Goal: Task Accomplishment & Management: Complete application form

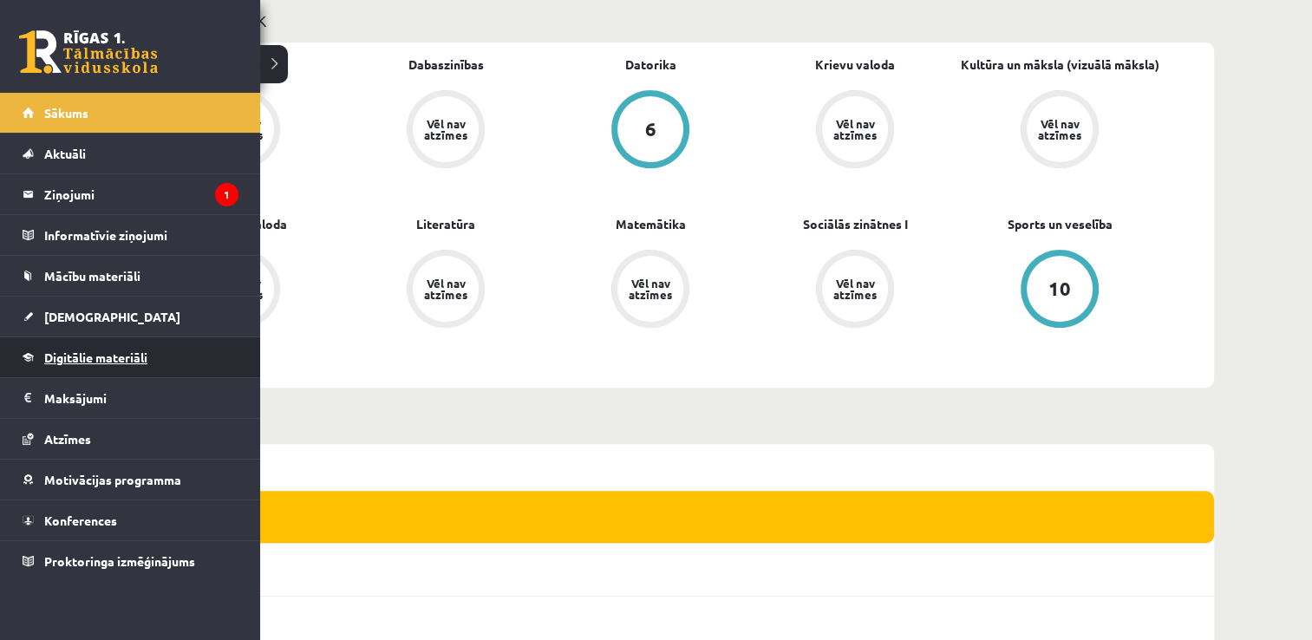
scroll to position [520, 0]
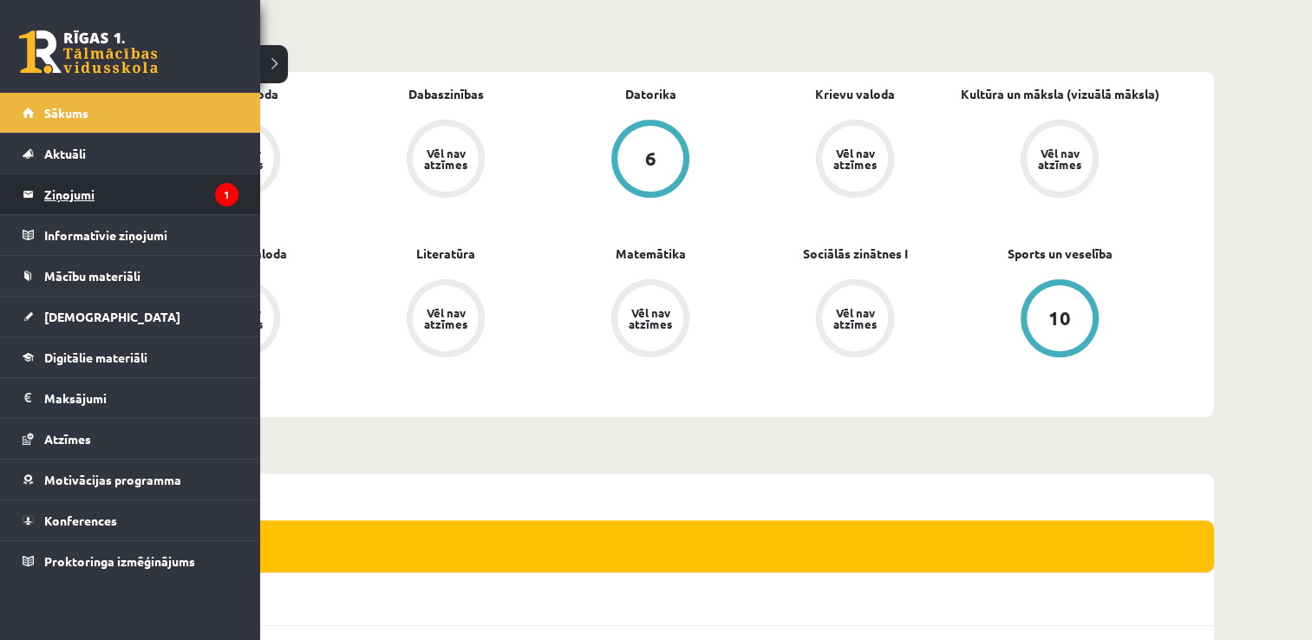
click at [90, 205] on legend "Ziņojumi 1" at bounding box center [141, 194] width 194 height 40
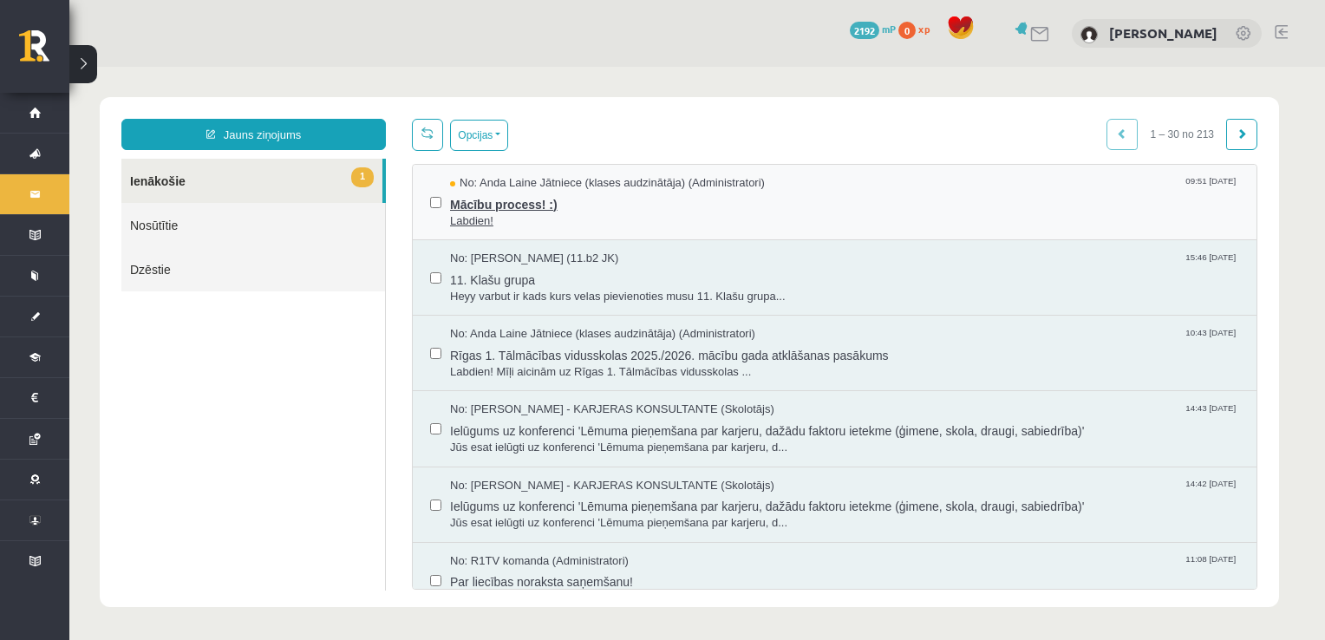
click at [557, 176] on span "No: Anda Laine Jātniece (klases audzinātāja) (Administratori)" at bounding box center [607, 183] width 315 height 16
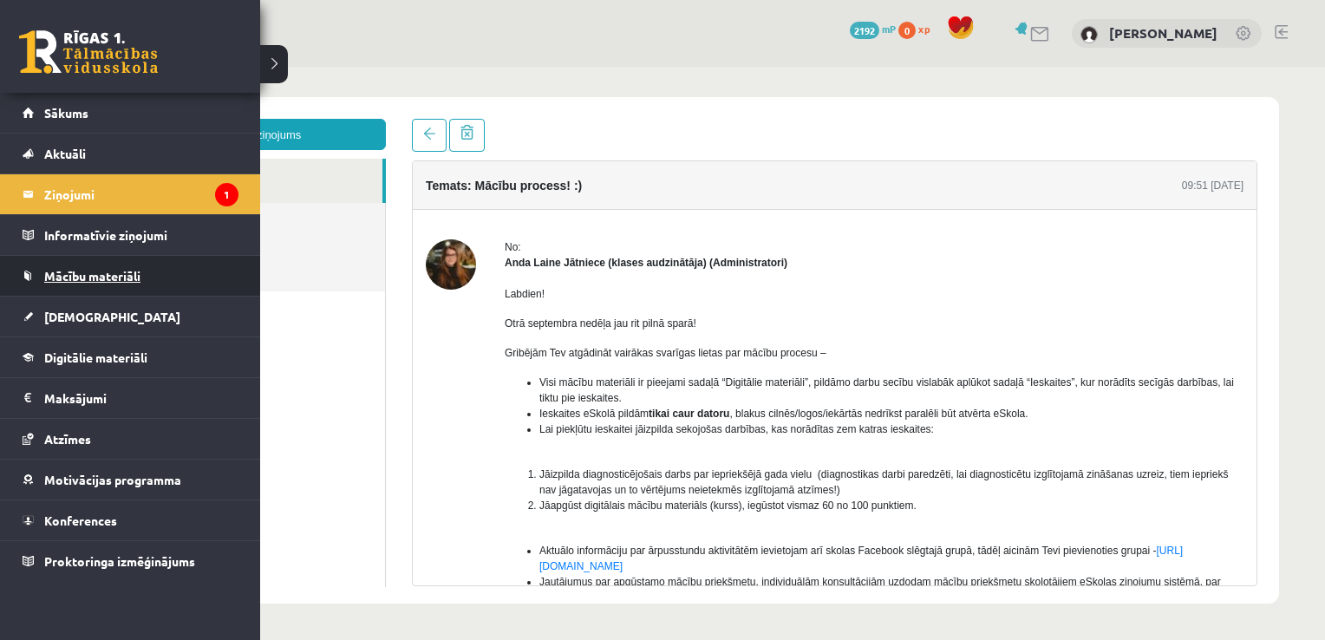
click at [100, 280] on span "Mācību materiāli" at bounding box center [92, 276] width 96 height 16
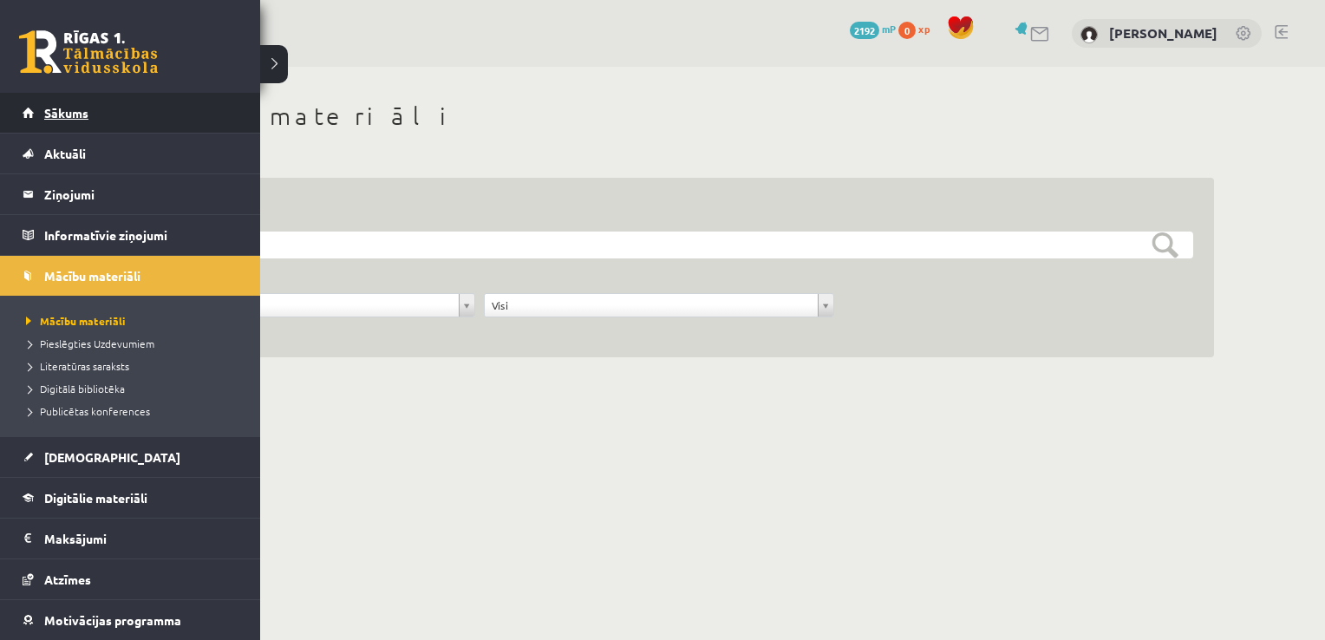
click at [75, 106] on span "Sākums" at bounding box center [66, 113] width 44 height 16
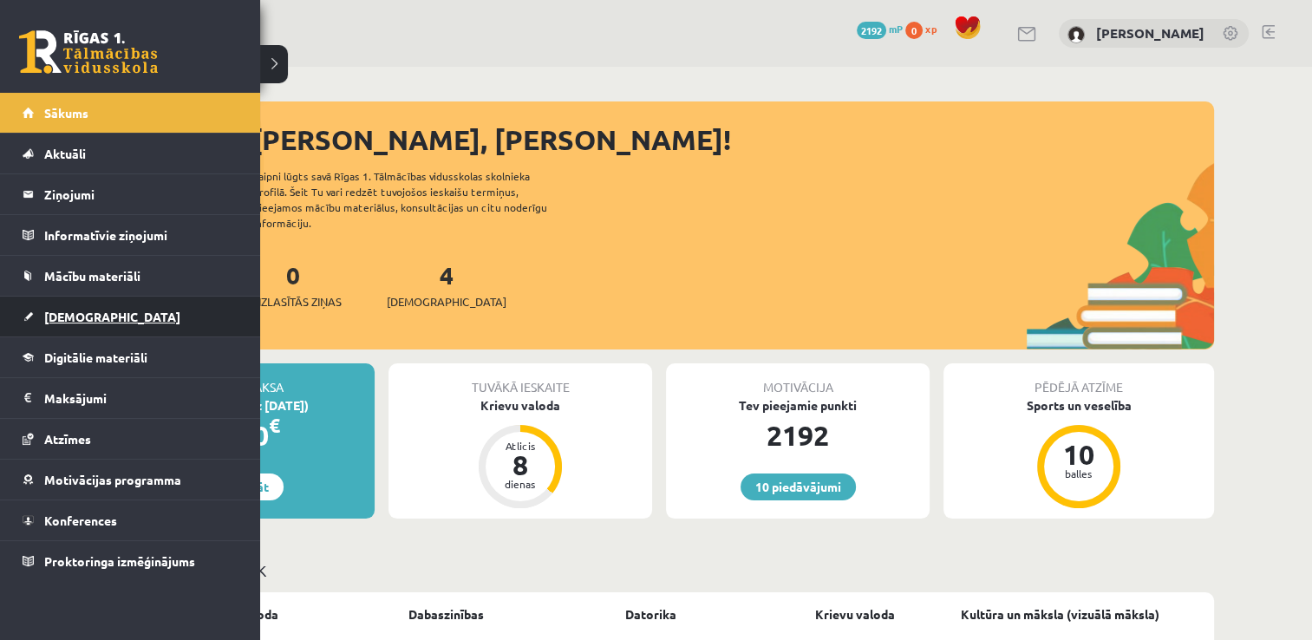
click at [86, 309] on span "[DEMOGRAPHIC_DATA]" at bounding box center [112, 317] width 136 height 16
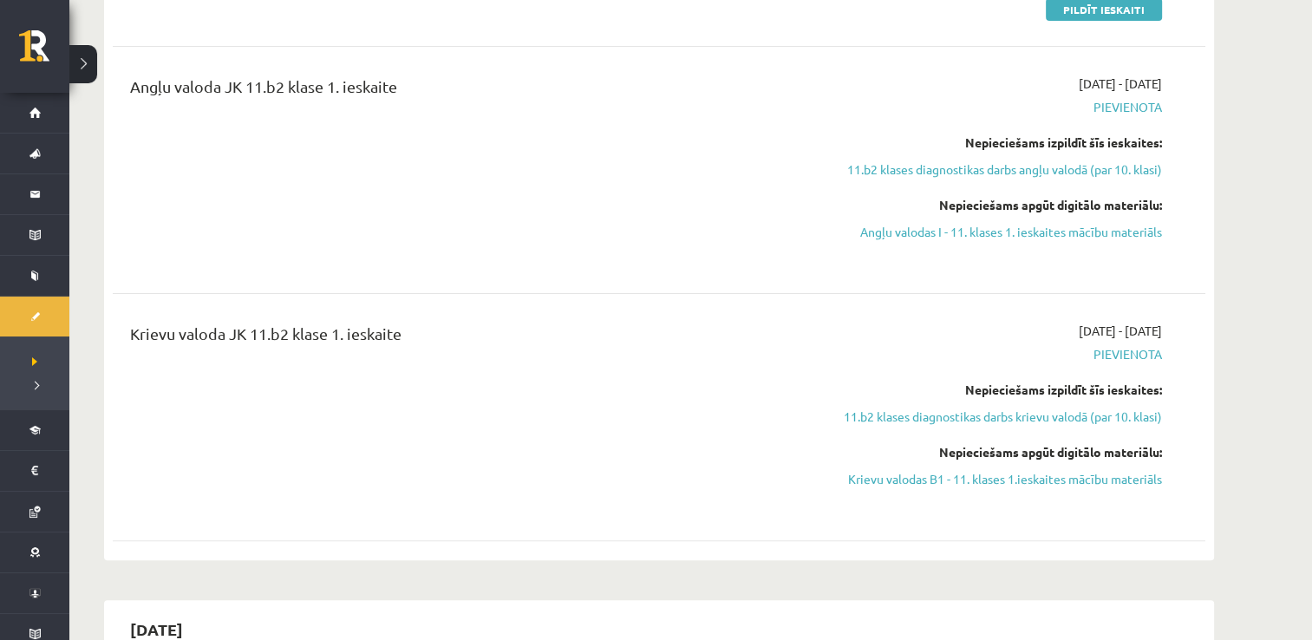
scroll to position [433, 0]
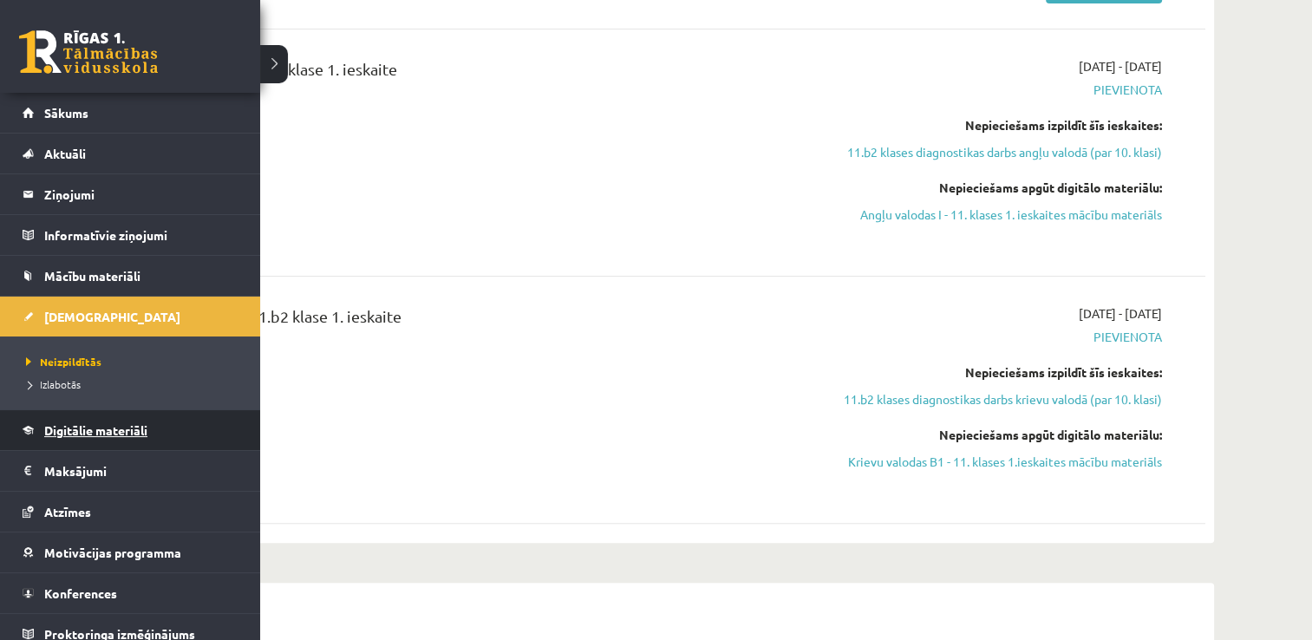
click at [144, 426] on span "Digitālie materiāli" at bounding box center [95, 430] width 103 height 16
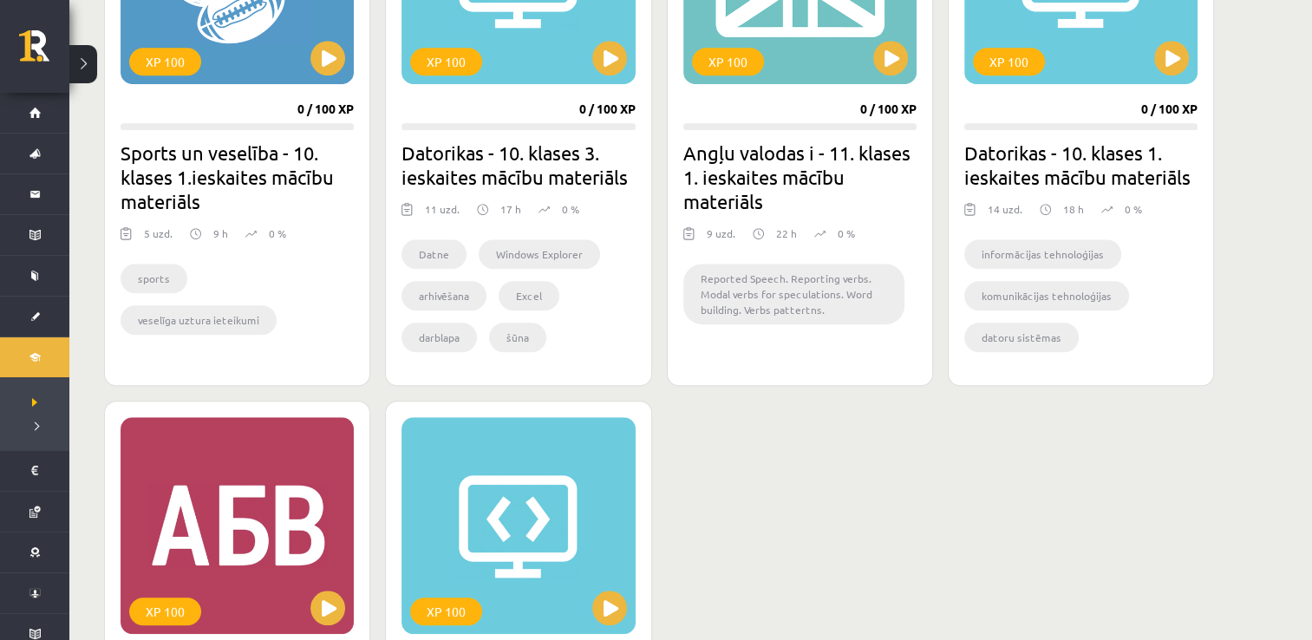
scroll to position [1470, 0]
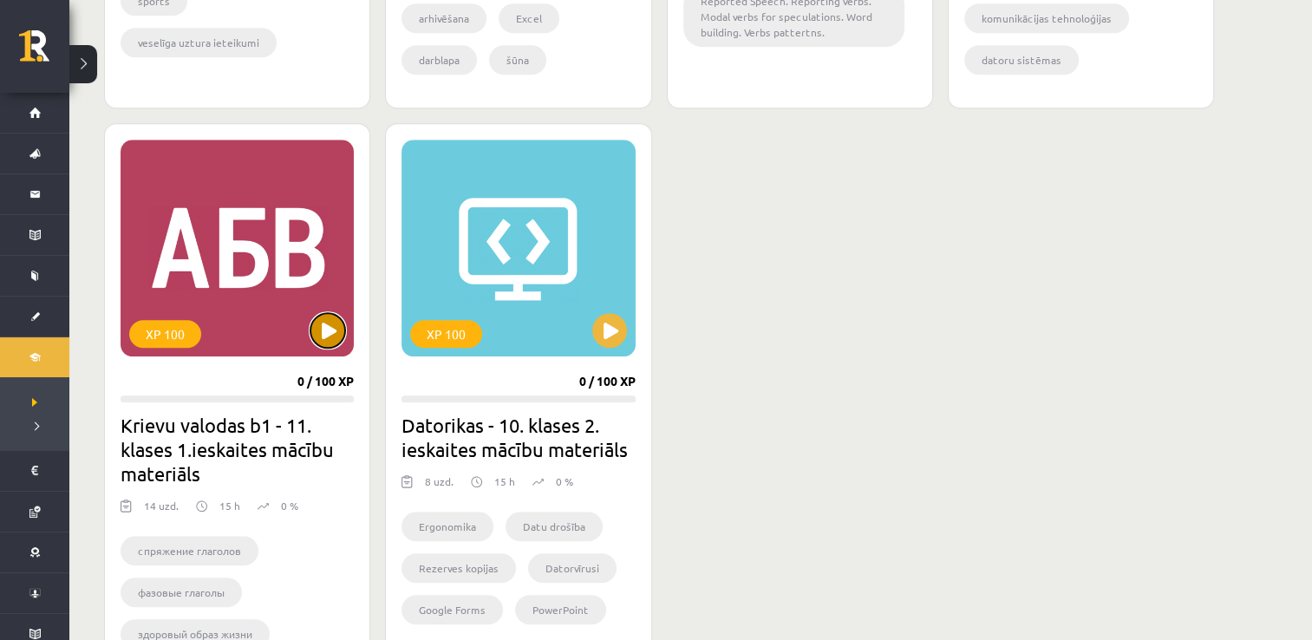
click at [333, 327] on button at bounding box center [327, 330] width 35 height 35
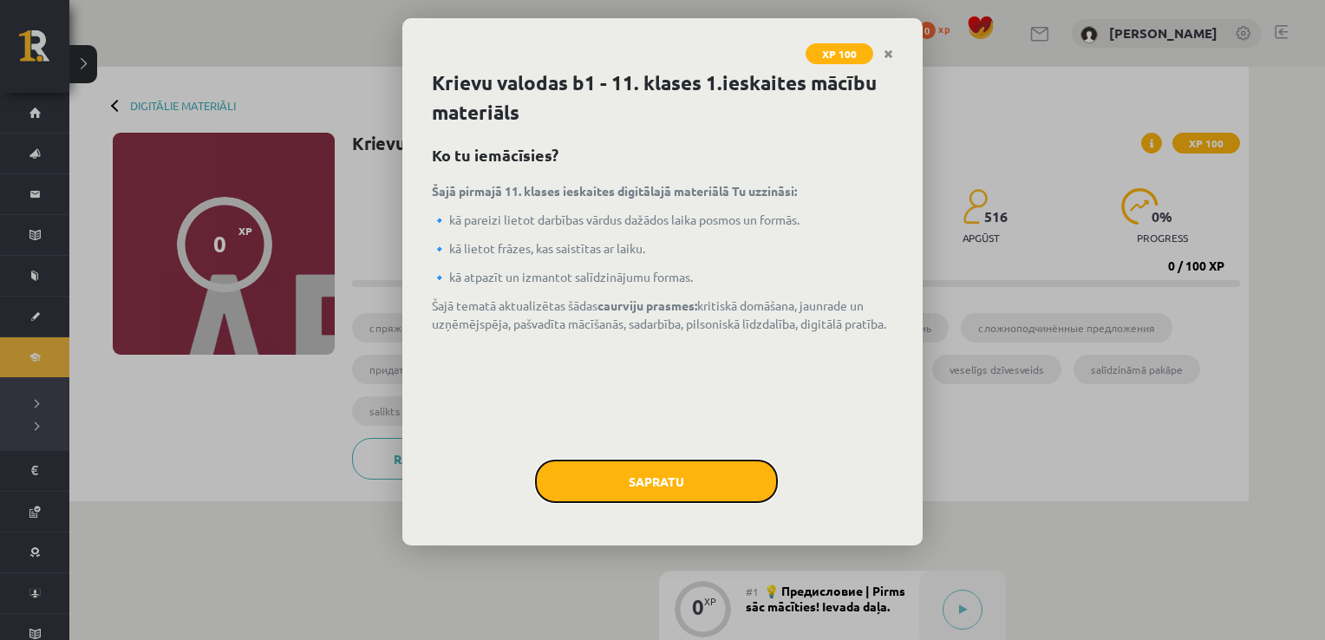
click at [697, 491] on button "Sapratu" at bounding box center [656, 480] width 243 height 43
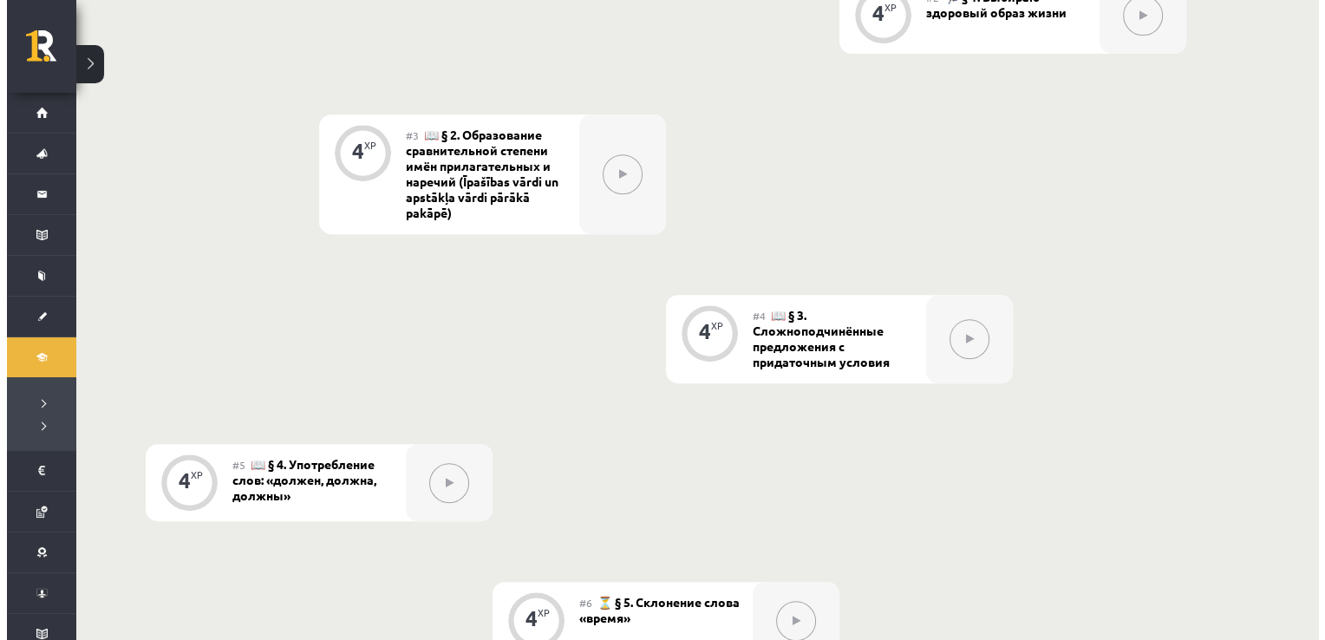
scroll to position [520, 0]
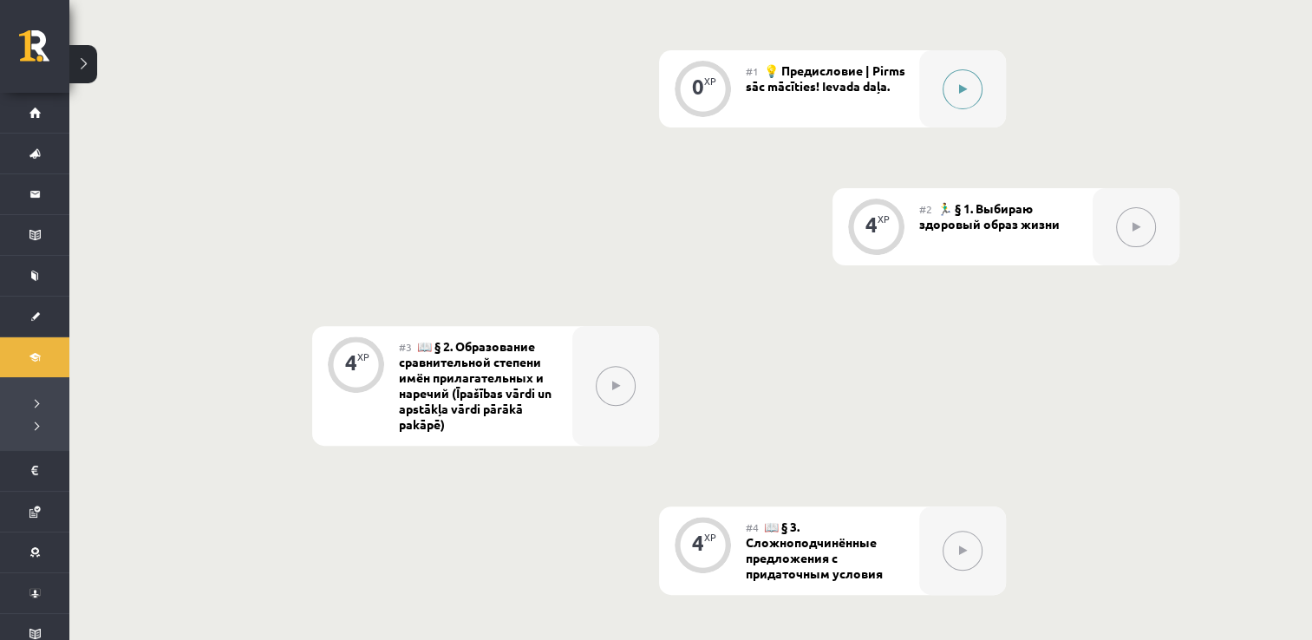
click at [974, 110] on div at bounding box center [962, 88] width 87 height 77
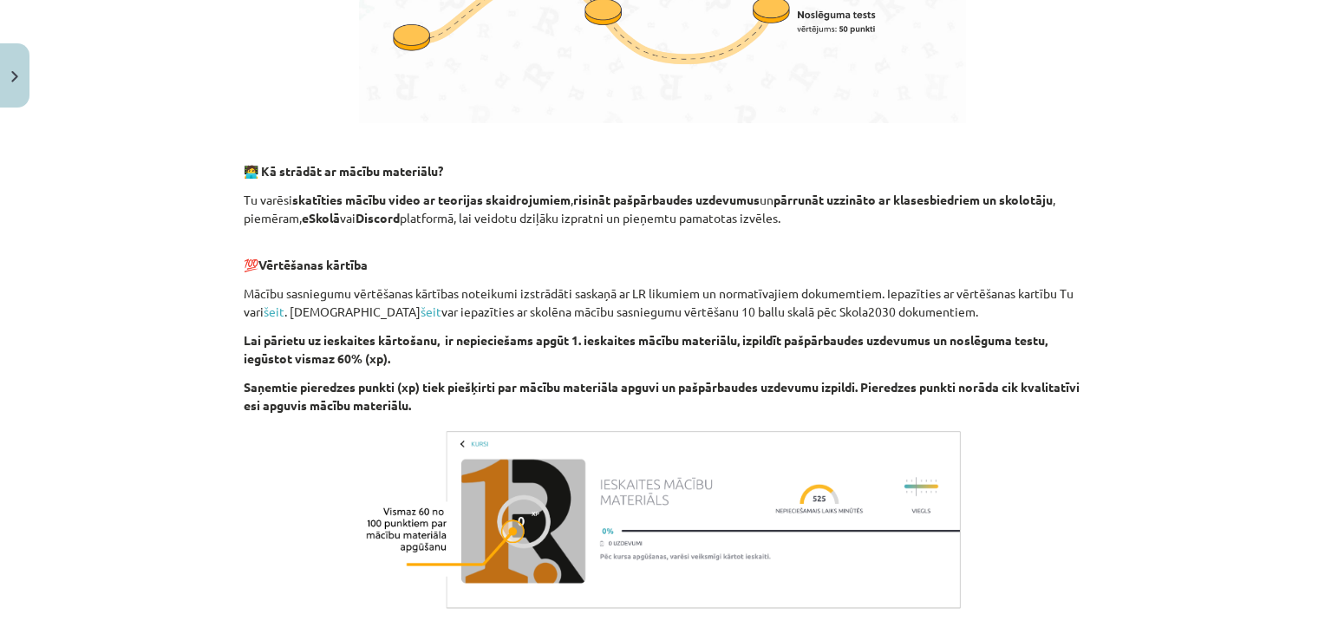
drag, startPoint x: 706, startPoint y: 311, endPoint x: 565, endPoint y: 366, distance: 150.7
click at [550, 364] on p "Lai pārietu uz ieskaites kārtošanu, ir nepieciešams apgūt 1. ieskaites mācību m…" at bounding box center [662, 349] width 837 height 36
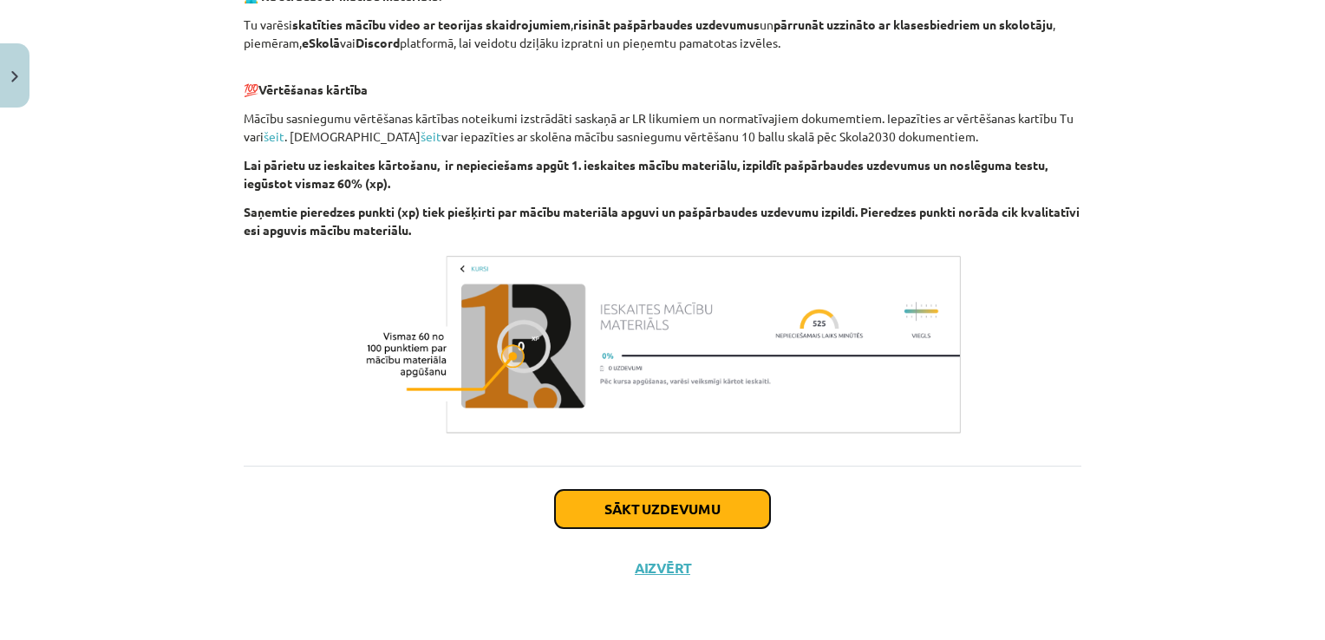
click at [687, 498] on button "Sākt uzdevumu" at bounding box center [662, 509] width 215 height 38
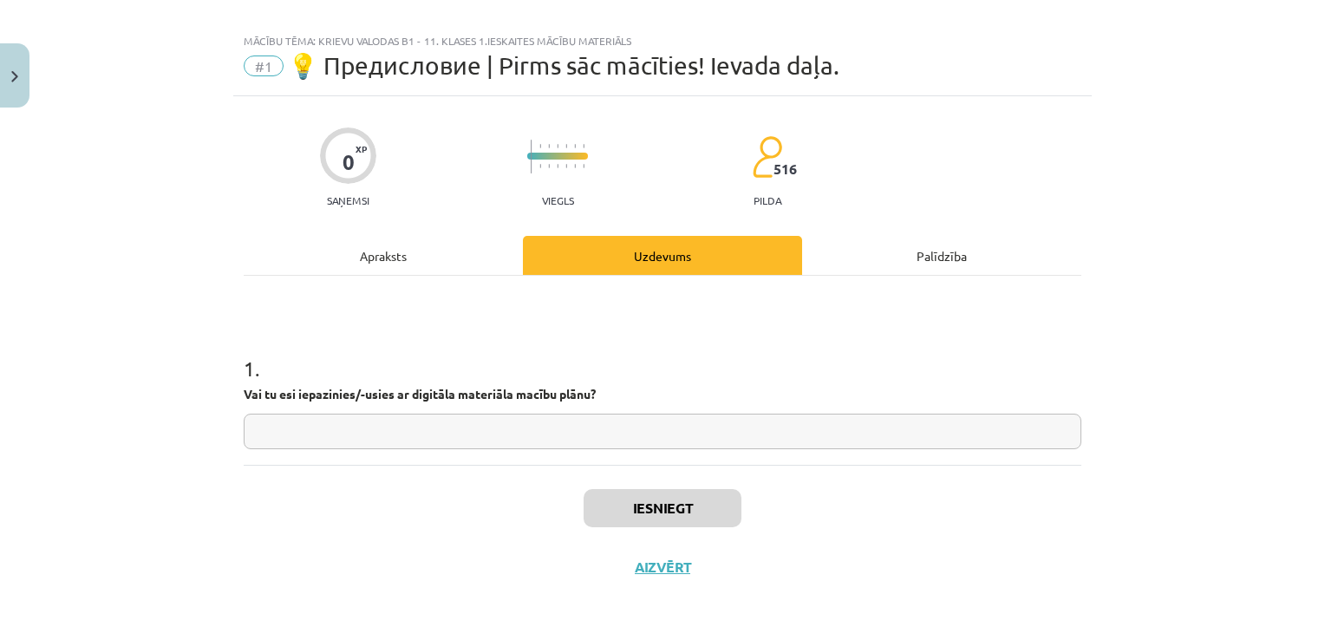
scroll to position [17, 0]
click at [425, 434] on input "text" at bounding box center [662, 433] width 837 height 36
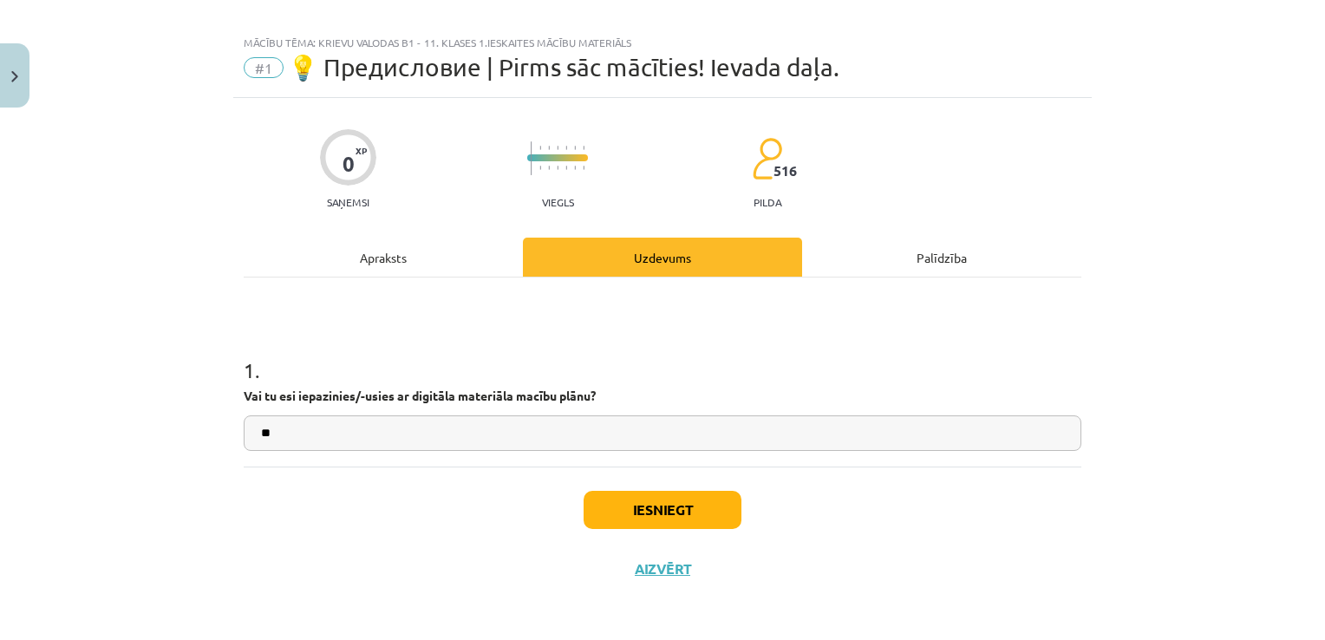
type input "**"
drag, startPoint x: 702, startPoint y: 540, endPoint x: 700, endPoint y: 527, distance: 13.1
click at [700, 539] on div "Iesniegt Aizvērt" at bounding box center [662, 526] width 837 height 121
click at [700, 520] on button "Iesniegt" at bounding box center [662, 510] width 158 height 38
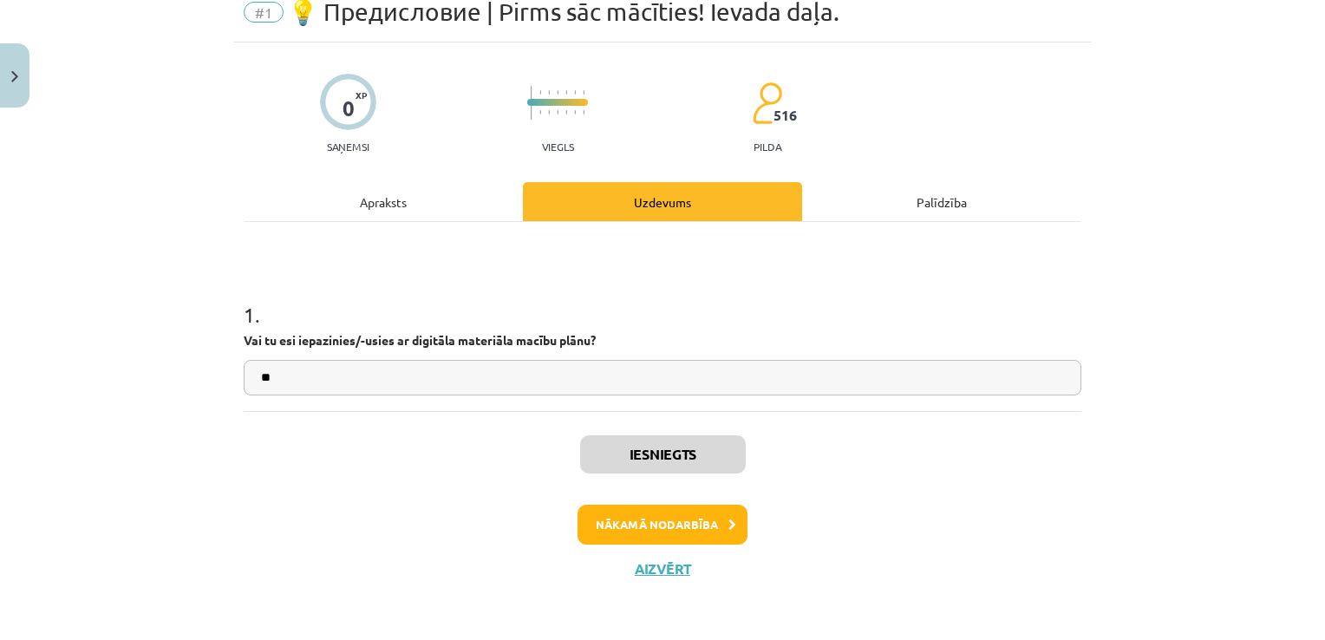
scroll to position [0, 0]
click at [680, 521] on button "Nākamā nodarbība" at bounding box center [662, 525] width 170 height 40
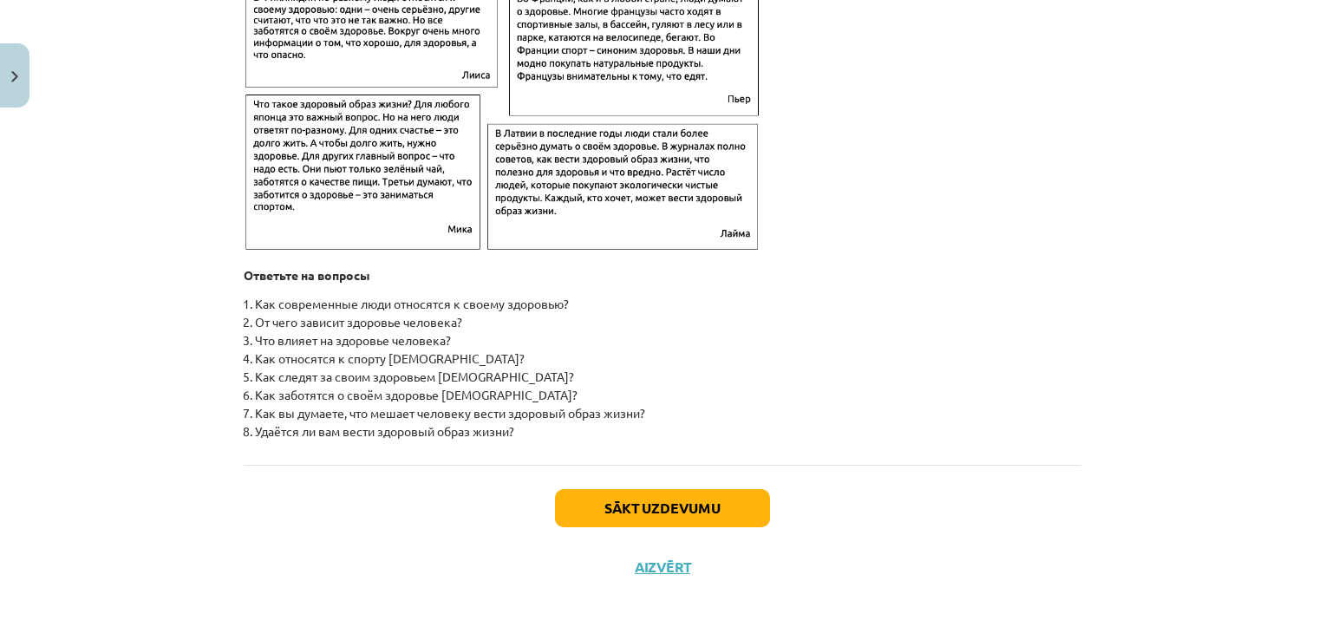
scroll to position [2777, 0]
click at [708, 503] on button "Sākt uzdevumu" at bounding box center [662, 508] width 215 height 38
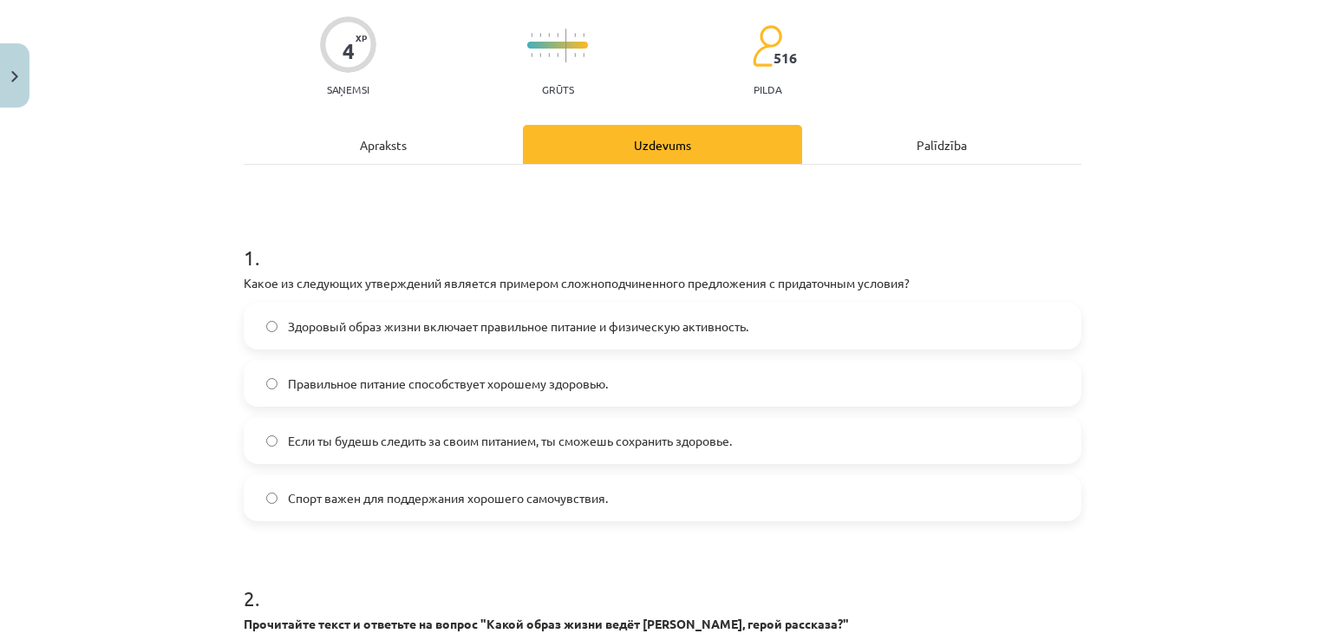
scroll to position [217, 0]
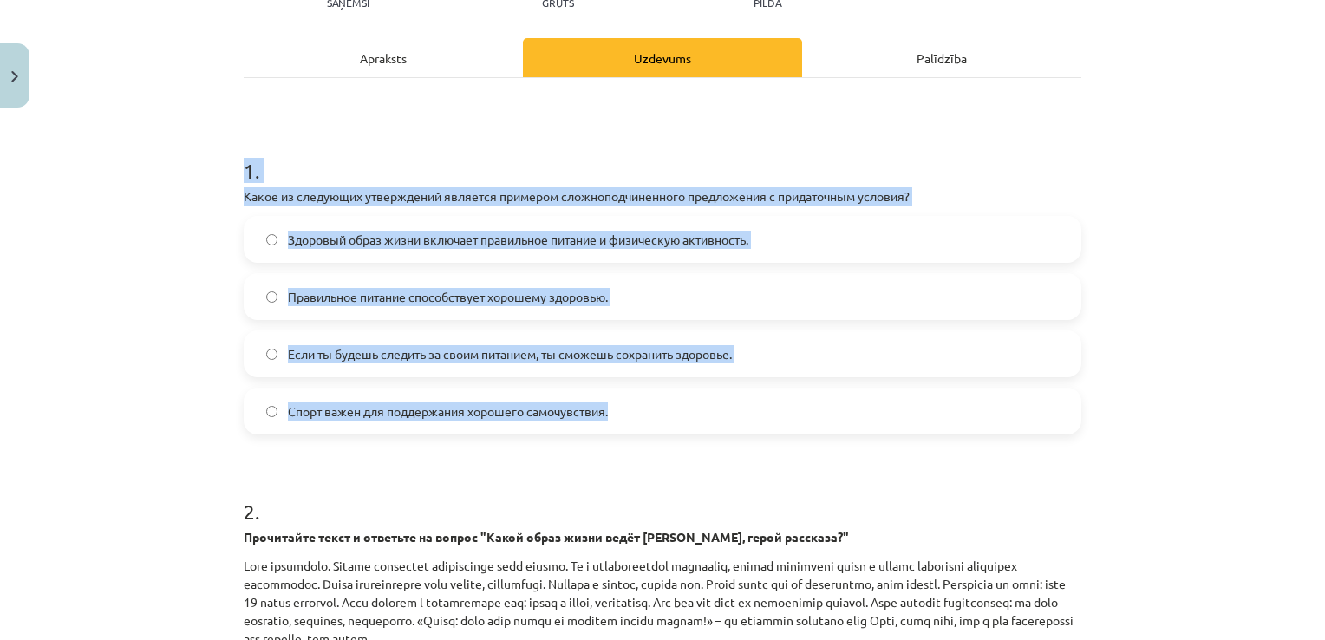
drag, startPoint x: 238, startPoint y: 168, endPoint x: 642, endPoint y: 403, distance: 467.3
click at [642, 403] on div "1 . Какое из следующих утверждений является примером сложноподчиненного предлож…" at bounding box center [662, 281] width 837 height 306
drag, startPoint x: 641, startPoint y: 403, endPoint x: 595, endPoint y: 403, distance: 45.9
copy div "1 . Какое из следующих утверждений является примером сложноподчиненного предлож…"
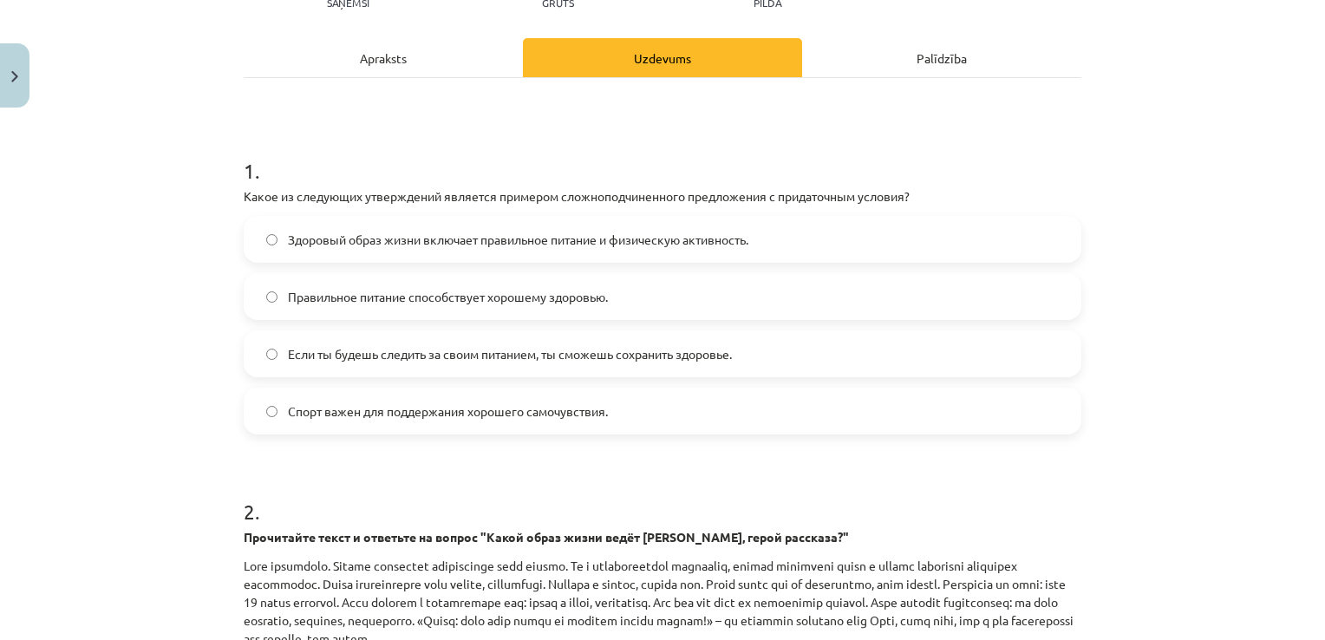
click at [628, 466] on form "1 . Какое из следующих утверждений является примером сложноподчиненного предлож…" at bounding box center [662, 502] width 837 height 748
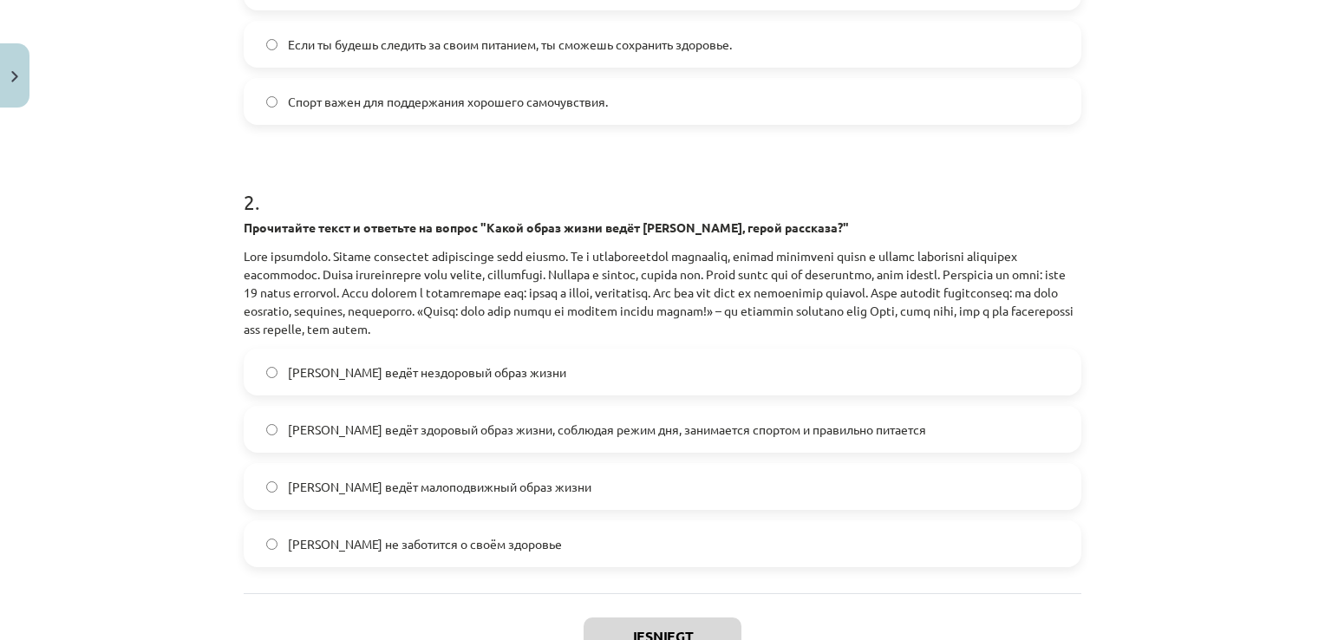
scroll to position [567, 0]
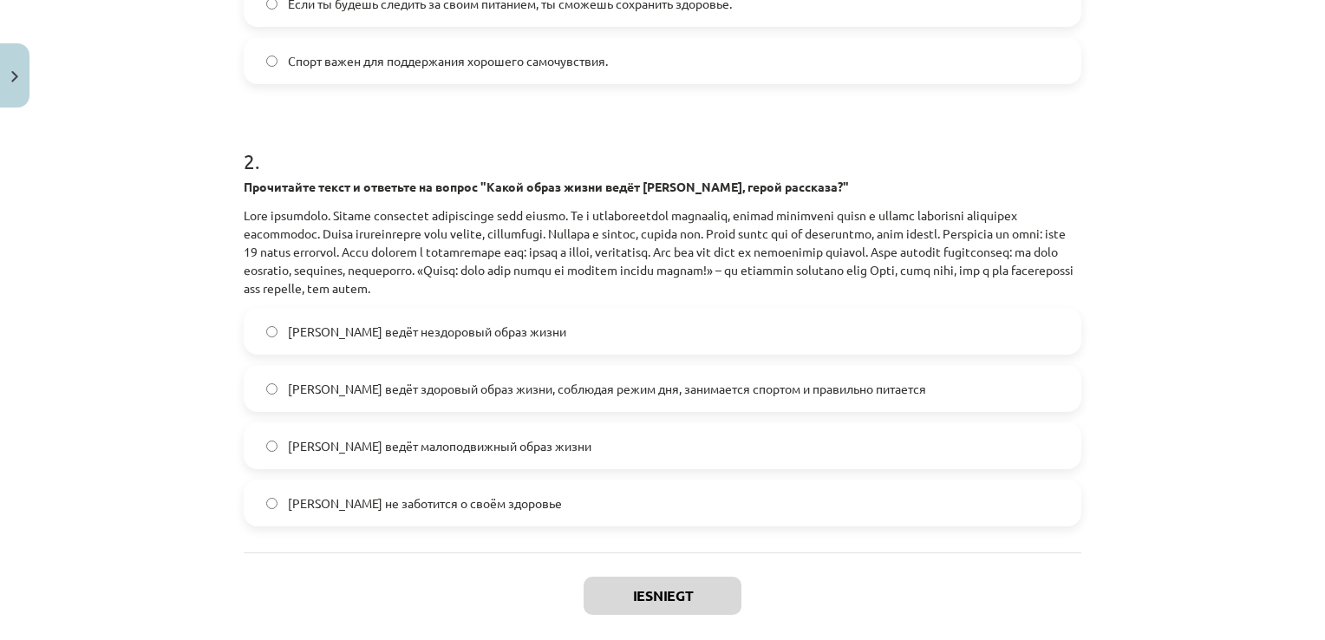
click at [622, 390] on span "Олег ведёт здоровый образ жизни, соблюдая режим дня, занимается спортом и прави…" at bounding box center [607, 389] width 638 height 18
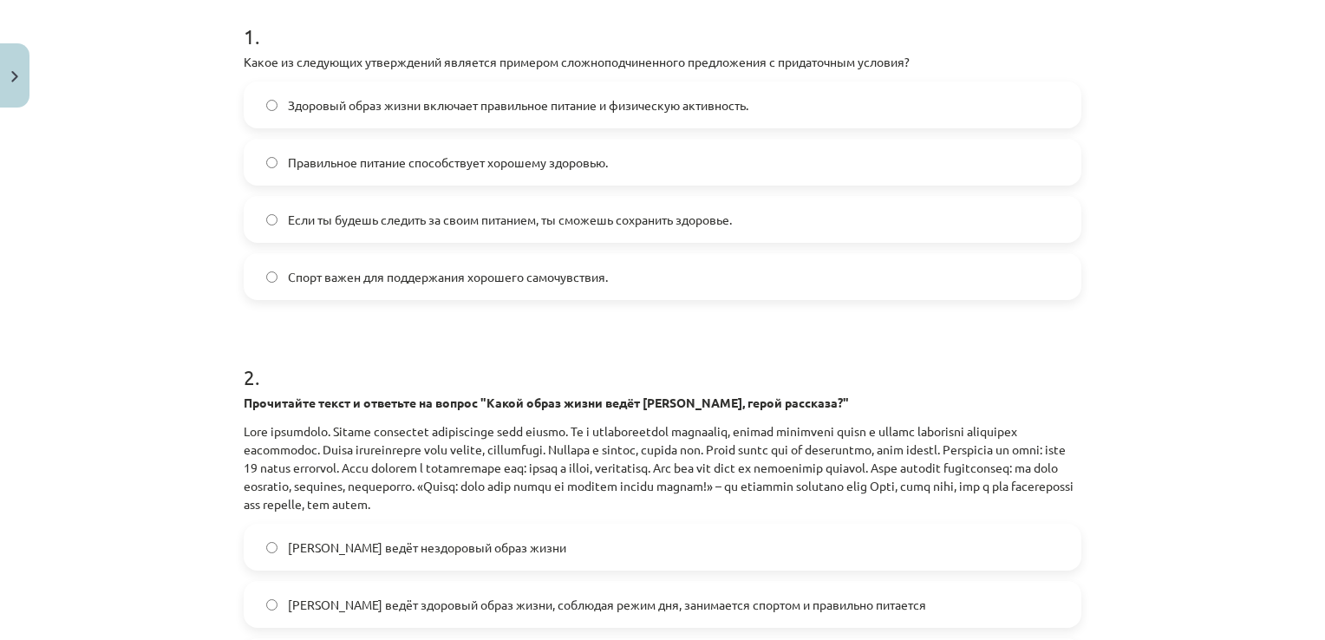
scroll to position [220, 0]
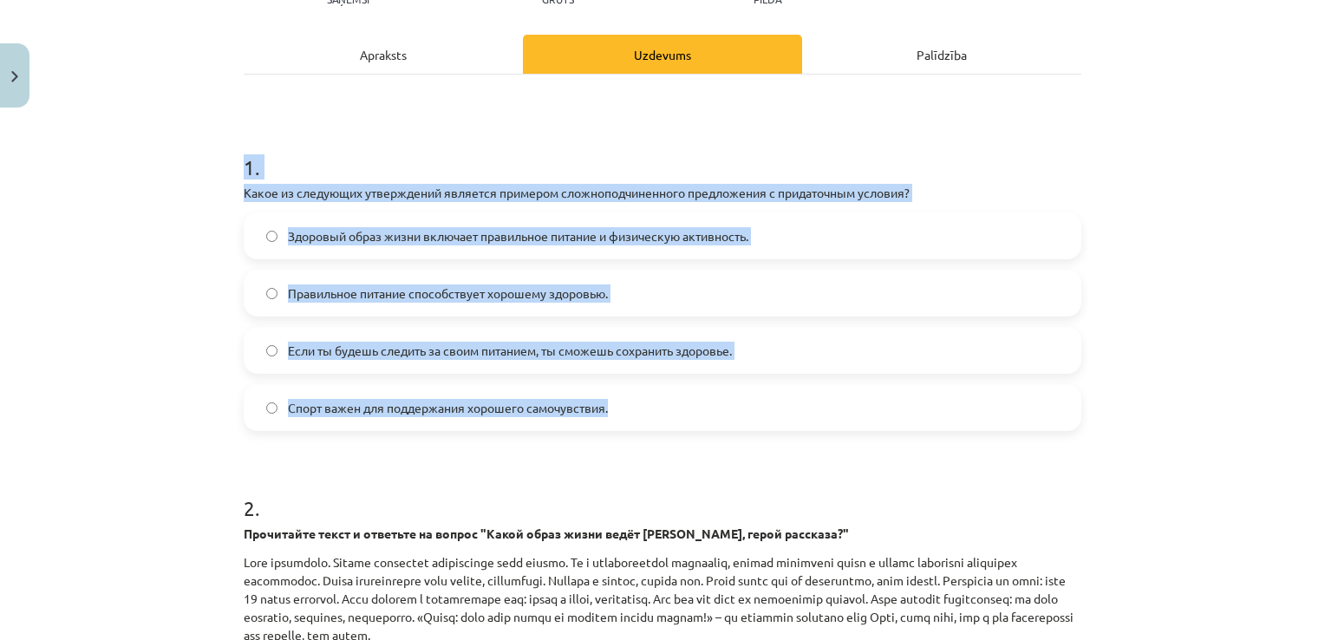
drag, startPoint x: 232, startPoint y: 170, endPoint x: 626, endPoint y: 421, distance: 467.0
click at [626, 421] on div "4 XP Saņemsi Grūts 516 pilda Apraksts Uzdevums Palīdzība 1 . Какое из следующих…" at bounding box center [662, 463] width 858 height 1136
drag, startPoint x: 626, startPoint y: 421, endPoint x: 579, endPoint y: 415, distance: 47.2
copy div "1 . Какое из следующих утверждений является примером сложноподчиненного предлож…"
click at [468, 175] on h1 "1 ." at bounding box center [662, 152] width 837 height 54
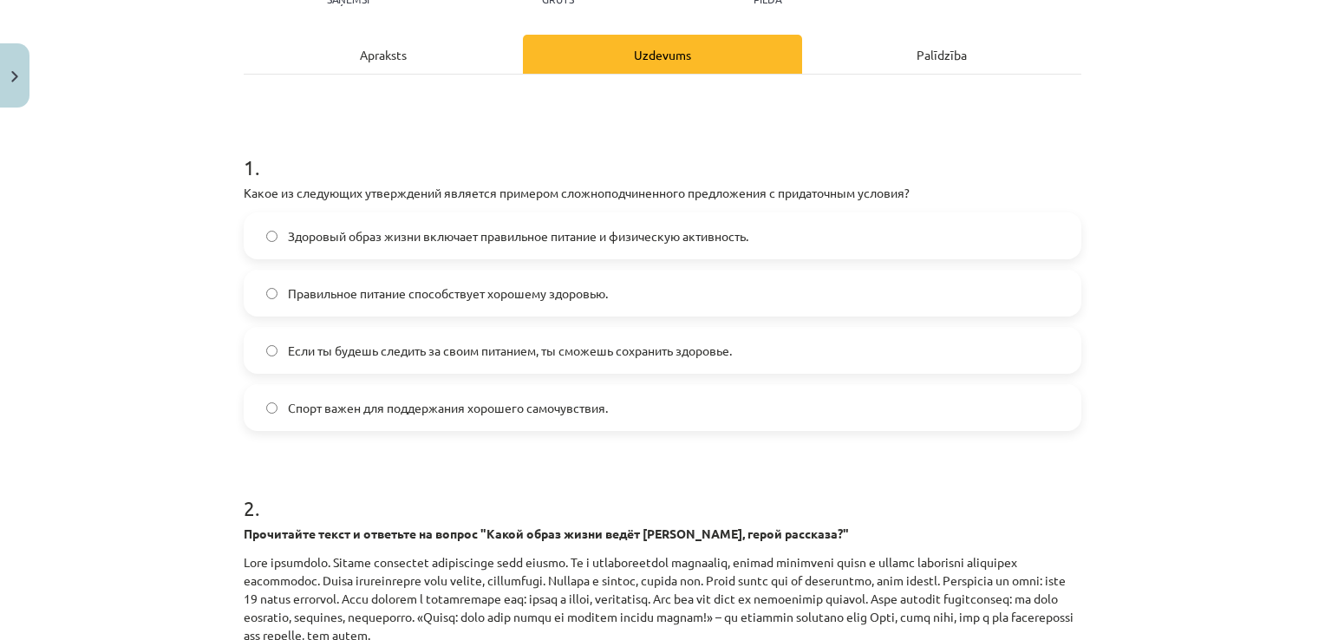
click at [386, 349] on span "Если ты будешь следить за своим питанием, ты сможешь сохранить здоровье." at bounding box center [510, 351] width 444 height 18
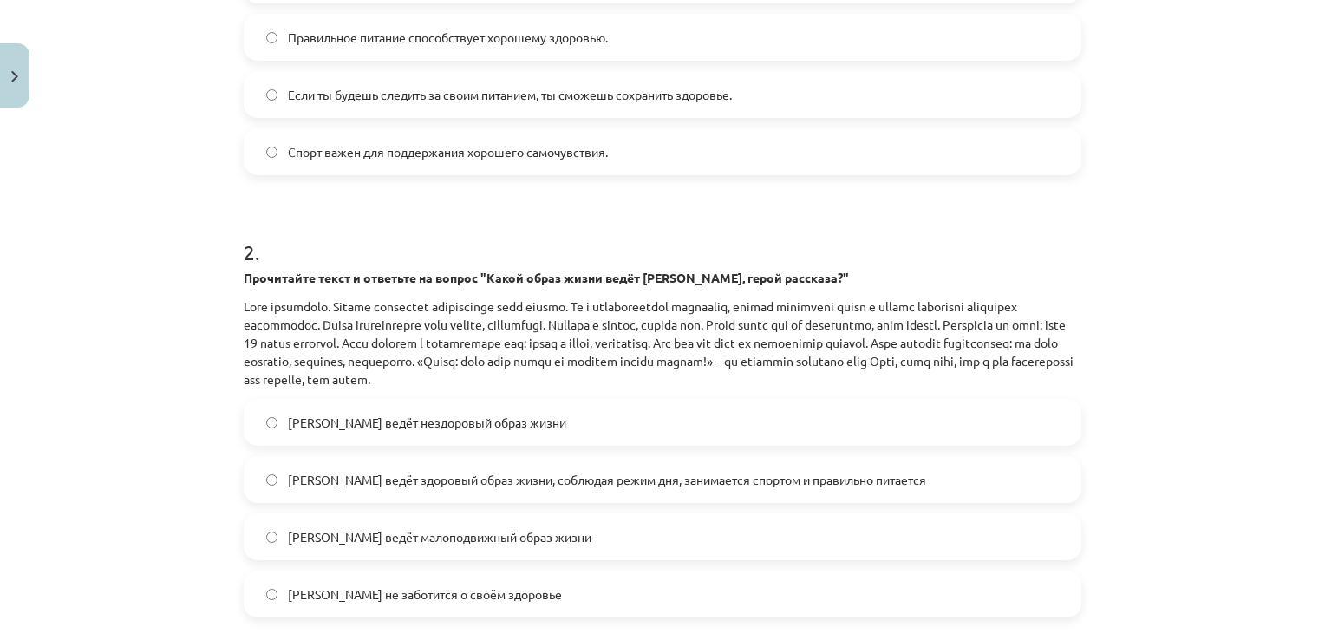
scroll to position [654, 0]
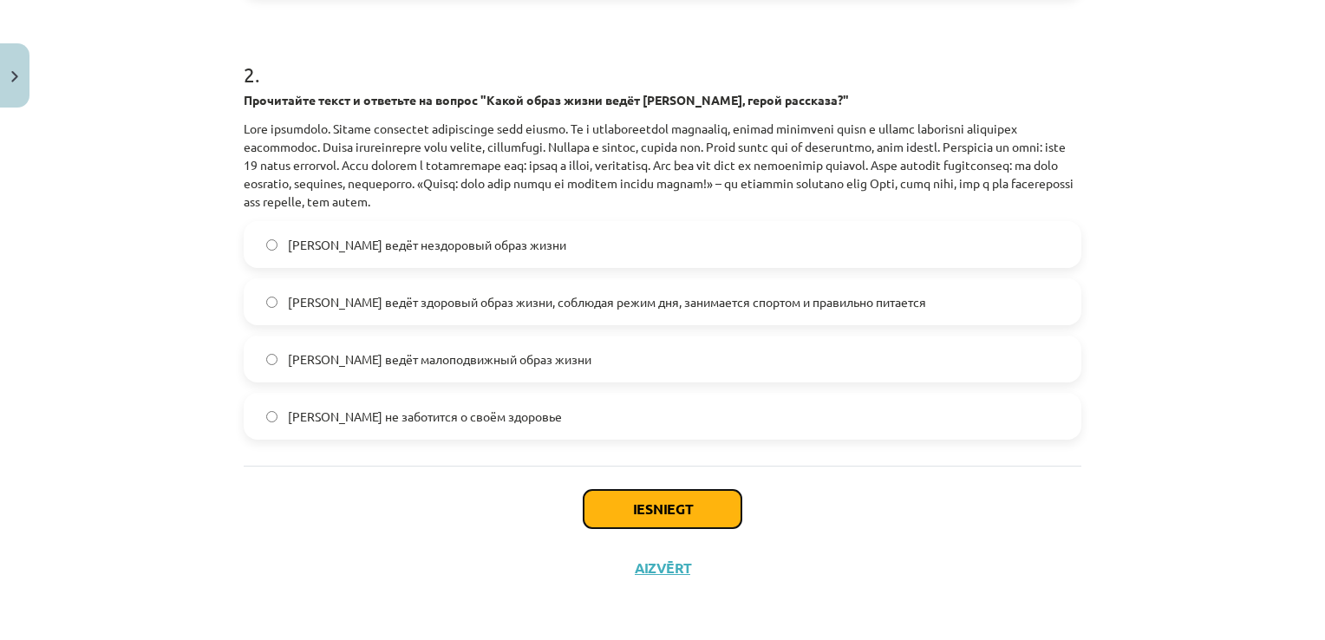
click at [656, 519] on button "Iesniegt" at bounding box center [662, 509] width 158 height 38
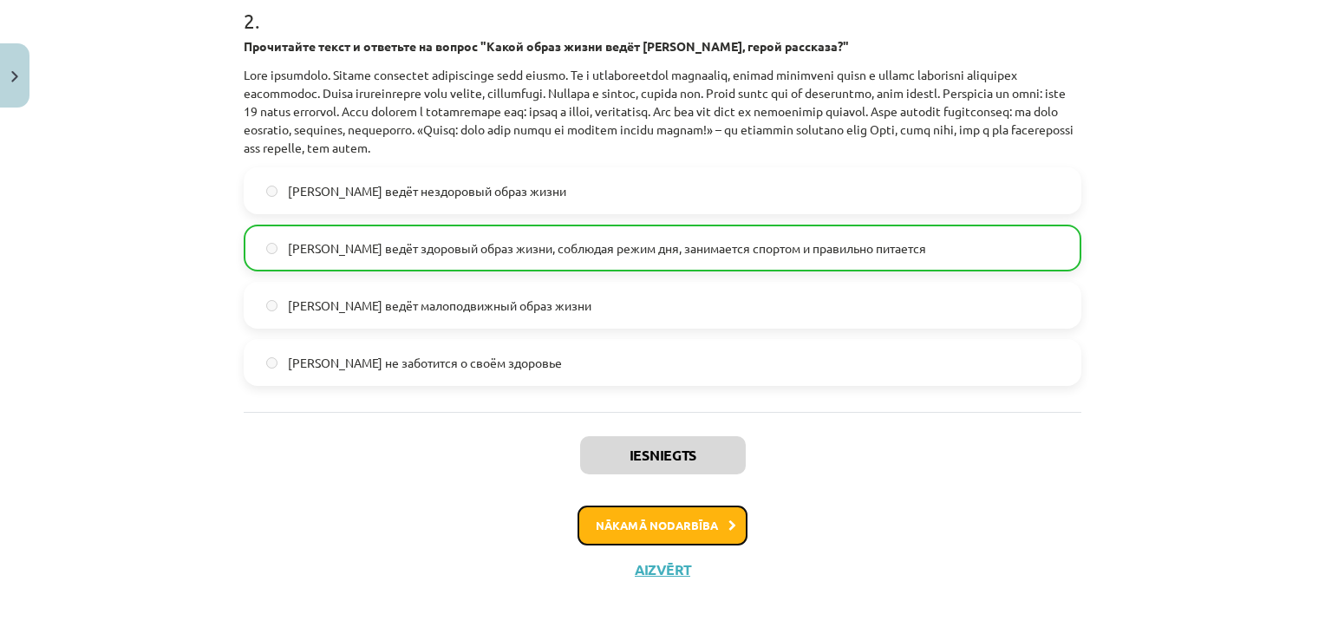
click at [700, 514] on button "Nākamā nodarbība" at bounding box center [662, 525] width 170 height 40
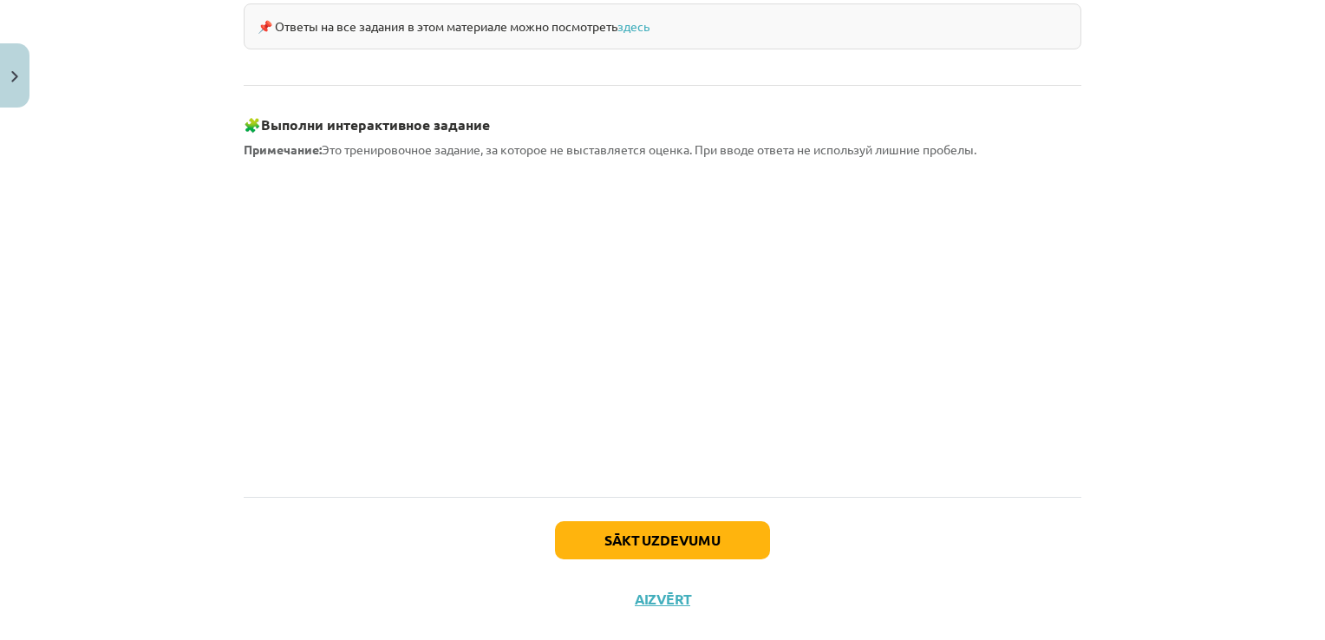
scroll to position [1554, 0]
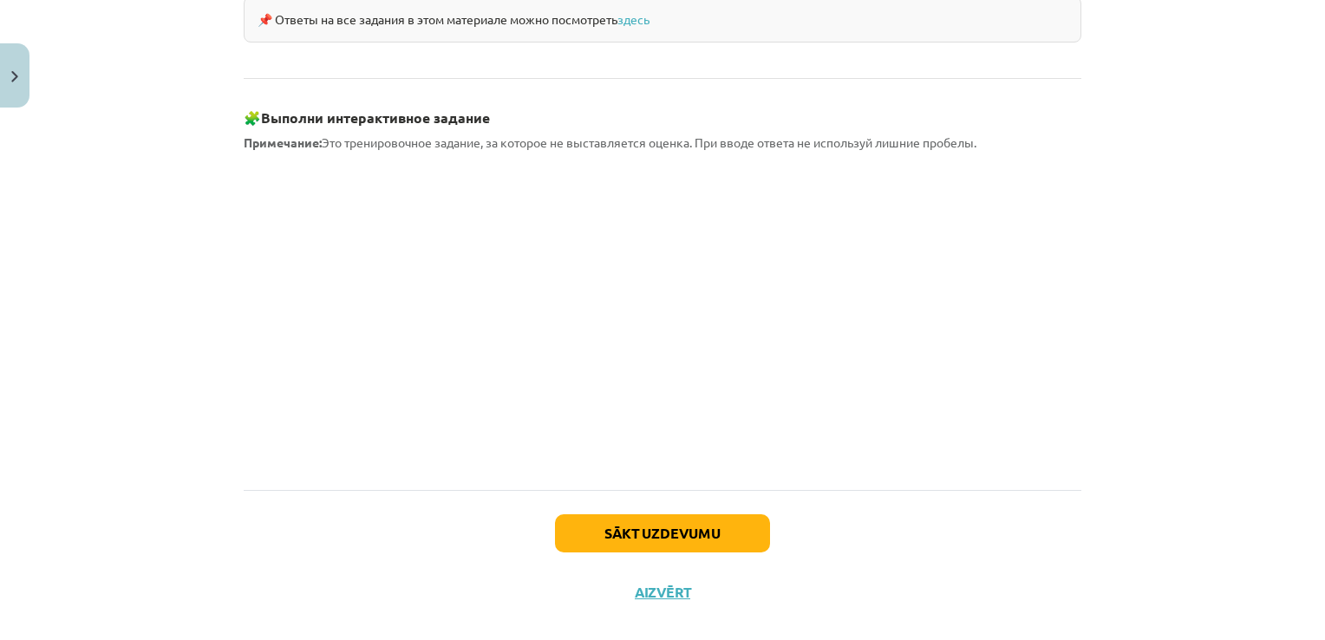
drag, startPoint x: 354, startPoint y: 430, endPoint x: 290, endPoint y: 441, distance: 65.1
click at [711, 514] on button "Sākt uzdevumu" at bounding box center [662, 533] width 215 height 38
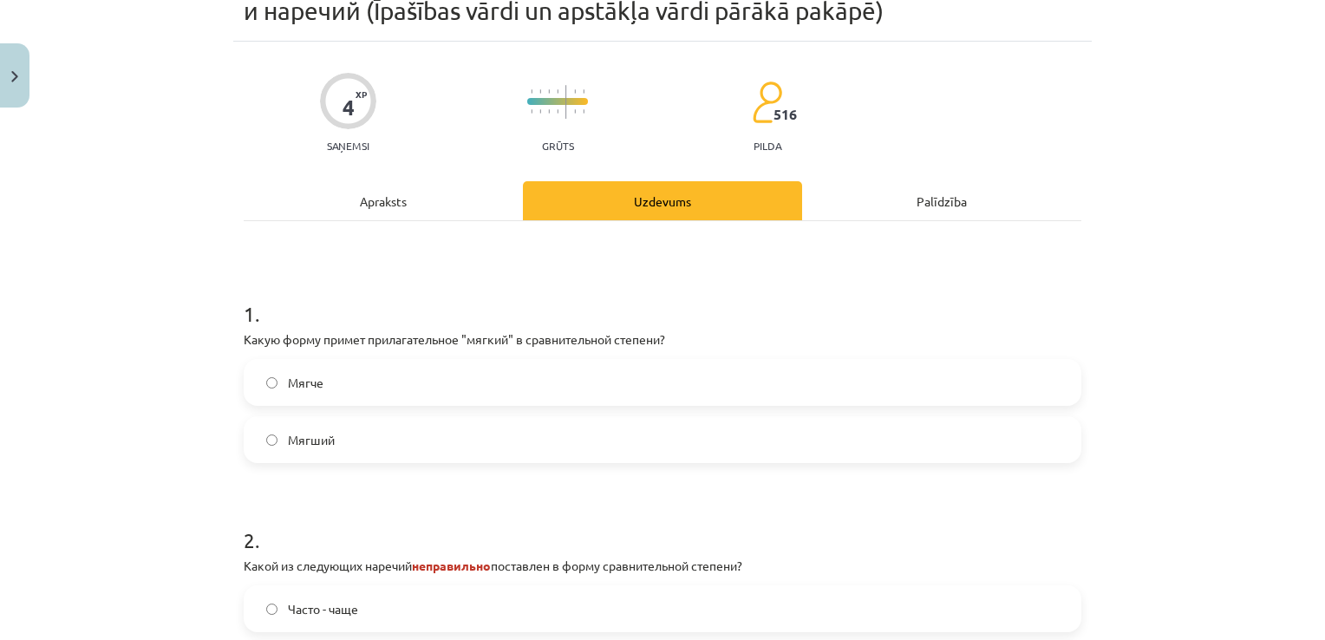
scroll to position [130, 0]
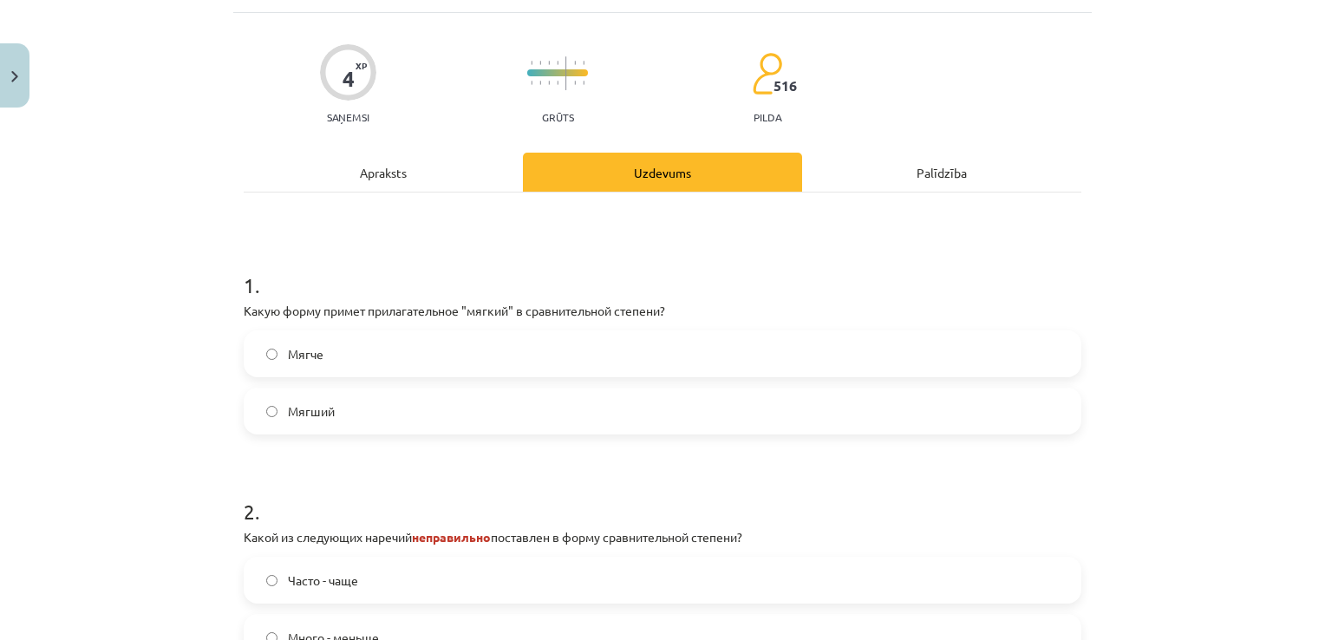
click at [547, 350] on label "Мягче" at bounding box center [662, 353] width 834 height 43
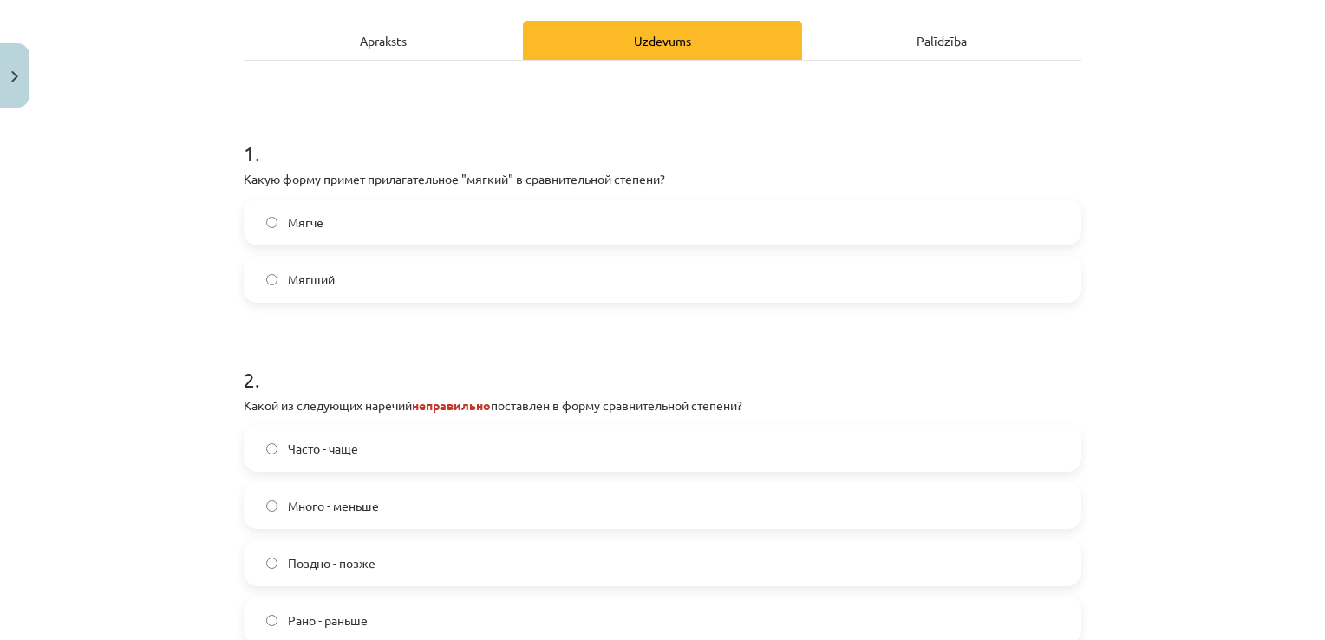
scroll to position [390, 0]
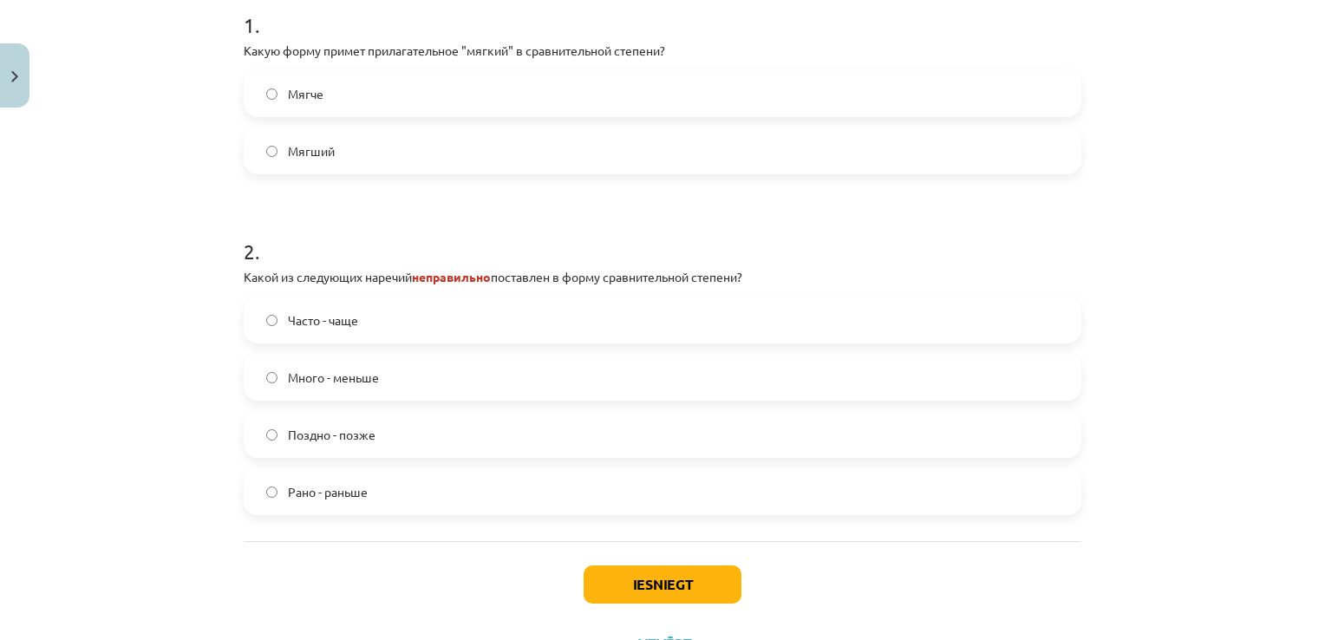
click at [375, 492] on label "Рано - раньше" at bounding box center [662, 491] width 834 height 43
click at [386, 432] on label "Поздно - позже" at bounding box center [662, 434] width 834 height 43
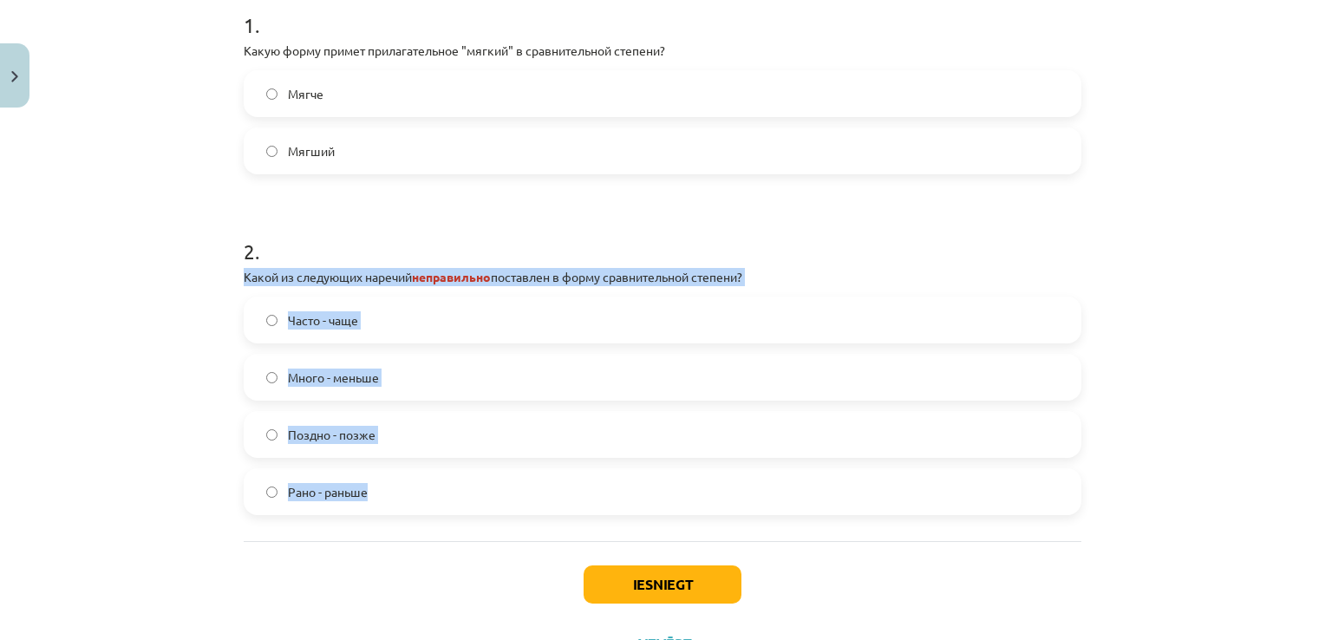
drag, startPoint x: 233, startPoint y: 268, endPoint x: 414, endPoint y: 484, distance: 281.3
click at [414, 485] on div "4 XP Saņemsi Grūts 516 pilda Apraksts Uzdevums Palīdzība 1 . Какую форму примет…" at bounding box center [662, 213] width 858 height 920
copy div "Какой из следующих наречий неправильно поставлен в форму сравнительной степени?…"
drag, startPoint x: 334, startPoint y: 262, endPoint x: 342, endPoint y: 236, distance: 27.4
click at [334, 260] on div "2 . Какой из следующих наречий неправильно поставлен в форму сравнительной степ…" at bounding box center [662, 362] width 837 height 306
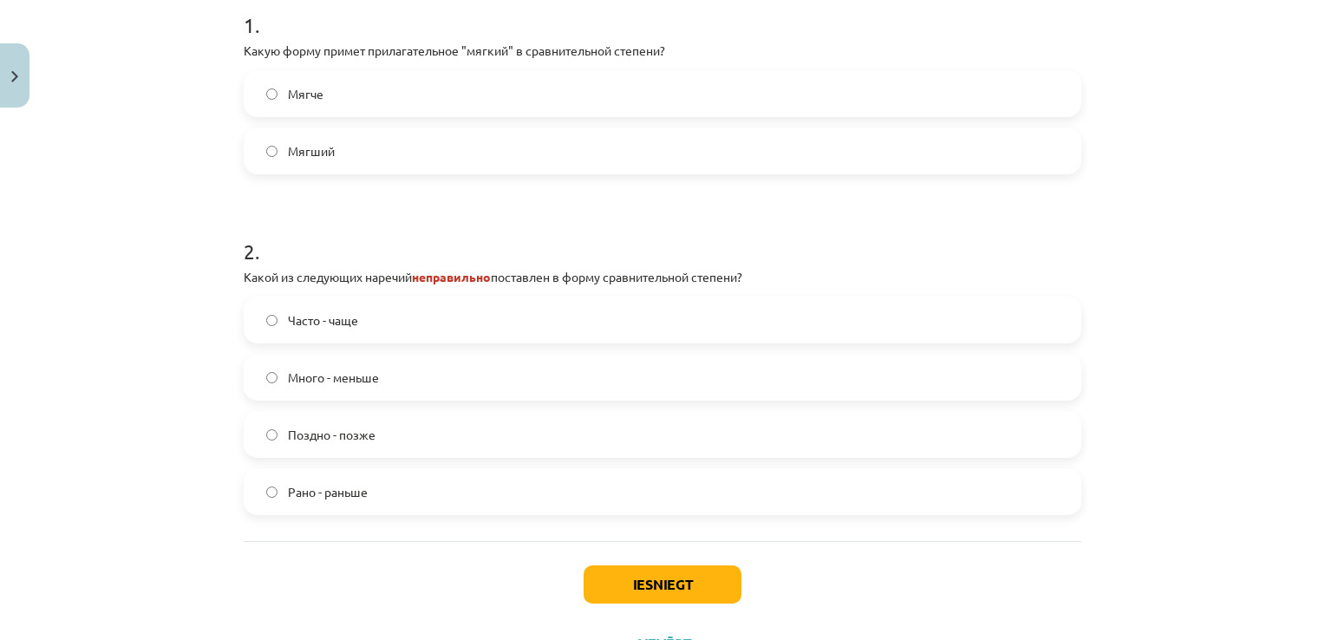
click at [364, 192] on form "1 . Какую форму примет прилагательное "мягкий" в сравнительной степени? Мягче М…" at bounding box center [662, 249] width 837 height 532
click at [340, 370] on span "Много - меньше" at bounding box center [333, 377] width 91 height 18
click at [687, 574] on button "Iesniegt" at bounding box center [662, 584] width 158 height 38
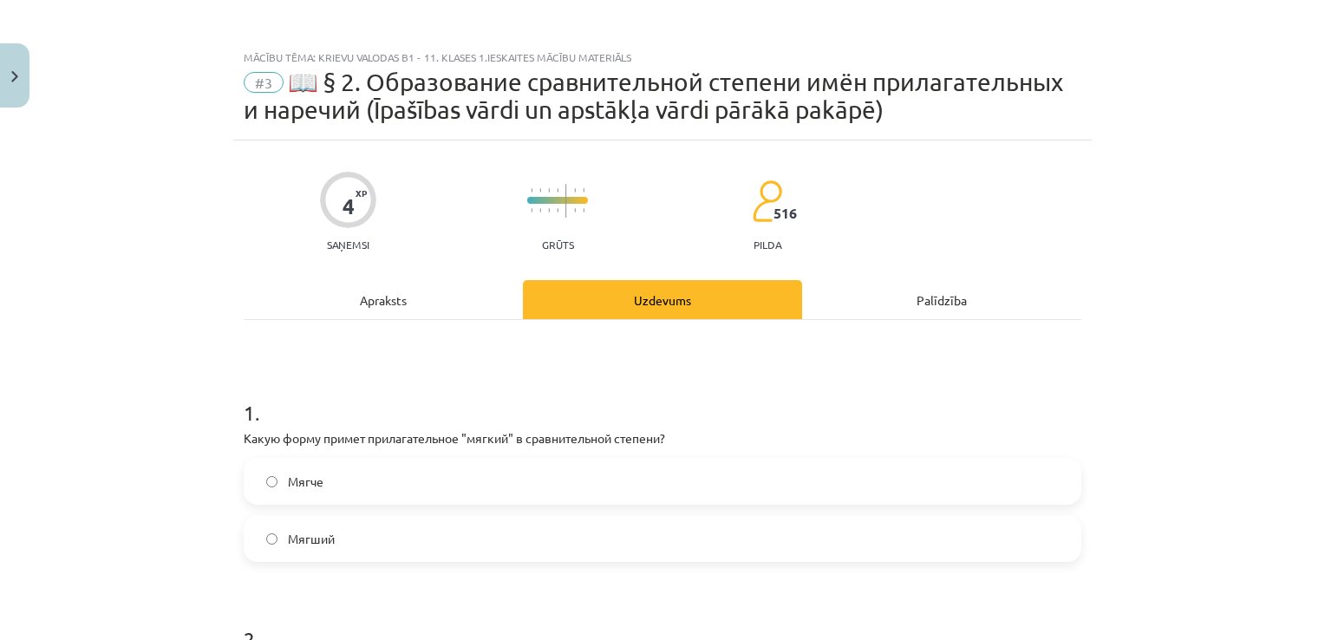
scroll to position [0, 0]
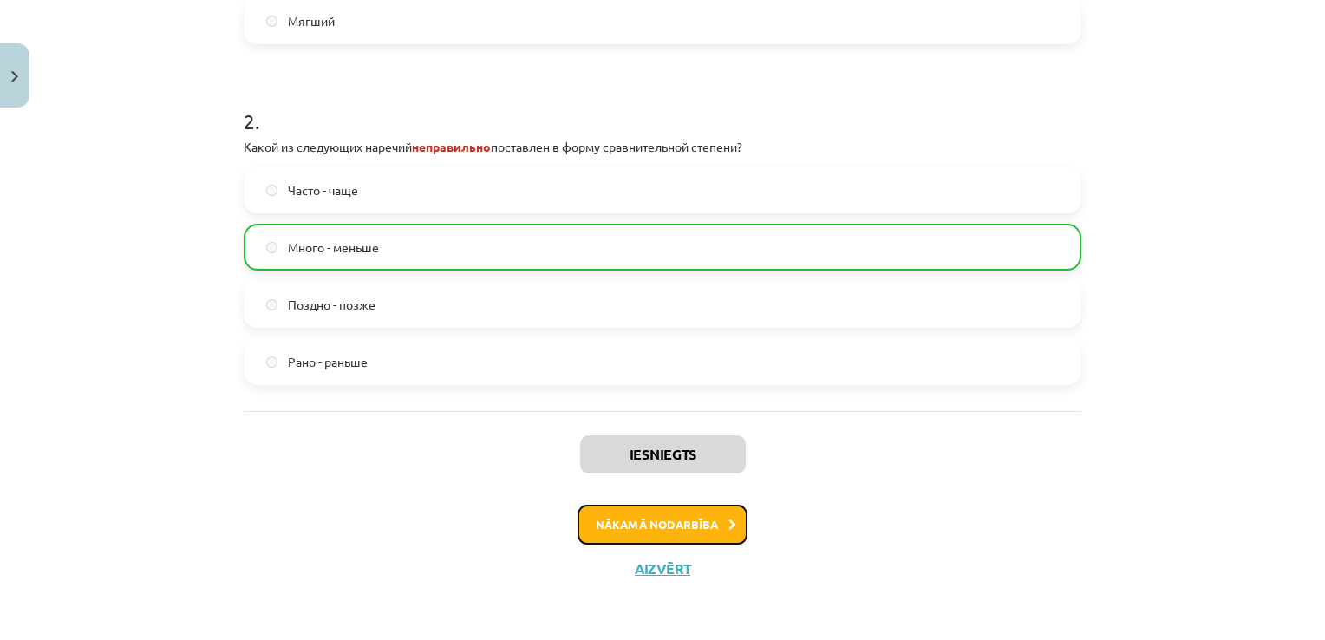
click at [659, 530] on button "Nākamā nodarbība" at bounding box center [662, 525] width 170 height 40
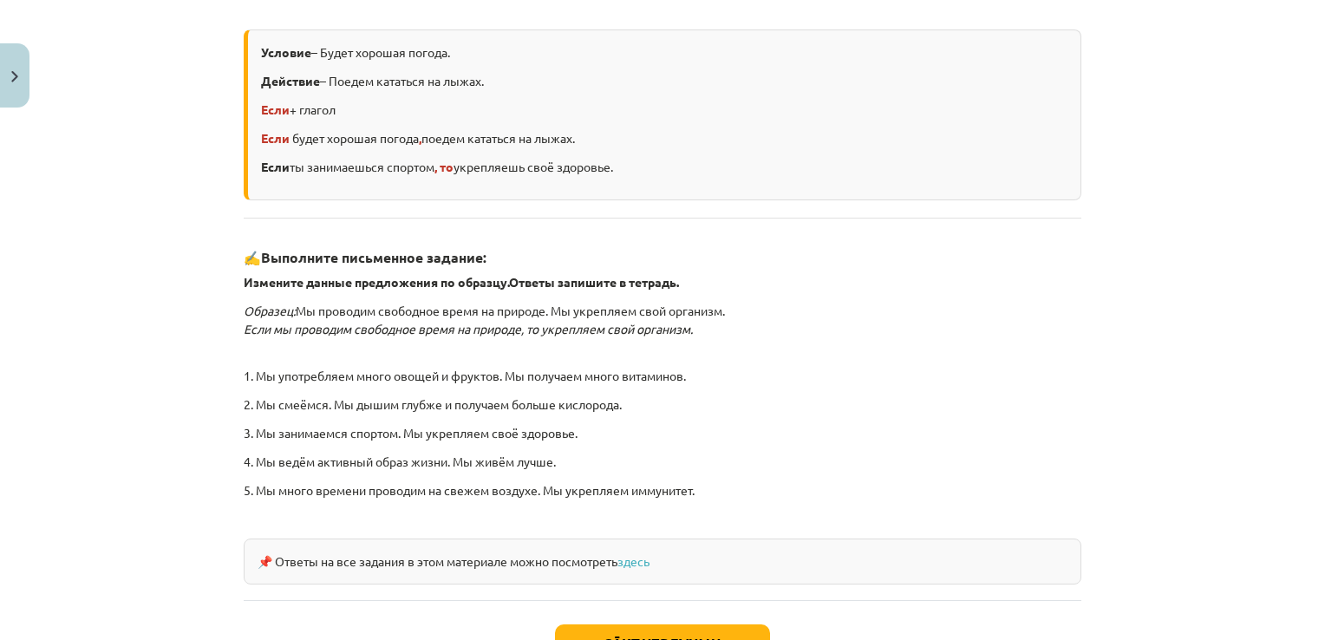
scroll to position [477, 0]
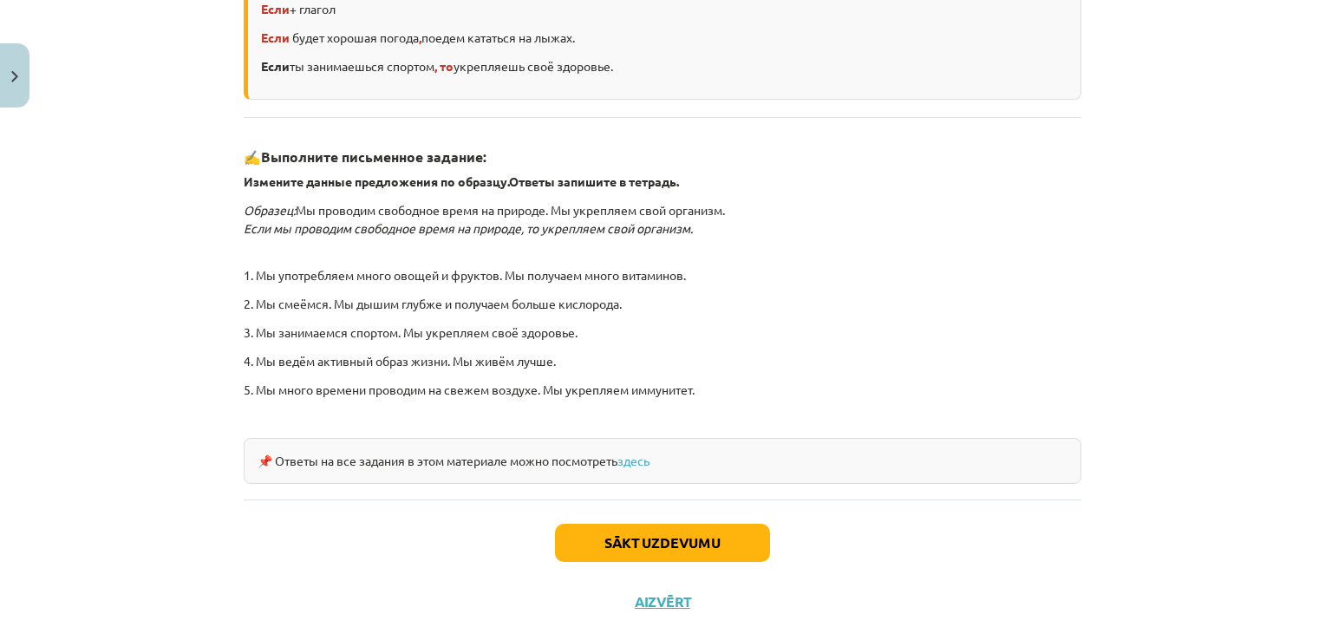
click at [720, 558] on div "Sākt uzdevumu Aizvērt" at bounding box center [662, 559] width 837 height 121
click at [722, 539] on button "Sākt uzdevumu" at bounding box center [662, 543] width 215 height 38
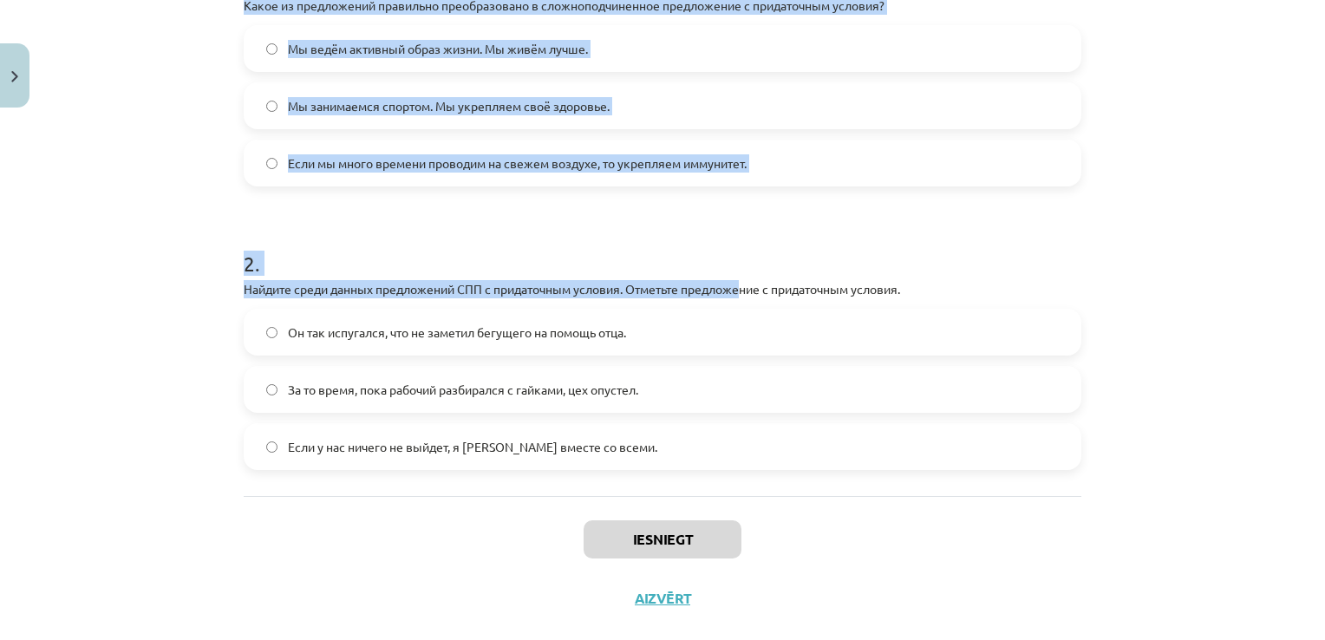
scroll to position [437, 0]
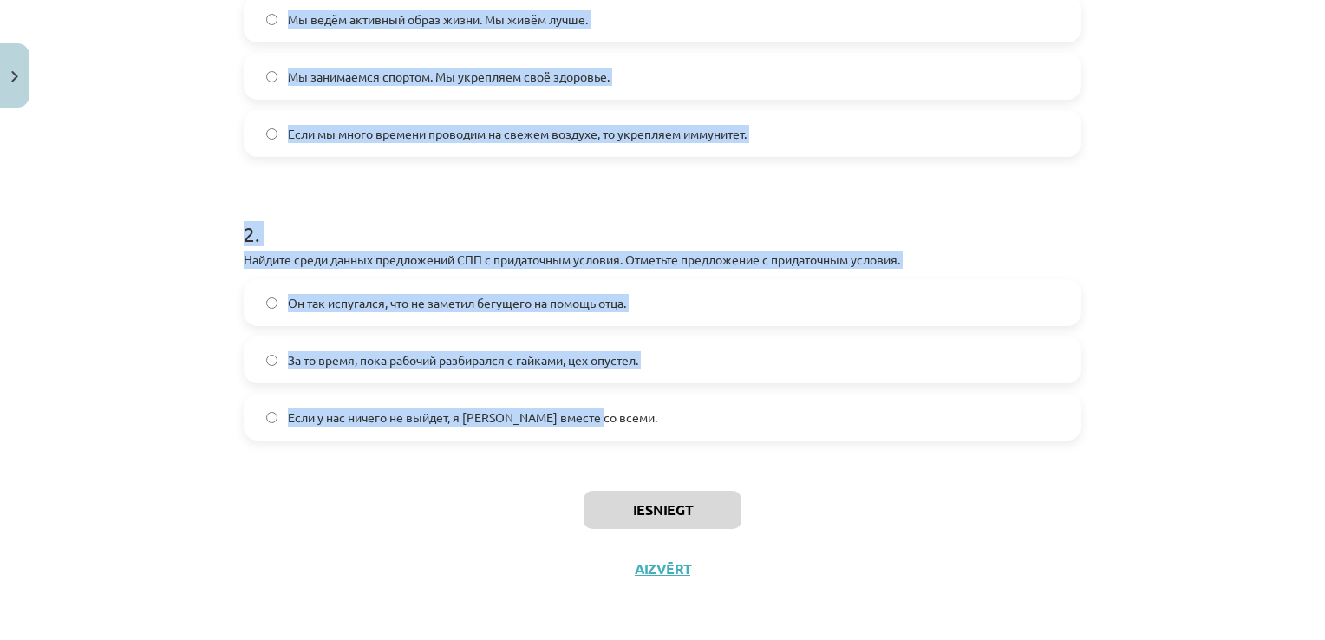
drag, startPoint x: 232, startPoint y: 186, endPoint x: 837, endPoint y: 435, distance: 654.3
click at [839, 436] on div "4 XP Saņemsi Grūts 515 pilda Apraksts Uzdevums Palīdzība 1 . Какое из предложен…" at bounding box center [662, 138] width 858 height 920
copy form "Какое из предложений правильно преобразовано в сложноподчиненное предложение с …"
click at [526, 222] on h1 "2 ." at bounding box center [662, 219] width 837 height 54
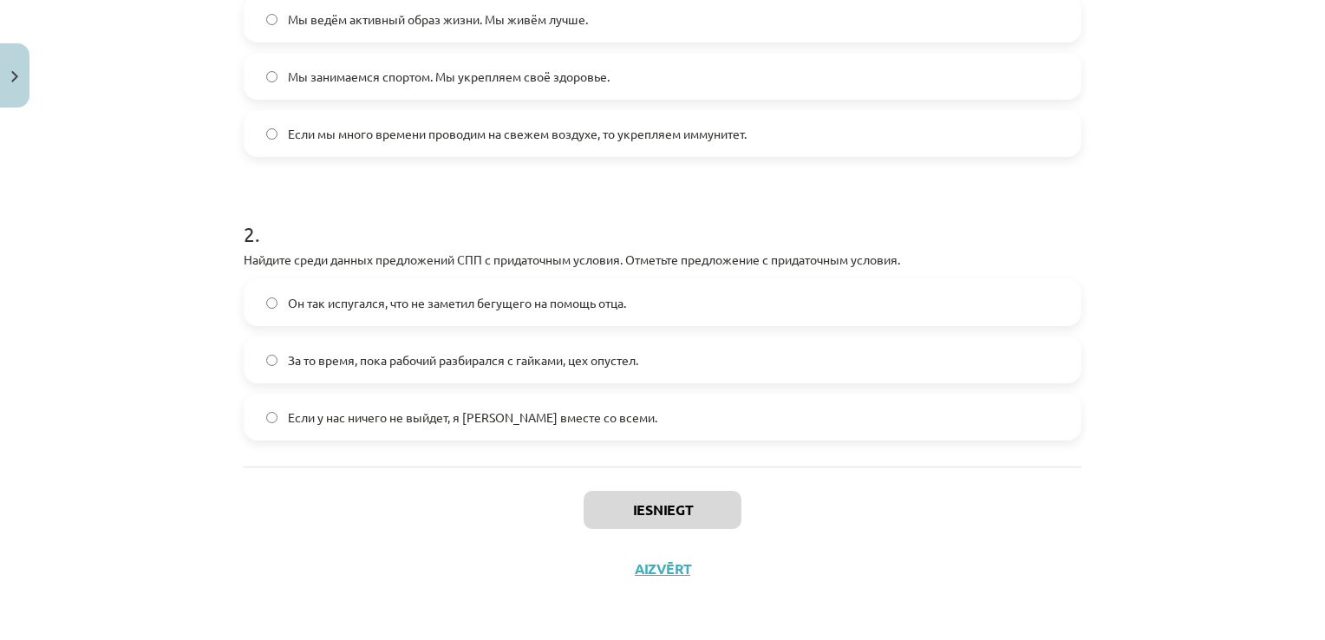
scroll to position [177, 0]
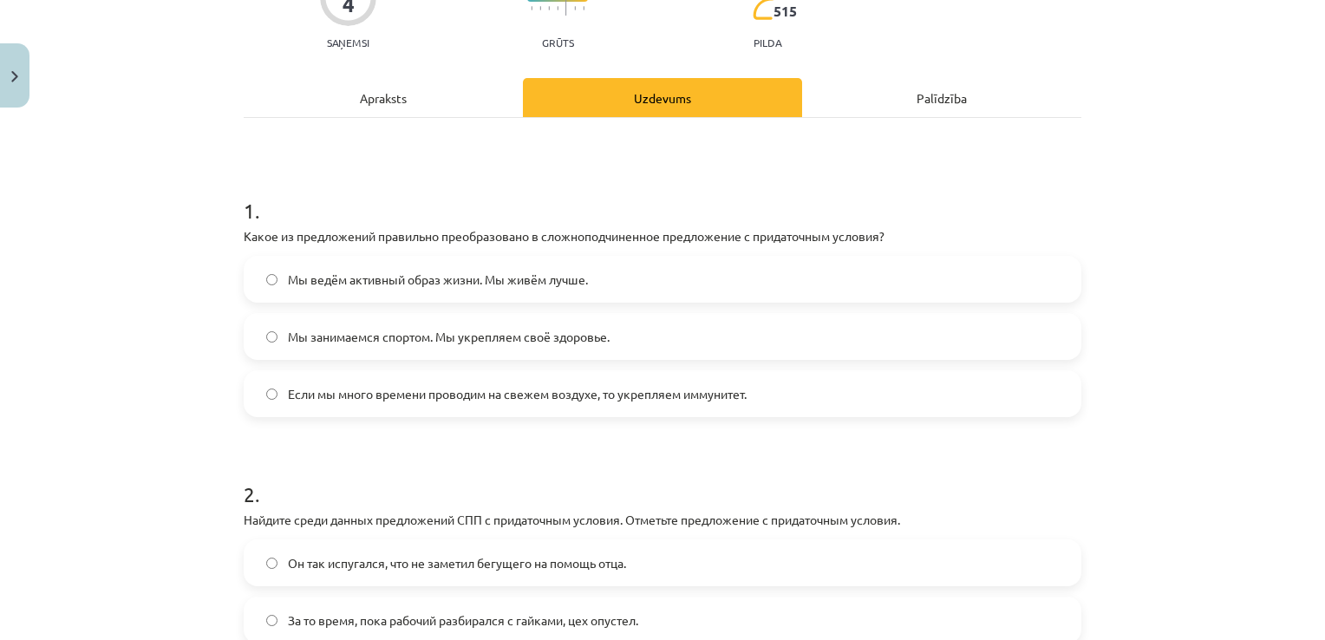
click at [462, 375] on label "Если мы много времени проводим на свежем воздухе, то укрепляем иммунитет." at bounding box center [662, 393] width 834 height 43
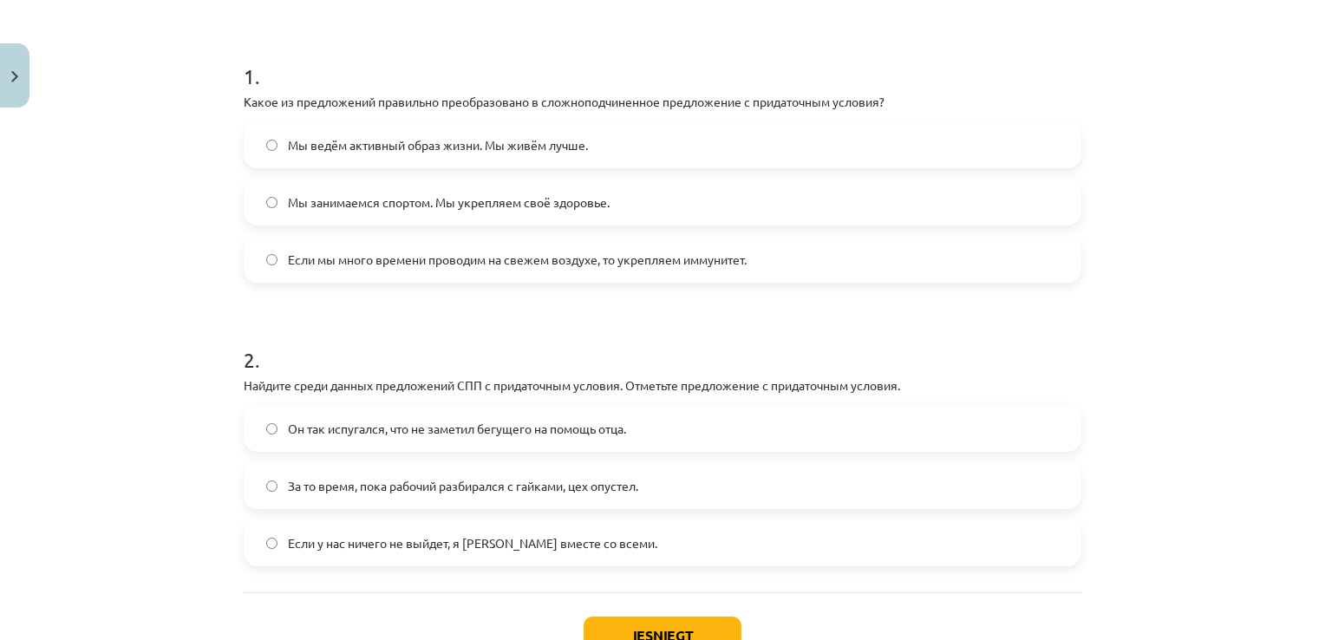
scroll to position [437, 0]
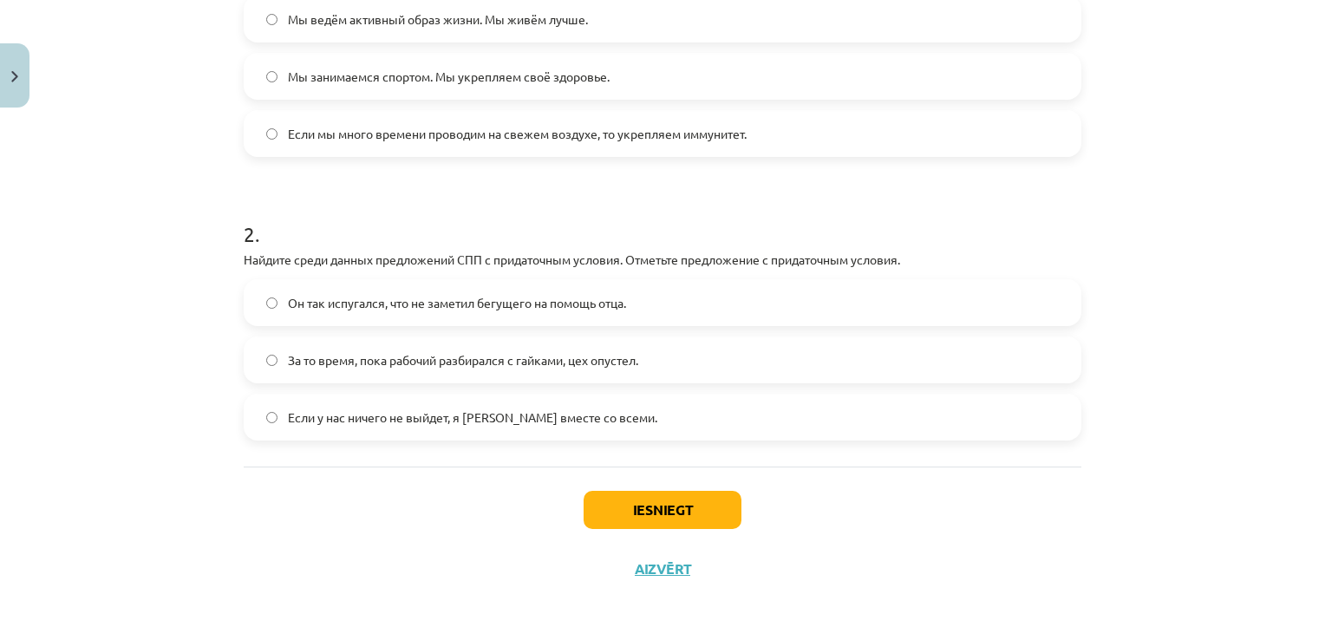
click at [376, 419] on span "Если у нас ничего не выйдет, я уеду вместе со всеми." at bounding box center [472, 417] width 369 height 18
click at [608, 500] on button "Iesniegt" at bounding box center [662, 510] width 158 height 38
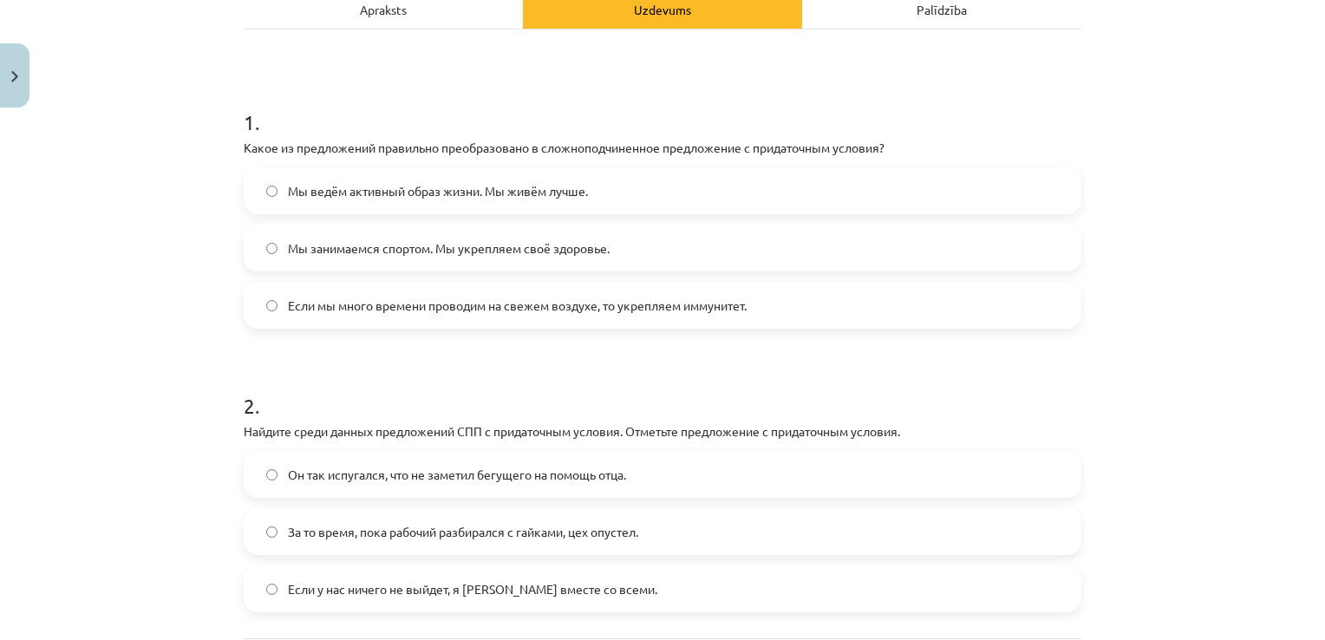
scroll to position [350, 0]
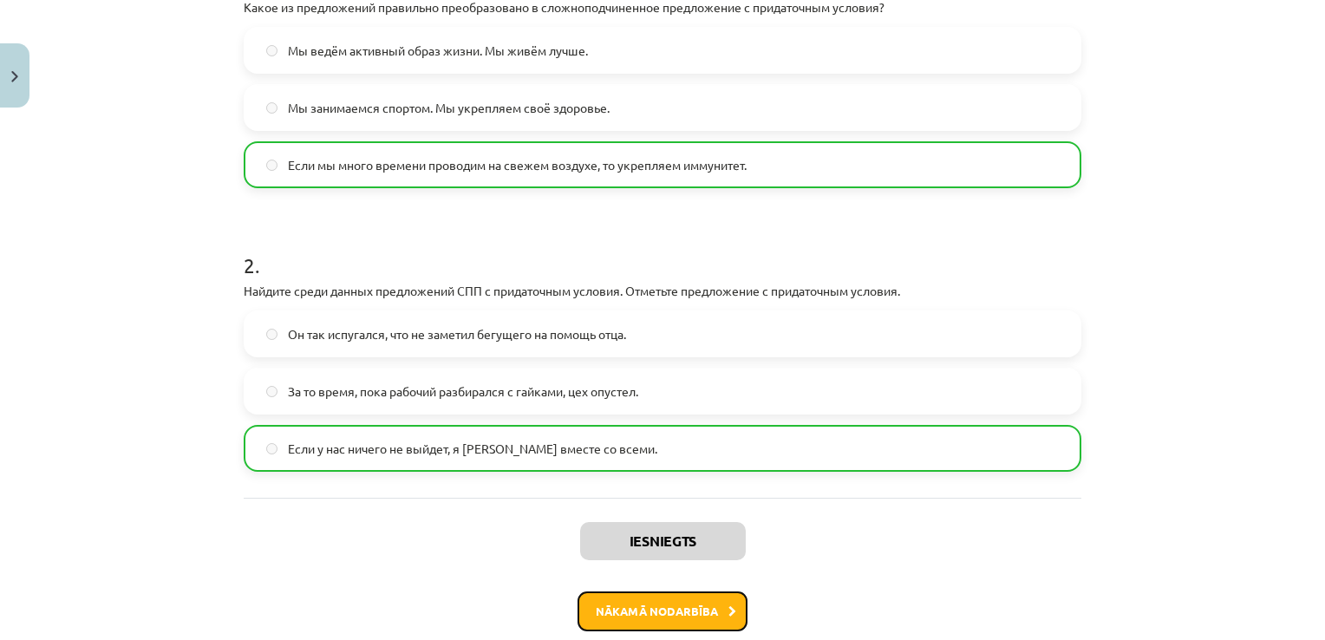
click at [629, 605] on button "Nākamā nodarbība" at bounding box center [662, 611] width 170 height 40
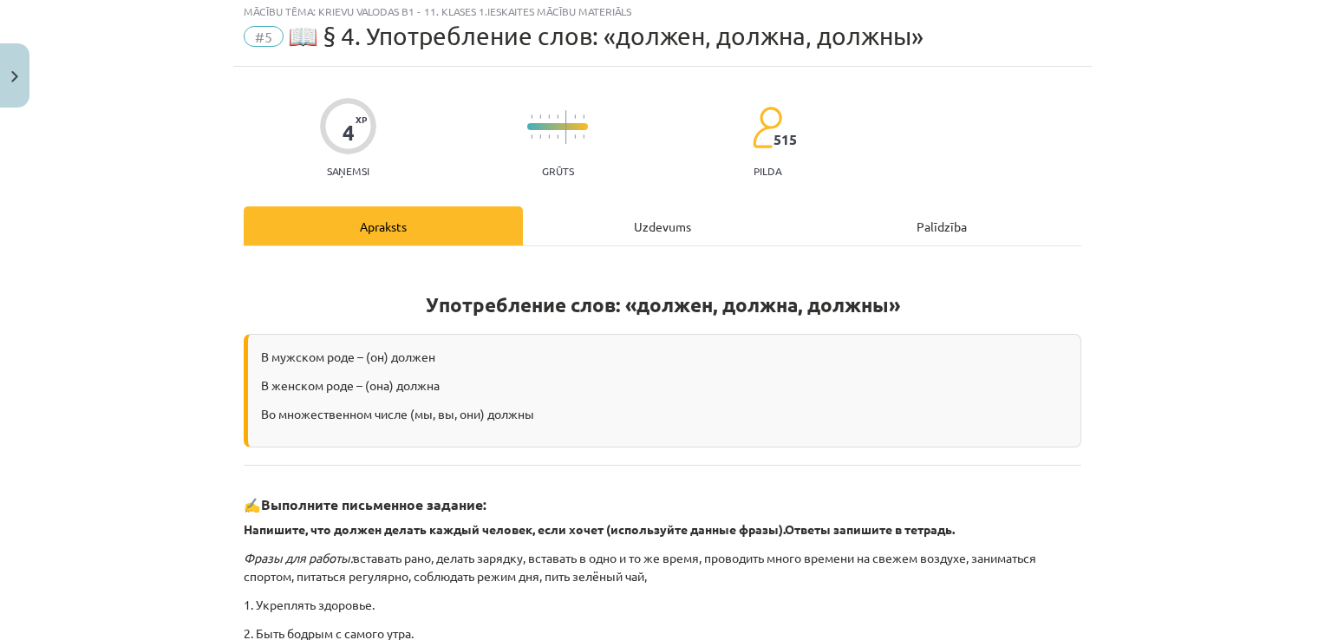
scroll to position [43, 0]
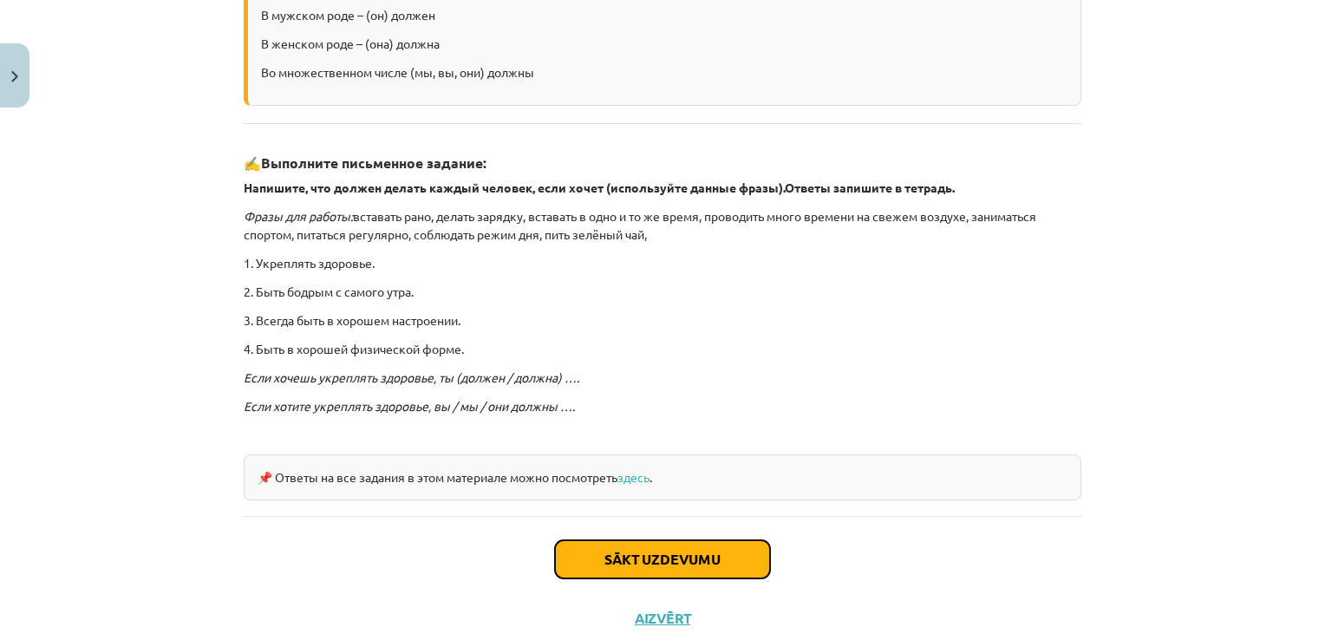
click at [620, 560] on button "Sākt uzdevumu" at bounding box center [662, 559] width 215 height 38
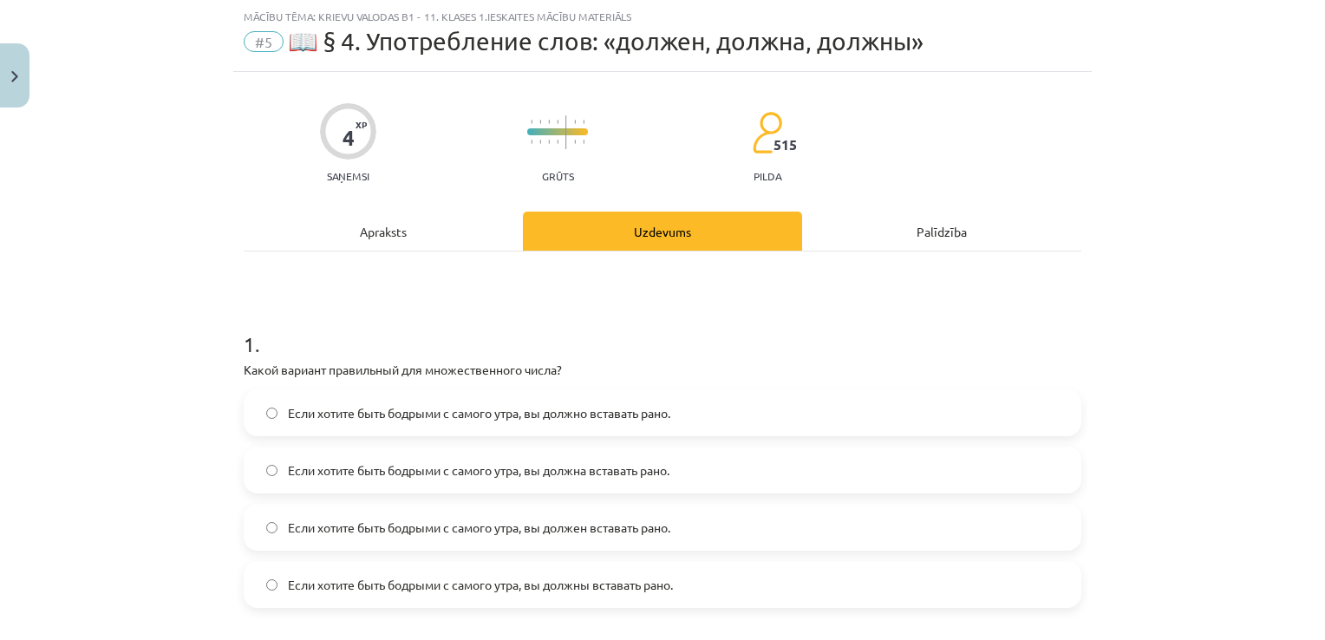
scroll to position [130, 0]
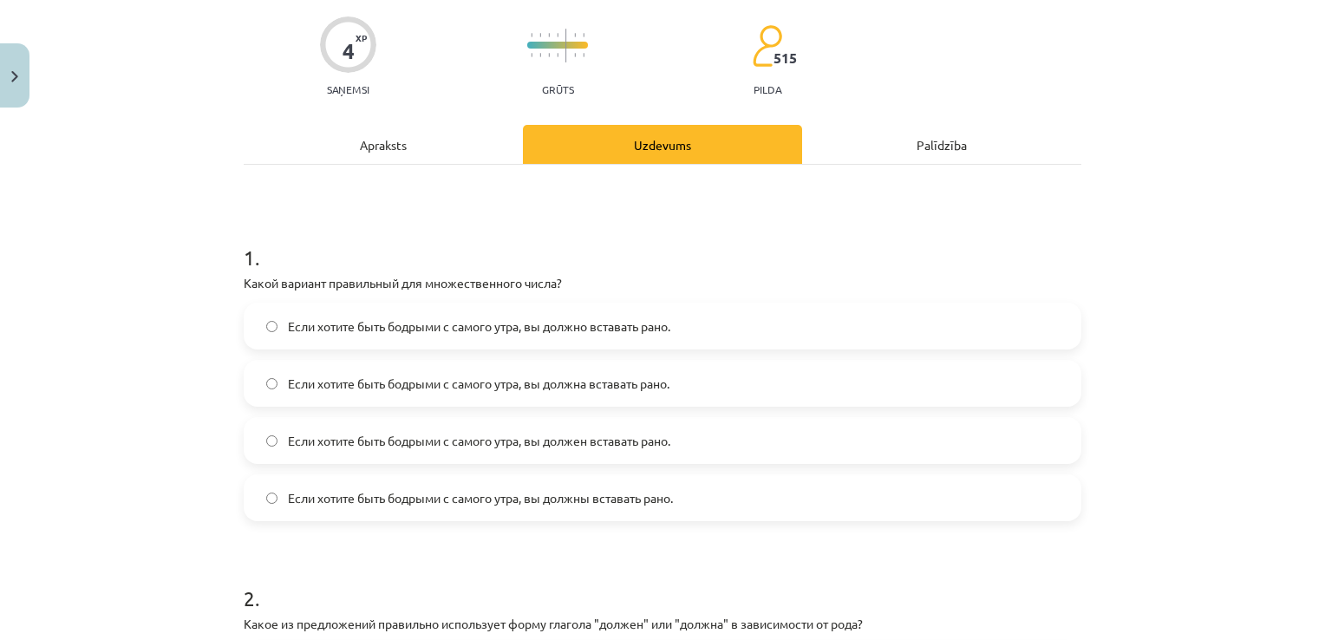
click at [579, 332] on span "Если хотите быть бодрыми с самого утра, вы должно вставать рано." at bounding box center [479, 326] width 382 height 18
click at [648, 489] on span "Если хотите быть бодрыми с самого утра, вы должны вставать рано." at bounding box center [480, 498] width 385 height 18
drag, startPoint x: 648, startPoint y: 487, endPoint x: 485, endPoint y: 520, distance: 166.3
click at [485, 520] on form "1 . Какой вариант правильный для множественного числа? Если хотите быть бодрыми…" at bounding box center [662, 538] width 837 height 647
click at [497, 508] on label "Если хотите быть бодрыми с самого утра, вы должны вставать рано." at bounding box center [662, 497] width 834 height 43
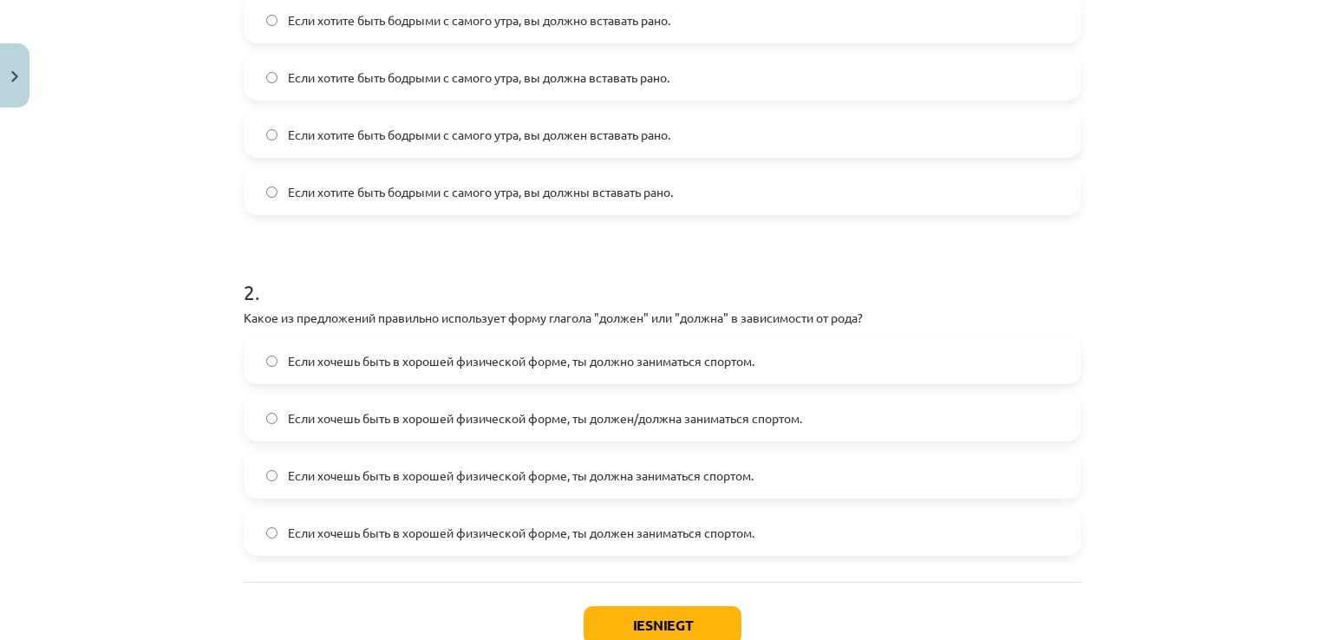
scroll to position [477, 0]
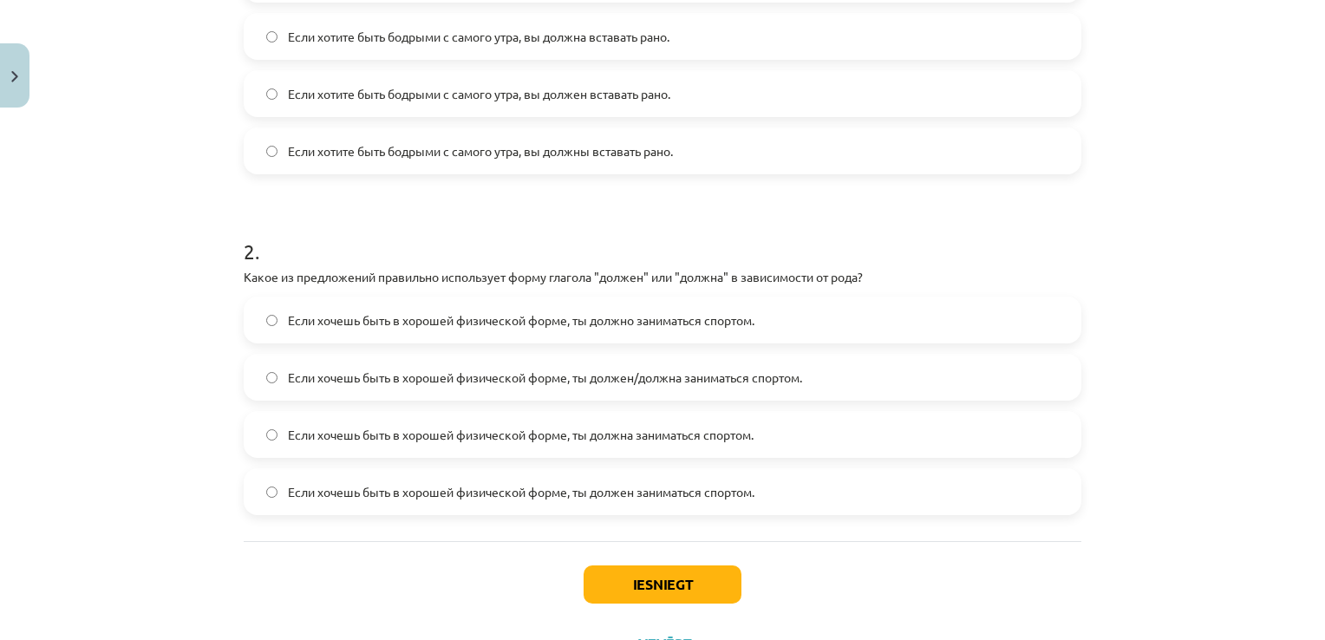
click at [400, 331] on label "Если хочешь быть в хорошей физической форме, ты должно заниматься спортом." at bounding box center [662, 319] width 834 height 43
click at [796, 442] on label "Если хочешь быть в хорошей физической форме, ты должна заниматься спортом." at bounding box center [662, 434] width 834 height 43
drag, startPoint x: 746, startPoint y: 374, endPoint x: 746, endPoint y: 387, distance: 13.0
click at [746, 380] on span "Если хочешь быть в хорошей физической форме, ты должен/должна заниматься спорто…" at bounding box center [545, 377] width 514 height 18
click at [672, 581] on button "Iesniegt" at bounding box center [662, 584] width 158 height 38
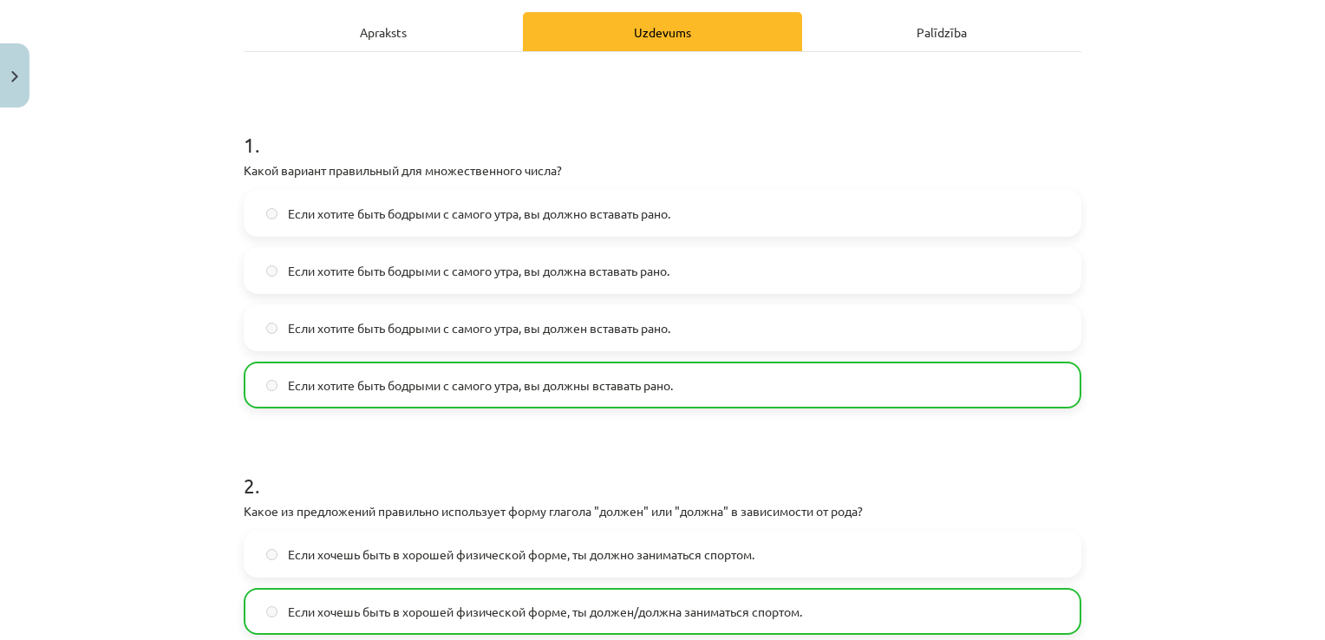
scroll to position [551, 0]
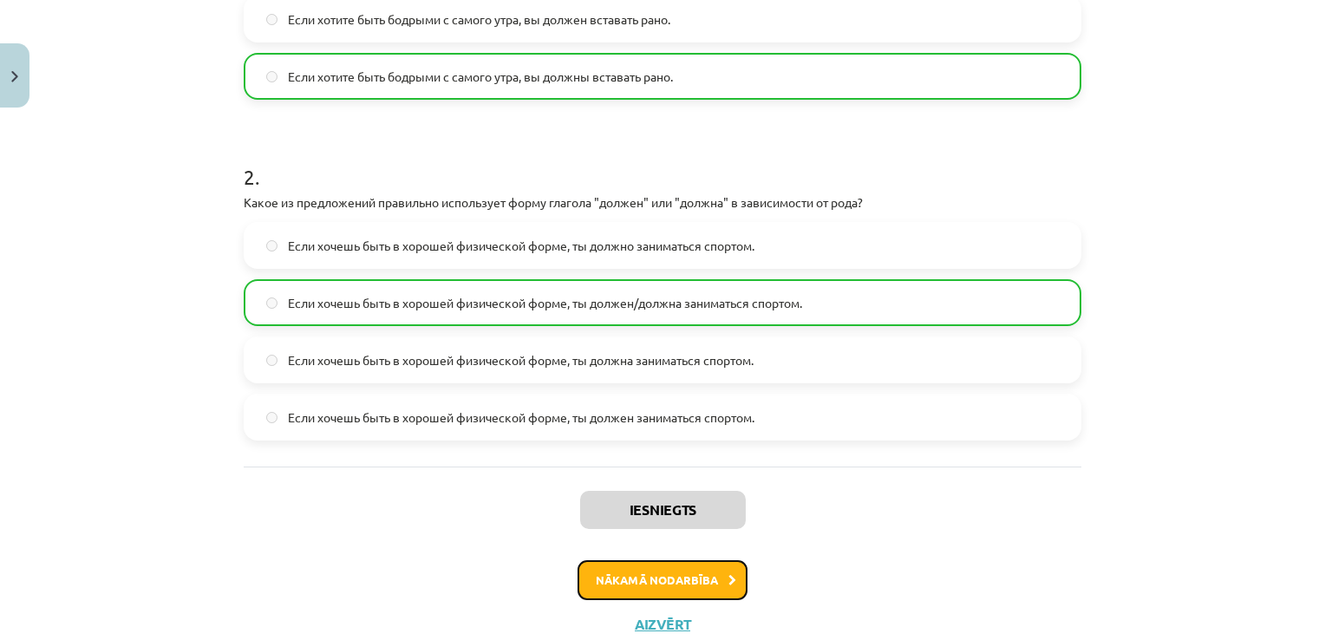
click at [692, 574] on button "Nākamā nodarbība" at bounding box center [662, 580] width 170 height 40
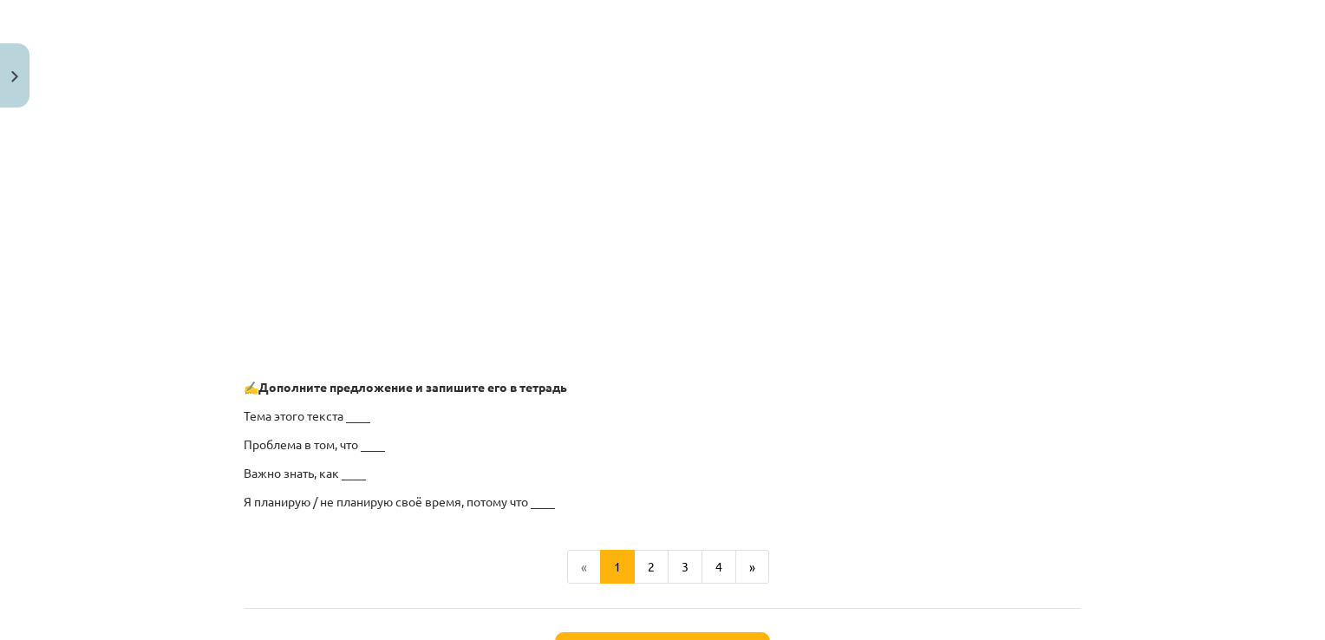
scroll to position [1257, 0]
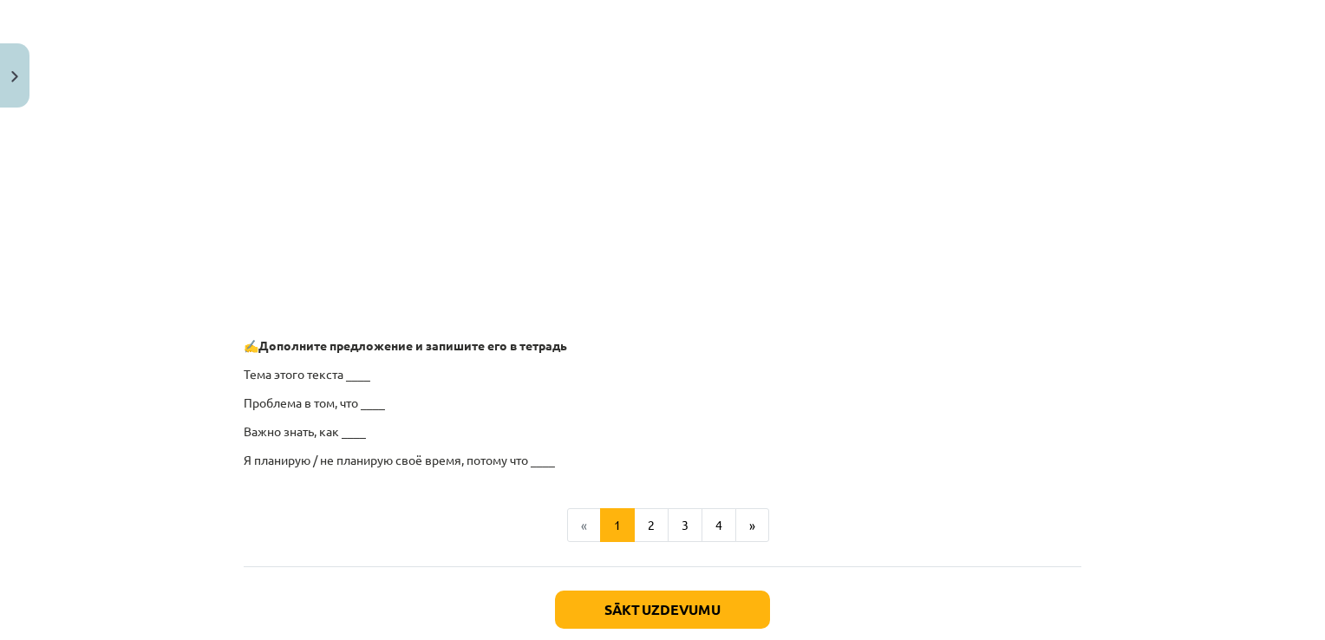
click at [344, 394] on p "Проблема в том, что ____" at bounding box center [662, 403] width 837 height 18
click at [349, 376] on p "Тема этого текста ____" at bounding box center [662, 374] width 837 height 18
click at [654, 522] on button "2" at bounding box center [651, 525] width 35 height 35
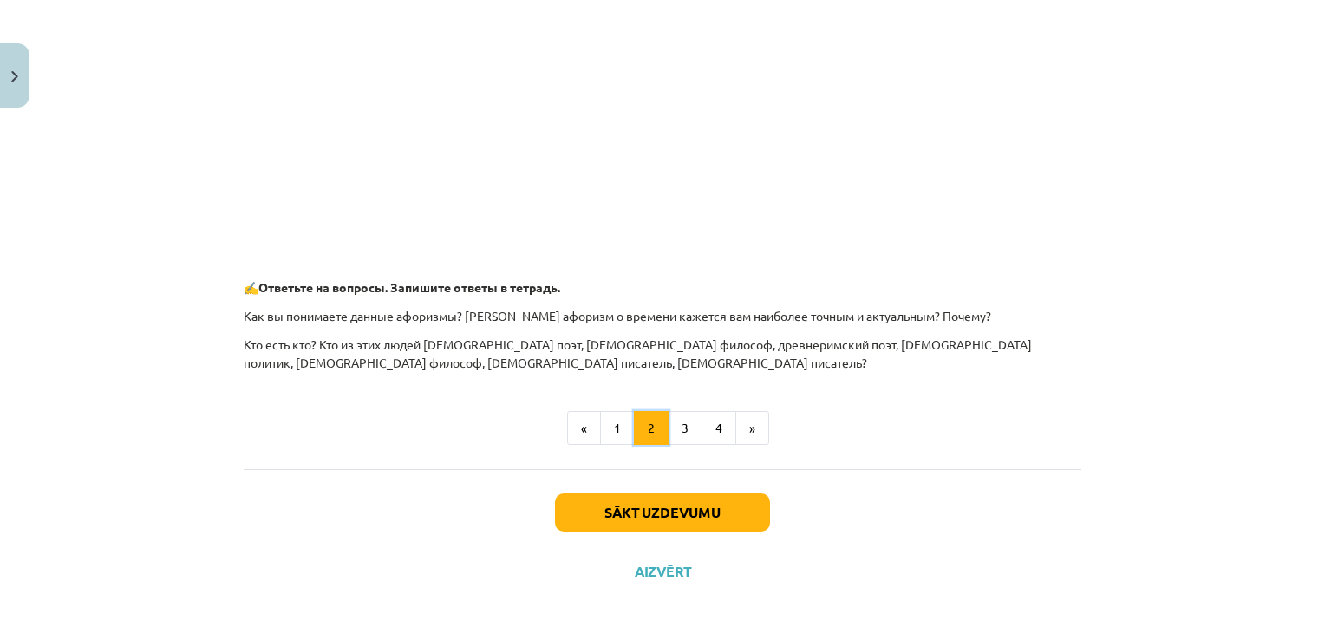
scroll to position [805, 0]
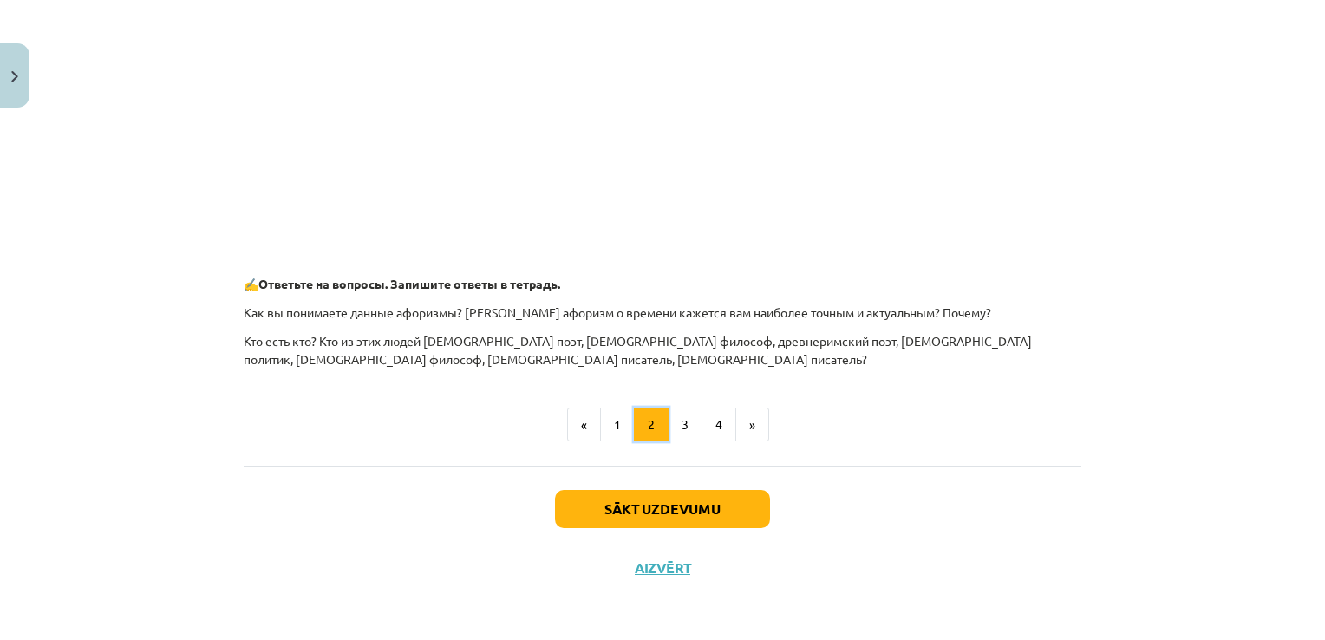
click at [634, 427] on button "2" at bounding box center [651, 424] width 35 height 35
click at [610, 421] on button "1" at bounding box center [617, 424] width 35 height 35
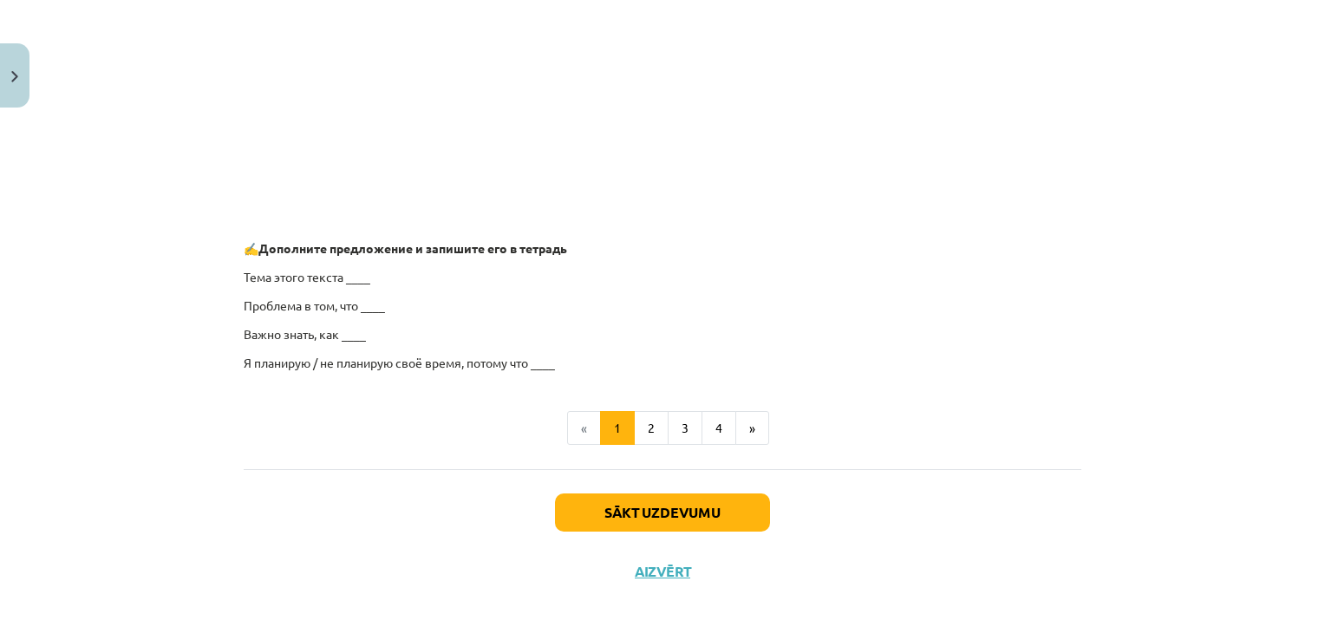
scroll to position [1358, 0]
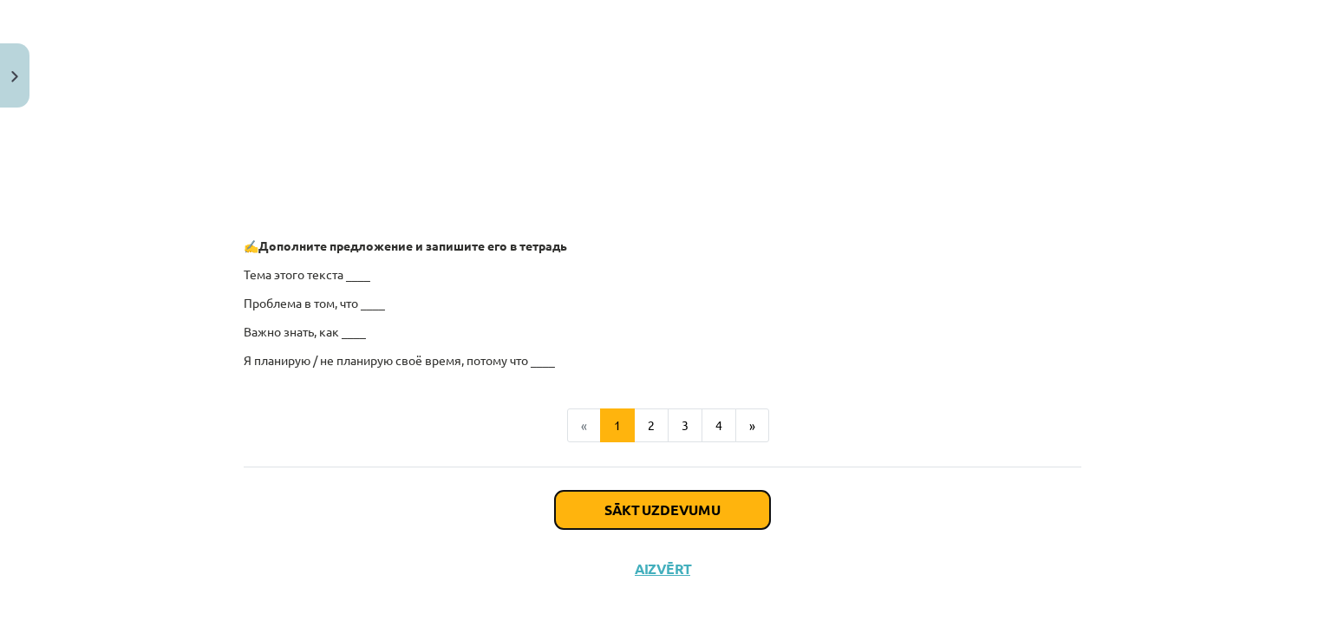
click at [713, 514] on button "Sākt uzdevumu" at bounding box center [662, 510] width 215 height 38
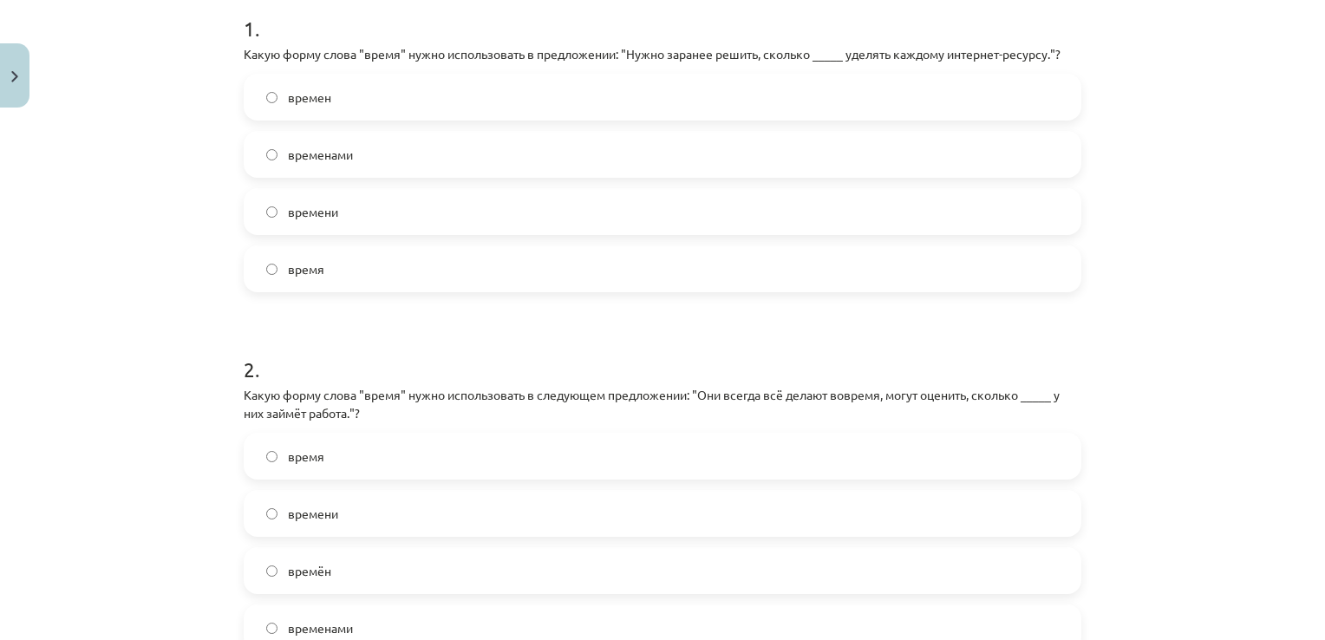
scroll to position [217, 0]
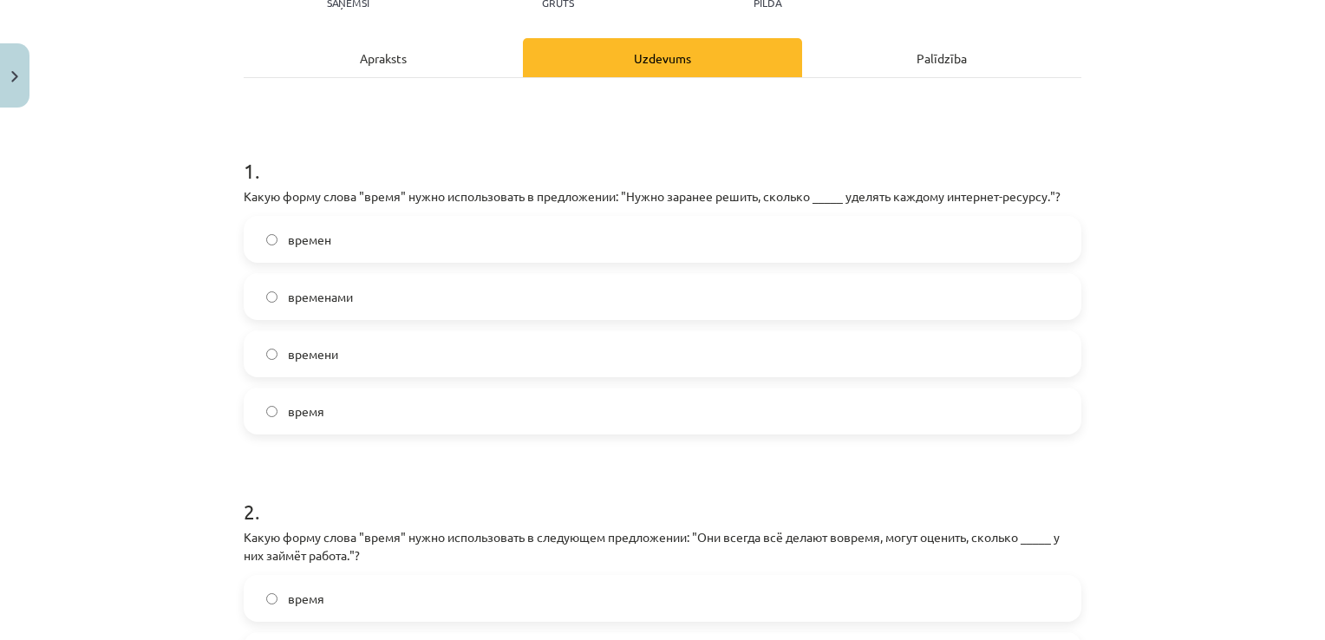
click at [427, 345] on label "времени" at bounding box center [662, 353] width 834 height 43
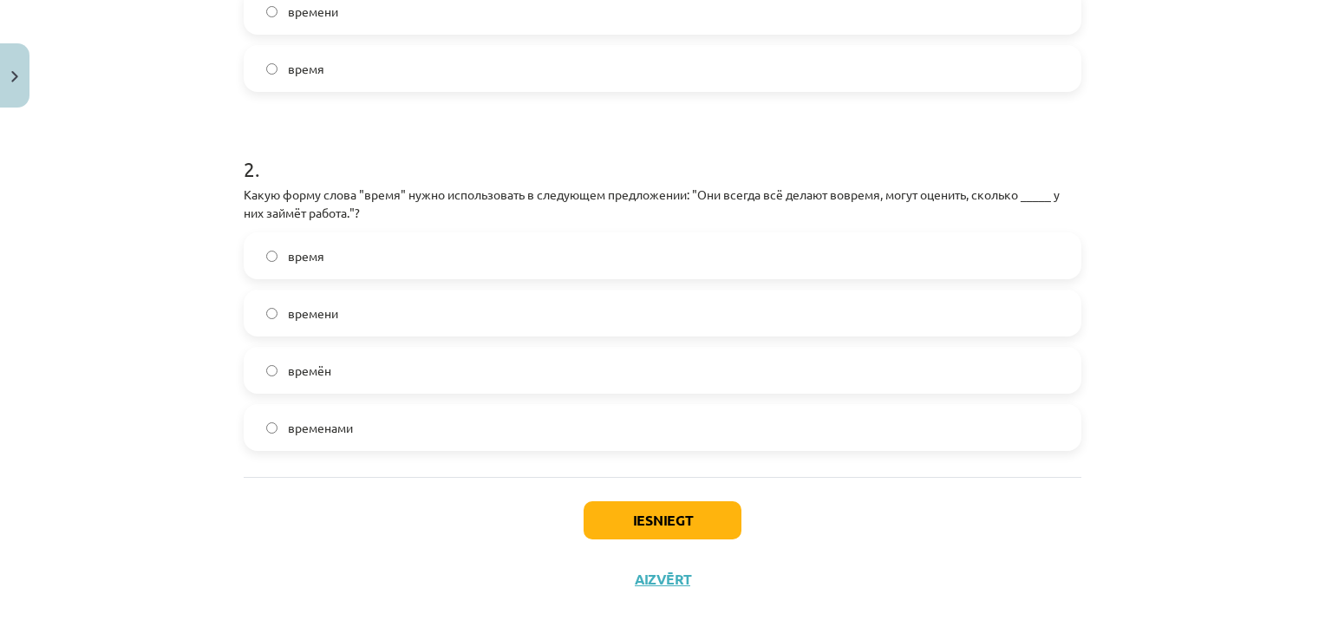
scroll to position [564, 0]
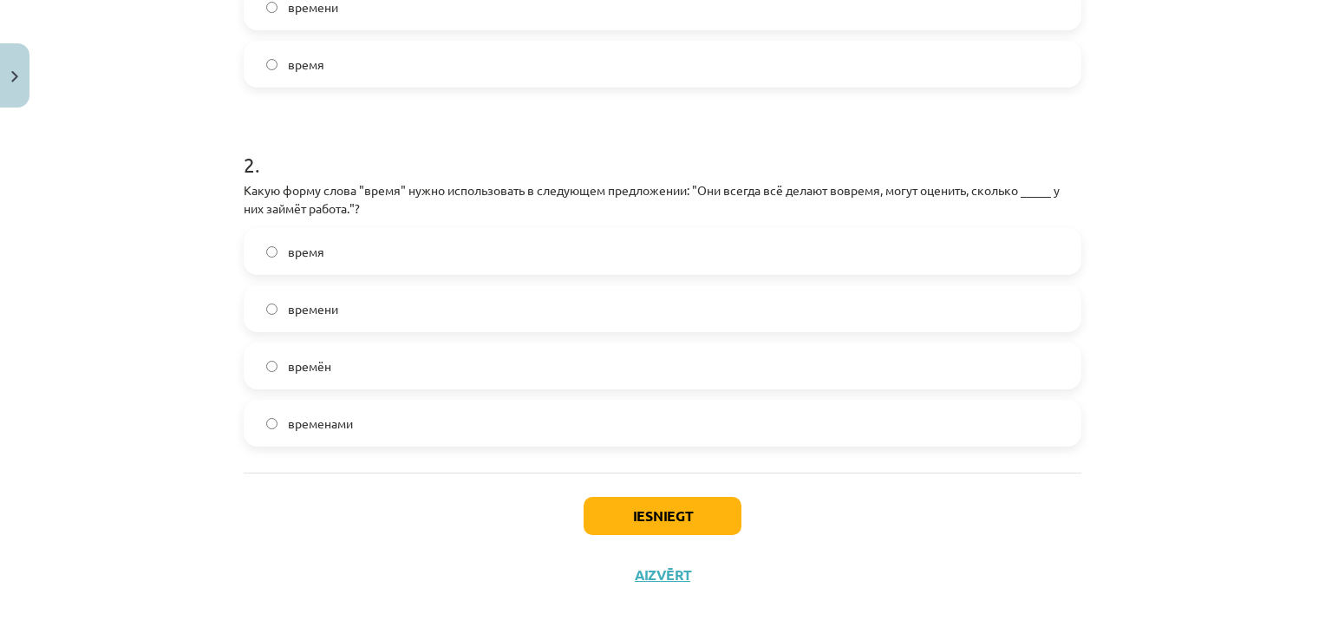
click at [465, 304] on label "времени" at bounding box center [662, 308] width 834 height 43
click at [665, 507] on button "Iesniegt" at bounding box center [662, 516] width 158 height 38
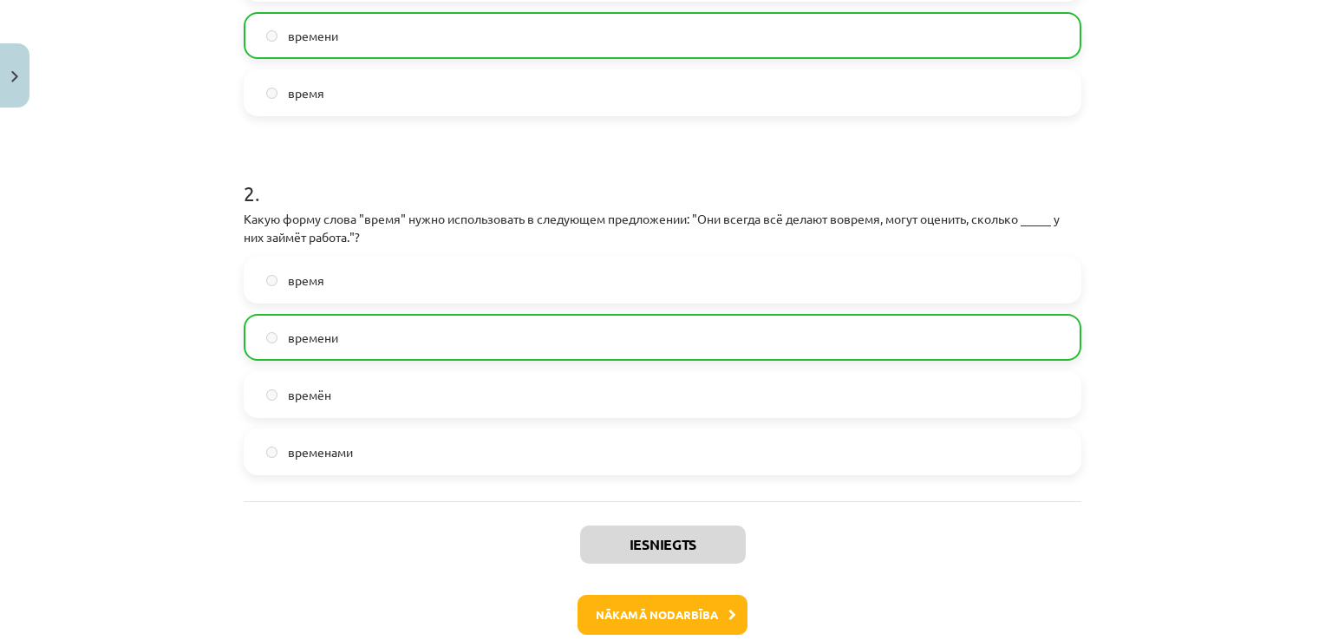
scroll to position [624, 0]
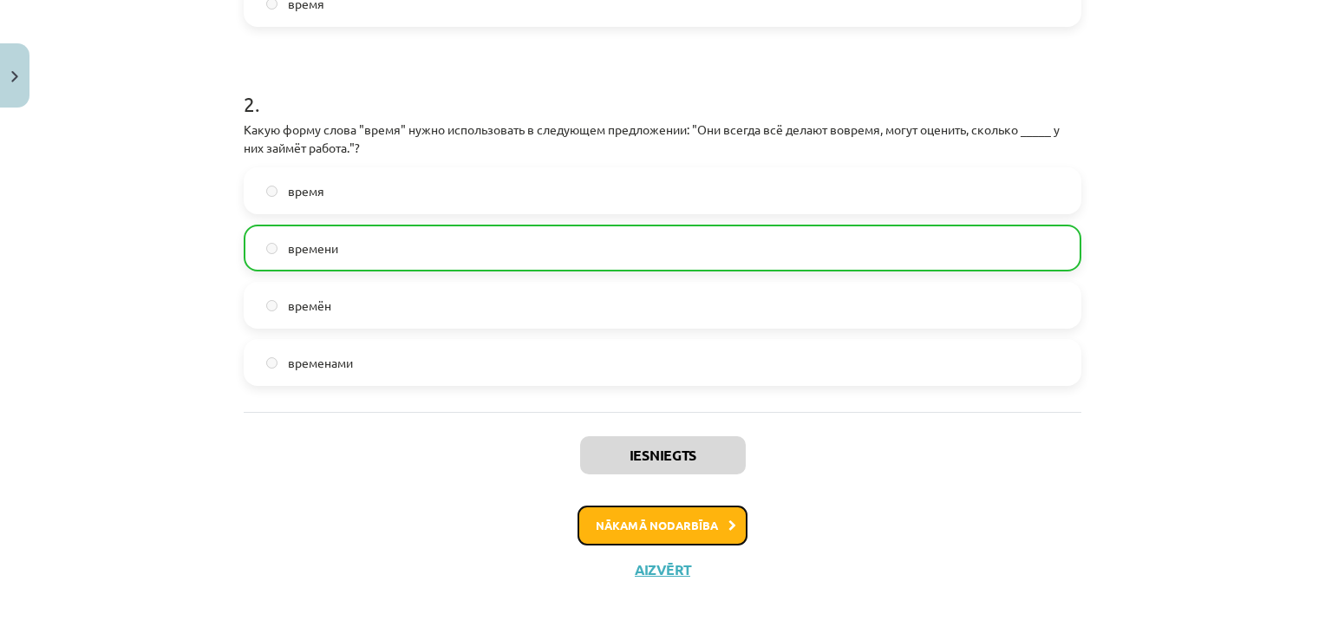
click at [682, 522] on button "Nākamā nodarbība" at bounding box center [662, 525] width 170 height 40
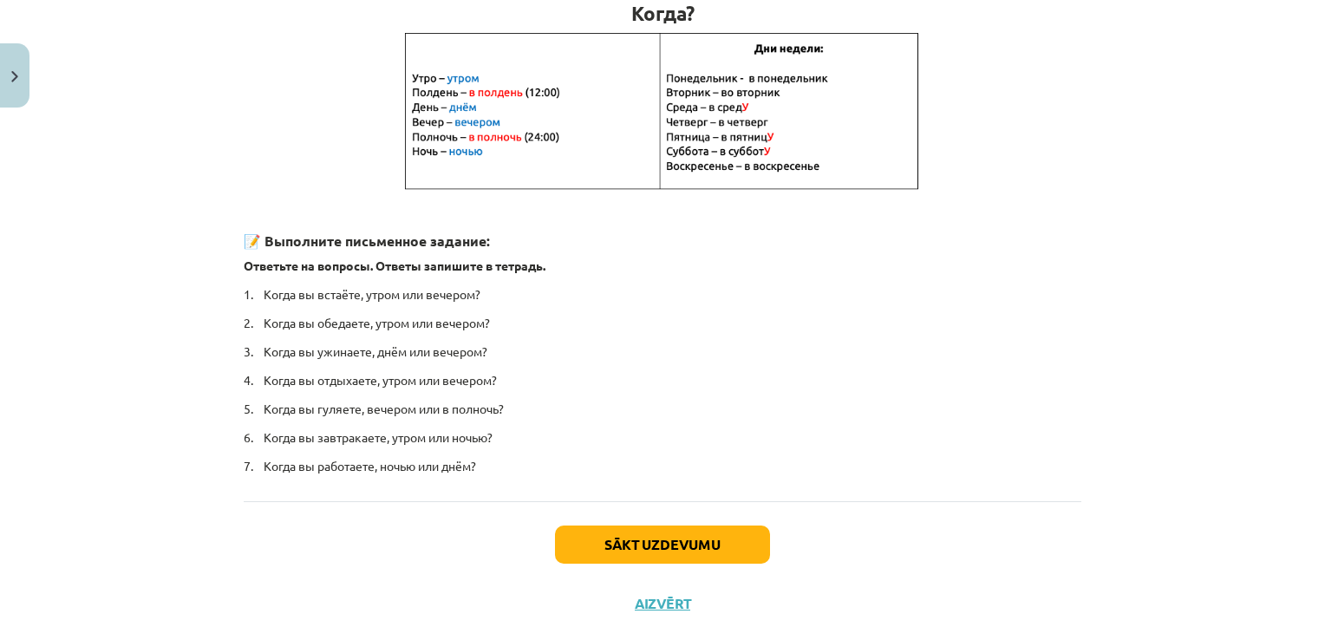
scroll to position [374, 0]
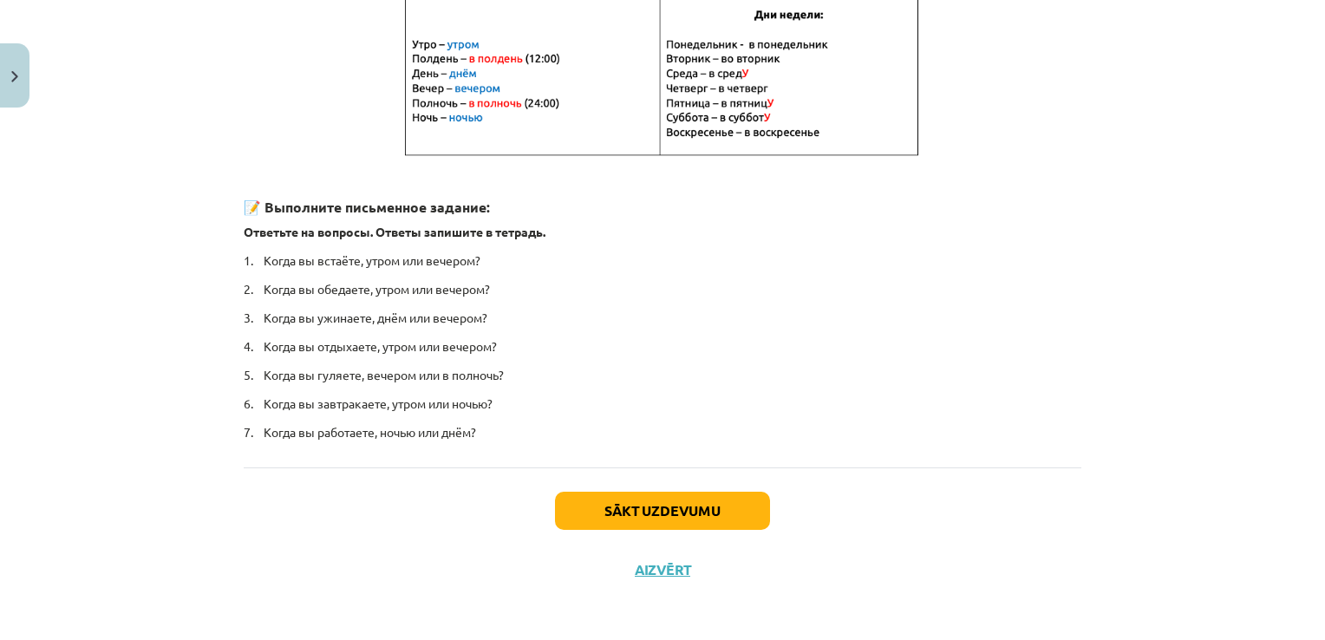
drag, startPoint x: 657, startPoint y: 482, endPoint x: 656, endPoint y: 493, distance: 11.3
click at [657, 485] on div "Sākt uzdevumu Aizvērt" at bounding box center [662, 527] width 837 height 121
click at [654, 493] on button "Sākt uzdevumu" at bounding box center [662, 511] width 215 height 38
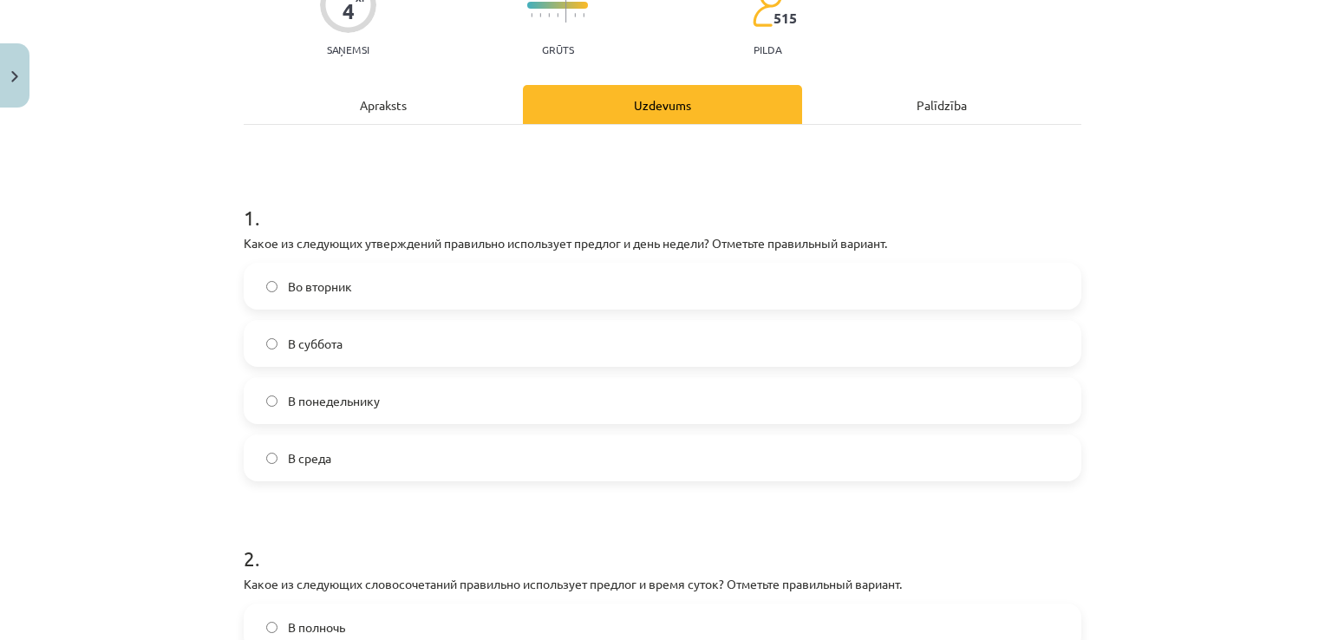
scroll to position [217, 0]
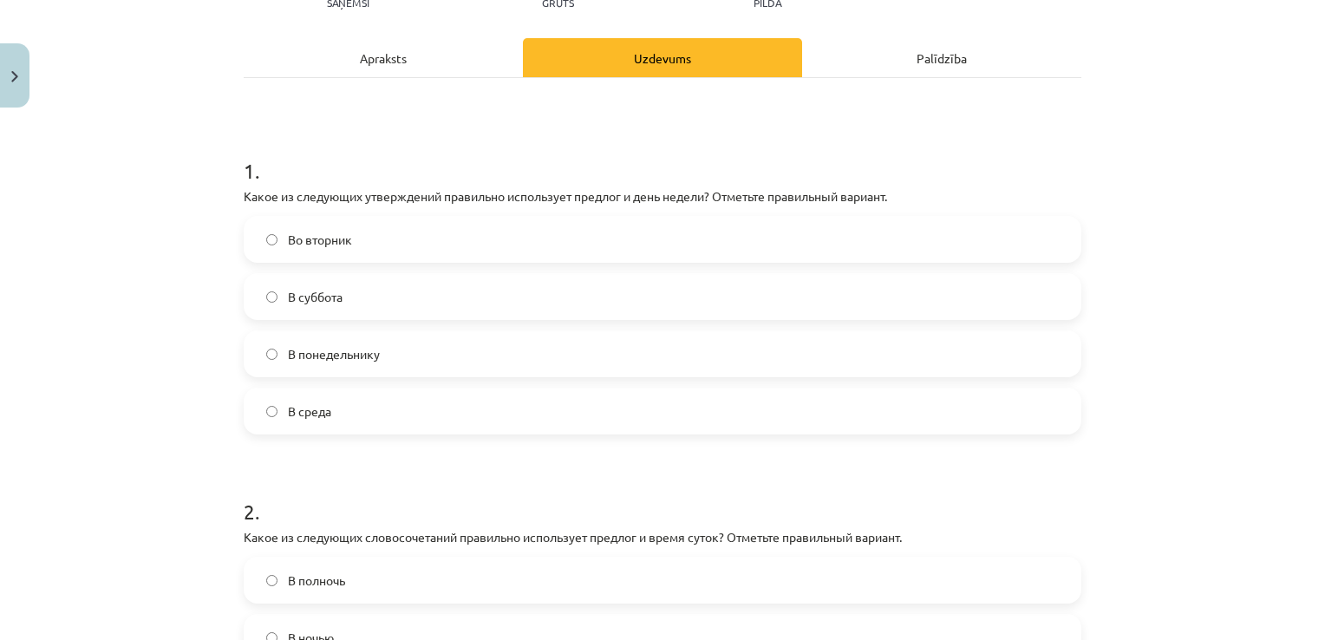
click at [449, 238] on label "Во вторник" at bounding box center [662, 239] width 834 height 43
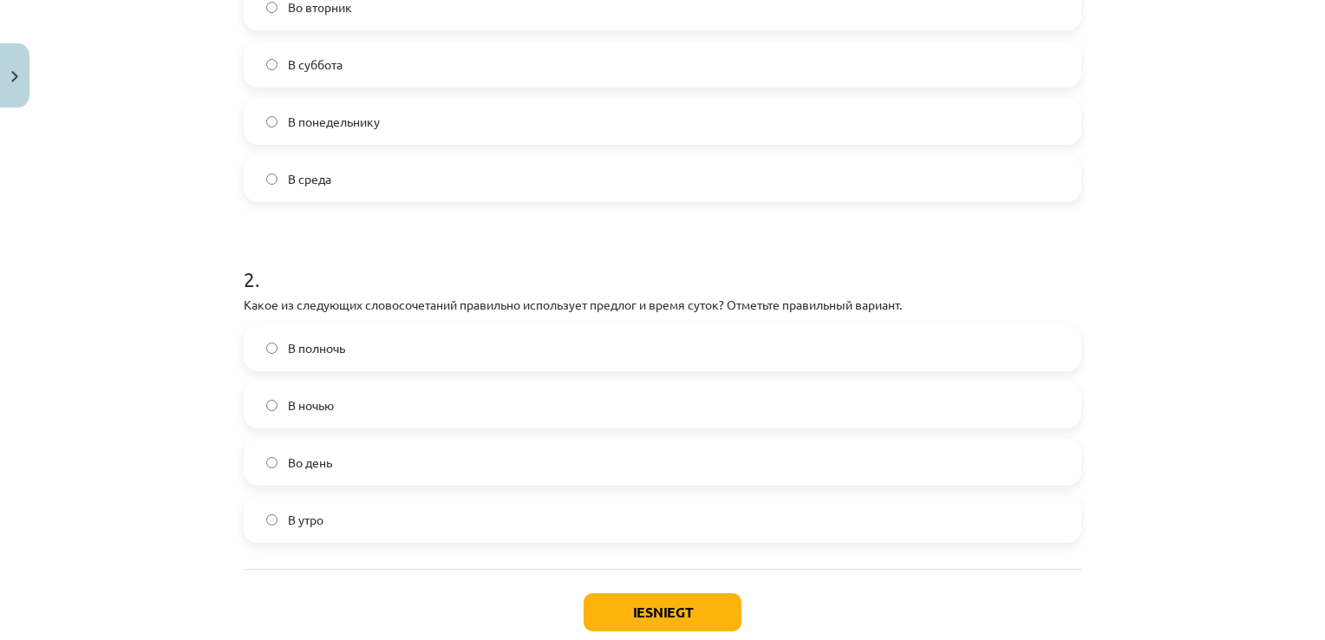
scroll to position [477, 0]
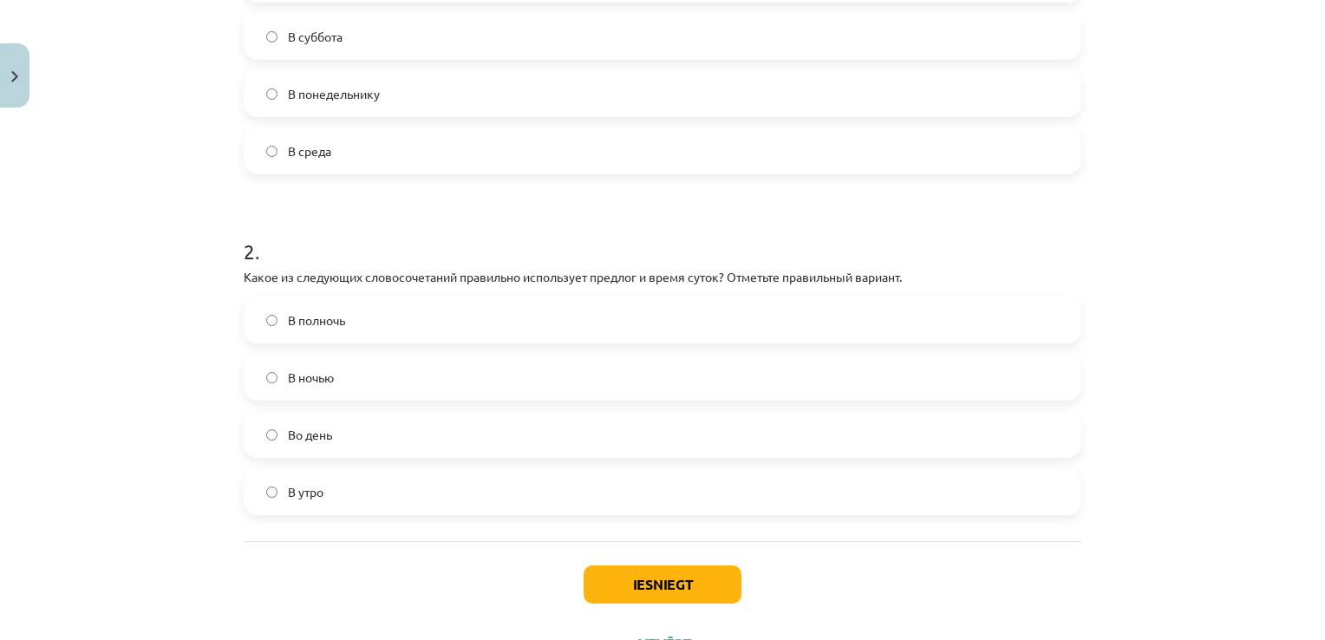
click at [438, 307] on label "В полночь" at bounding box center [662, 319] width 834 height 43
click at [682, 576] on button "Iesniegt" at bounding box center [662, 584] width 158 height 38
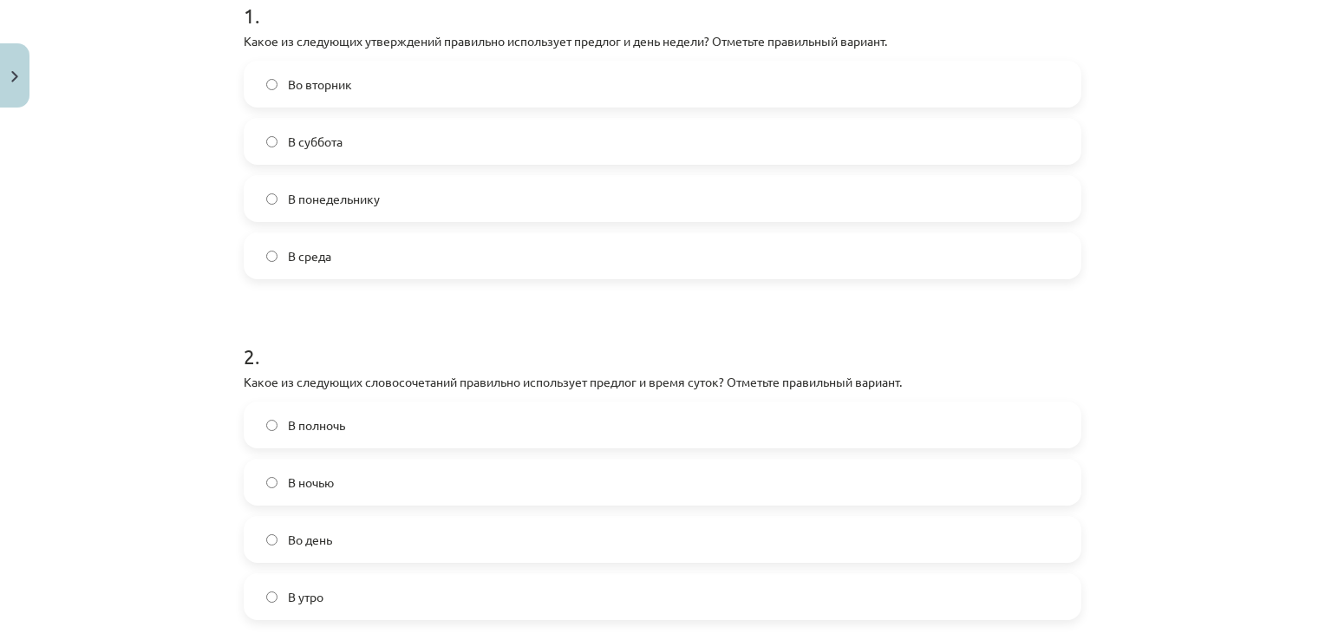
scroll to position [551, 0]
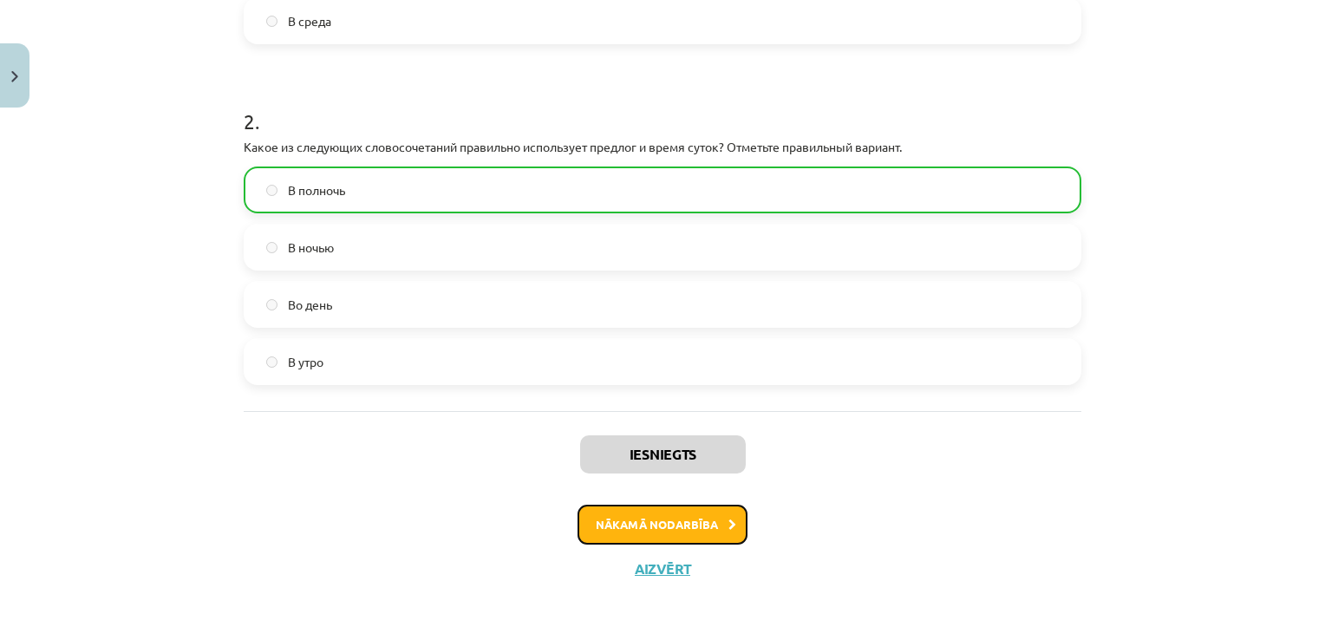
click at [728, 519] on icon at bounding box center [732, 524] width 8 height 11
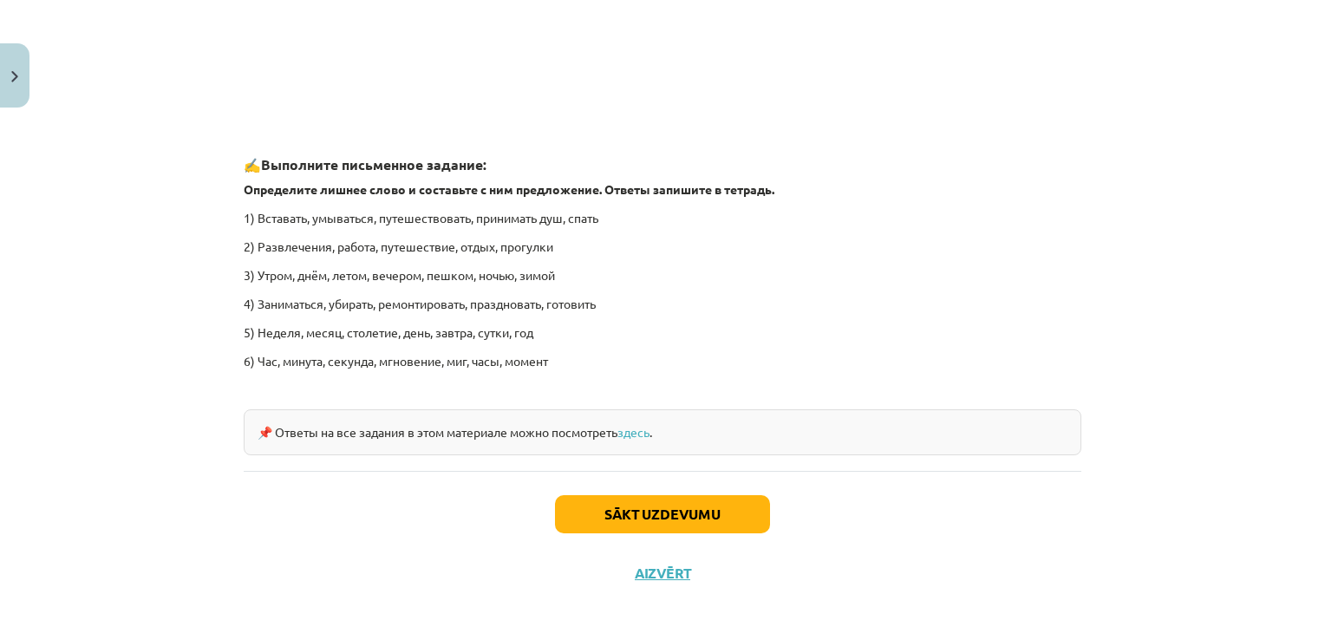
scroll to position [2596, 0]
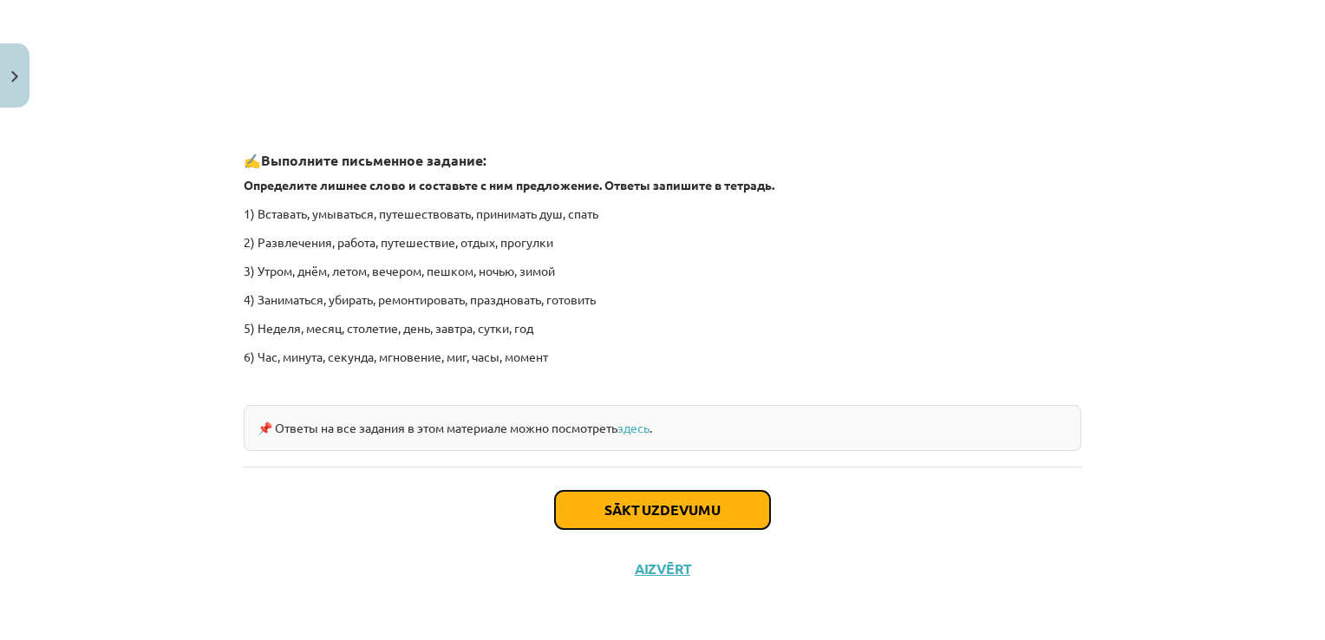
click at [702, 497] on button "Sākt uzdevumu" at bounding box center [662, 510] width 215 height 38
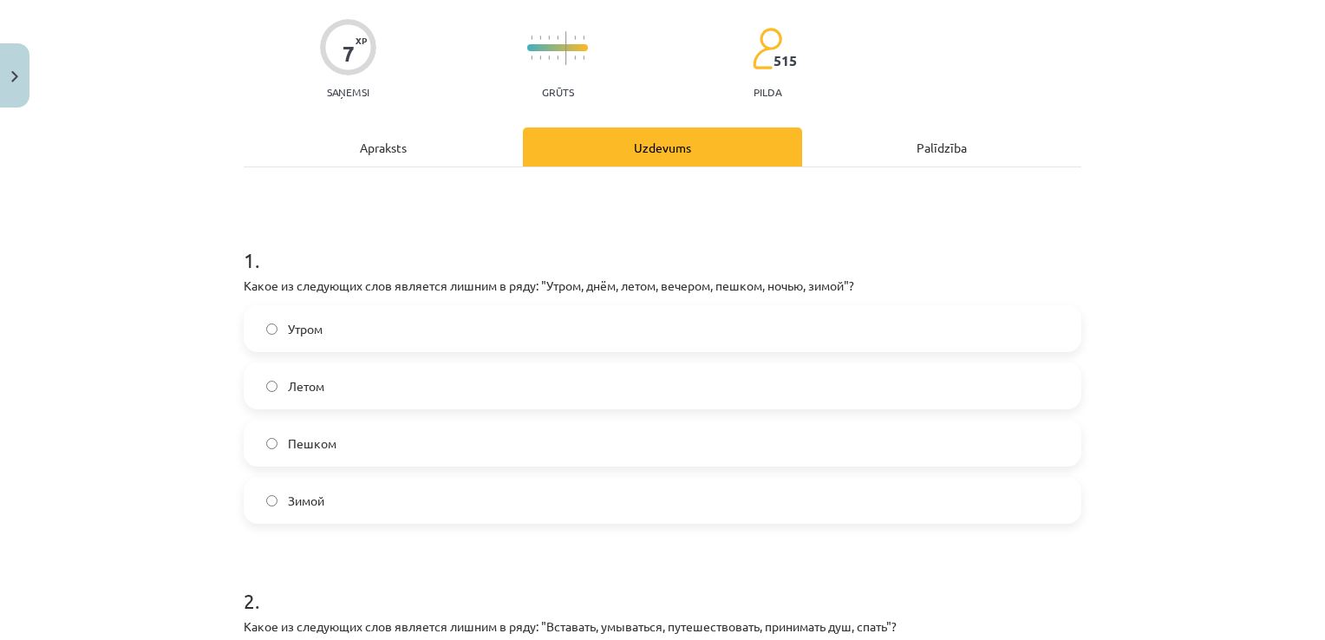
scroll to position [217, 0]
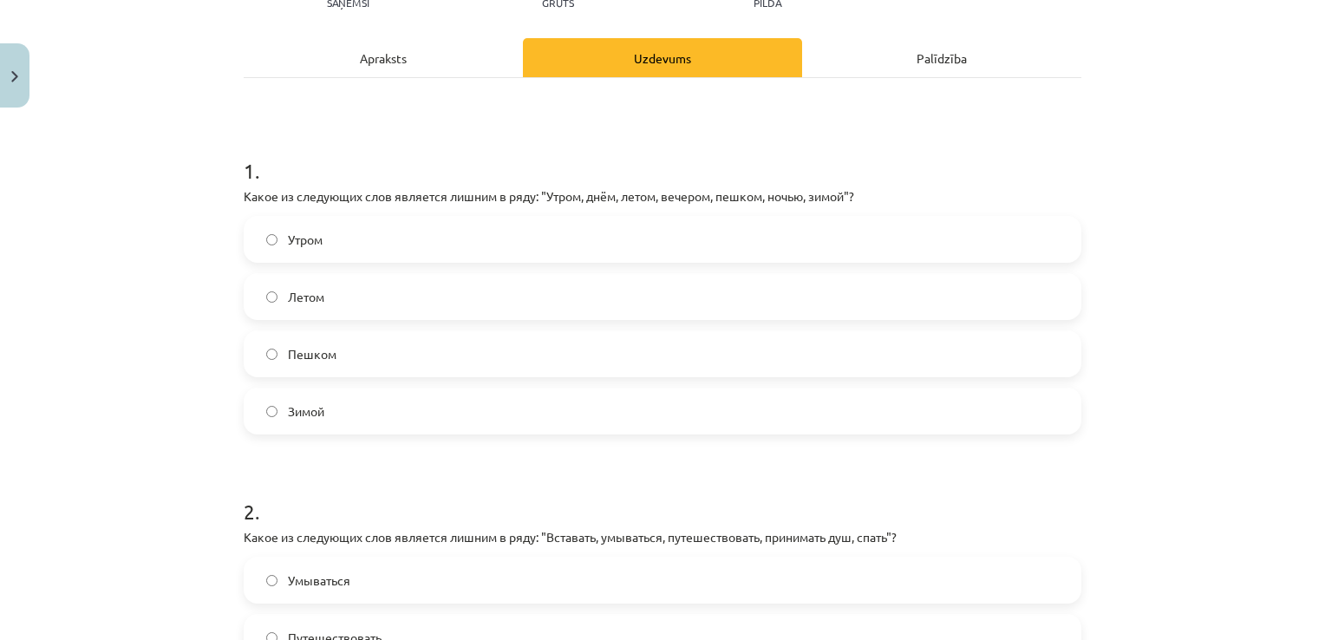
drag, startPoint x: 576, startPoint y: 283, endPoint x: 445, endPoint y: 359, distance: 151.5
click at [445, 359] on label "Пешком" at bounding box center [662, 353] width 834 height 43
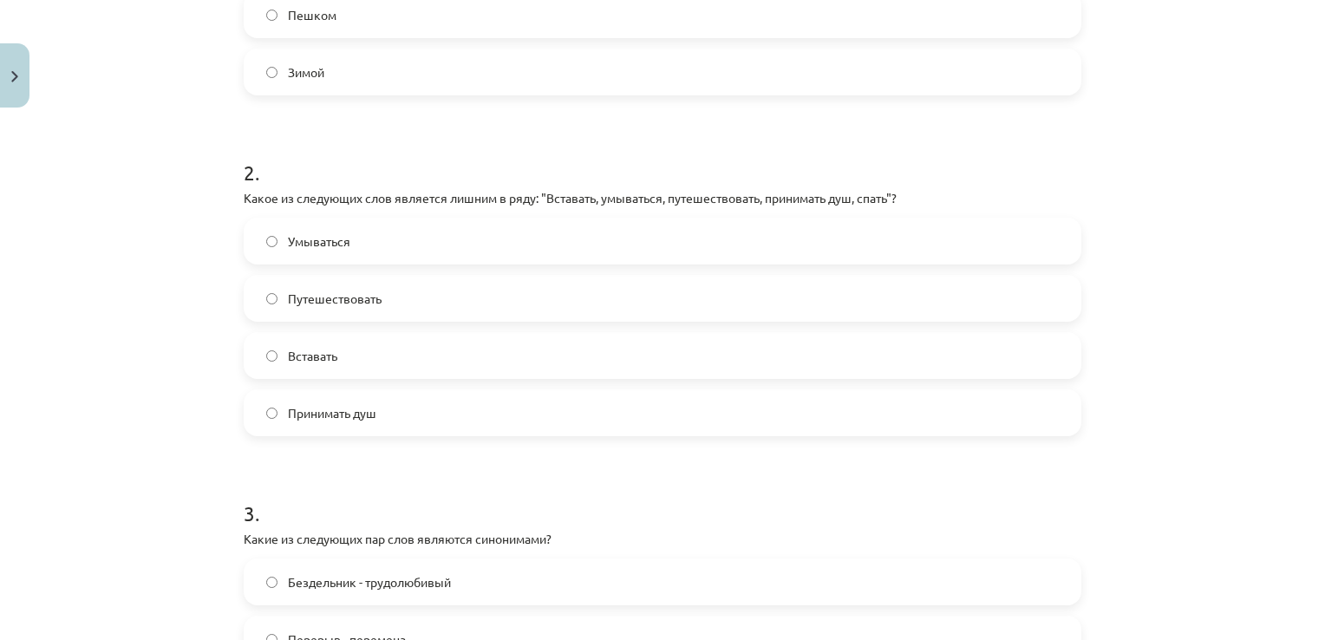
scroll to position [564, 0]
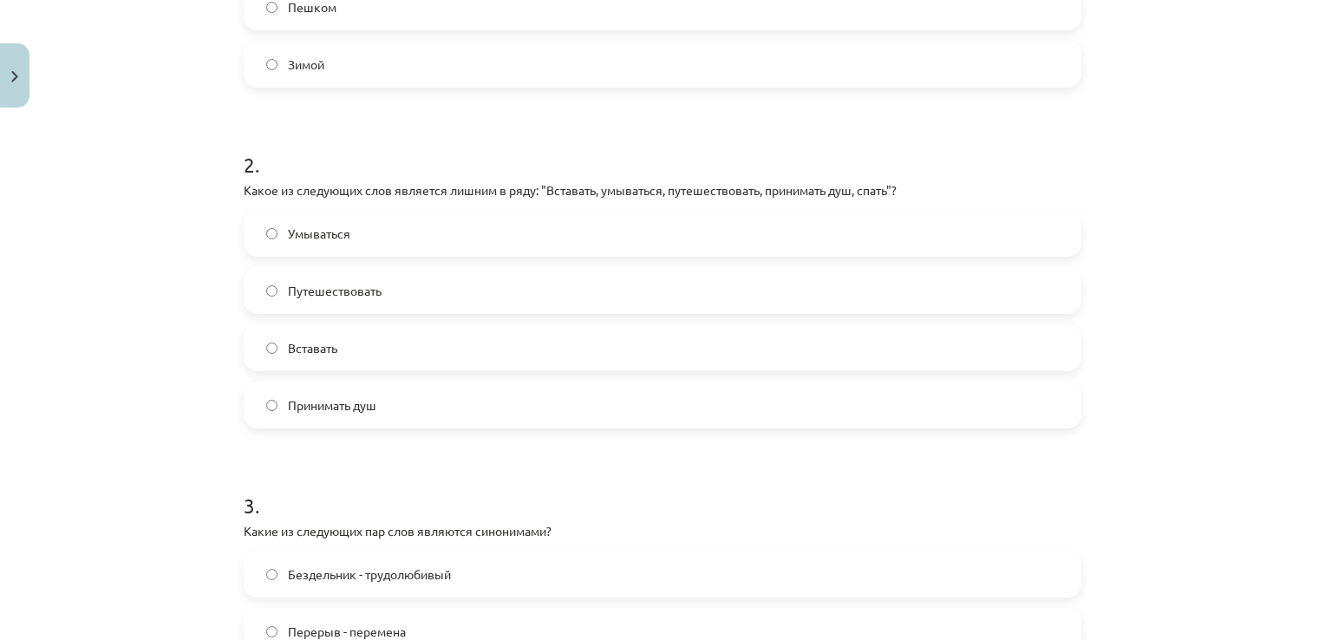
click at [400, 369] on div "Вставать" at bounding box center [662, 347] width 837 height 47
click at [524, 292] on label "Путешествовать" at bounding box center [662, 290] width 834 height 43
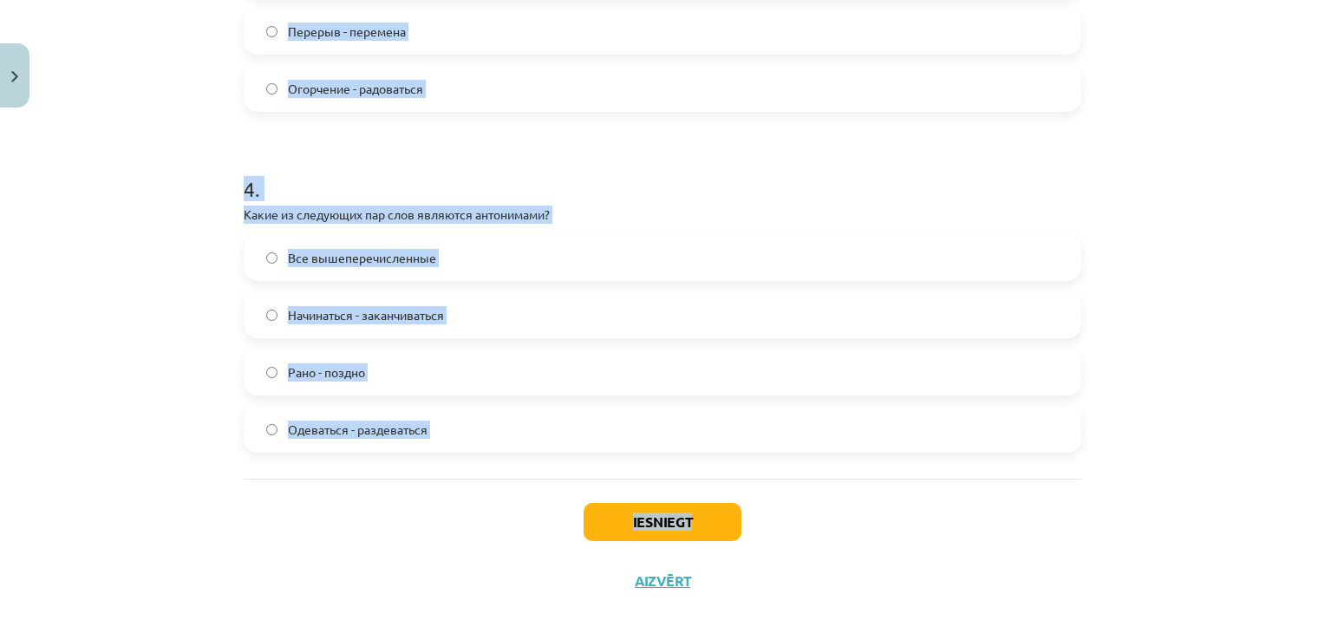
scroll to position [1176, 0]
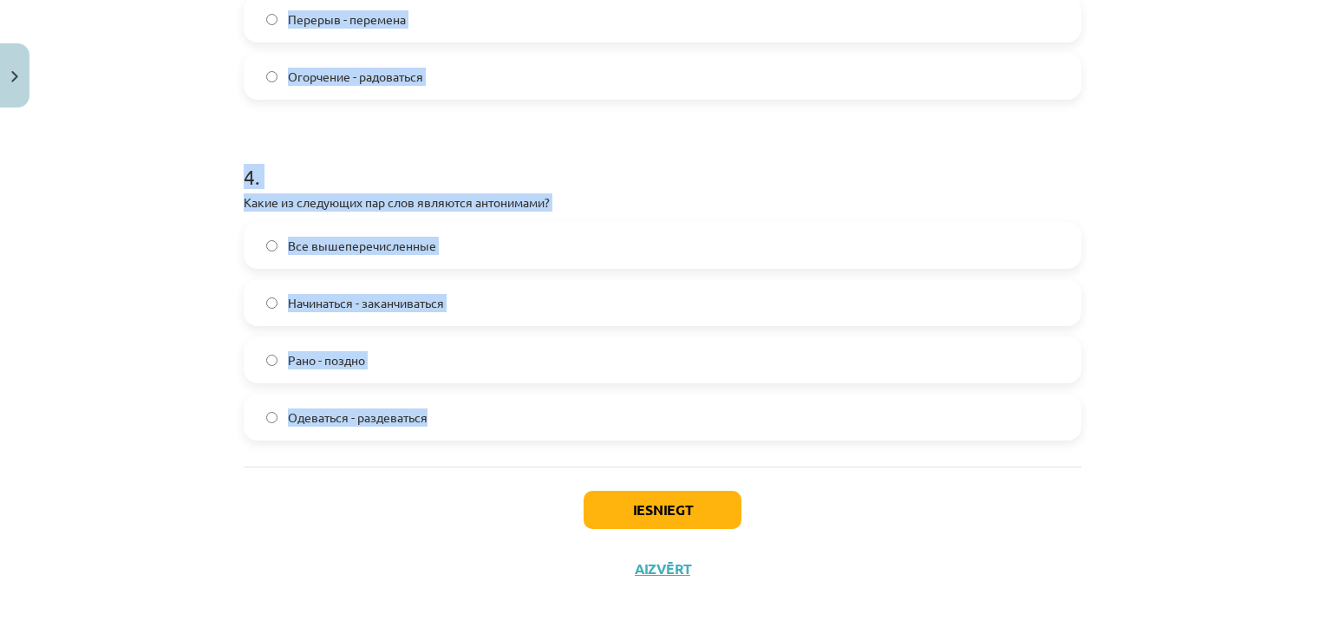
drag, startPoint x: 238, startPoint y: 209, endPoint x: 420, endPoint y: 413, distance: 273.2
copy form "1 . Какое из следующих слов является лишним в ряду: "Утром, днём, летом, вечеро…"
drag, startPoint x: 411, startPoint y: 151, endPoint x: 415, endPoint y: 94, distance: 57.4
click at [411, 151] on h1 "4 ." at bounding box center [662, 161] width 837 height 54
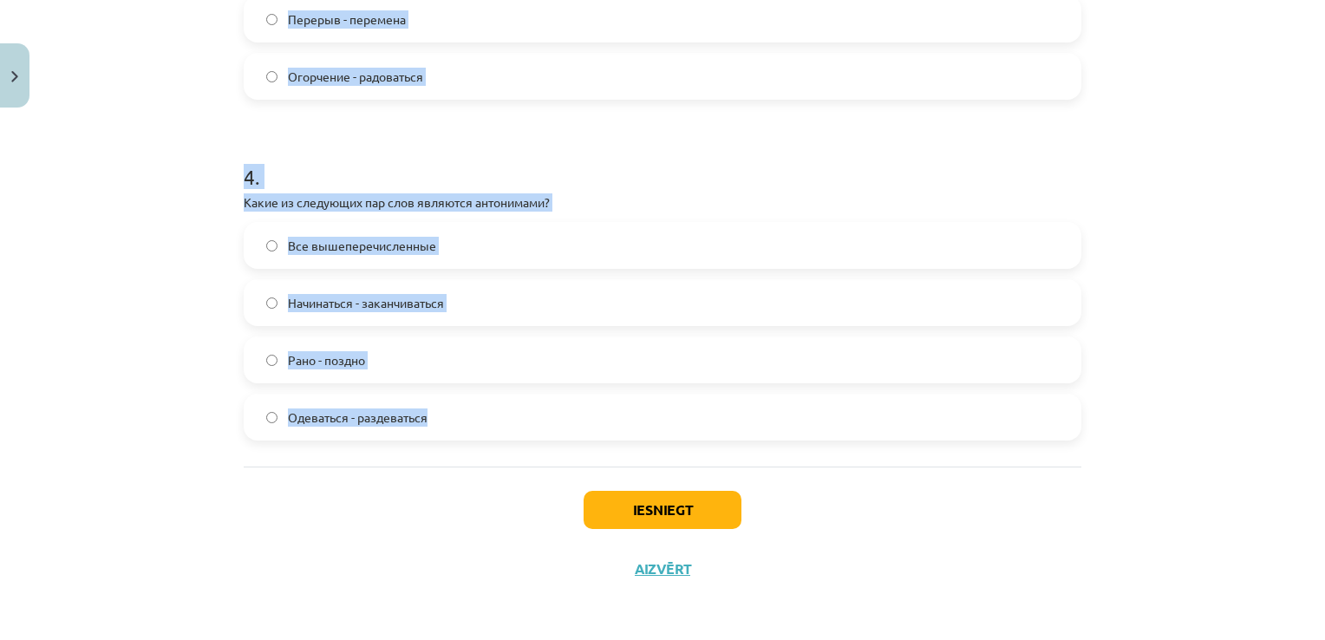
click at [739, 156] on h1 "4 ." at bounding box center [662, 161] width 837 height 54
click at [392, 179] on h1 "4 ." at bounding box center [662, 161] width 837 height 54
drag, startPoint x: 291, startPoint y: 173, endPoint x: 277, endPoint y: 171, distance: 14.0
click at [290, 172] on h1 "4 ." at bounding box center [662, 161] width 837 height 54
click at [265, 169] on h1 "4 ." at bounding box center [662, 161] width 837 height 54
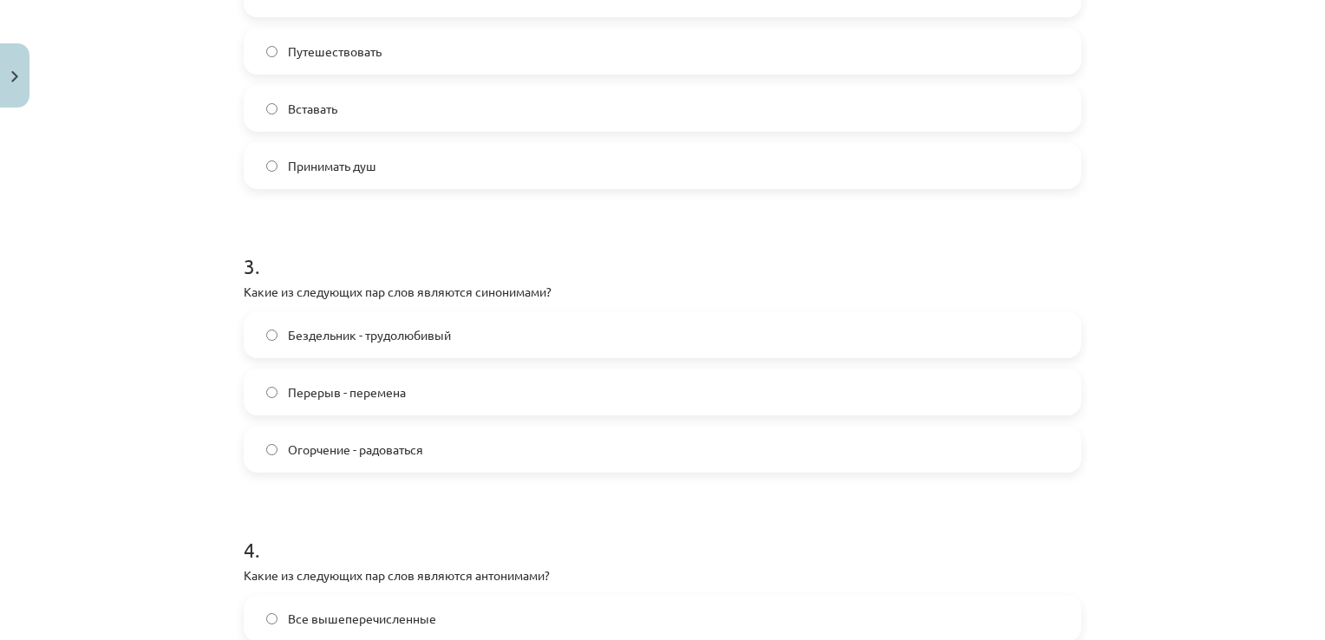
scroll to position [915, 0]
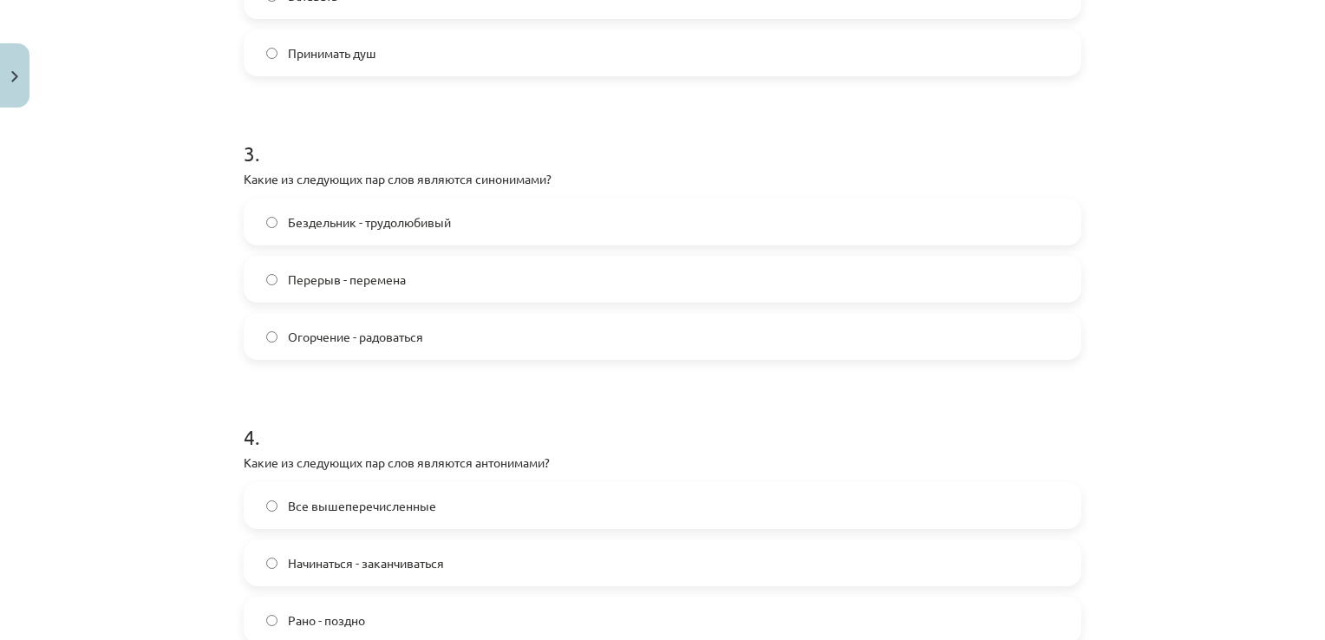
click at [437, 282] on label "Перерыв - перемена" at bounding box center [662, 278] width 834 height 43
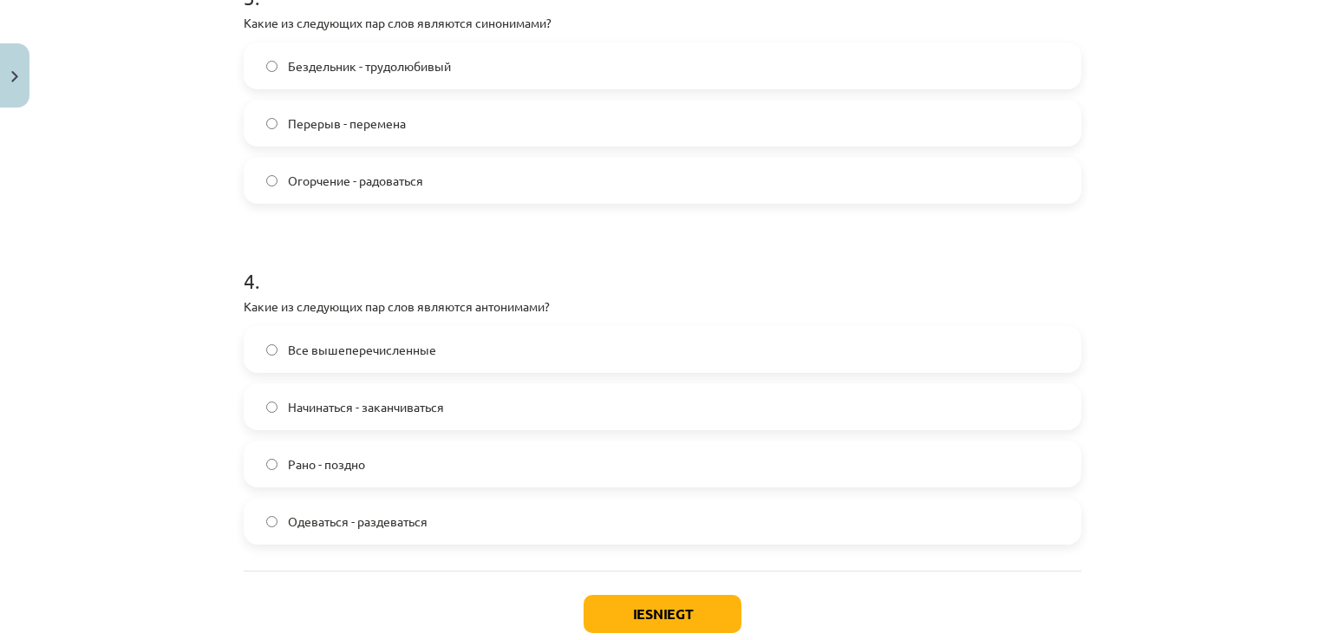
scroll to position [1176, 0]
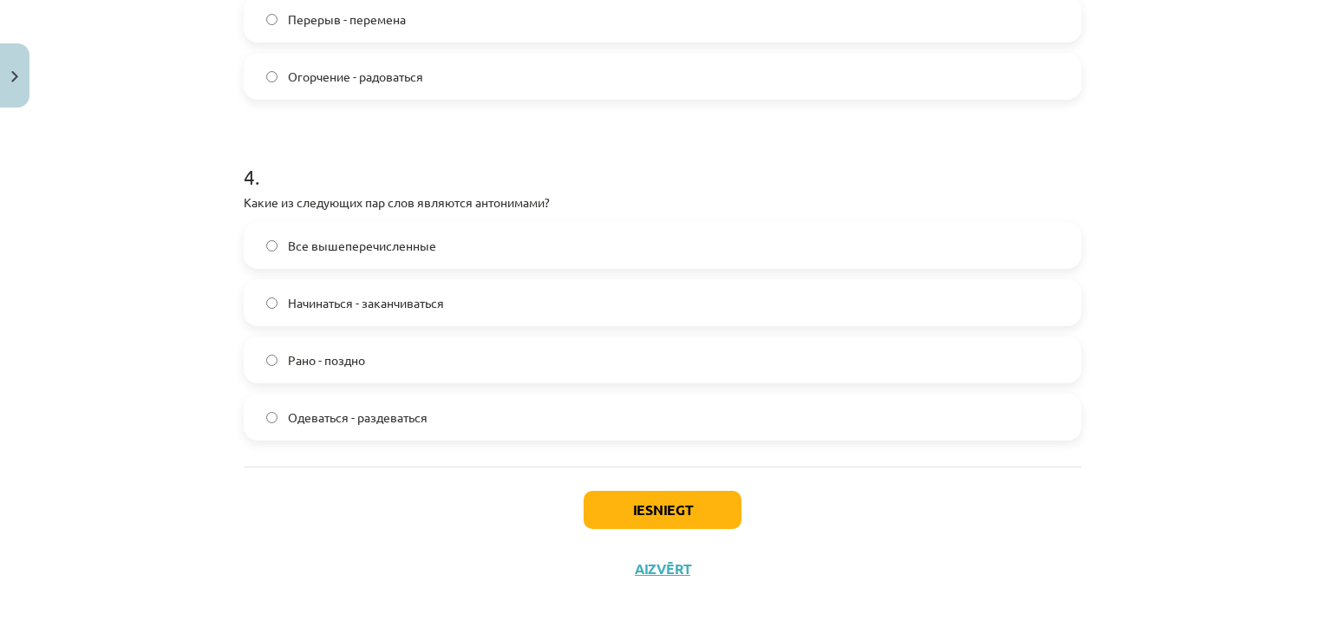
click at [426, 260] on label "Все вышеперечисленные" at bounding box center [662, 245] width 834 height 43
click at [304, 245] on label "Все вышеперечисленные" at bounding box center [662, 245] width 834 height 43
click at [316, 244] on span "Все вышеперечисленные" at bounding box center [362, 246] width 148 height 18
click at [652, 502] on button "Iesniegt" at bounding box center [662, 510] width 158 height 38
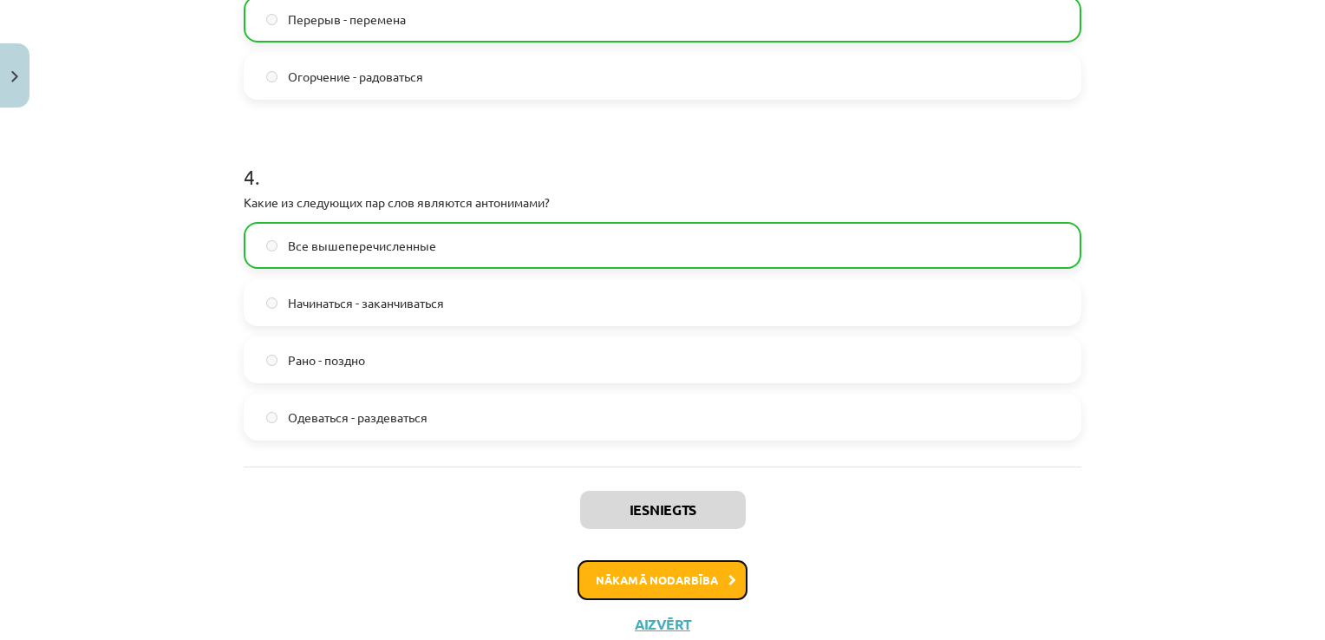
click at [711, 569] on button "Nākamā nodarbība" at bounding box center [662, 580] width 170 height 40
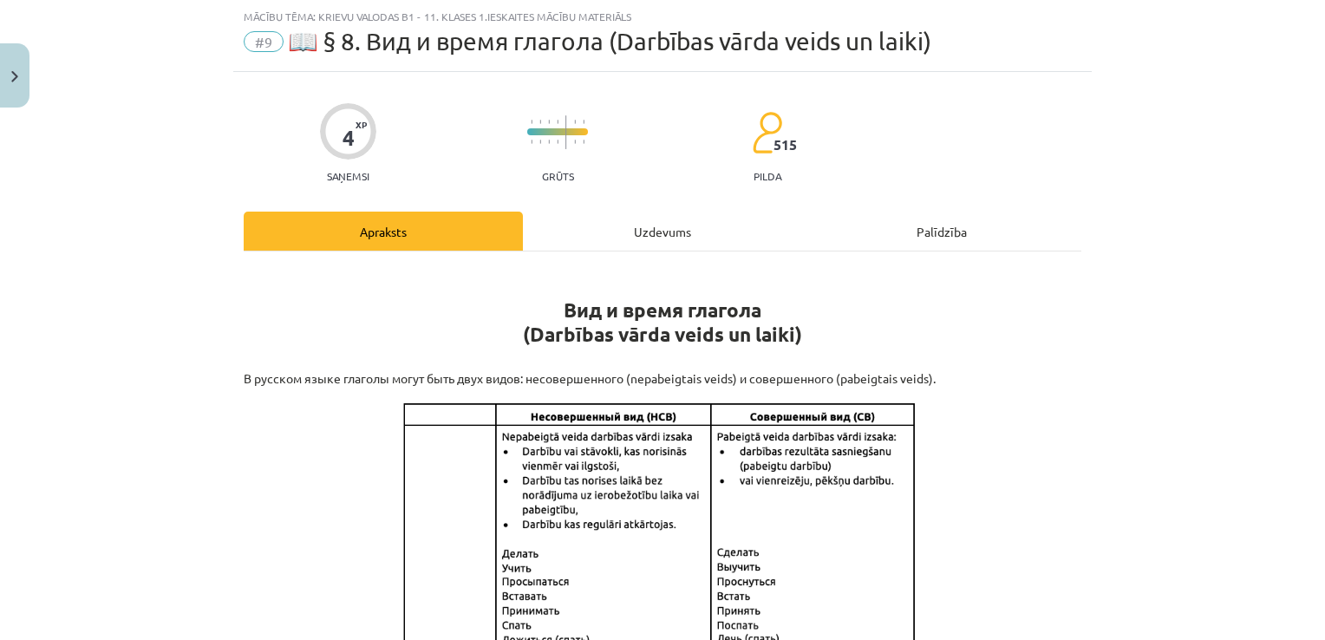
scroll to position [217, 0]
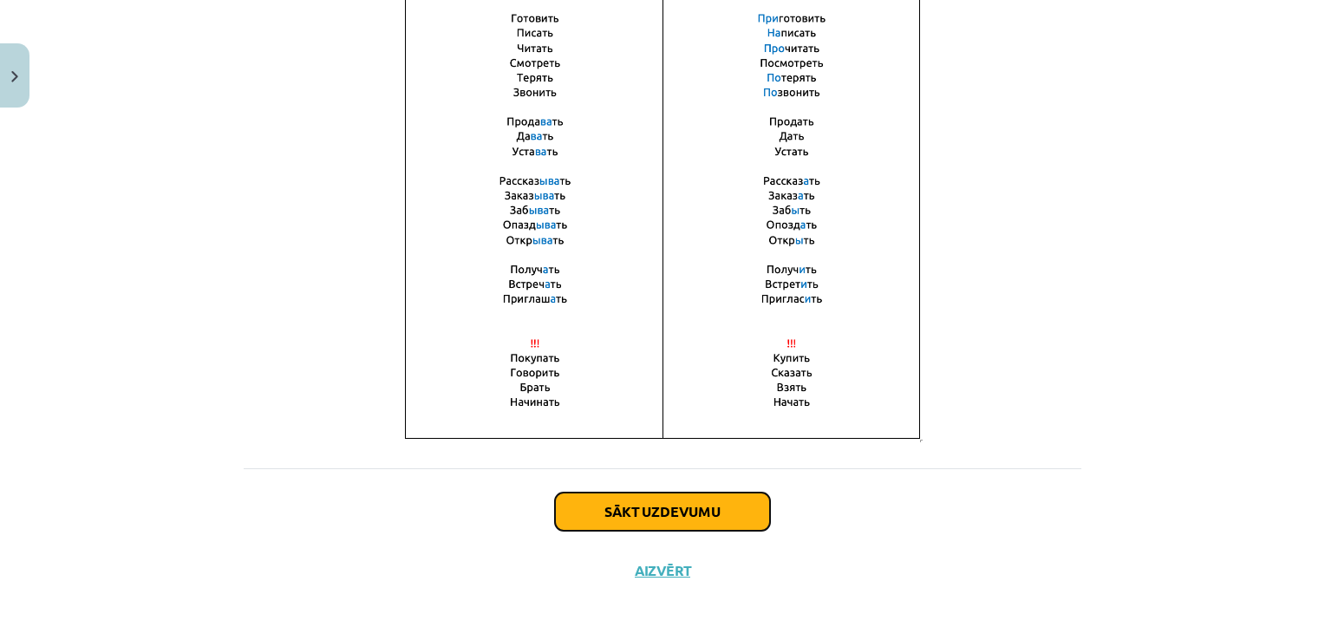
click at [701, 508] on button "Sākt uzdevumu" at bounding box center [662, 511] width 215 height 38
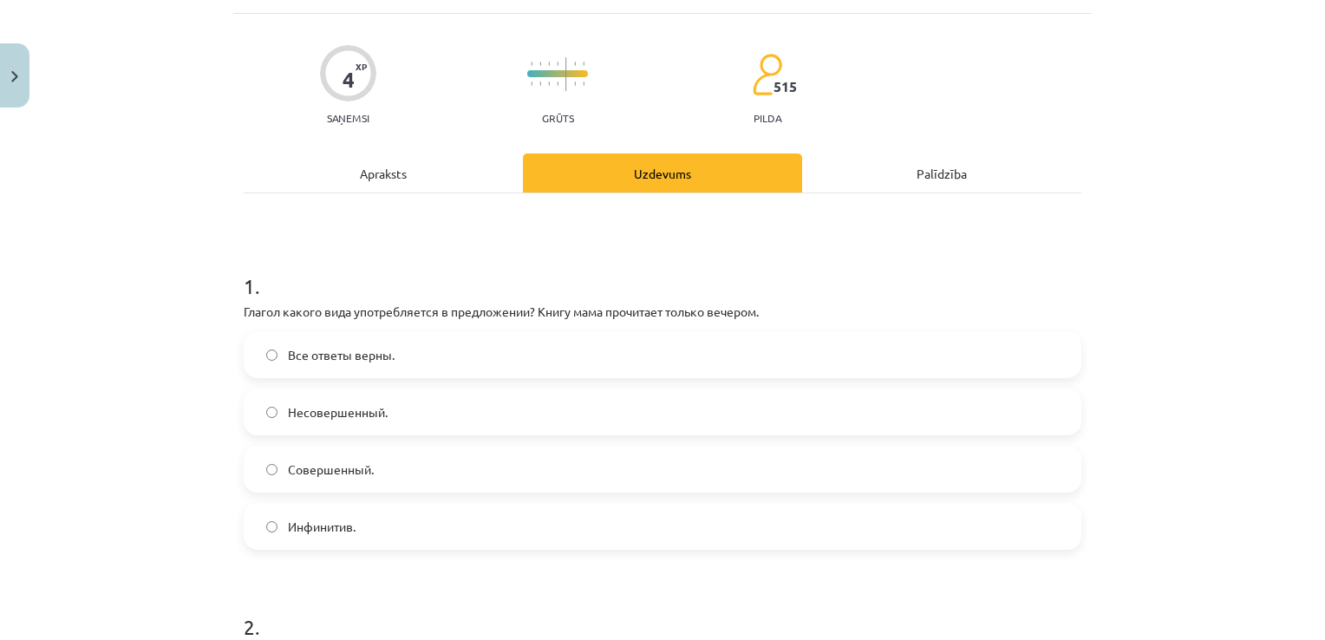
scroll to position [130, 0]
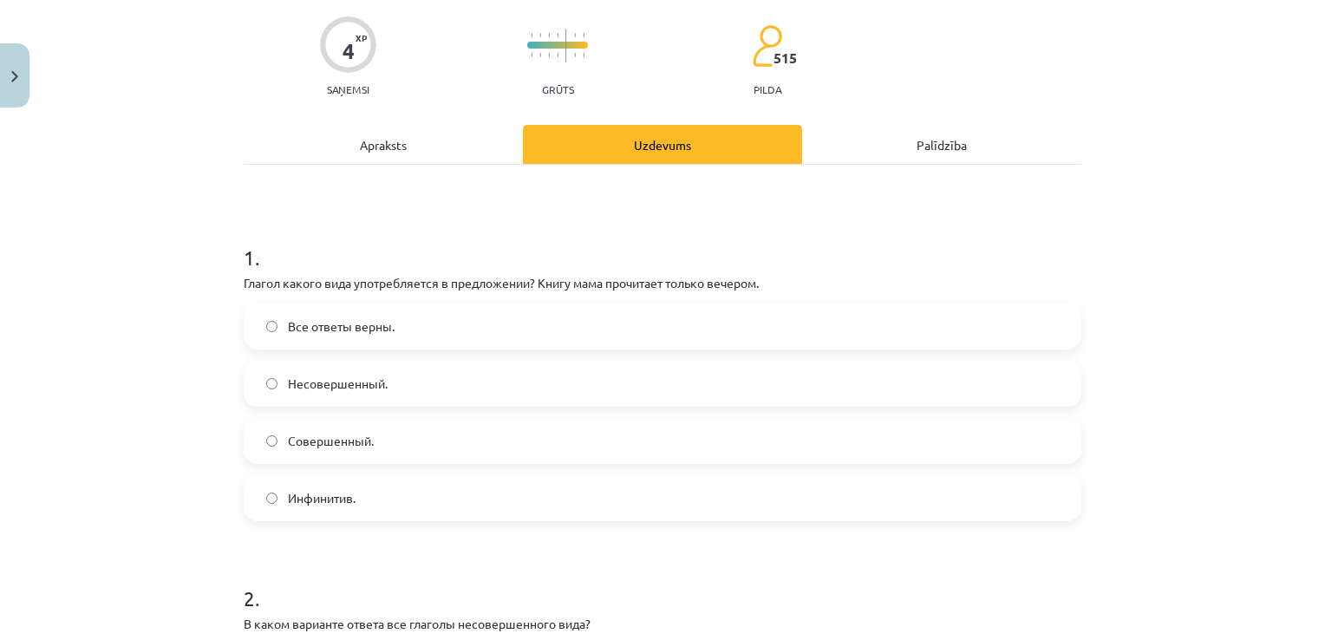
click at [392, 383] on label "Несовершенный." at bounding box center [662, 383] width 834 height 43
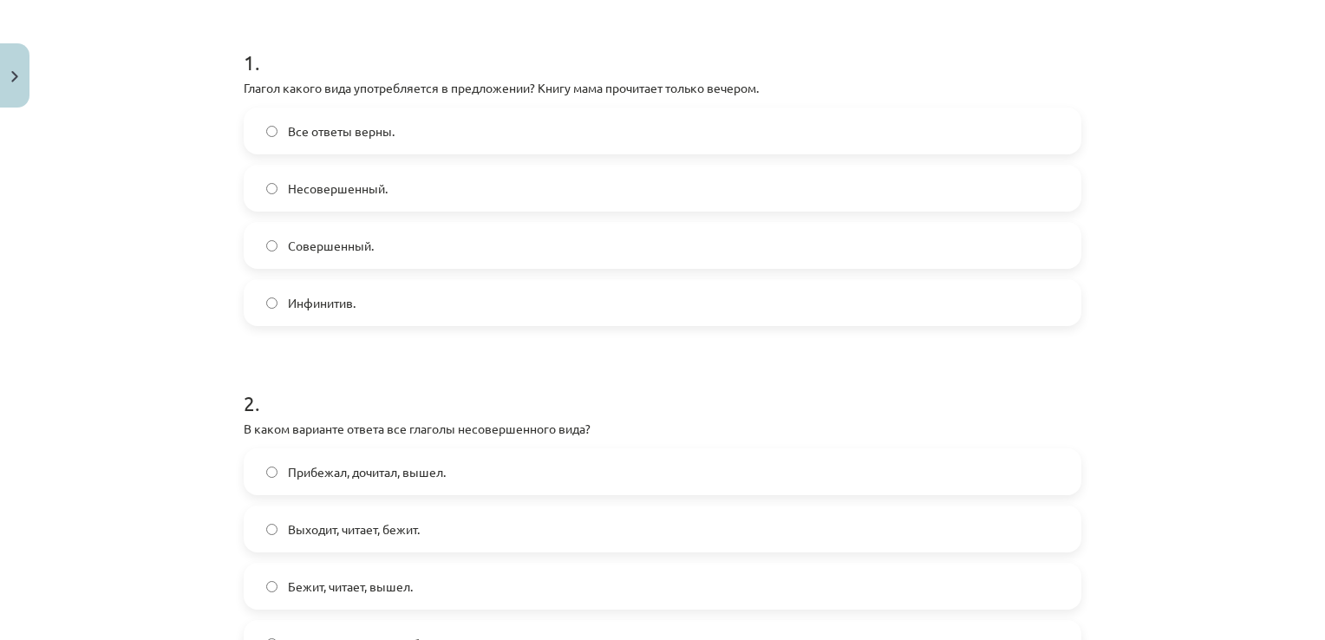
scroll to position [217, 0]
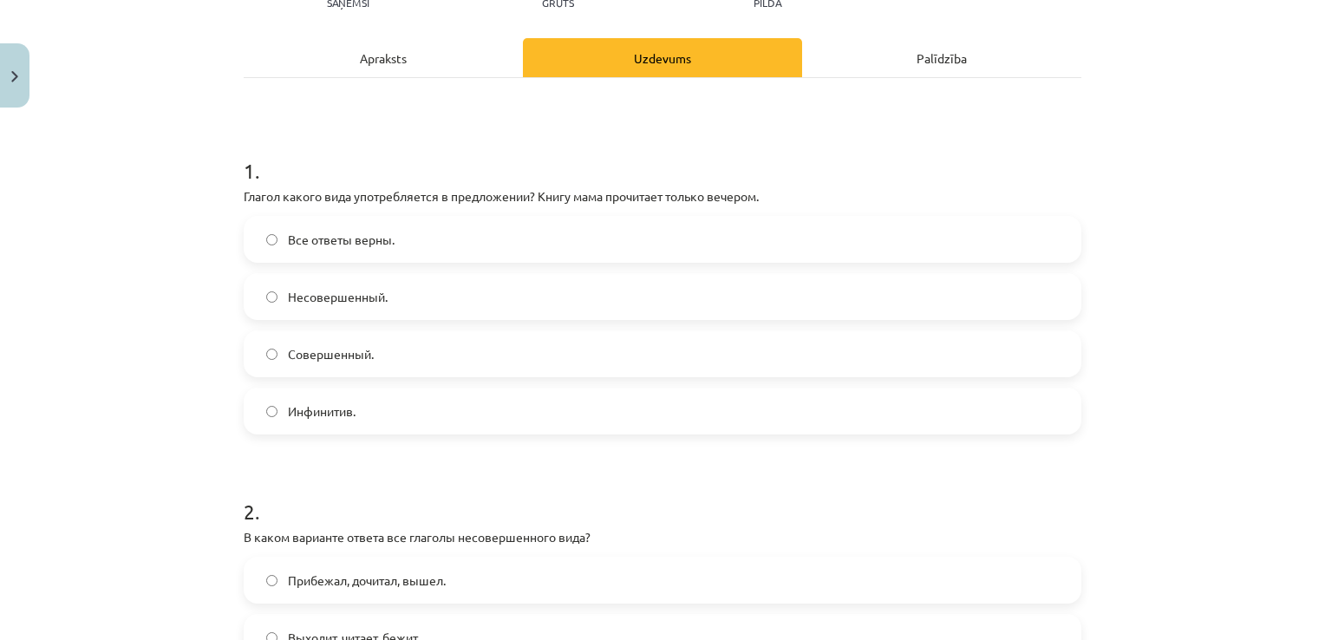
click at [427, 49] on div "Apraksts" at bounding box center [383, 57] width 279 height 39
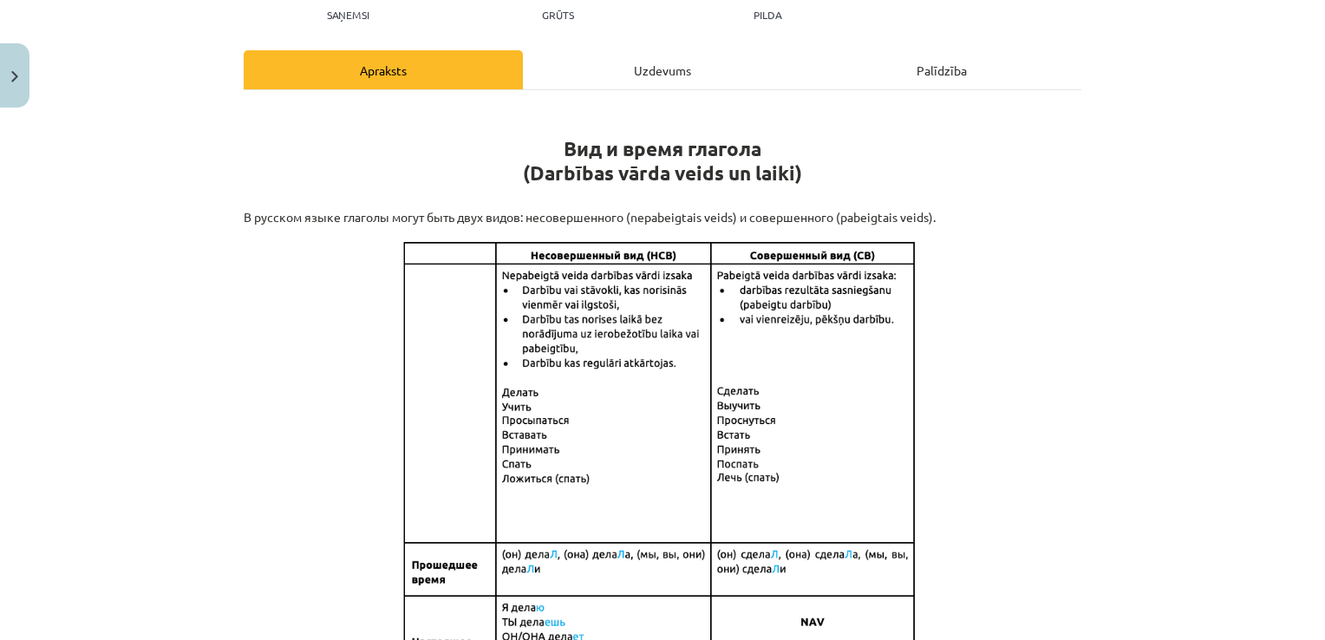
scroll to position [0, 0]
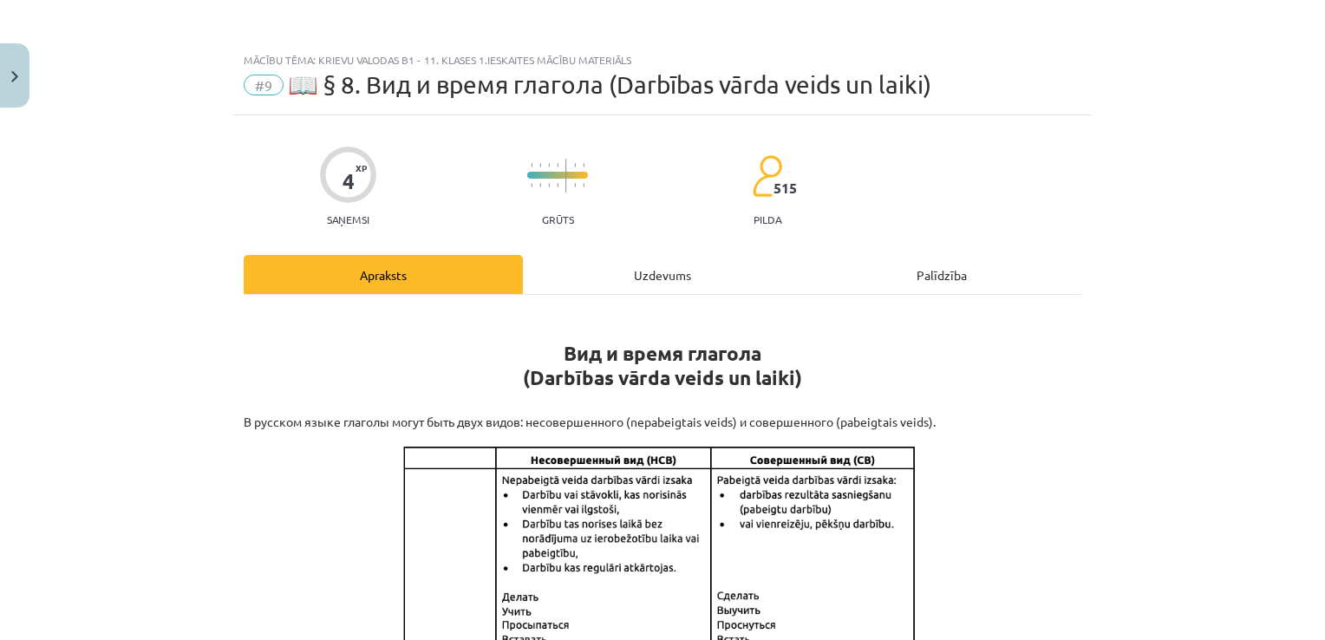
click at [665, 264] on div "Uzdevums" at bounding box center [662, 274] width 279 height 39
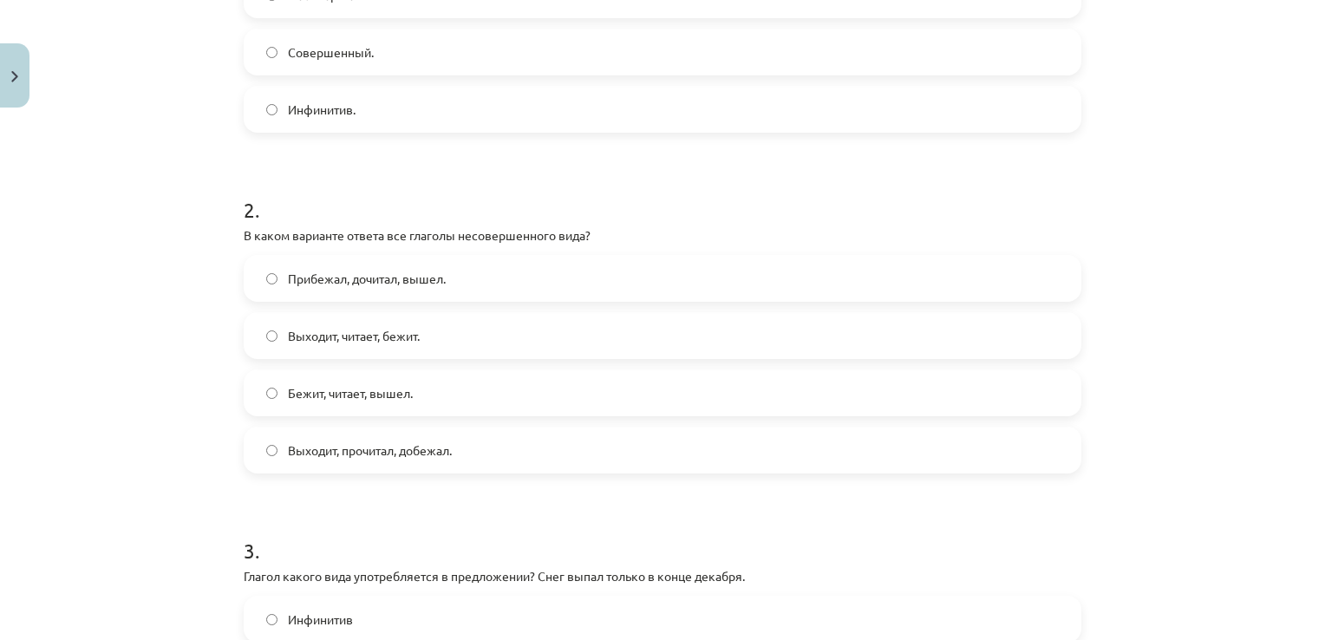
scroll to position [520, 0]
click at [451, 343] on label "Выходит, читает, бежит." at bounding box center [662, 333] width 834 height 43
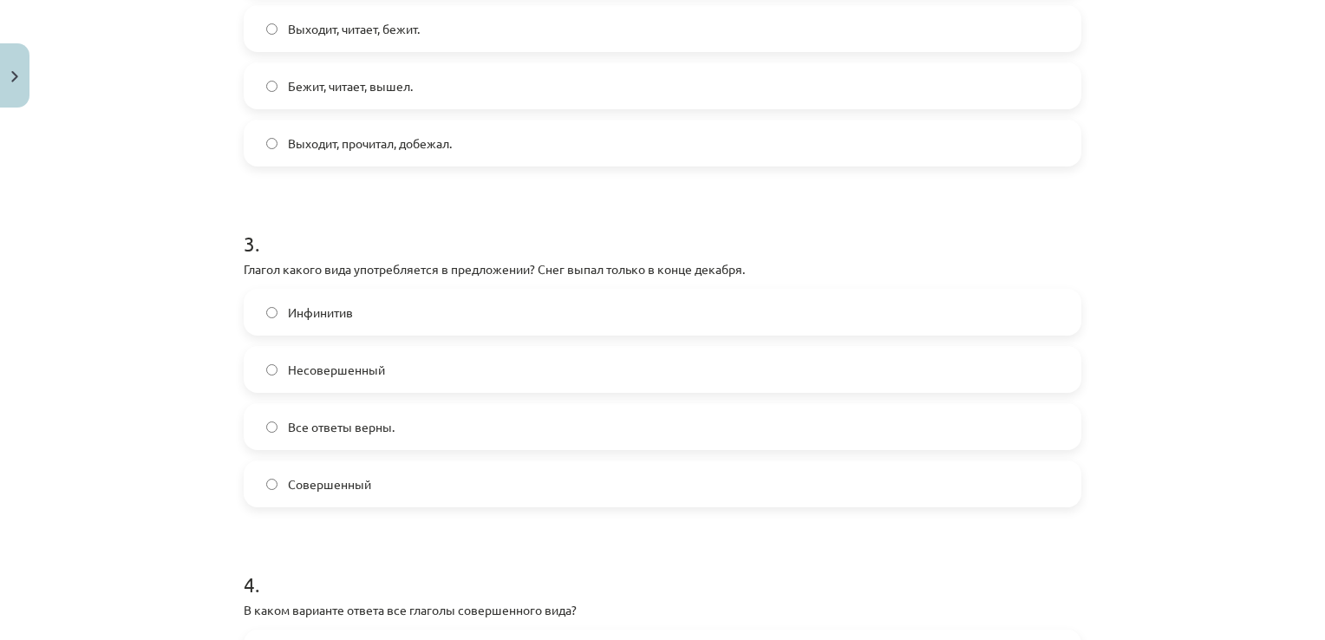
scroll to position [867, 0]
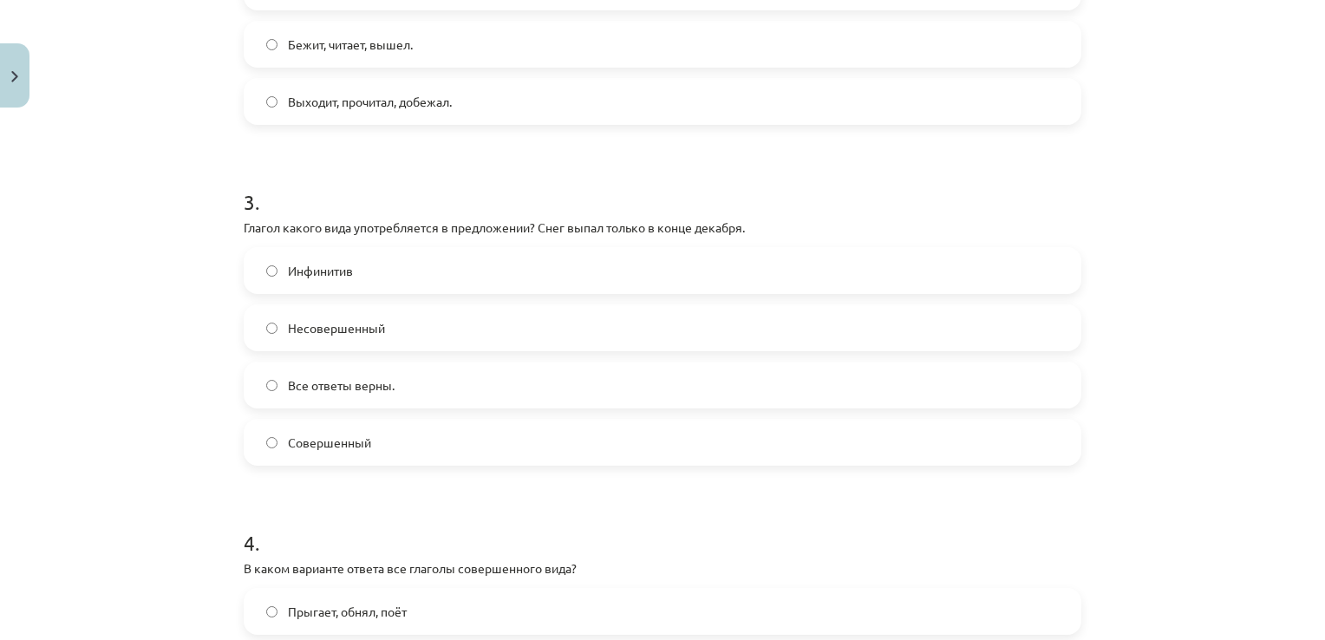
click at [368, 381] on span "Все ответы верны." at bounding box center [341, 385] width 107 height 18
click at [346, 433] on span "Совершенный" at bounding box center [329, 442] width 83 height 18
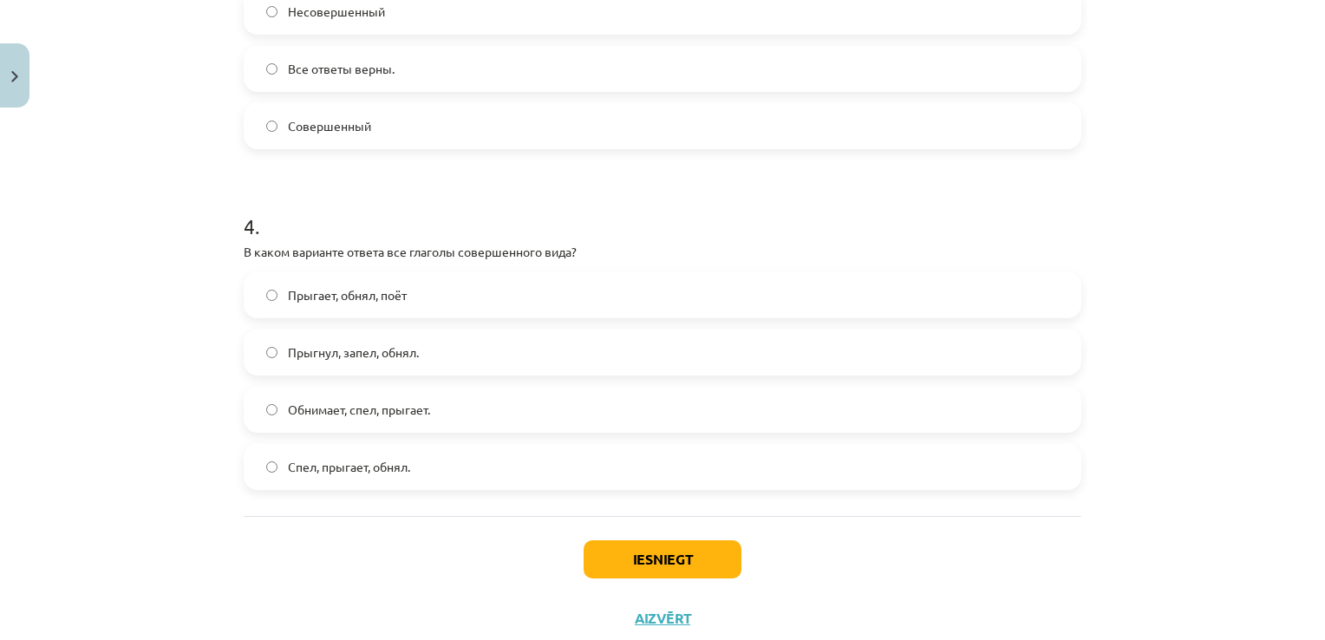
scroll to position [1214, 0]
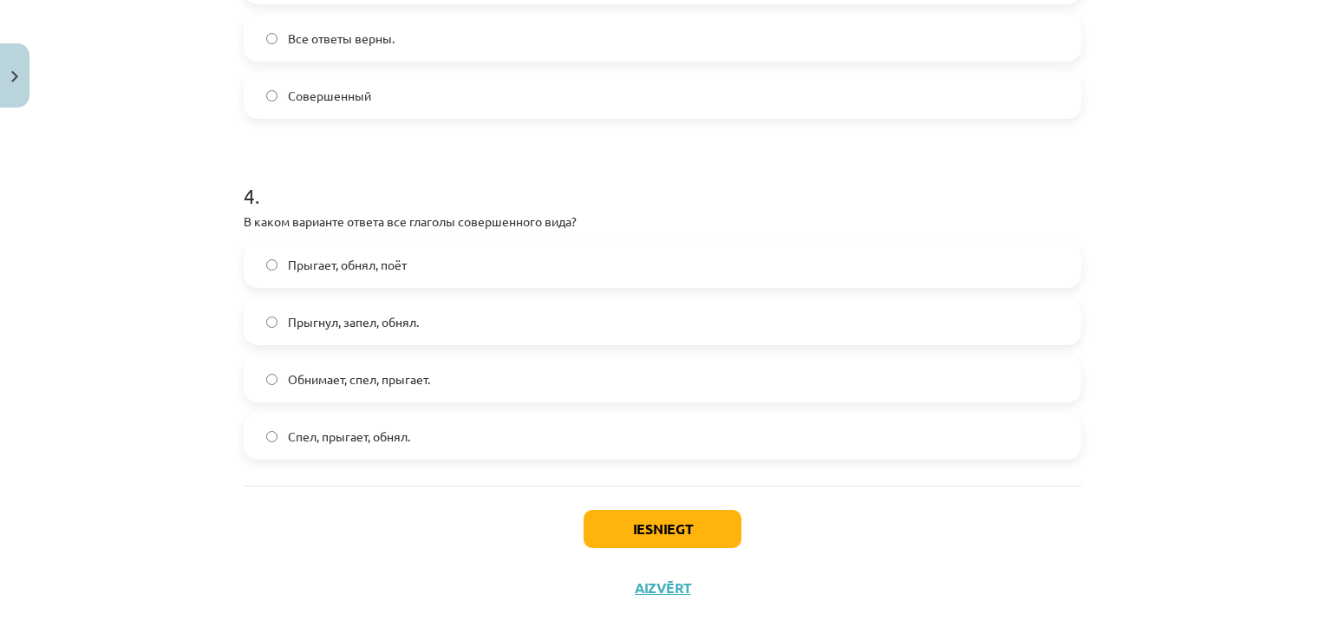
click at [451, 328] on label "Прыгнул, запел, обнял." at bounding box center [662, 321] width 834 height 43
click at [656, 525] on button "Iesniegt" at bounding box center [662, 529] width 158 height 38
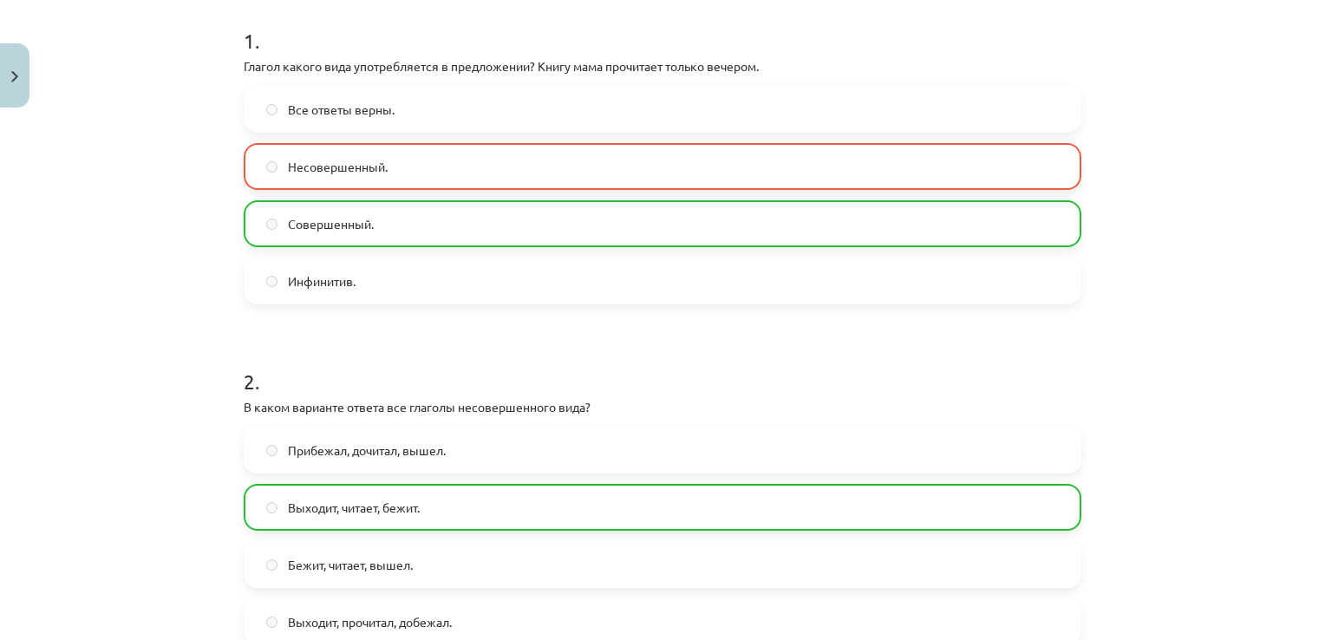
scroll to position [347, 0]
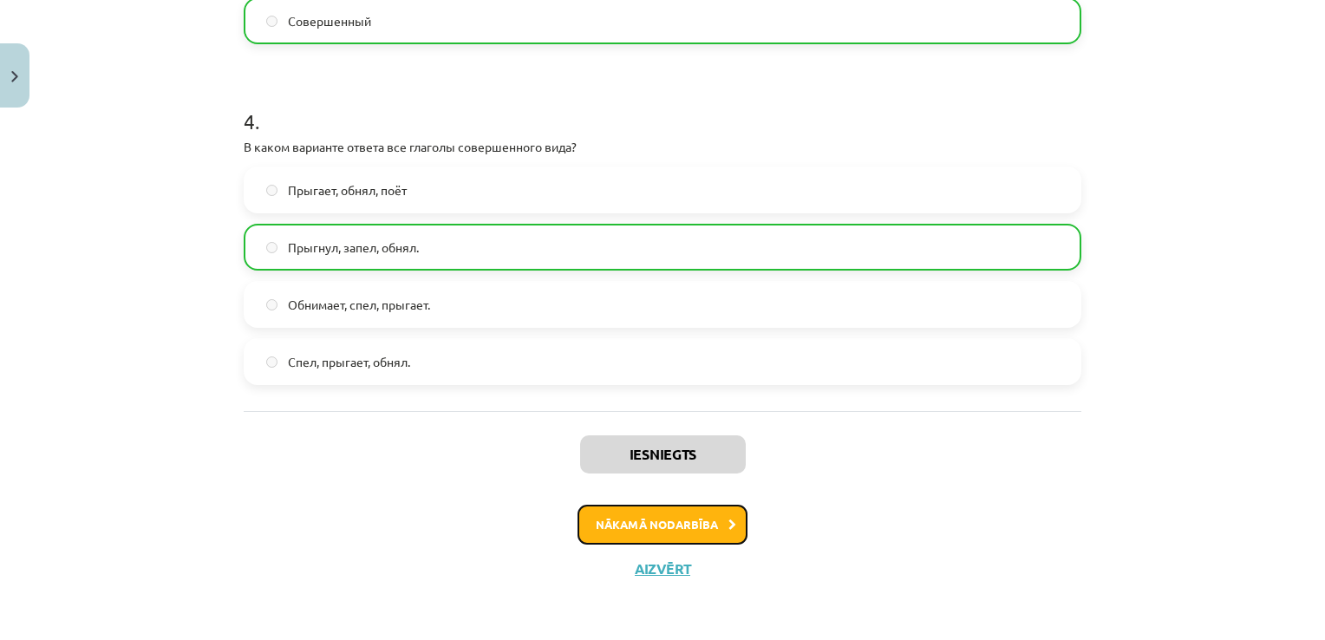
click at [656, 518] on button "Nākamā nodarbība" at bounding box center [662, 525] width 170 height 40
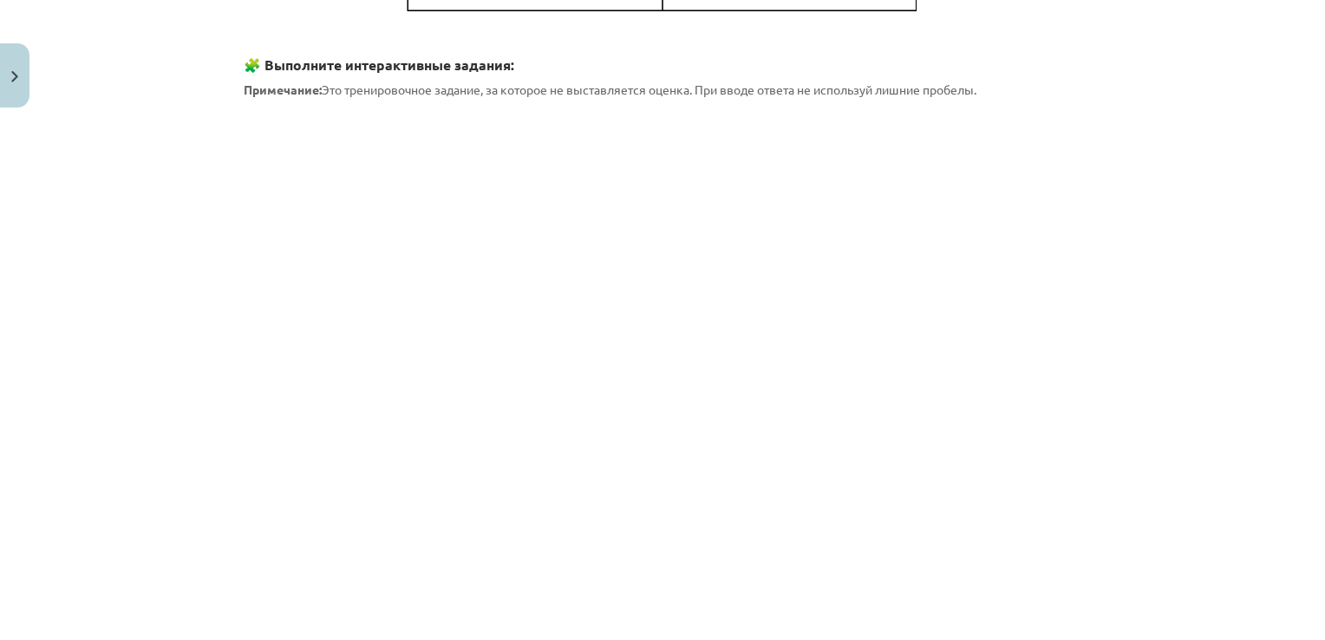
scroll to position [917, 0]
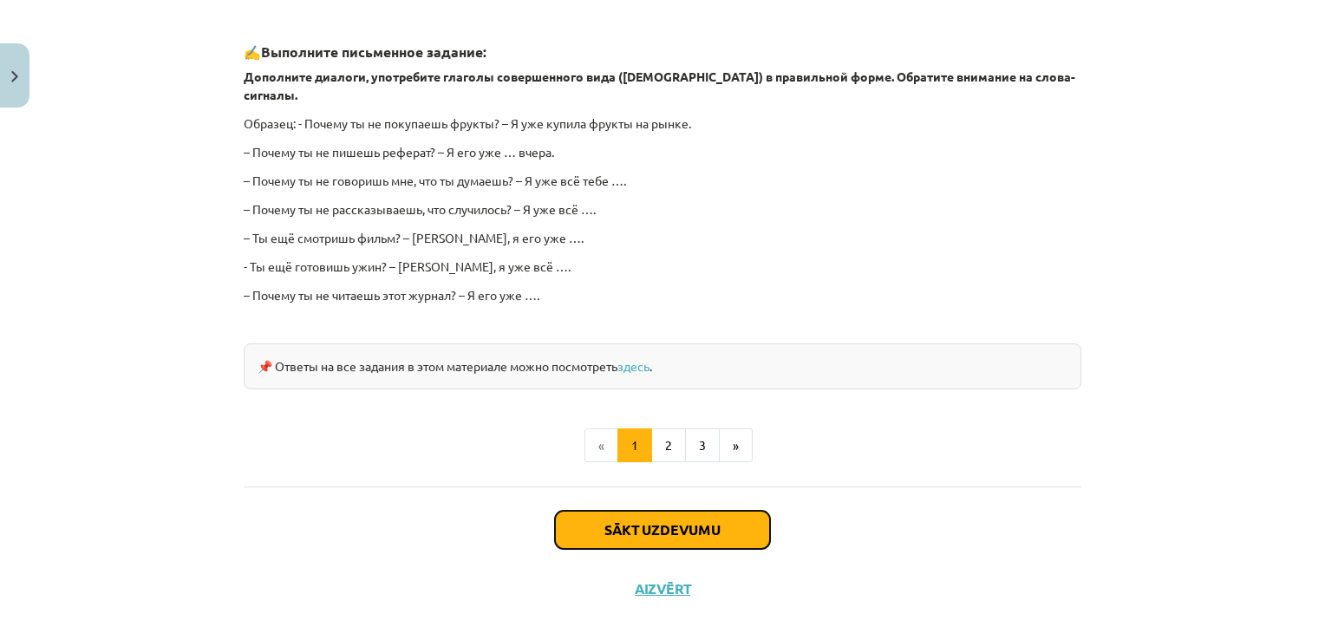
click at [717, 511] on button "Sākt uzdevumu" at bounding box center [662, 530] width 215 height 38
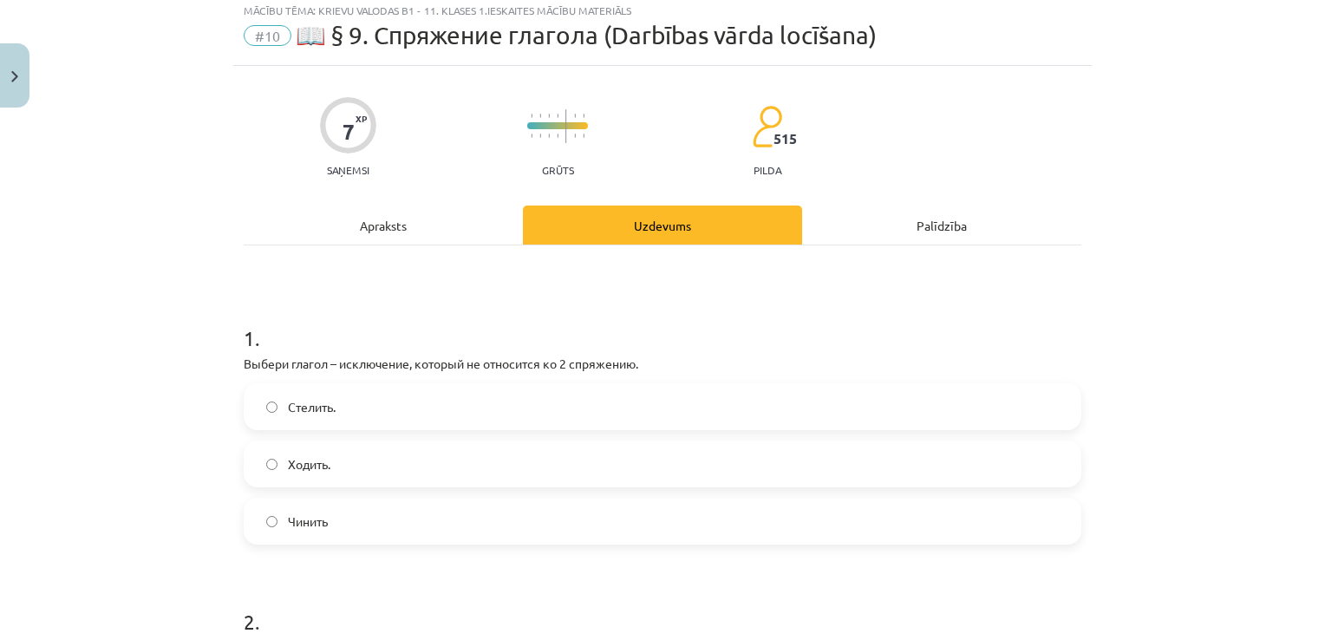
scroll to position [173, 0]
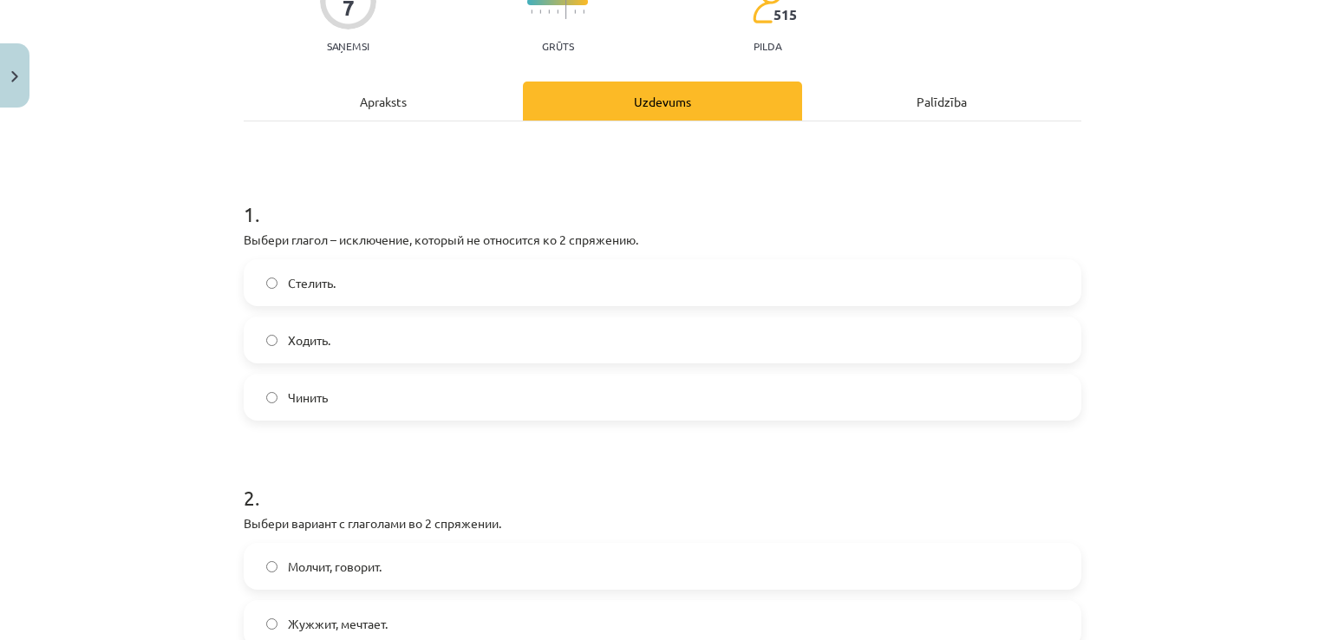
click at [385, 277] on label "Стелить." at bounding box center [662, 282] width 834 height 43
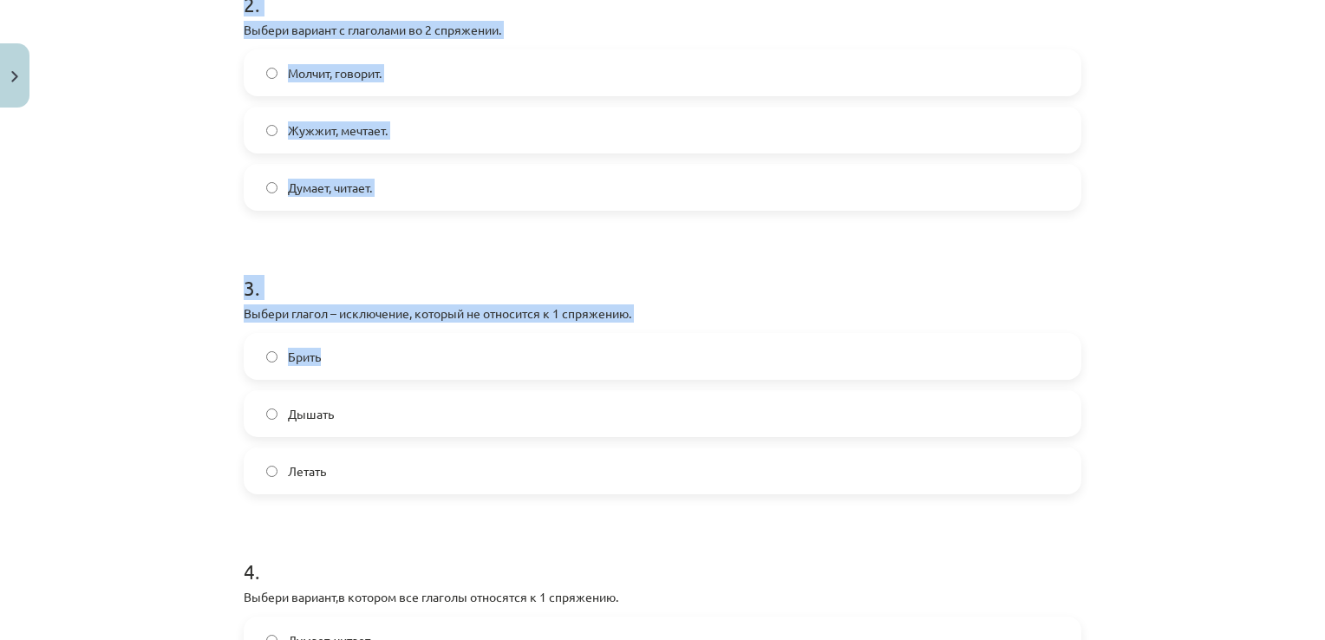
scroll to position [1005, 0]
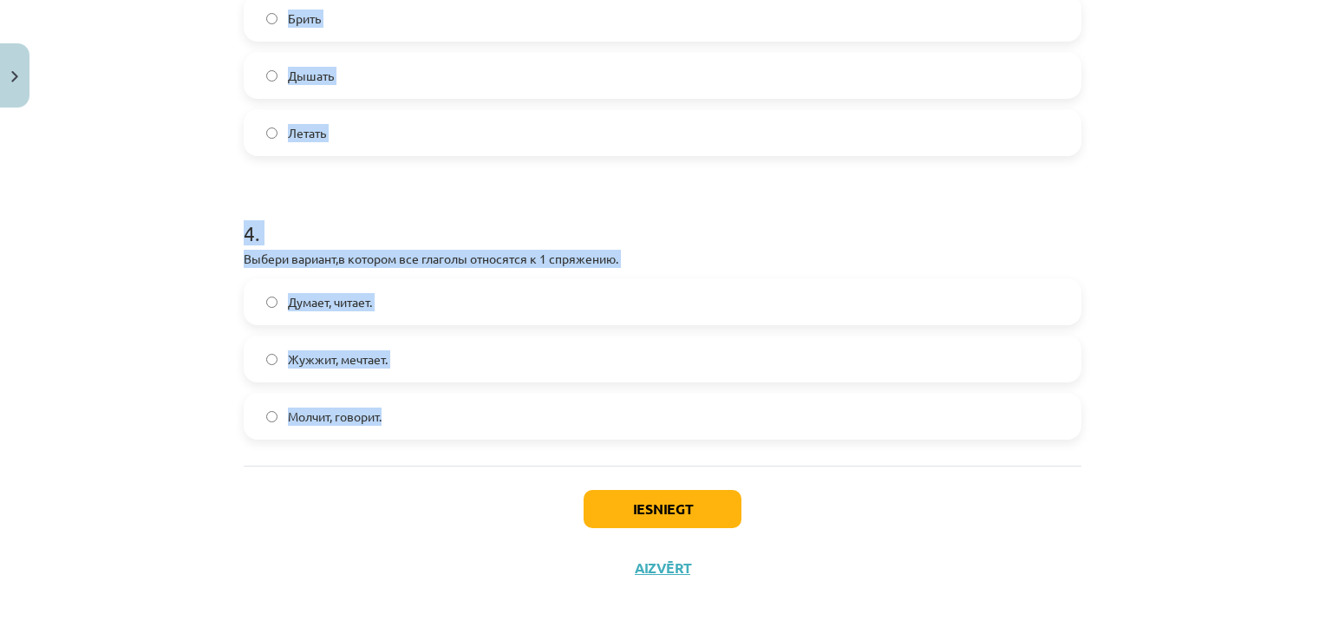
drag, startPoint x: 232, startPoint y: 216, endPoint x: 498, endPoint y: 411, distance: 329.3
drag, startPoint x: 498, startPoint y: 411, endPoint x: 468, endPoint y: 248, distance: 165.6
copy form "1 . Выбери глагол – исключение, который не относится ко 2 спряжению. Стелить. Х…"
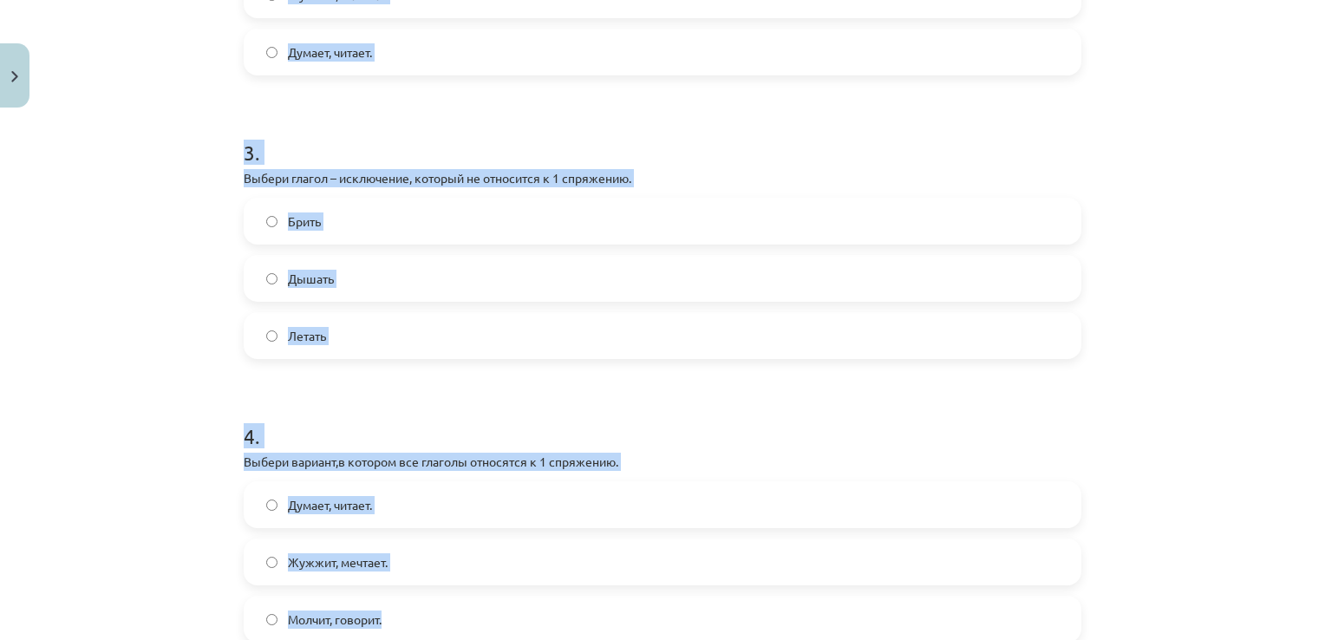
scroll to position [571, 0]
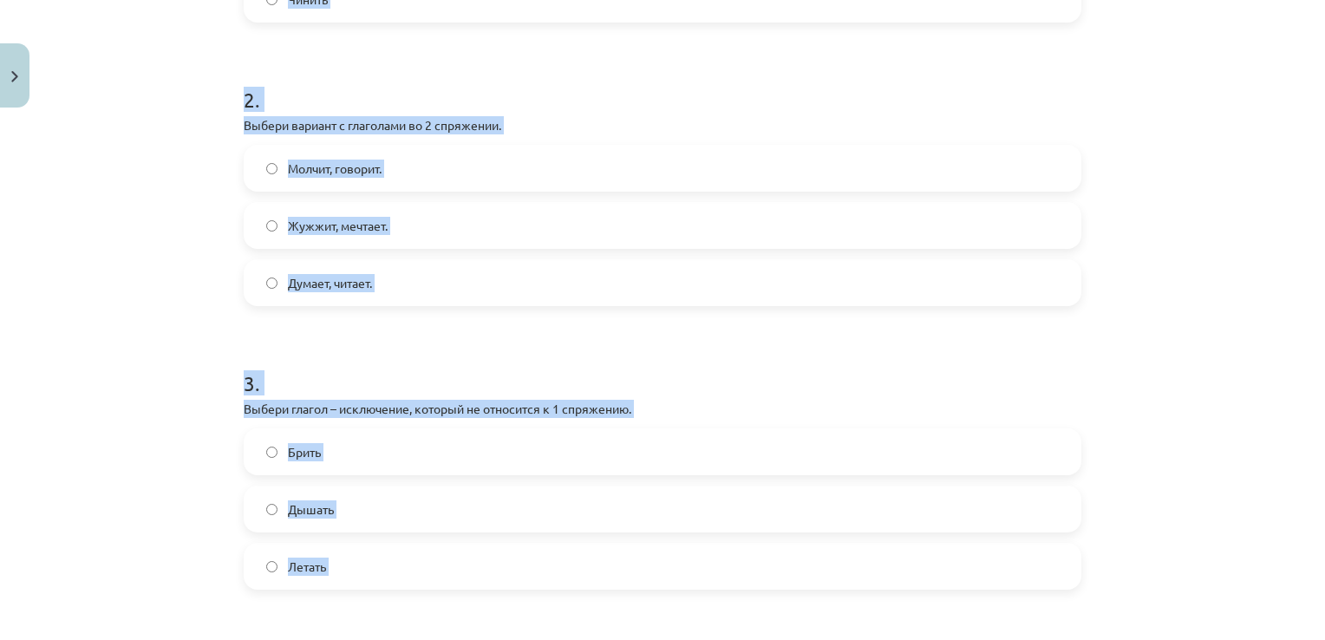
click at [201, 278] on div "Mācību tēma: Krievu valodas b1 - 11. klases 1.ieskaites mācību materiāls #10 📖 …" at bounding box center [662, 320] width 1325 height 640
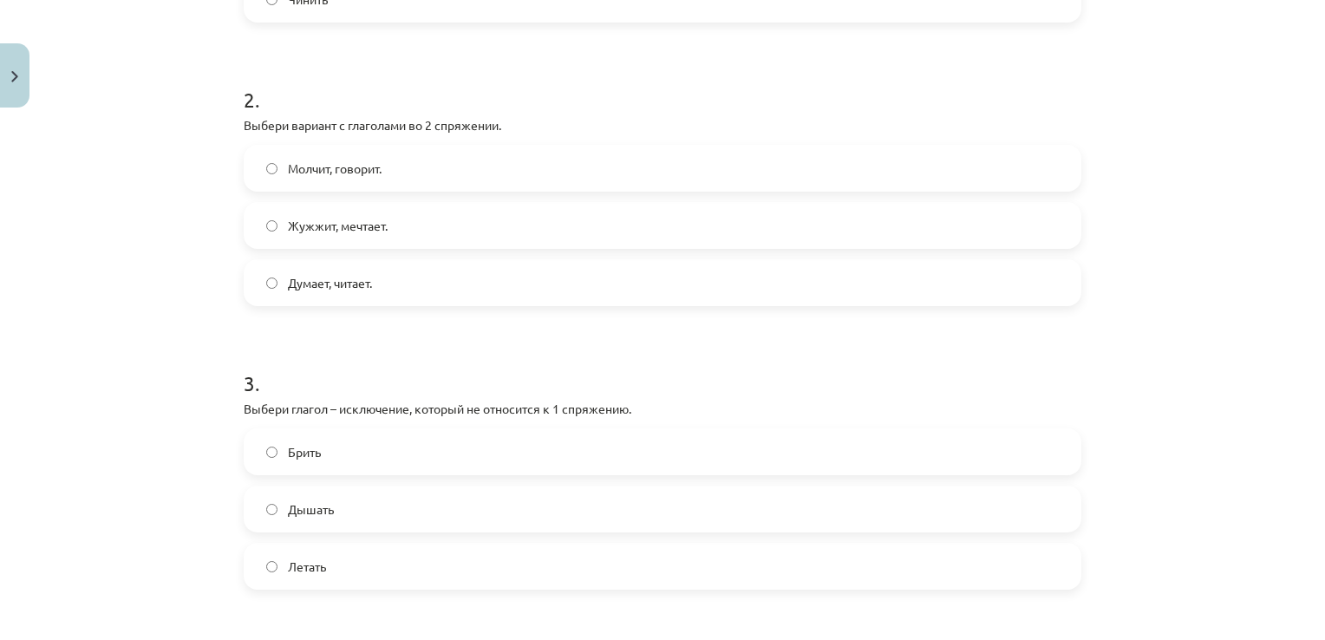
click at [402, 164] on label "Молчит, говорит." at bounding box center [662, 168] width 834 height 43
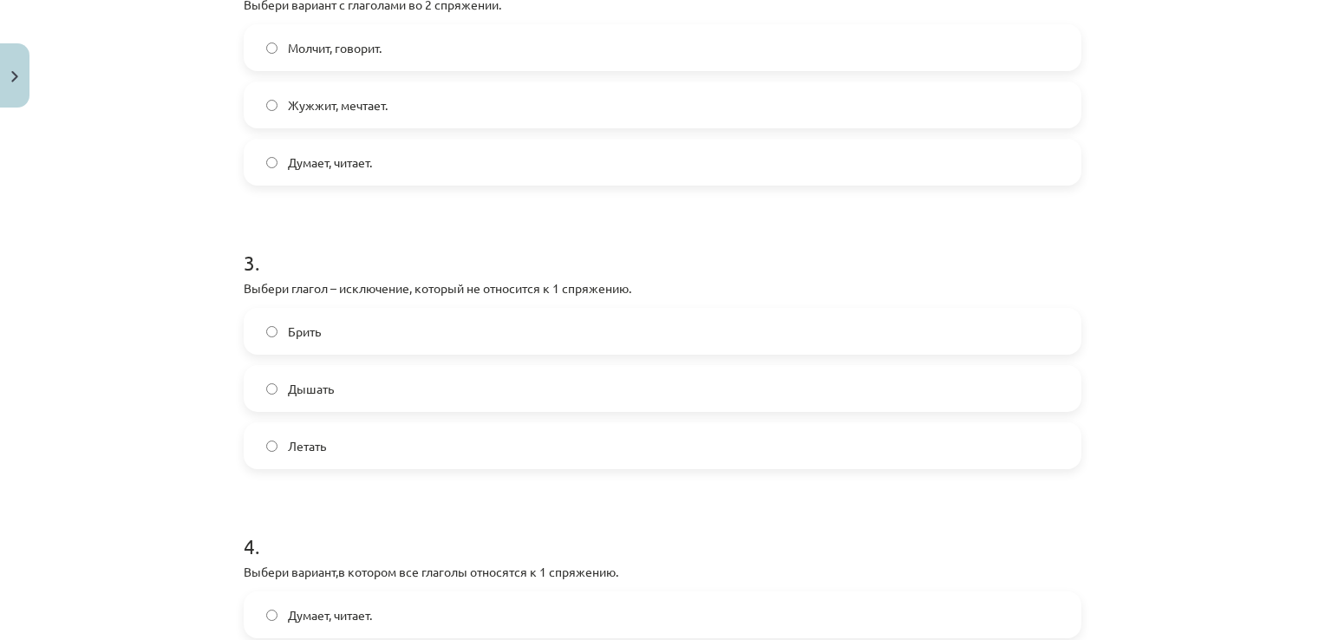
scroll to position [831, 0]
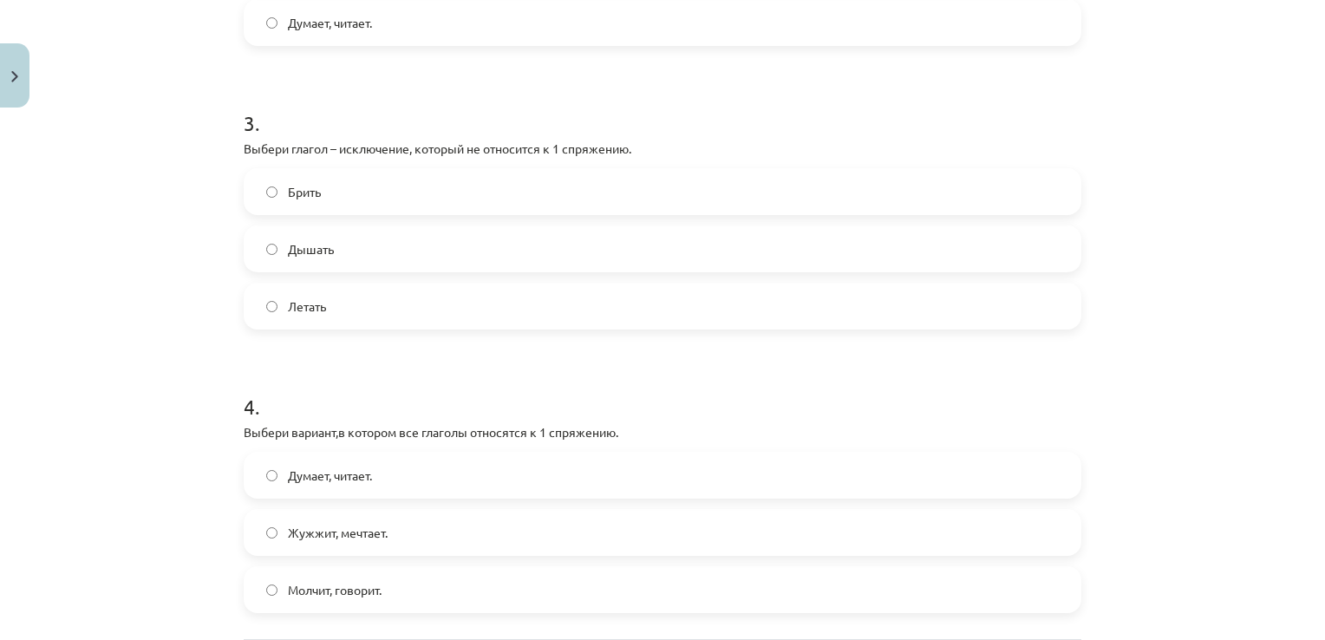
click at [343, 234] on label "Дышать" at bounding box center [662, 248] width 834 height 43
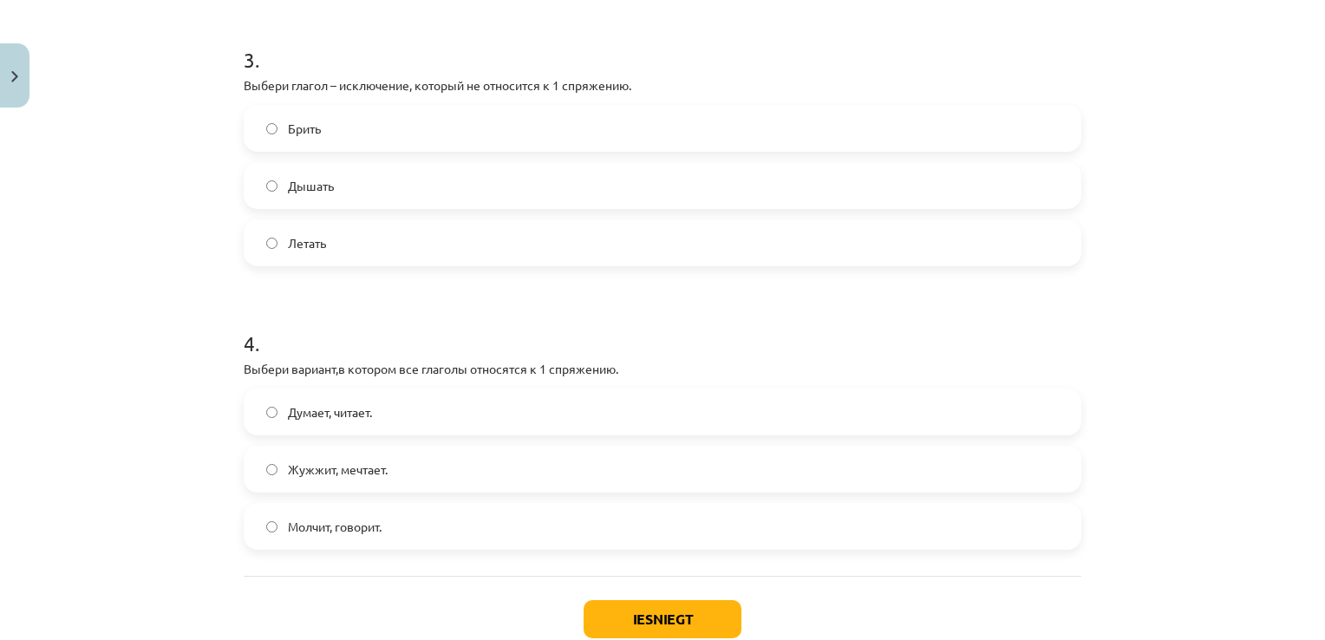
scroll to position [1005, 0]
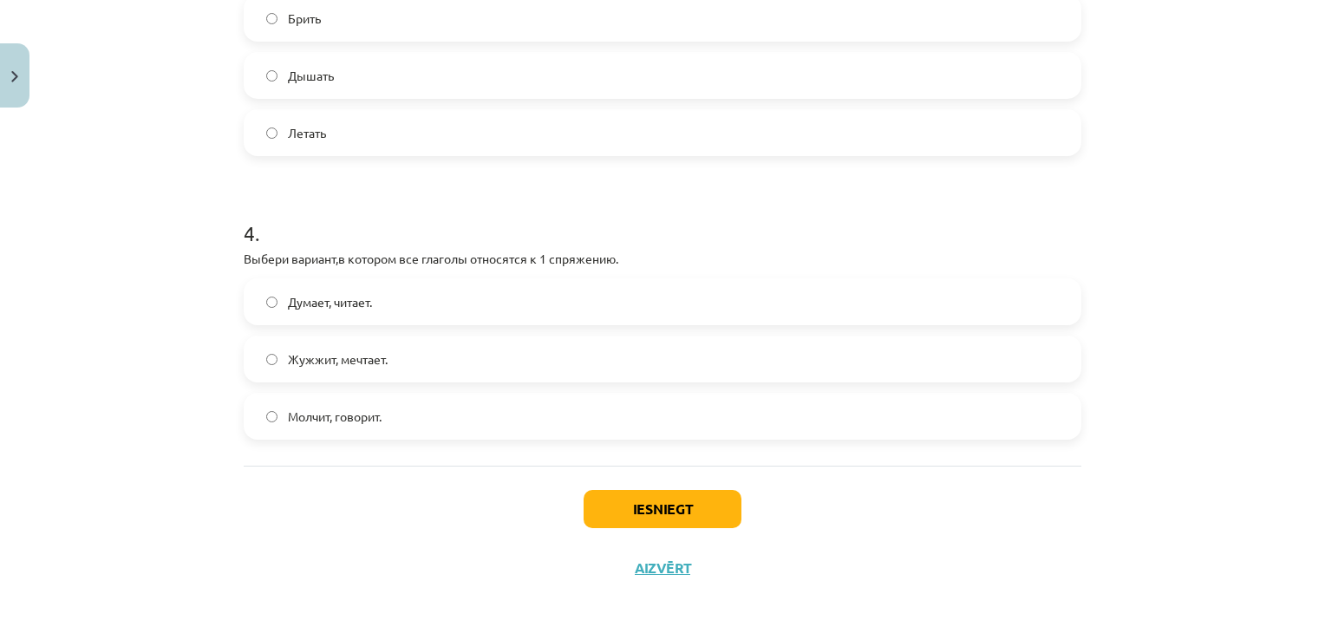
click at [403, 323] on div "Думает, читает. Жужжит, мечтает. Молчит, говорит." at bounding box center [662, 358] width 837 height 161
drag, startPoint x: 402, startPoint y: 322, endPoint x: 399, endPoint y: 304, distance: 18.5
click at [400, 304] on label "Думает, читает." at bounding box center [662, 301] width 834 height 43
click at [689, 517] on button "Iesniegt" at bounding box center [662, 509] width 158 height 38
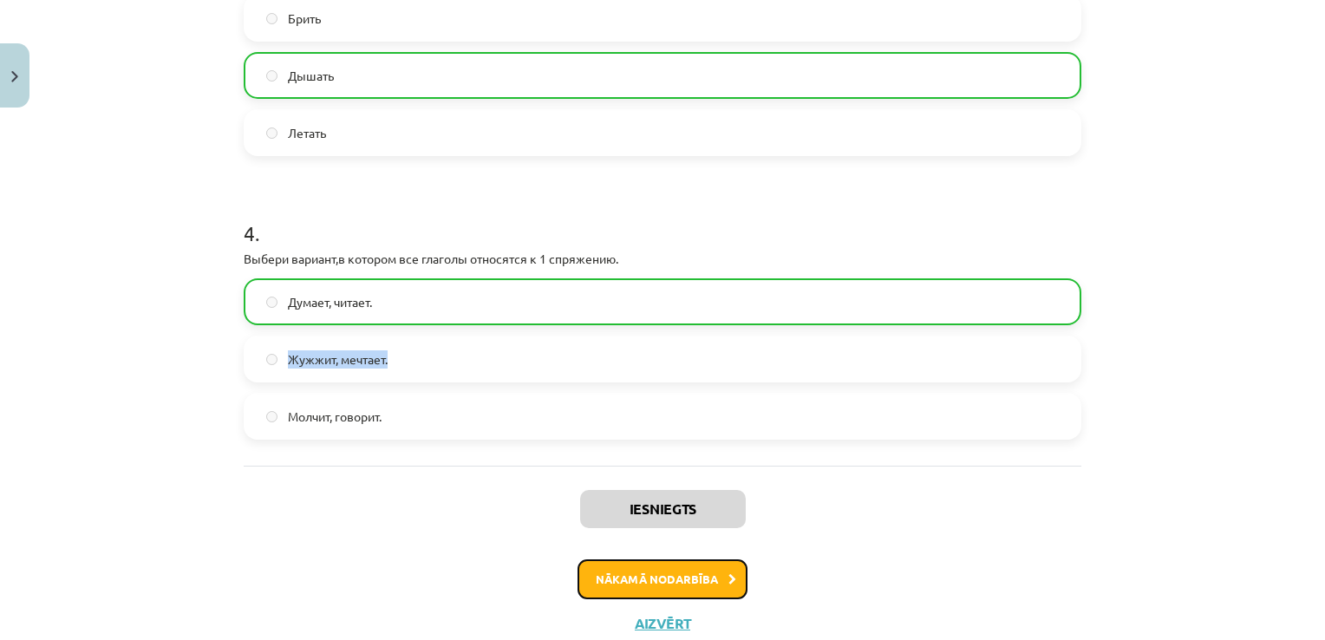
click at [710, 575] on button "Nākamā nodarbība" at bounding box center [662, 579] width 170 height 40
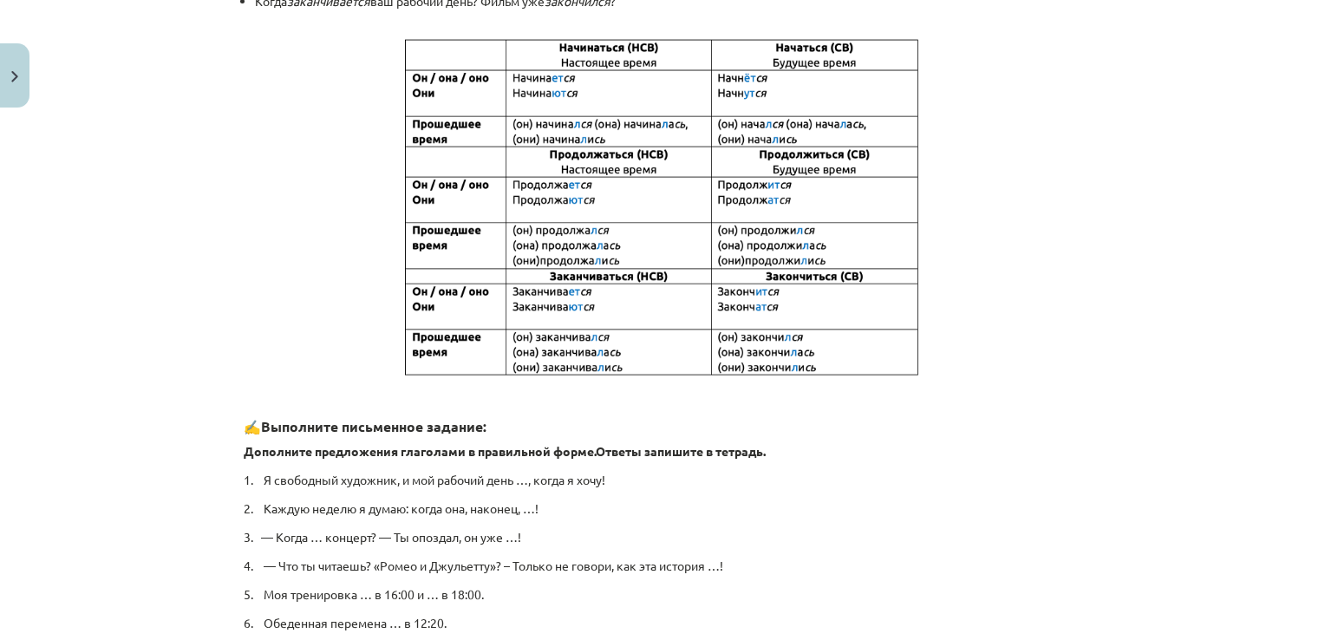
scroll to position [899, 0]
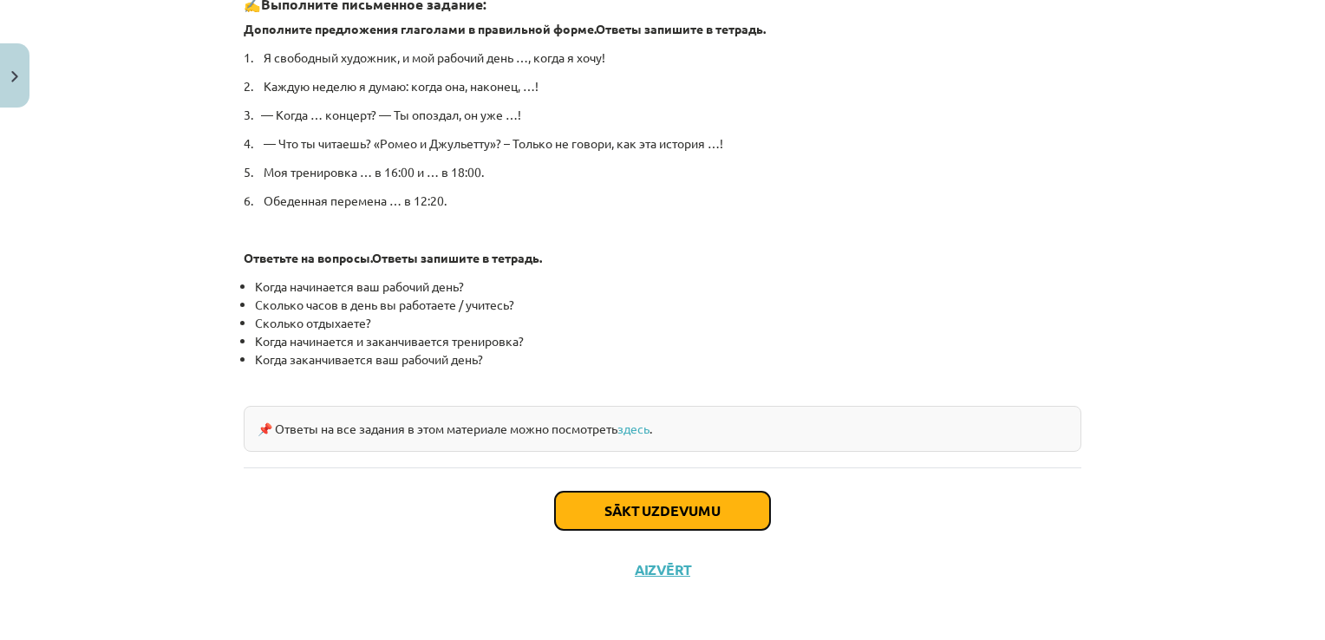
click at [598, 501] on button "Sākt uzdevumu" at bounding box center [662, 511] width 215 height 38
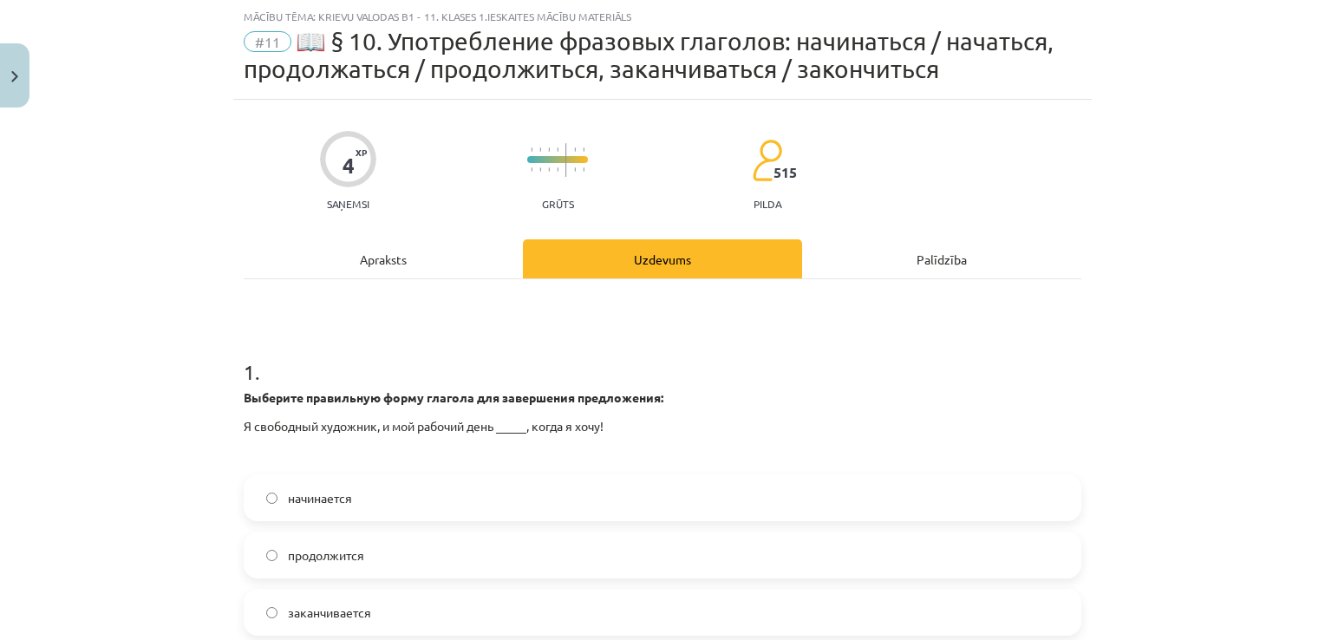
scroll to position [130, 0]
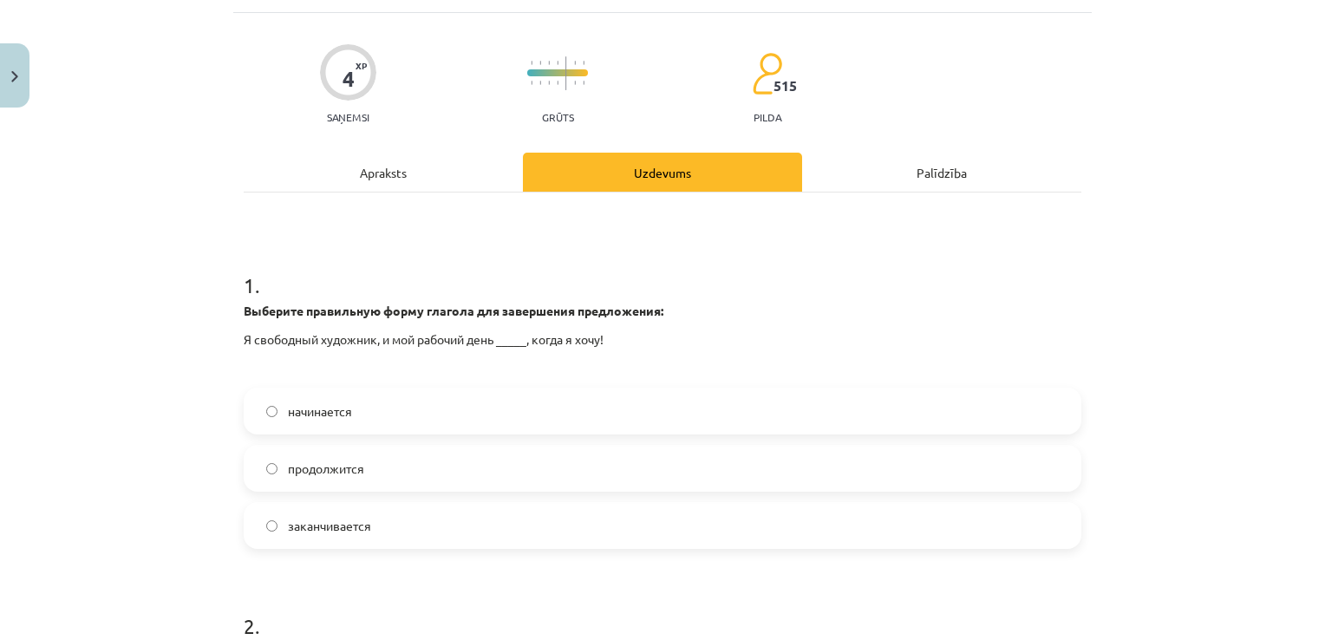
click at [383, 413] on label "начинается" at bounding box center [662, 410] width 834 height 43
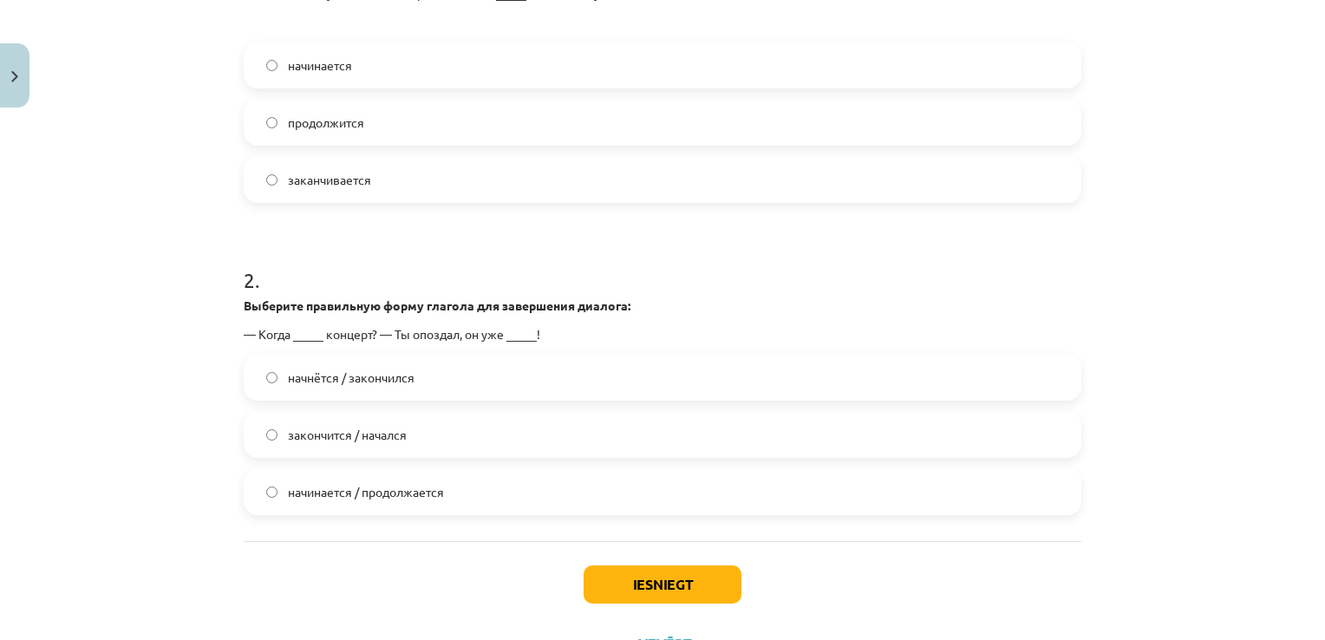
scroll to position [477, 0]
click at [414, 383] on label "начнётся / закончился" at bounding box center [662, 376] width 834 height 43
click at [646, 578] on button "Iesniegt" at bounding box center [662, 583] width 158 height 38
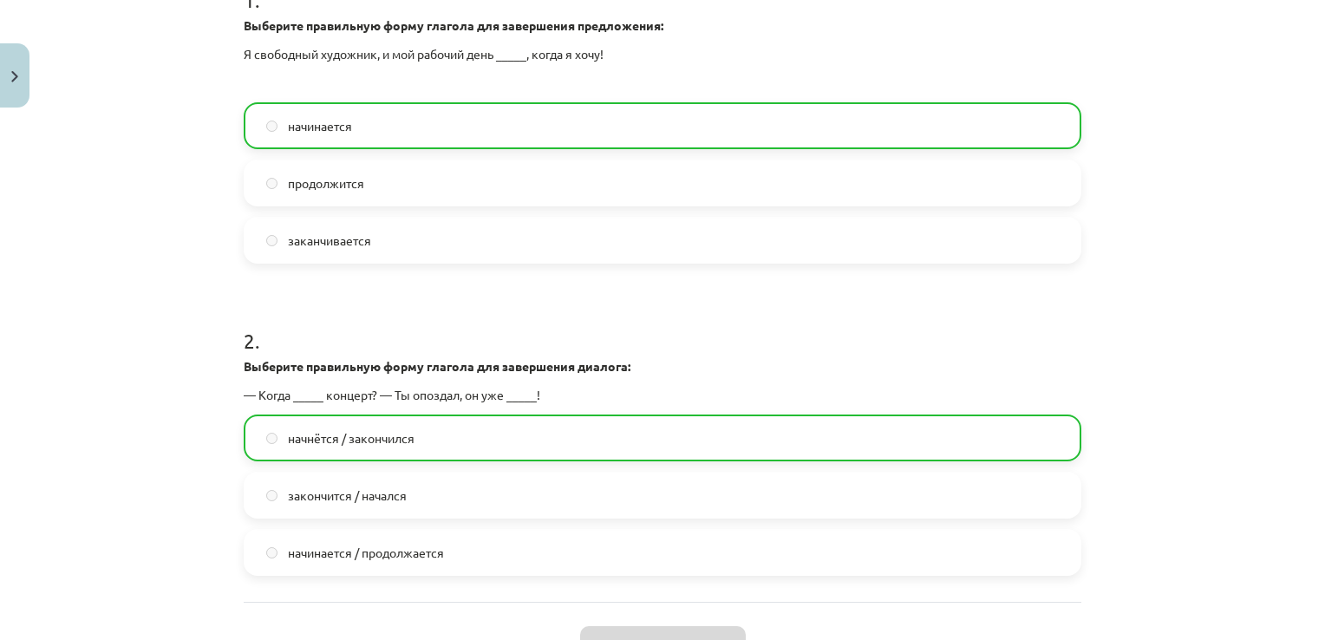
scroll to position [564, 0]
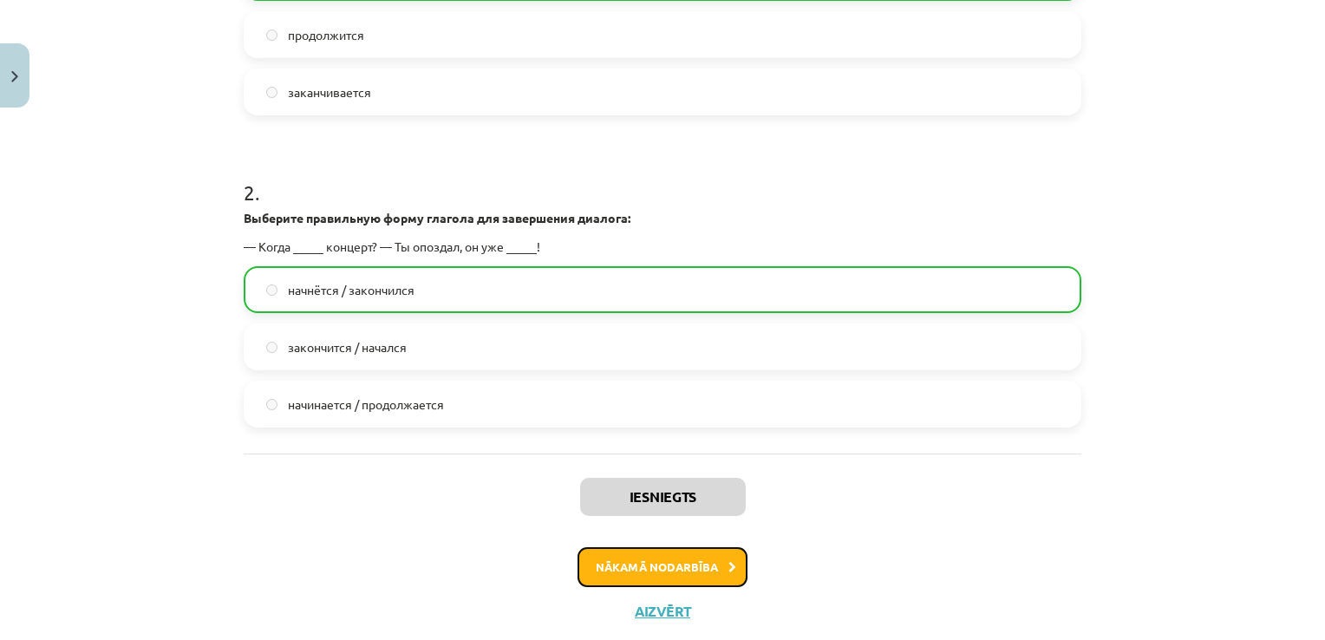
click at [708, 574] on button "Nākamā nodarbība" at bounding box center [662, 567] width 170 height 40
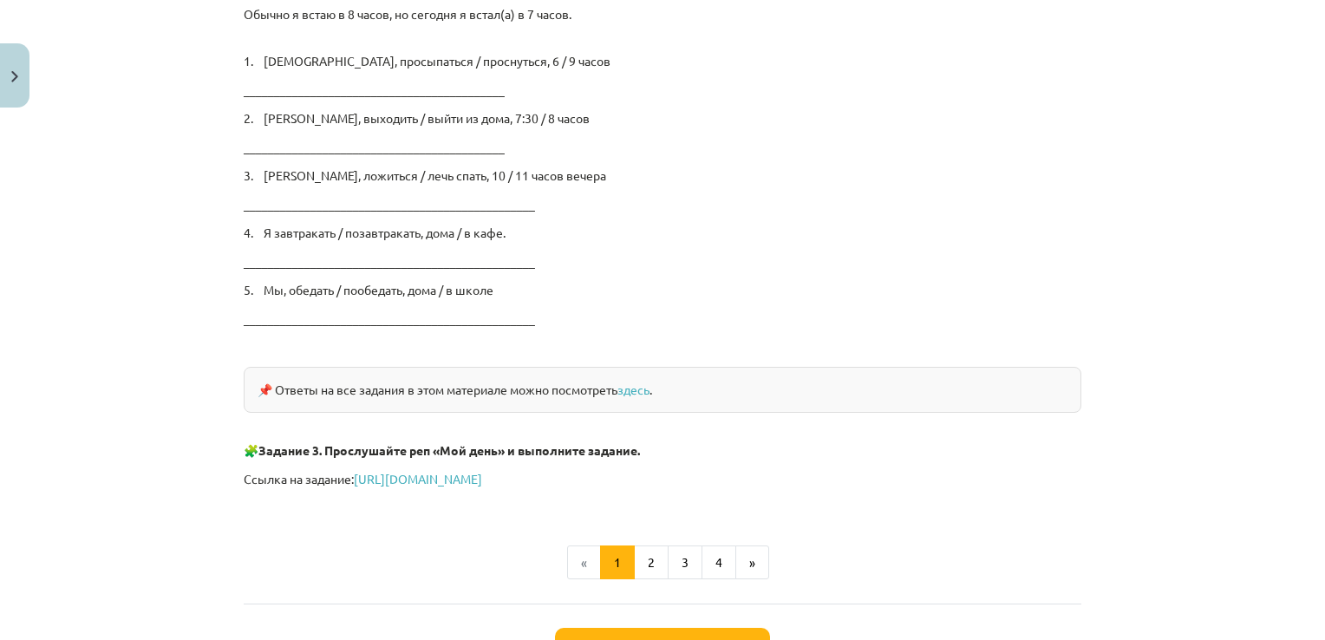
scroll to position [2934, 0]
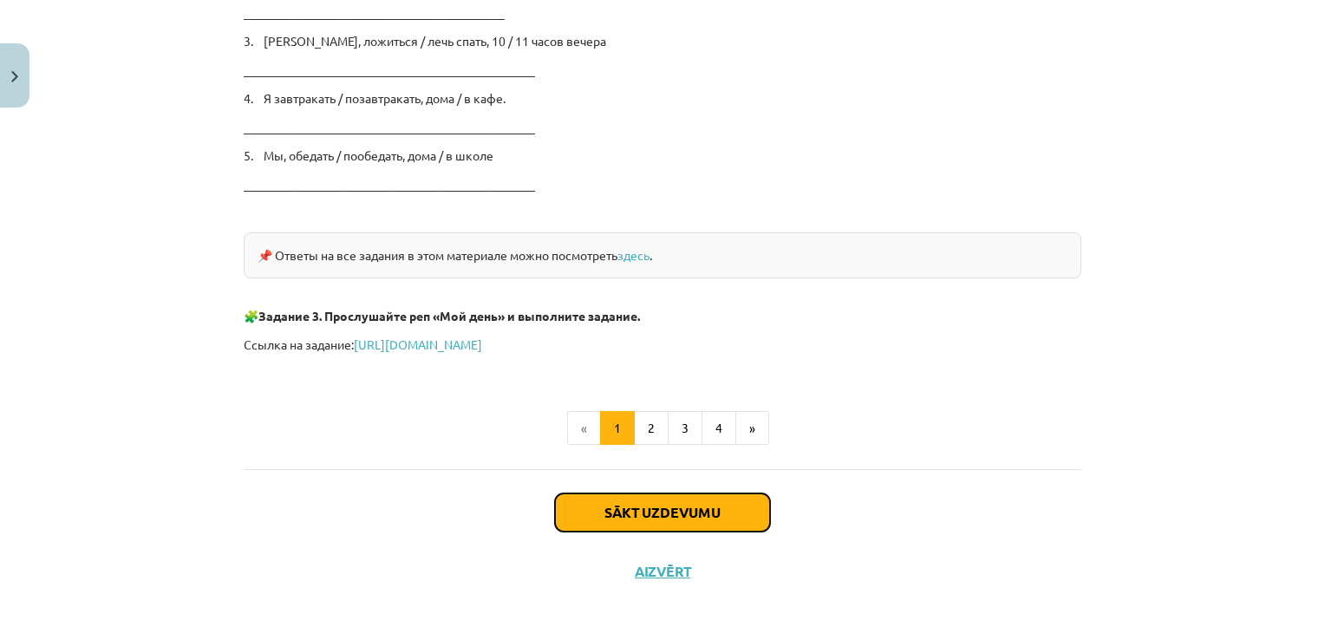
click at [686, 511] on button "Sākt uzdevumu" at bounding box center [662, 512] width 215 height 38
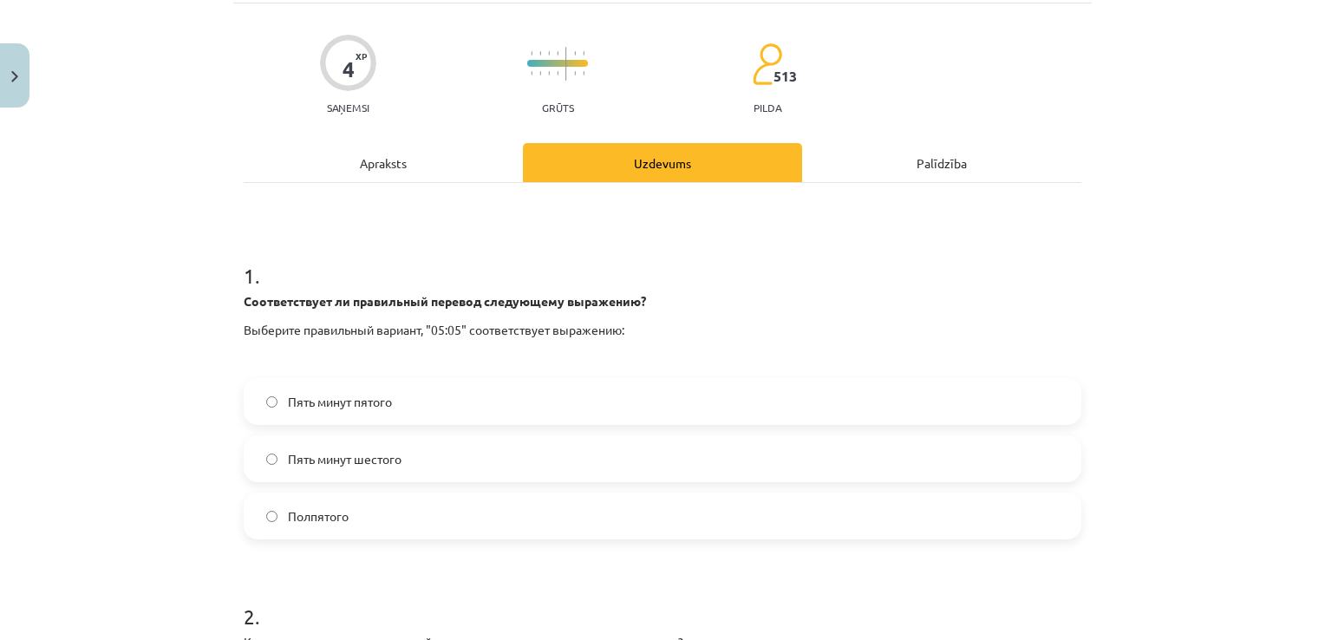
scroll to position [303, 0]
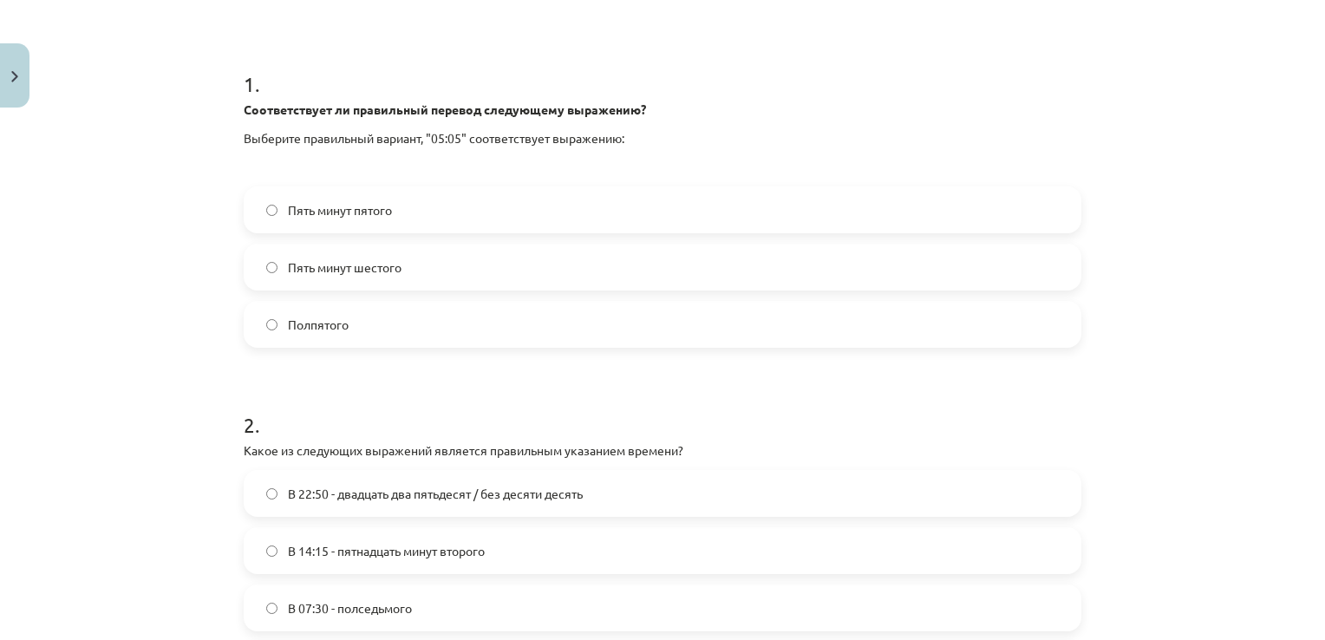
click at [631, 264] on label "Пять минут шестого" at bounding box center [662, 266] width 834 height 43
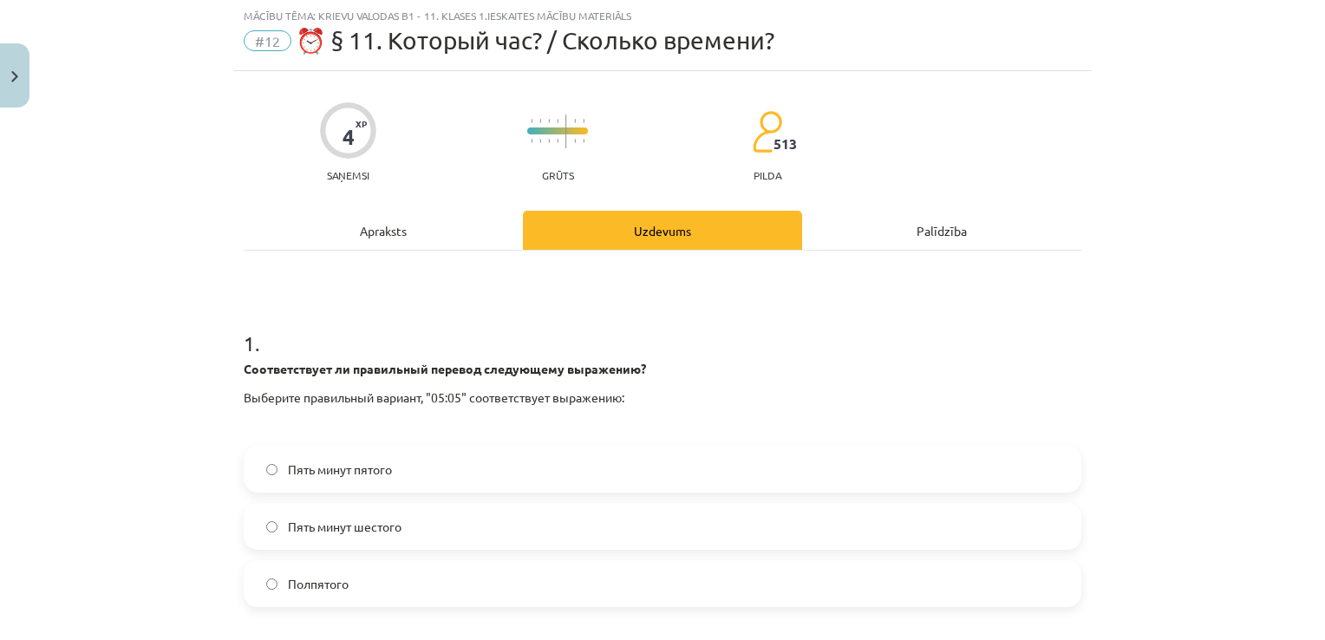
scroll to position [43, 0]
click at [416, 221] on div "Apraksts" at bounding box center [383, 231] width 279 height 39
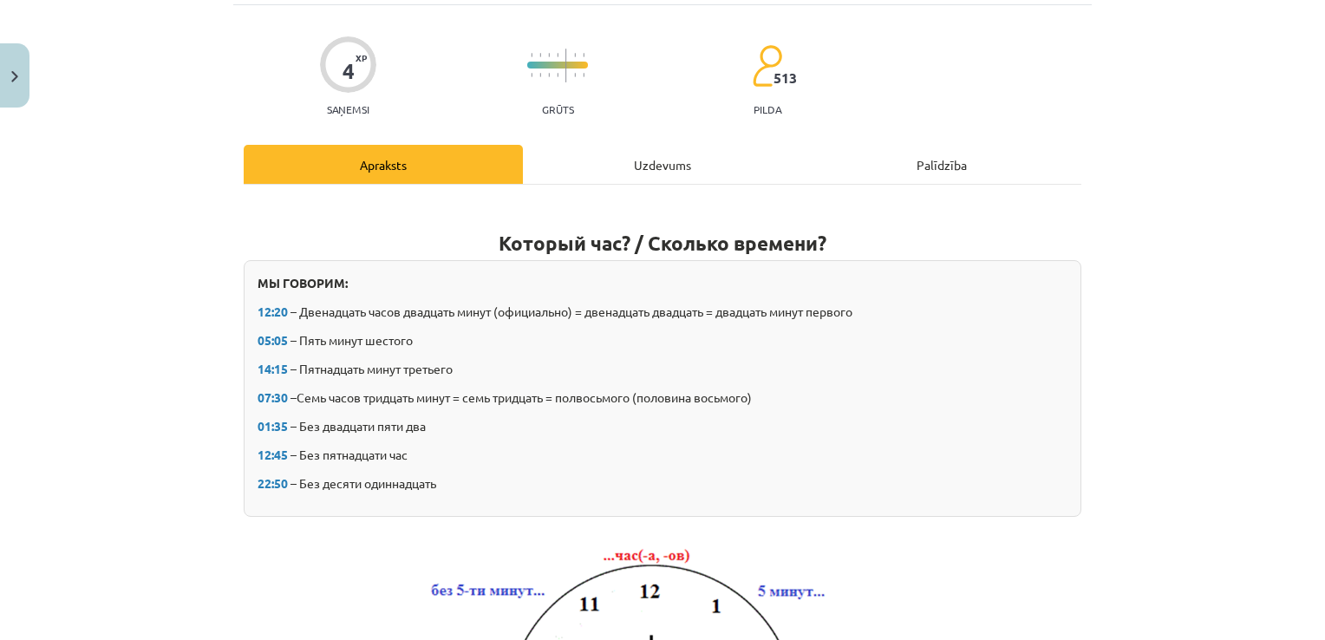
scroll to position [217, 0]
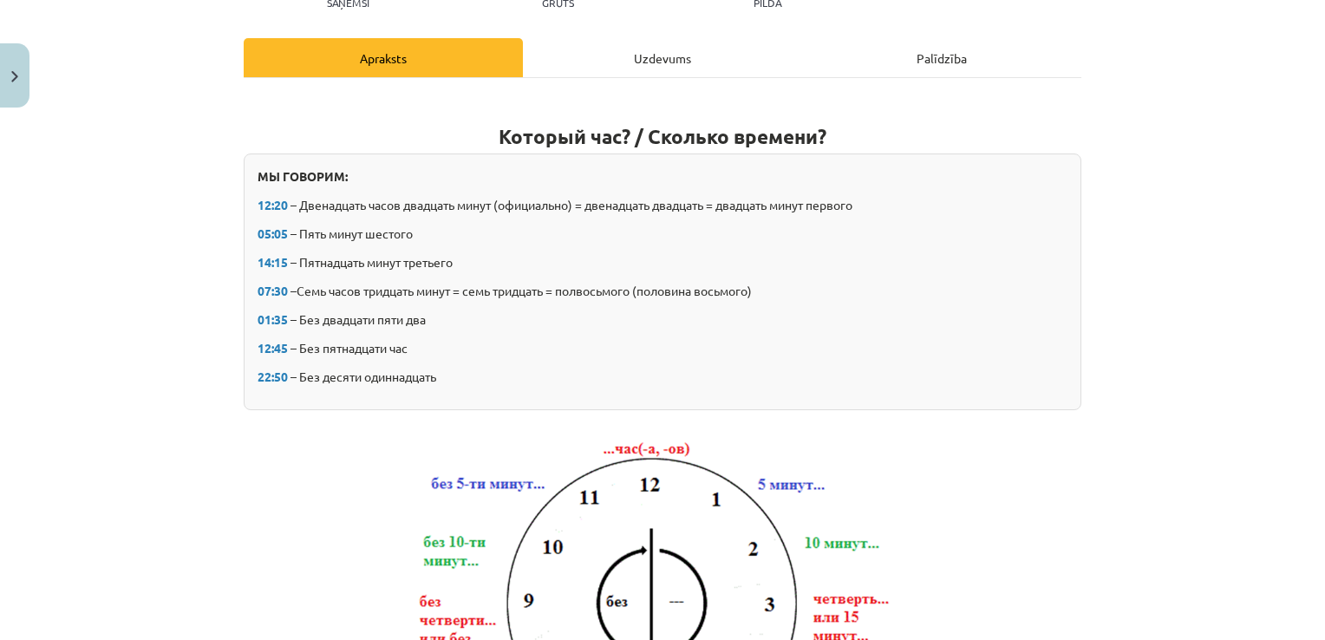
click at [631, 63] on div "Uzdevums" at bounding box center [662, 57] width 279 height 39
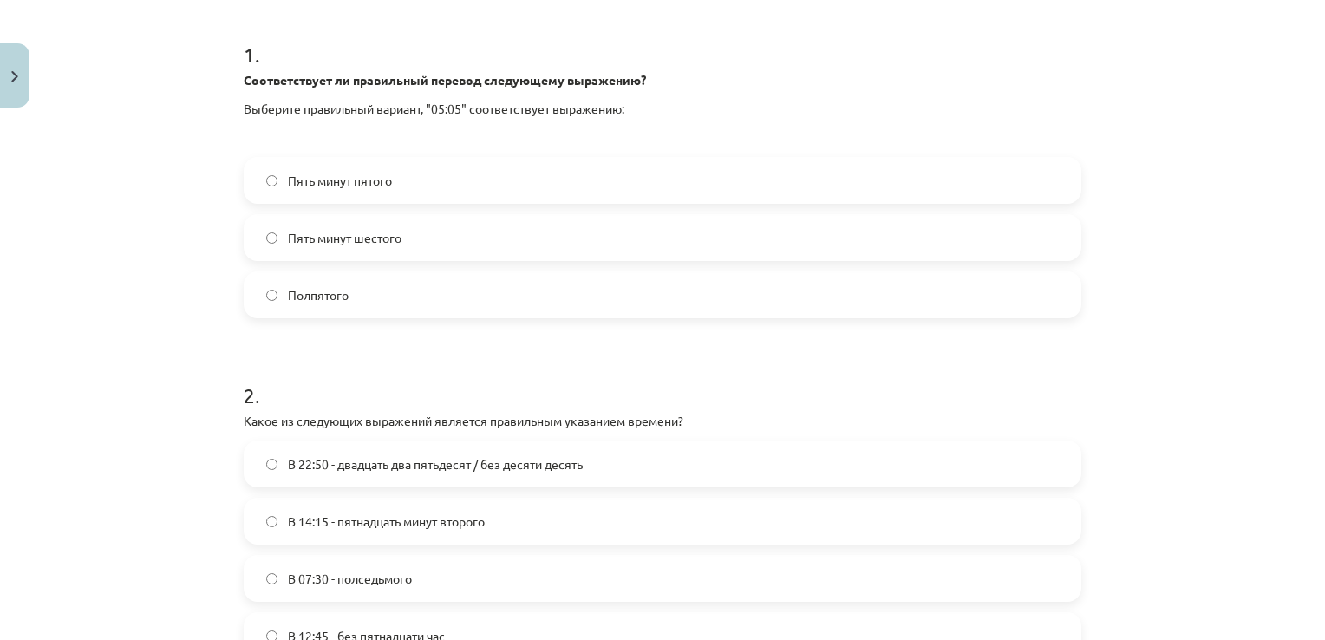
scroll to position [477, 0]
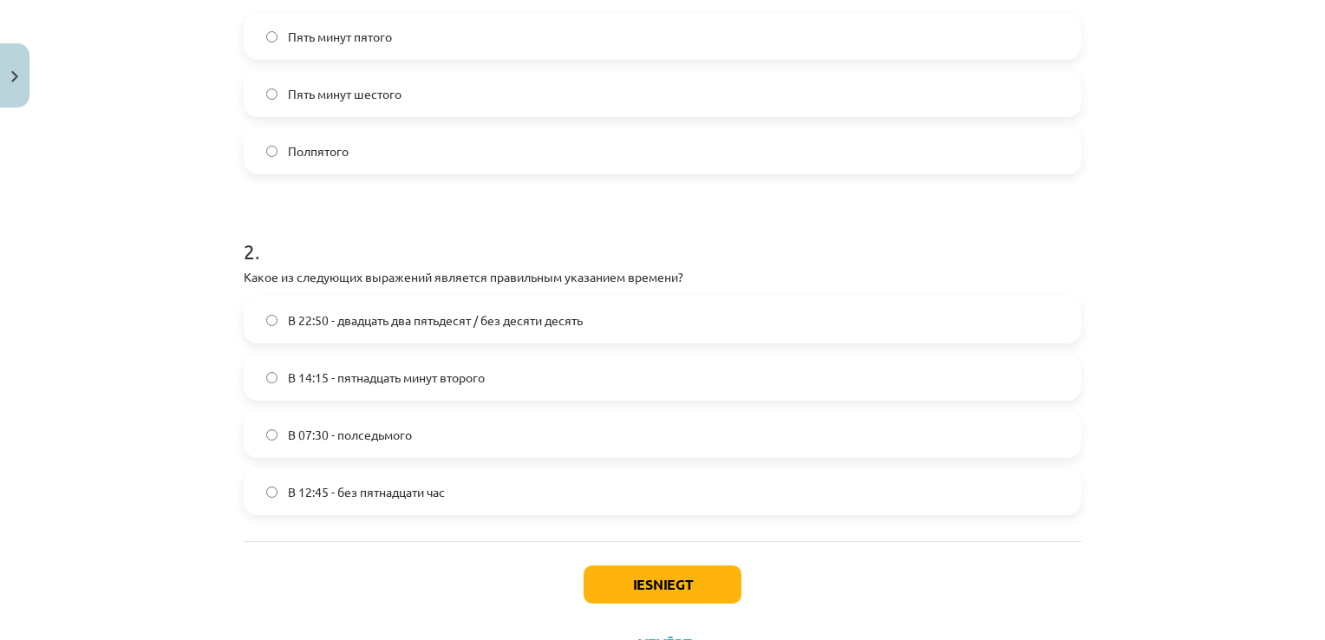
click at [466, 376] on span "В 14:15 - пятнадцать минут второго" at bounding box center [386, 377] width 197 height 18
click label "В 07:30 - полседьмого"
click button "Iesniegt"
click label "В 07:30 - полседьмого"
click label "В 12:45 - без пятнадцати час"
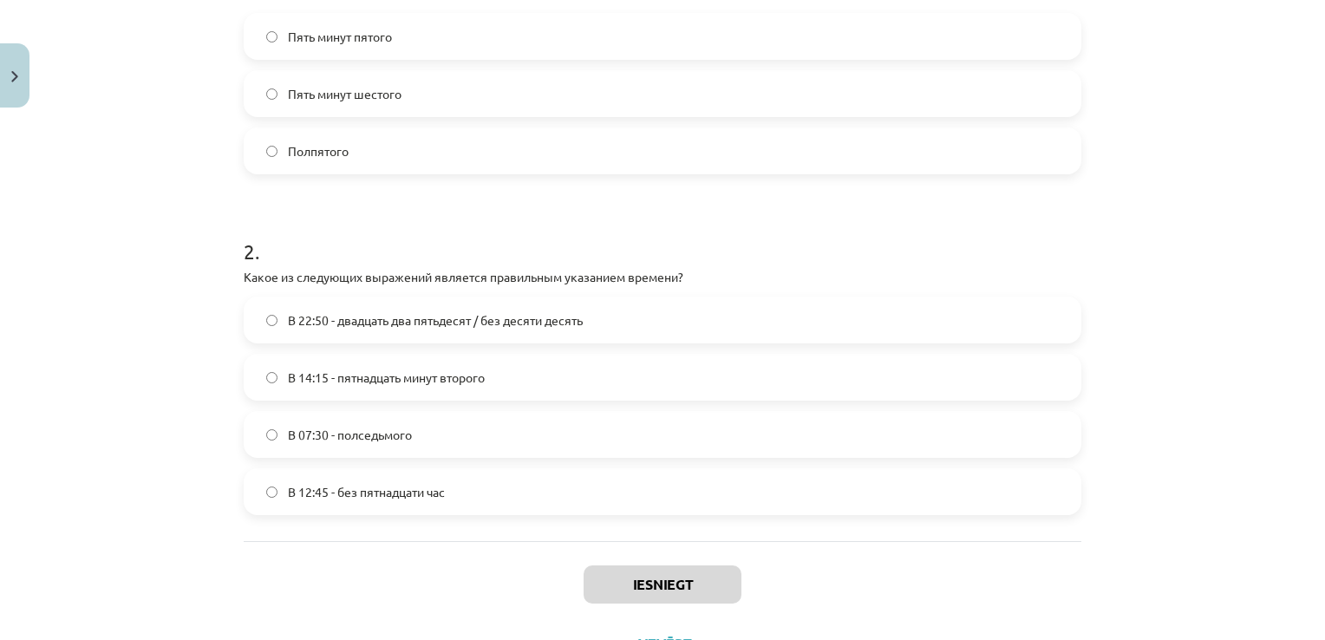
click label "В 12:45 - без пятнадцати час"
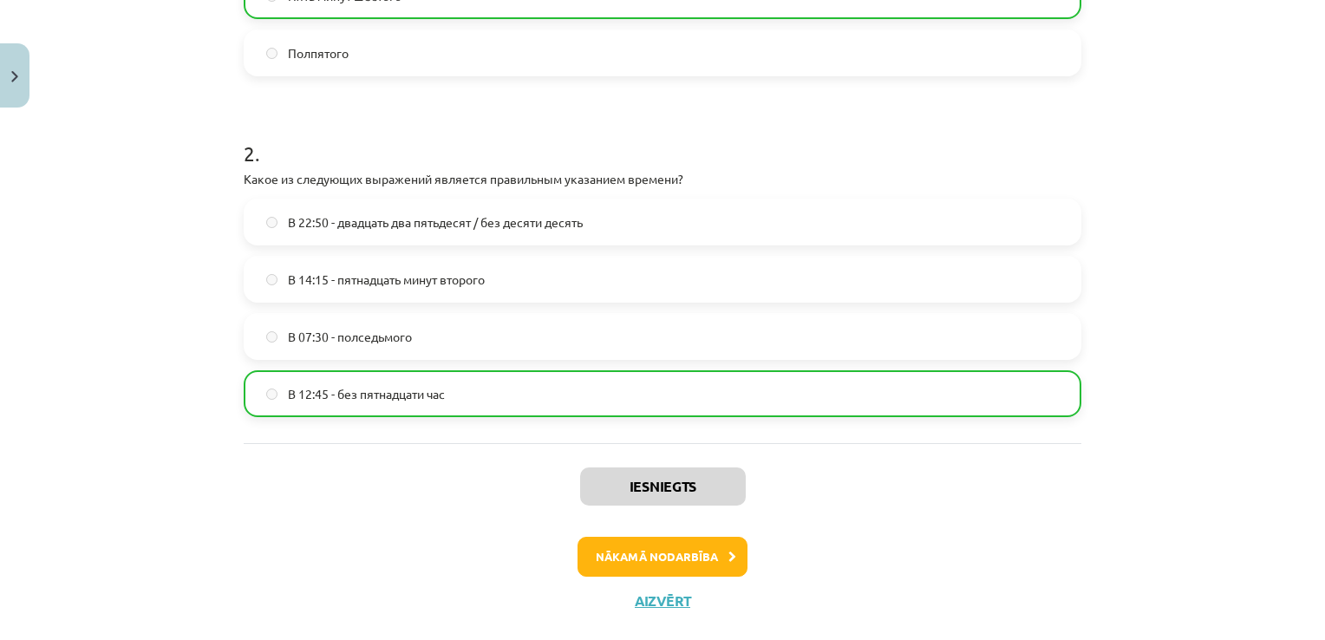
scroll to position [607, 0]
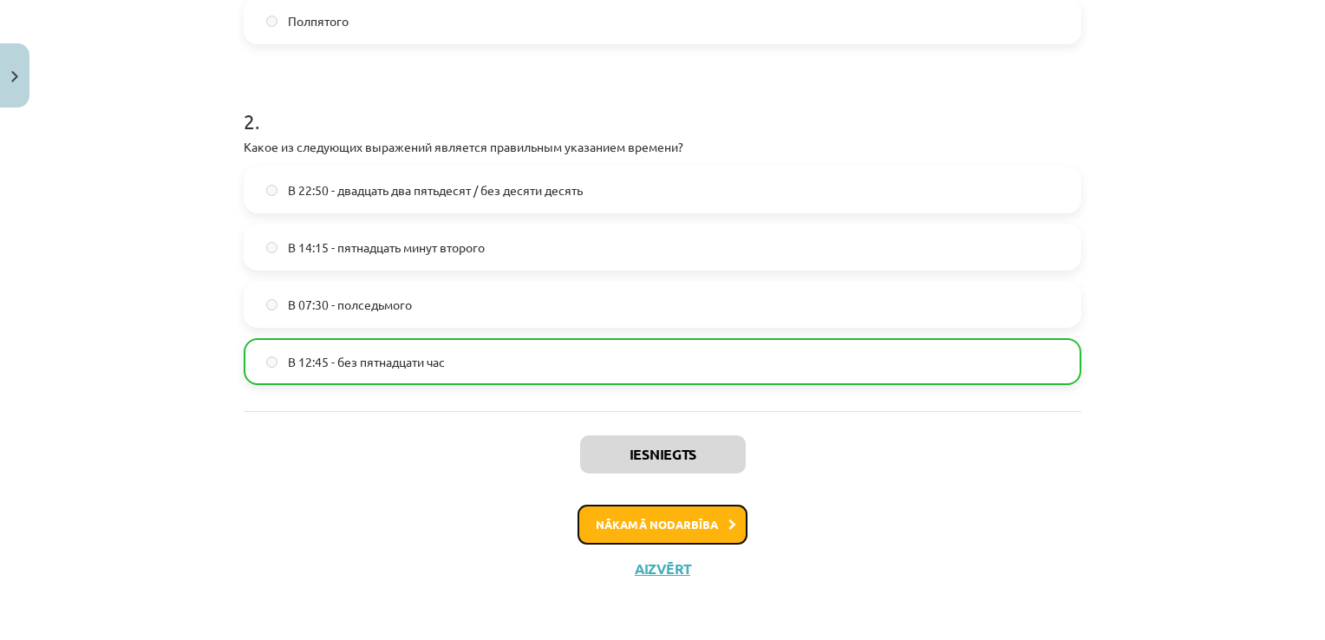
click button "Nākamā nodarbība"
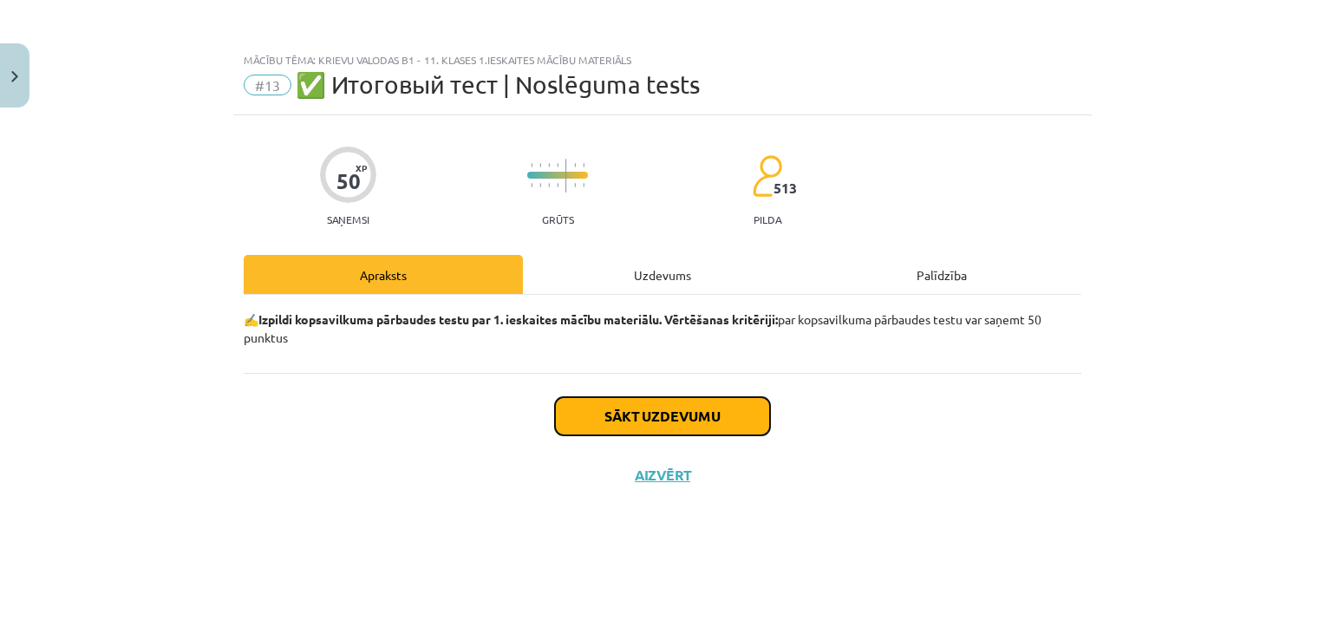
click button "Sākt uzdevumu"
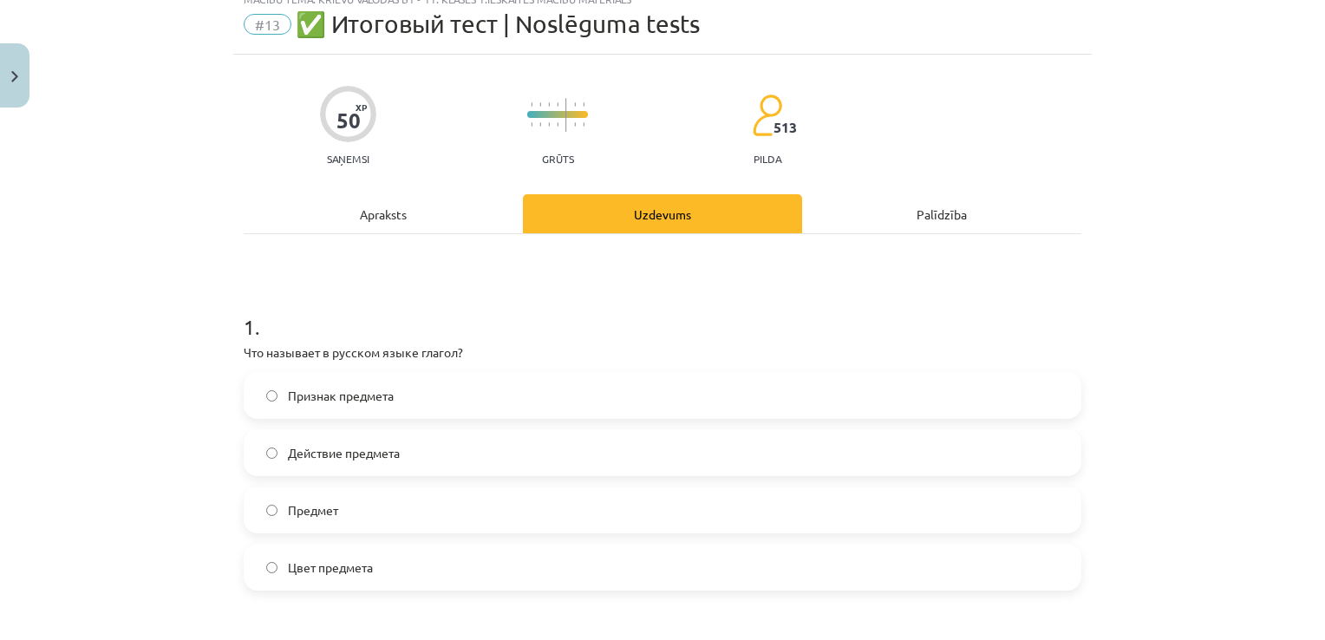
scroll to position [260, 0]
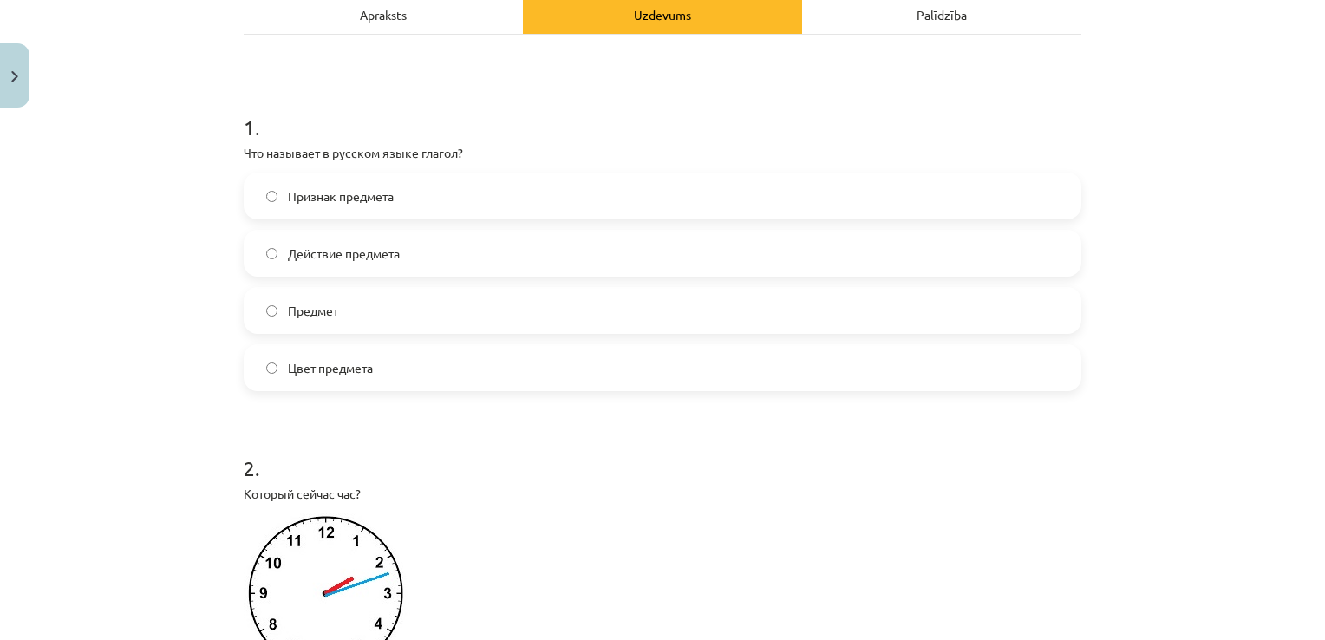
click label "Признак предмета"
click label "Действие предмета"
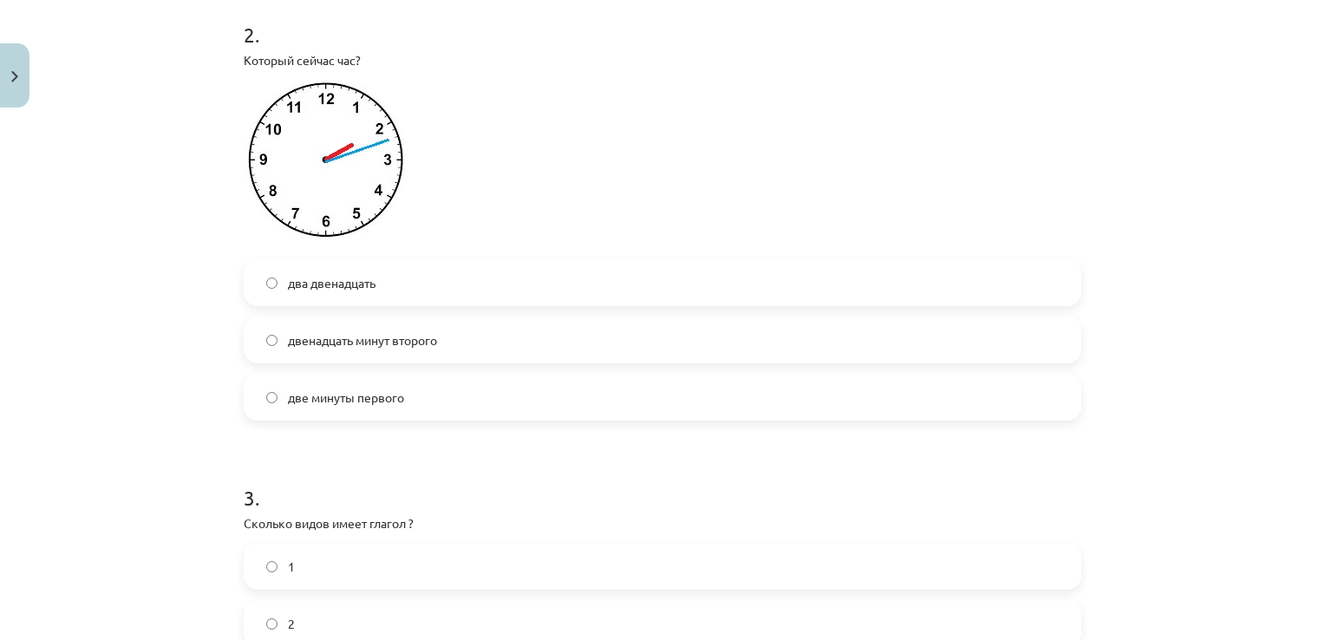
scroll to position [520, 0]
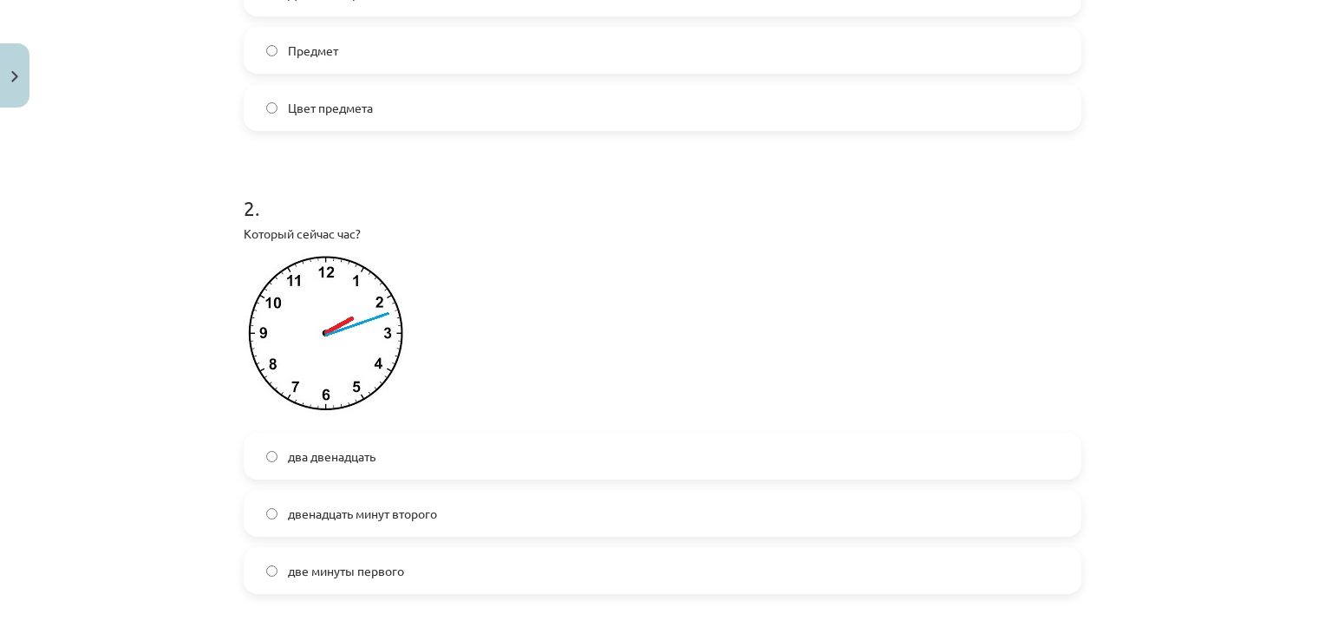
click img
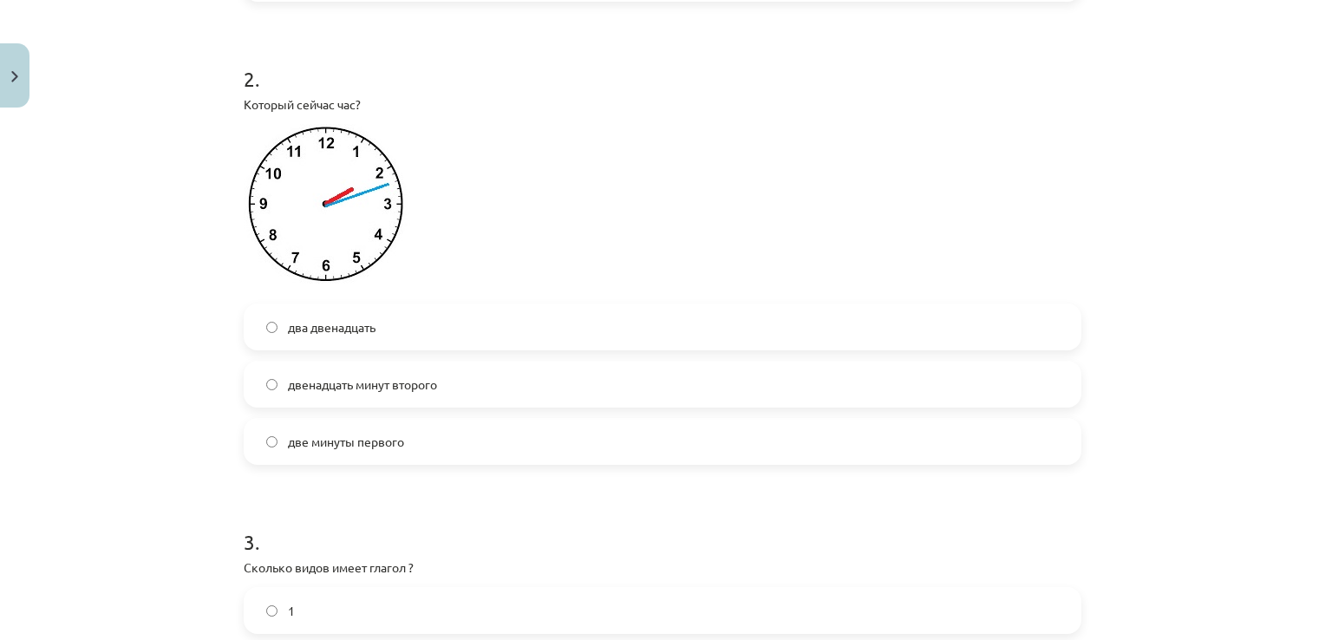
scroll to position [607, 0]
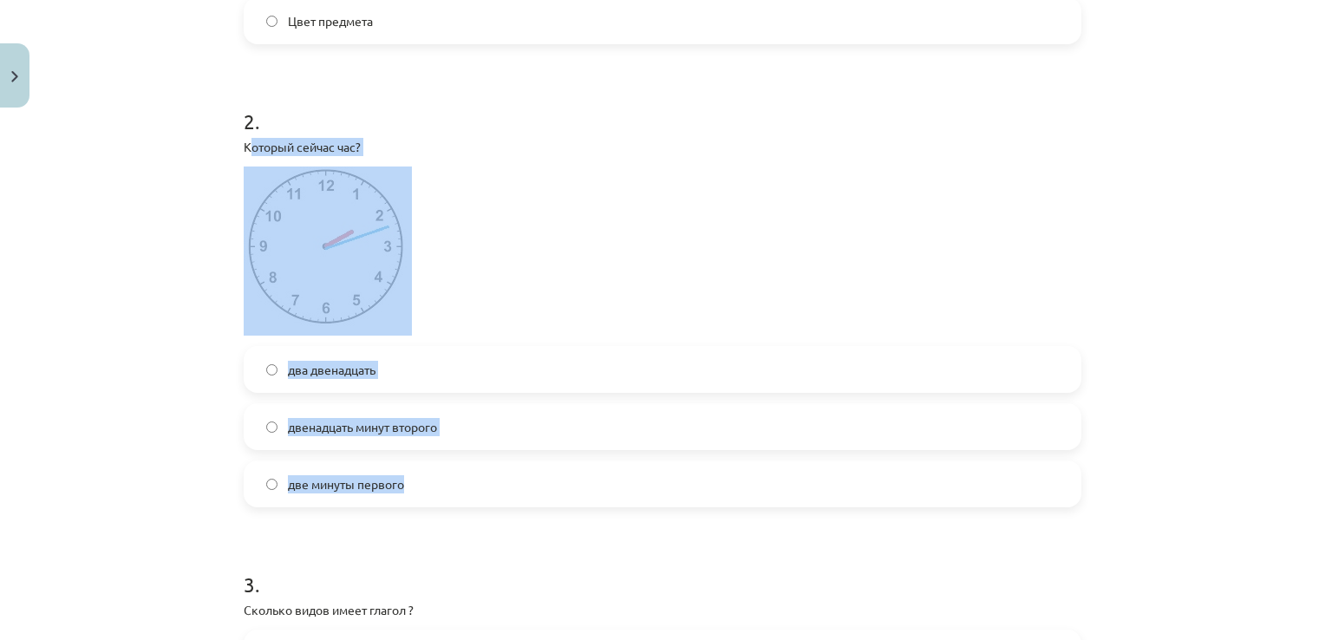
drag, startPoint x: 368, startPoint y: 202, endPoint x: 473, endPoint y: 485, distance: 301.5
click div "2 . Который сейчас час? два двенадцать двенадцать минут второго две минуты перв…"
drag, startPoint x: 473, startPoint y: 485, endPoint x: 430, endPoint y: 420, distance: 77.4
copy div "оторый сейчас час? два двенадцать двенадцать минут второго две минуты первого"
click p
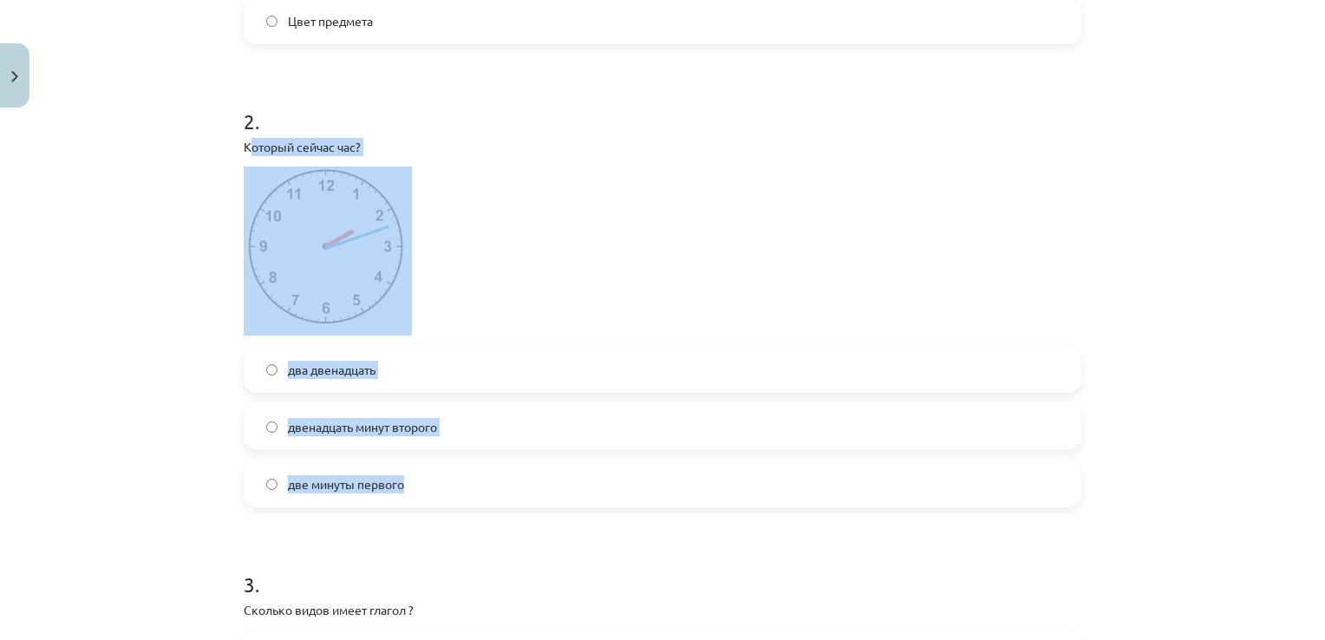
click p
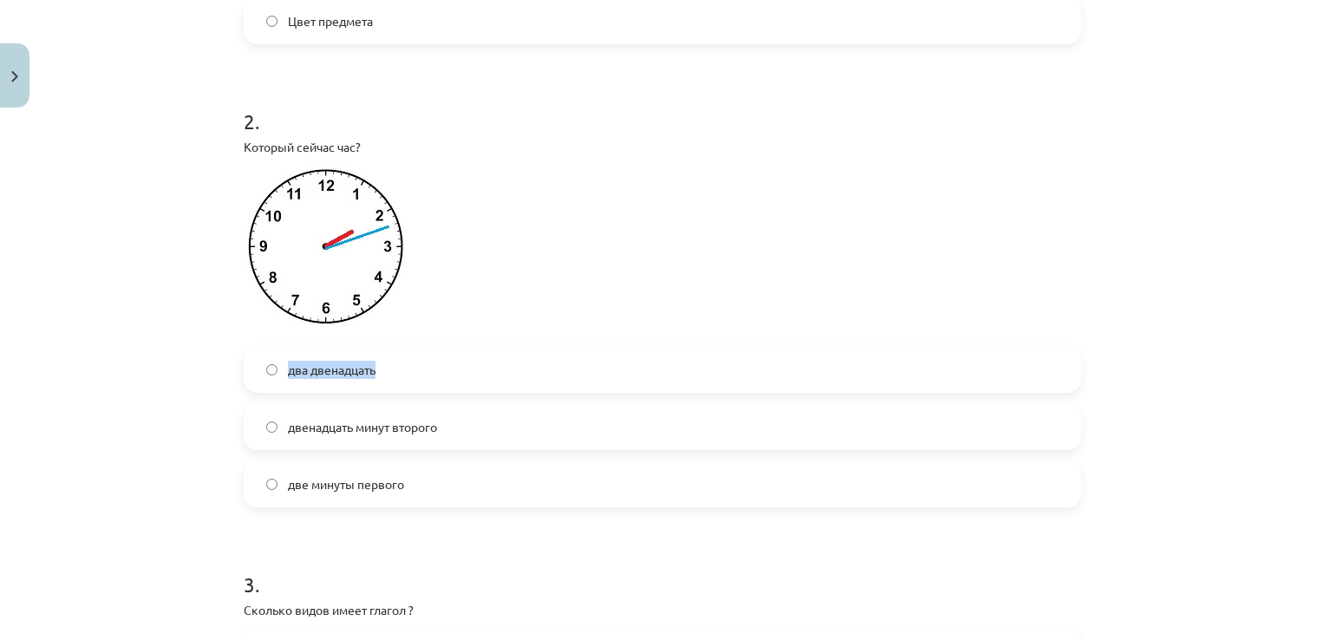
drag, startPoint x: 280, startPoint y: 368, endPoint x: 429, endPoint y: 371, distance: 149.2
click label "два двенадцать"
drag, startPoint x: 429, startPoint y: 369, endPoint x: 319, endPoint y: 377, distance: 110.4
click div "два двенадцать двенадцать минут второго две минуты первого"
drag, startPoint x: 474, startPoint y: 420, endPoint x: 487, endPoint y: 420, distance: 13.0
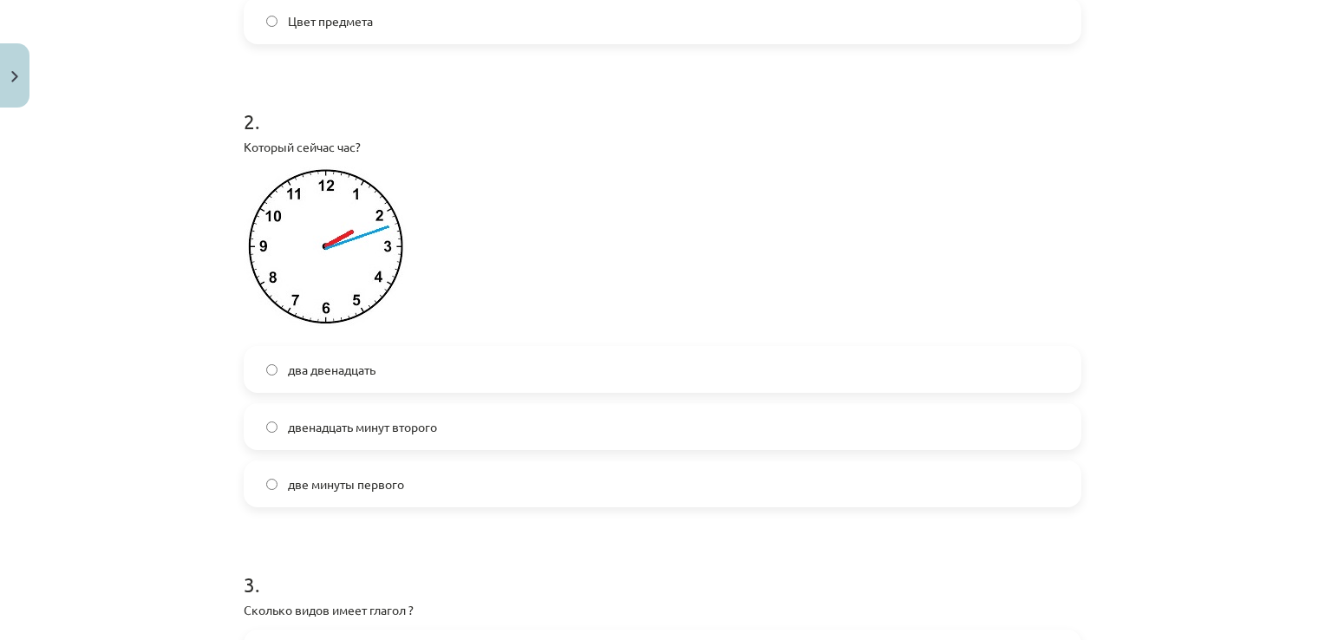
click label "двенадцать минут второго"
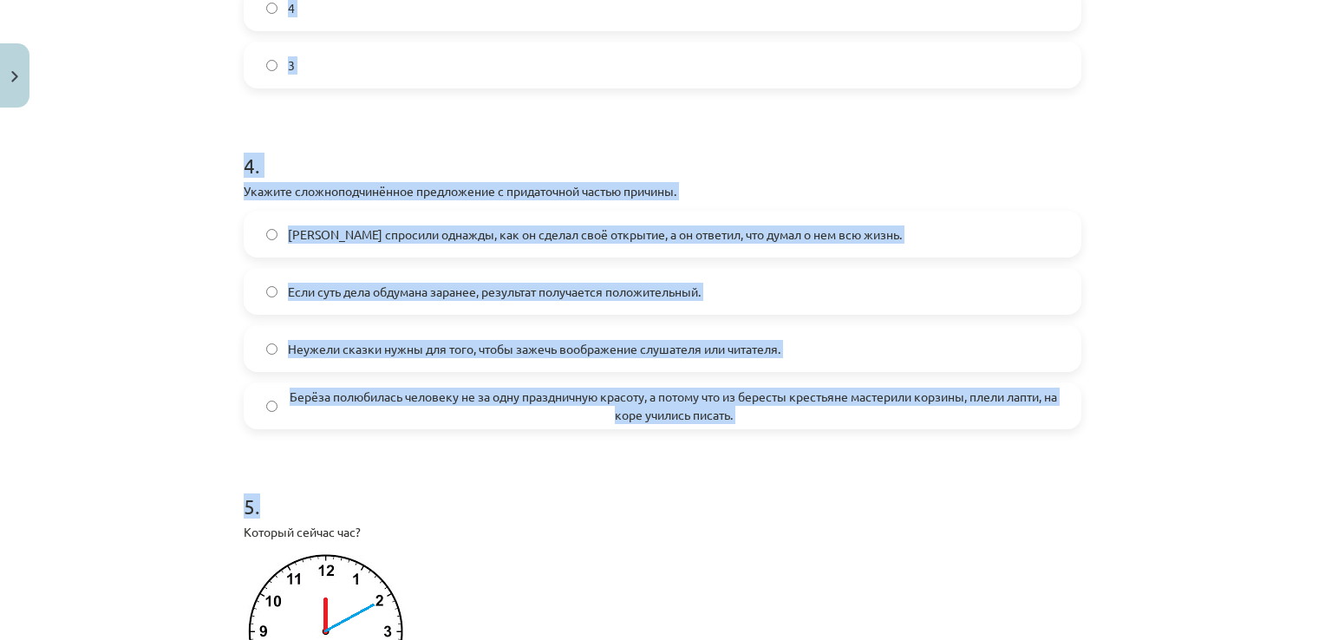
scroll to position [1474, 0]
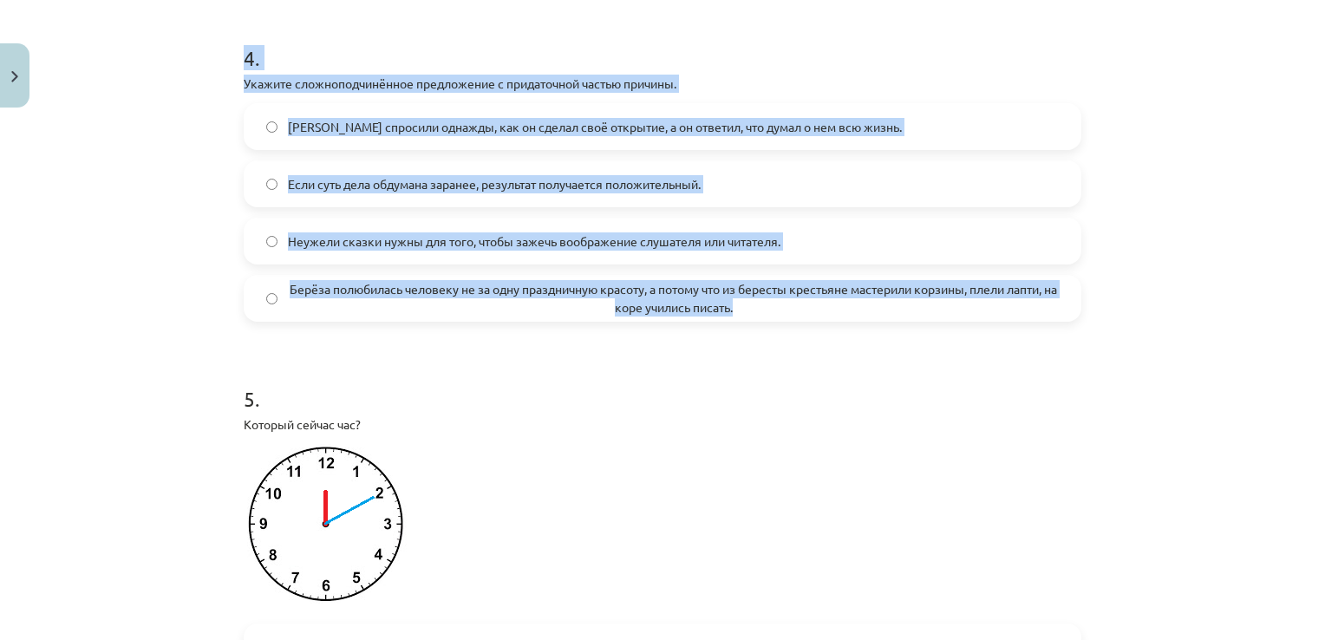
drag, startPoint x: 241, startPoint y: 231, endPoint x: 794, endPoint y: 296, distance: 557.0
click form "1 . Что называет в русском языке глагол? Признак предмета Действие предмета Пре…"
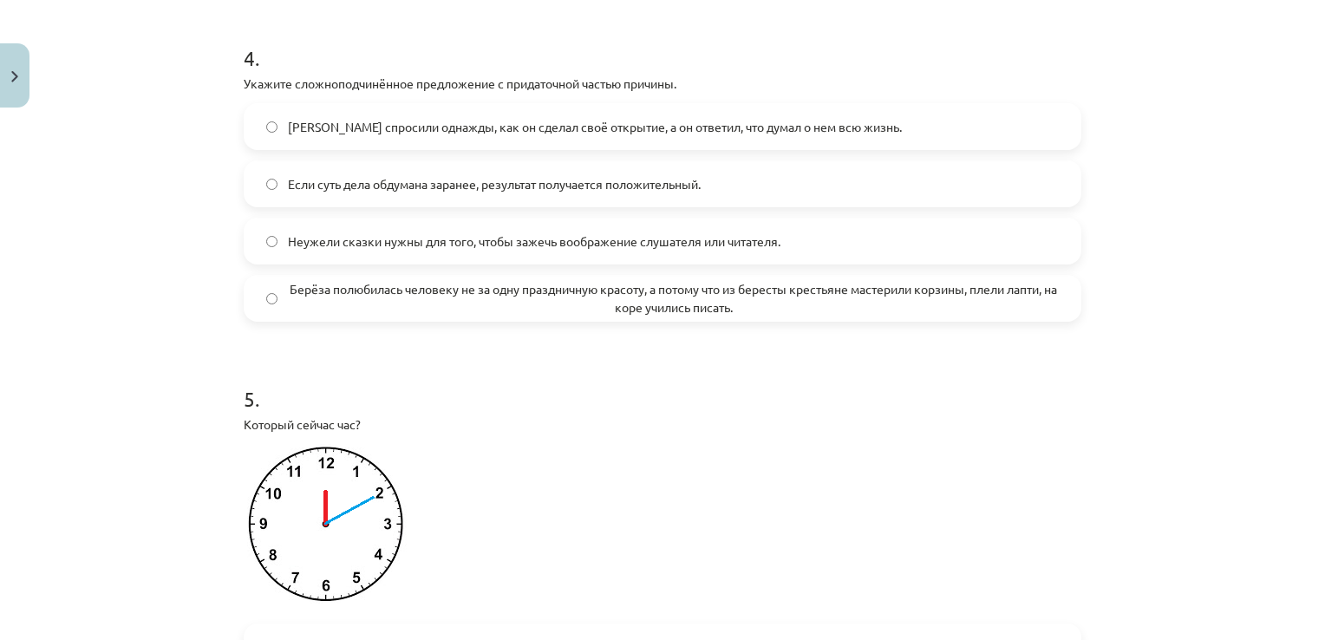
drag, startPoint x: 423, startPoint y: 373, endPoint x: 413, endPoint y: 359, distance: 17.3
click h1 "5 ."
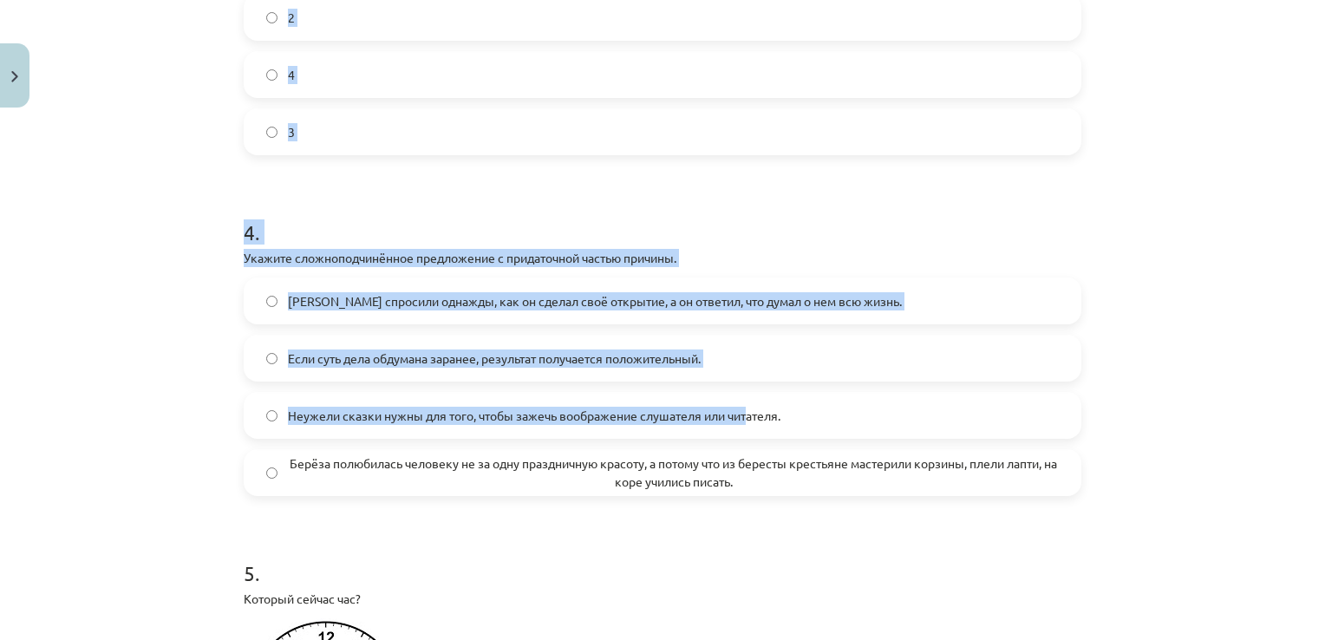
scroll to position [1300, 0]
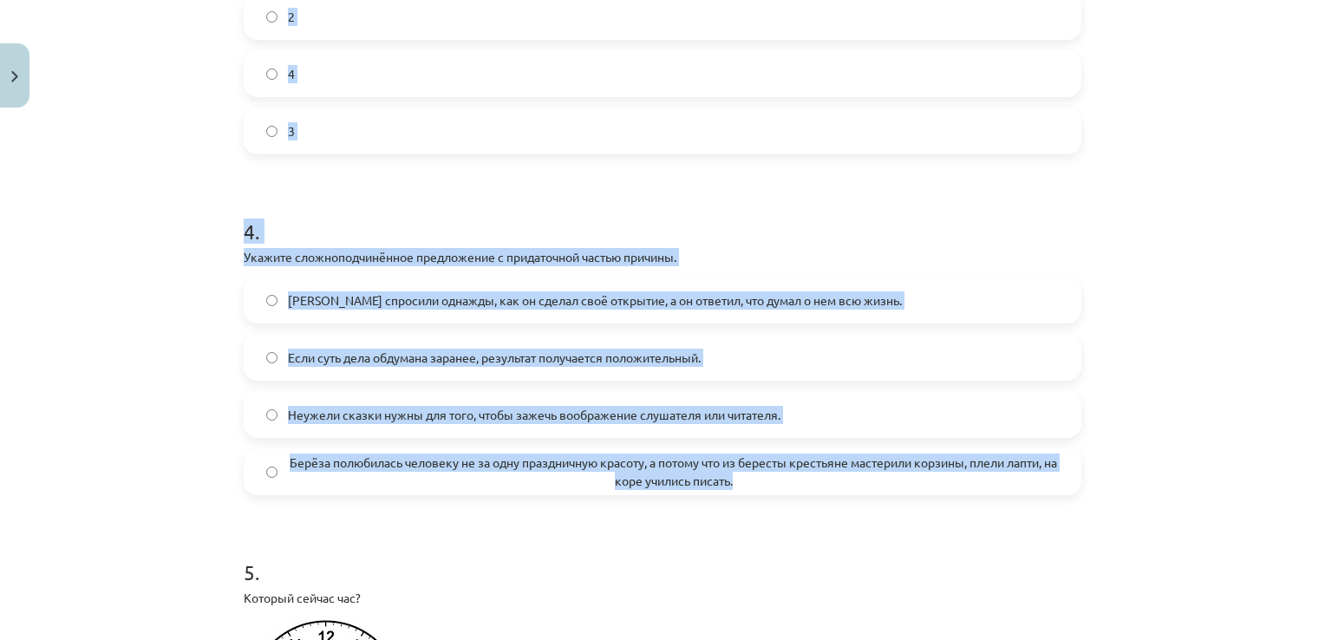
drag, startPoint x: 296, startPoint y: 324, endPoint x: 763, endPoint y: 477, distance: 491.6
click div "50 XP Saņemsi Grūts 513 pilda Apraksts Uzdevums Palīdzība 1 . Что называет в ру…"
drag, startPoint x: 763, startPoint y: 475, endPoint x: 746, endPoint y: 462, distance: 21.7
copy form "3 . Сколько видов имеет глагол ? 1 2 4 3 4 . Укажите сложноподчинённое предложе…"
click label "2"
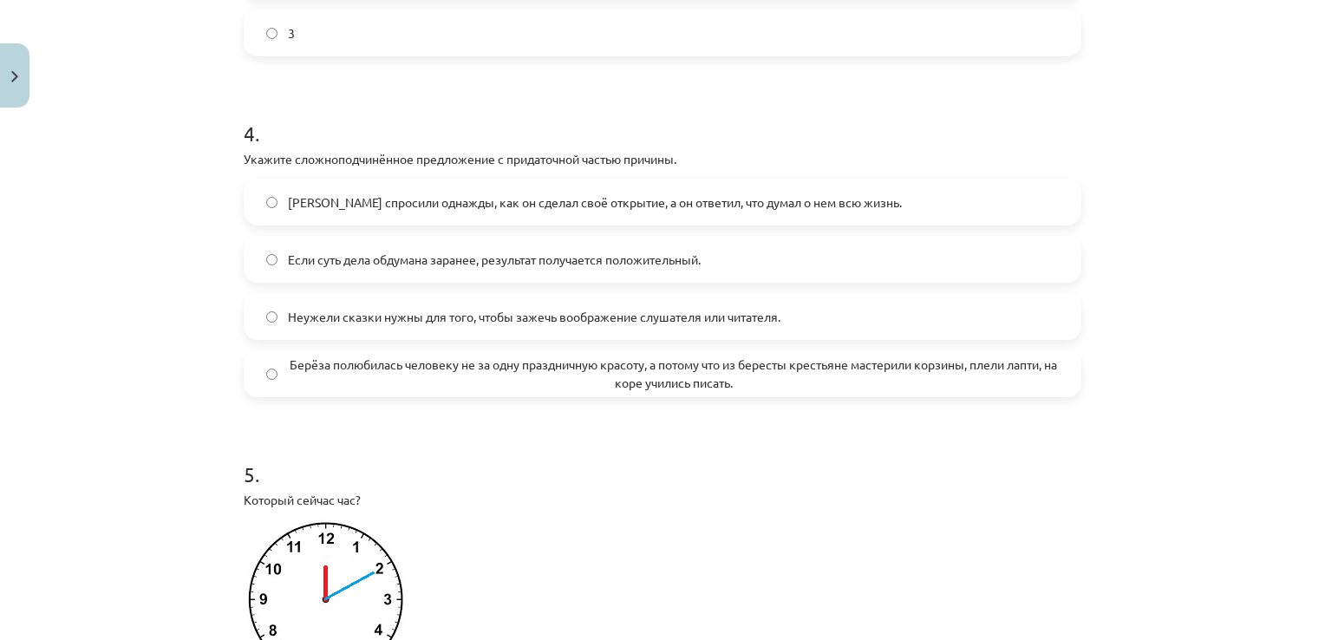
scroll to position [1474, 0]
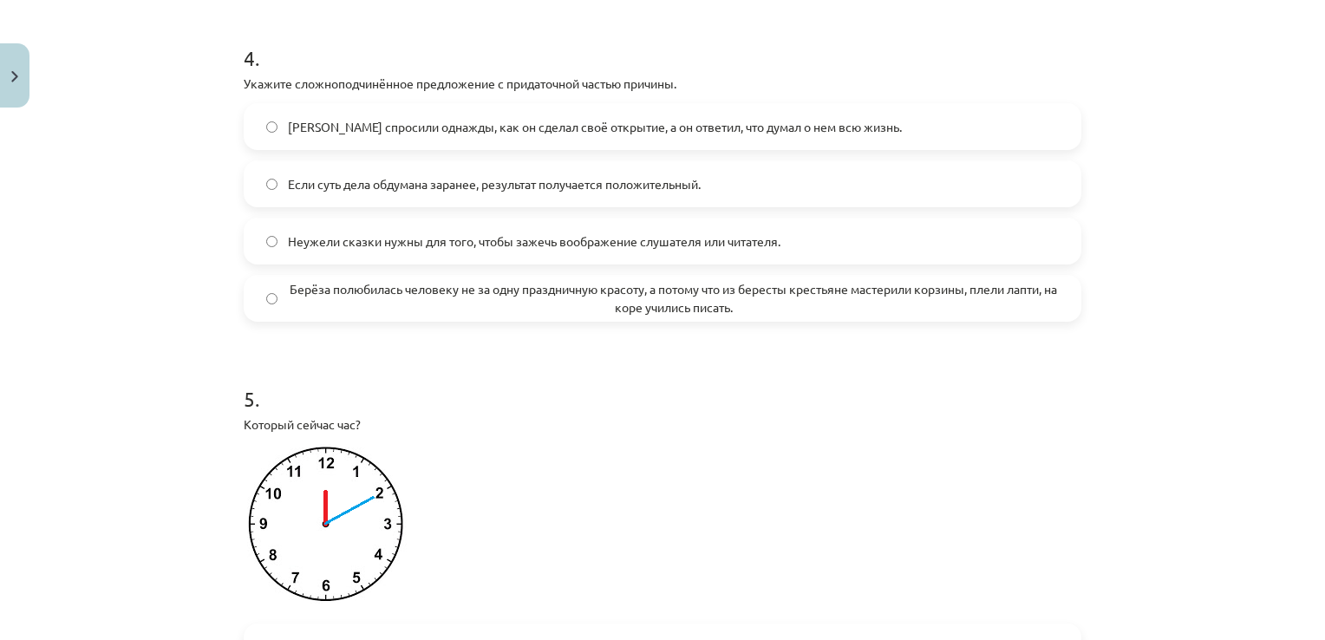
click span "Берёза полюбилась человеку не за одну праздничную красоту, а потому что из бере…"
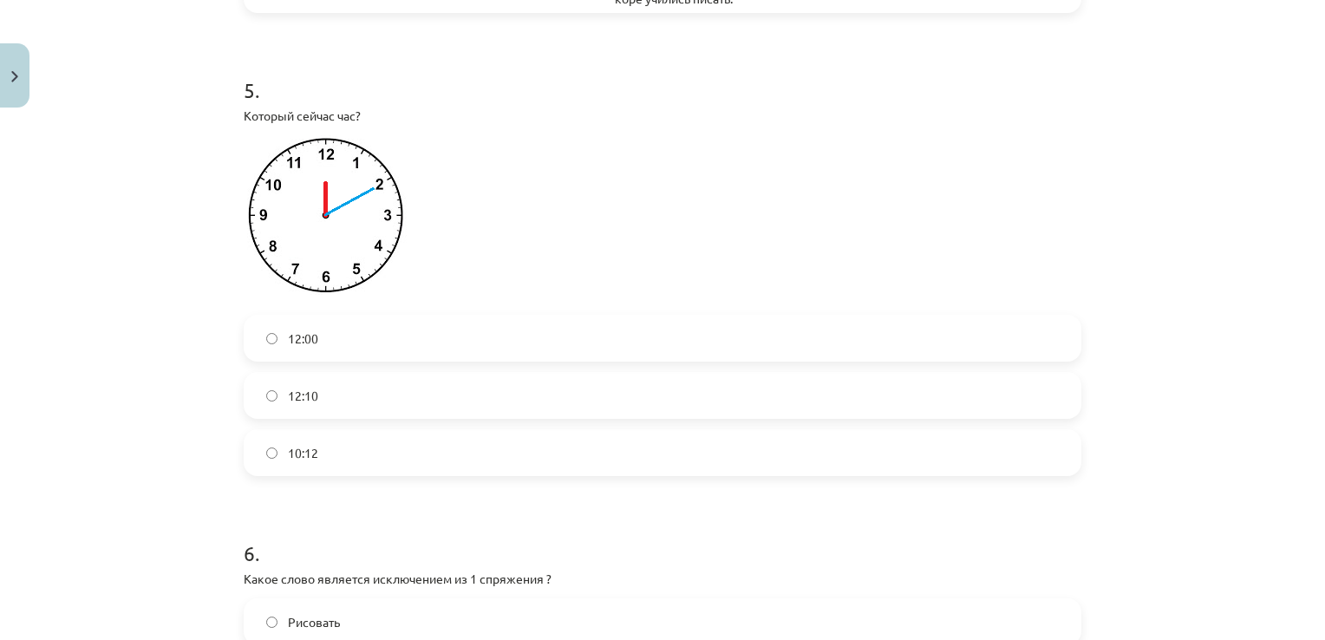
scroll to position [1821, 0]
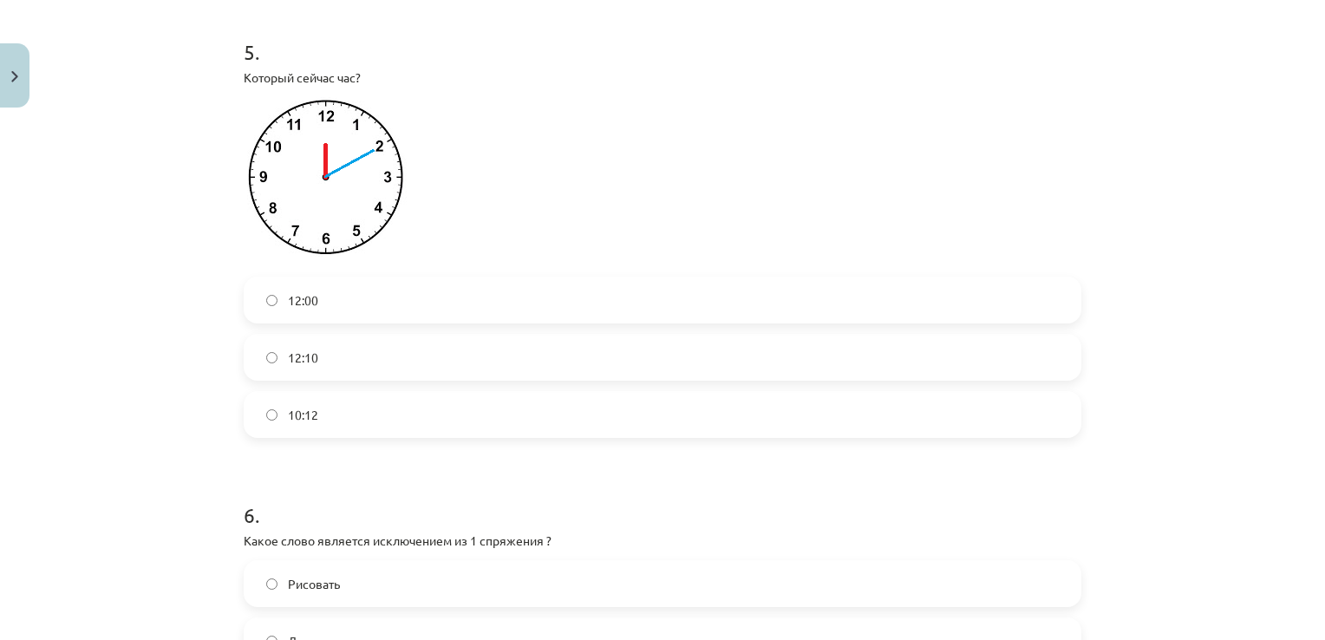
click label "12:10"
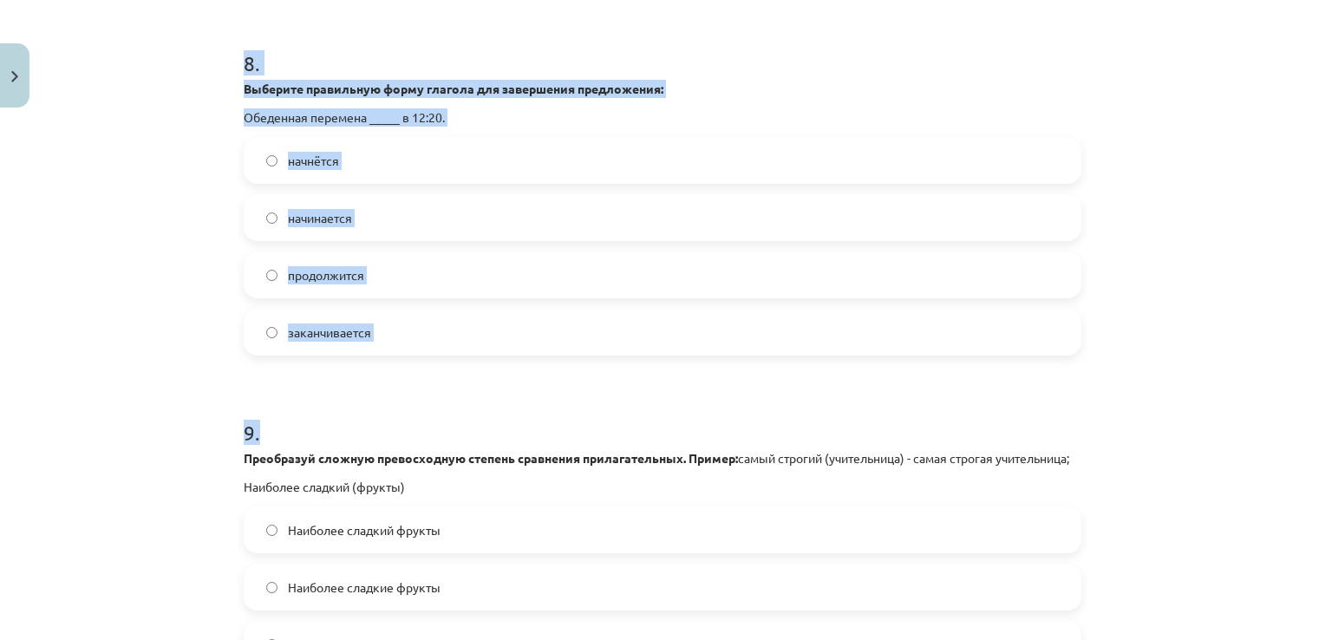
scroll to position [3294, 0]
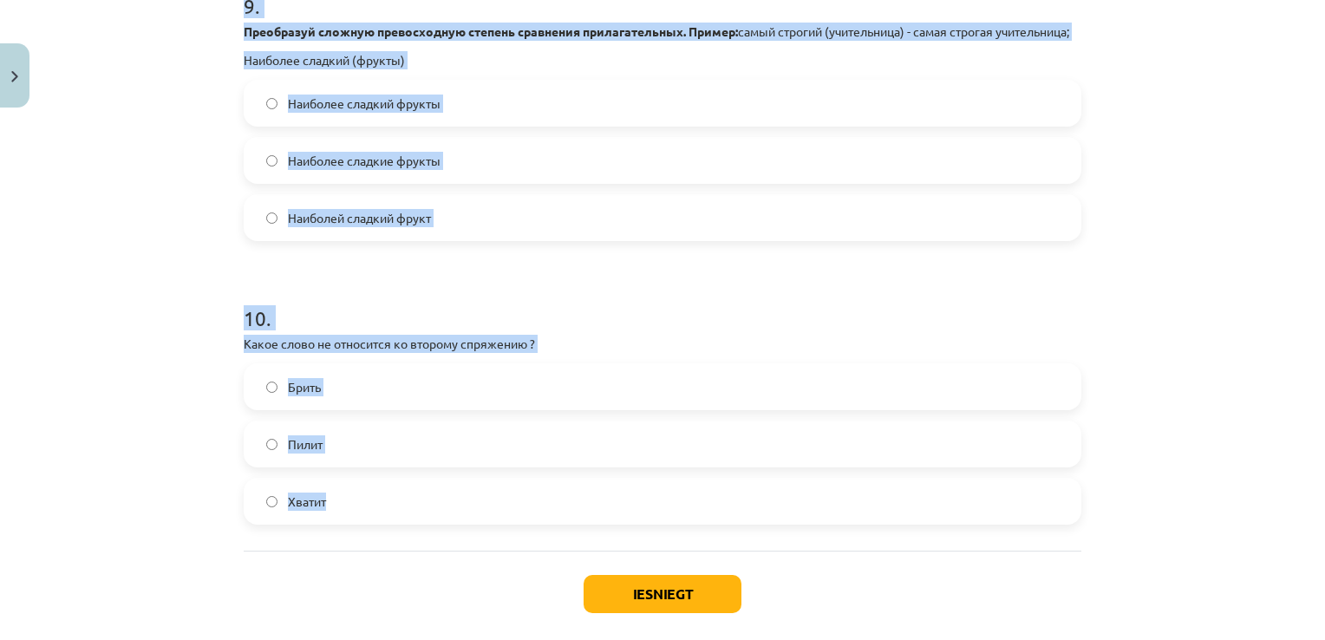
drag, startPoint x: 246, startPoint y: 257, endPoint x: 489, endPoint y: 496, distance: 340.2
click form "1 . Что называет в русском языке глагол? Признак предмета Действие предмета Пре…"
drag, startPoint x: 489, startPoint y: 496, endPoint x: 452, endPoint y: 366, distance: 135.3
copy form ". Какое слово является исключением из 1 спряжения ? Рисовать Дышать Писать 7 . …"
click h1 "10 ."
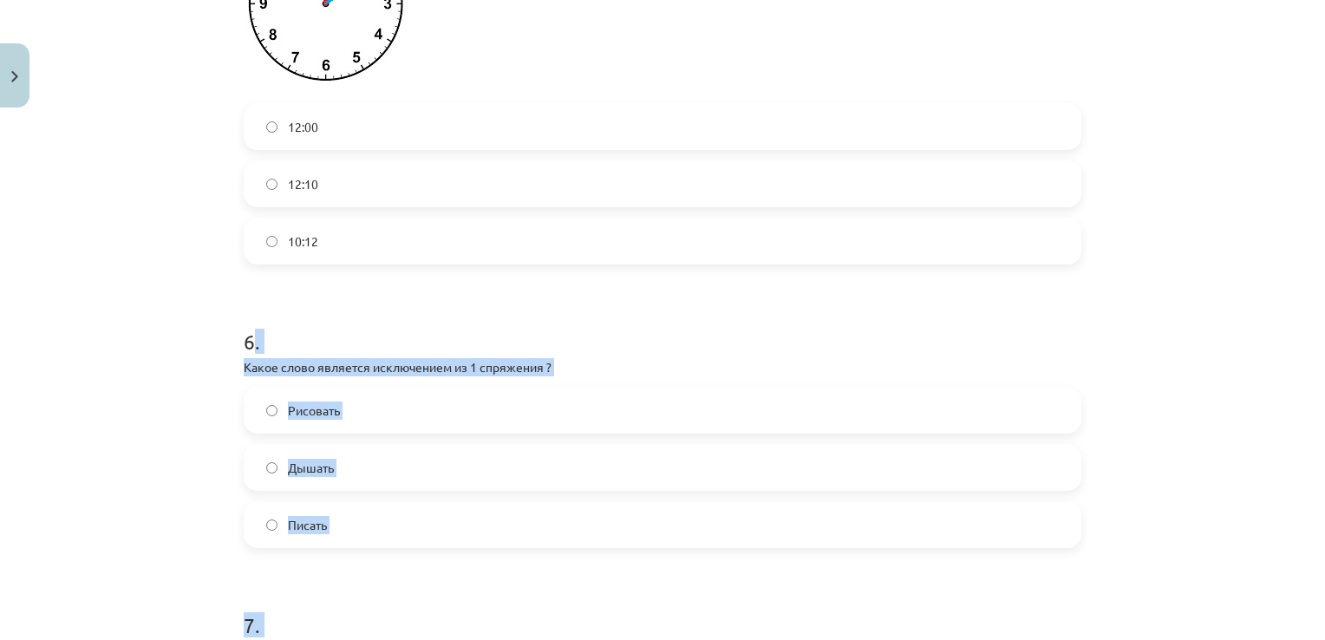
click h1 "6 ."
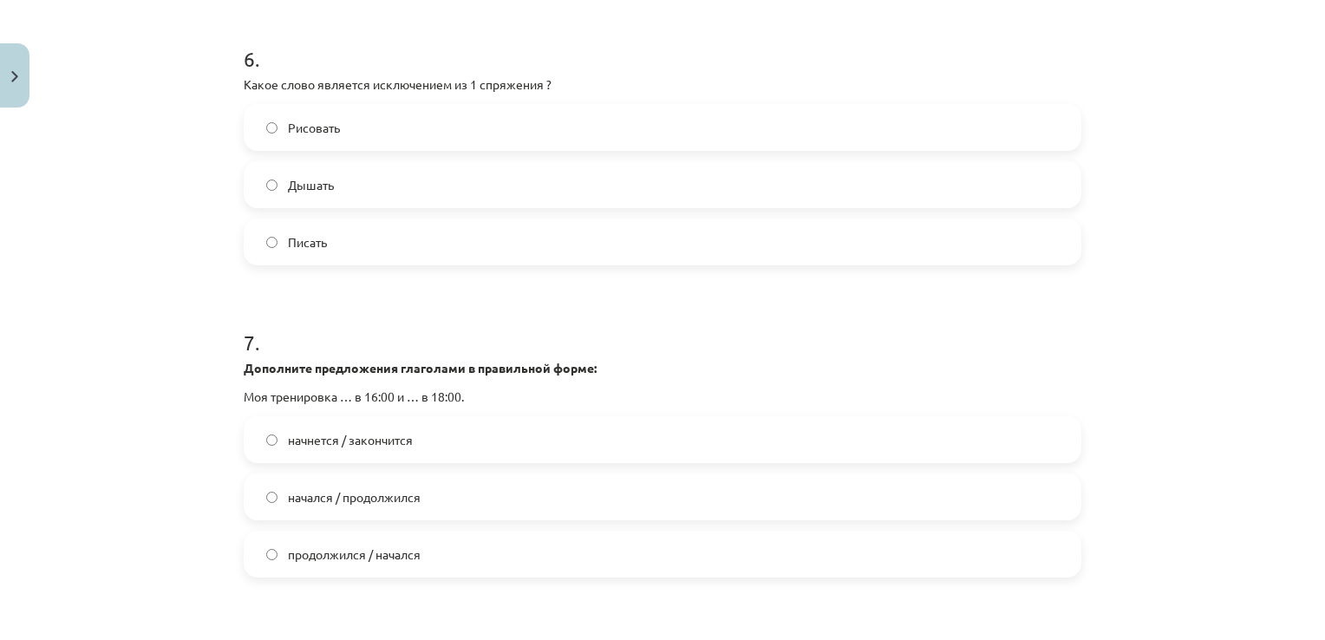
scroll to position [2341, 0]
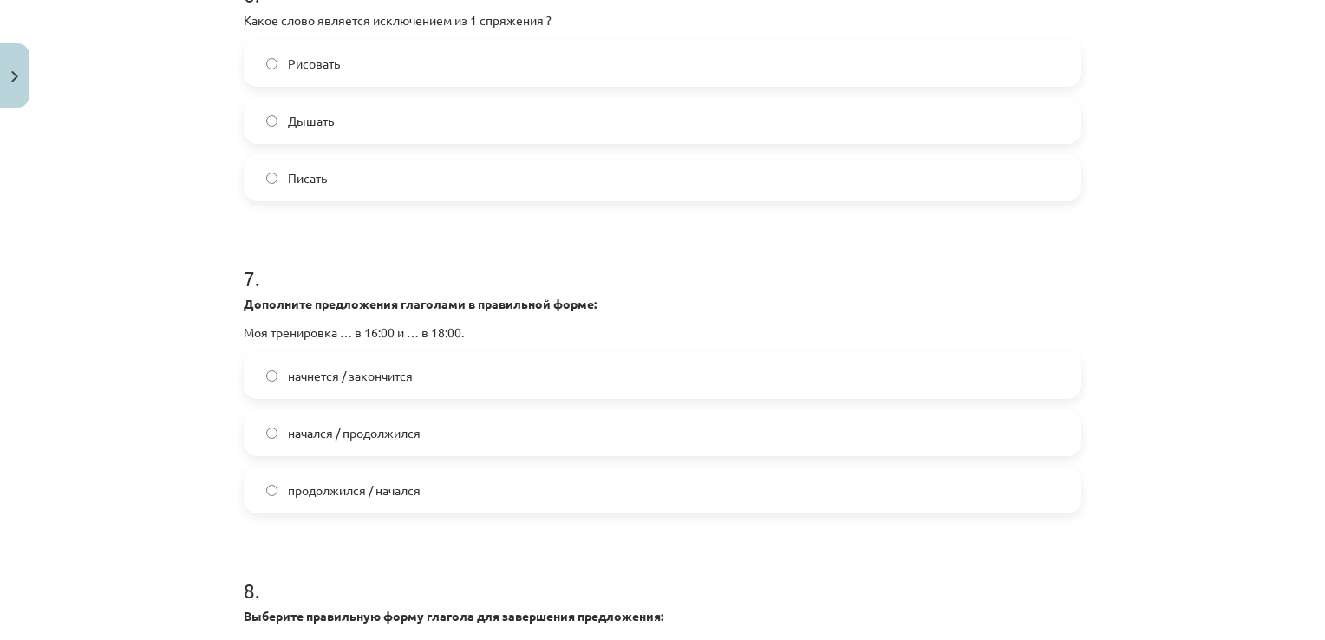
click label "Дышать"
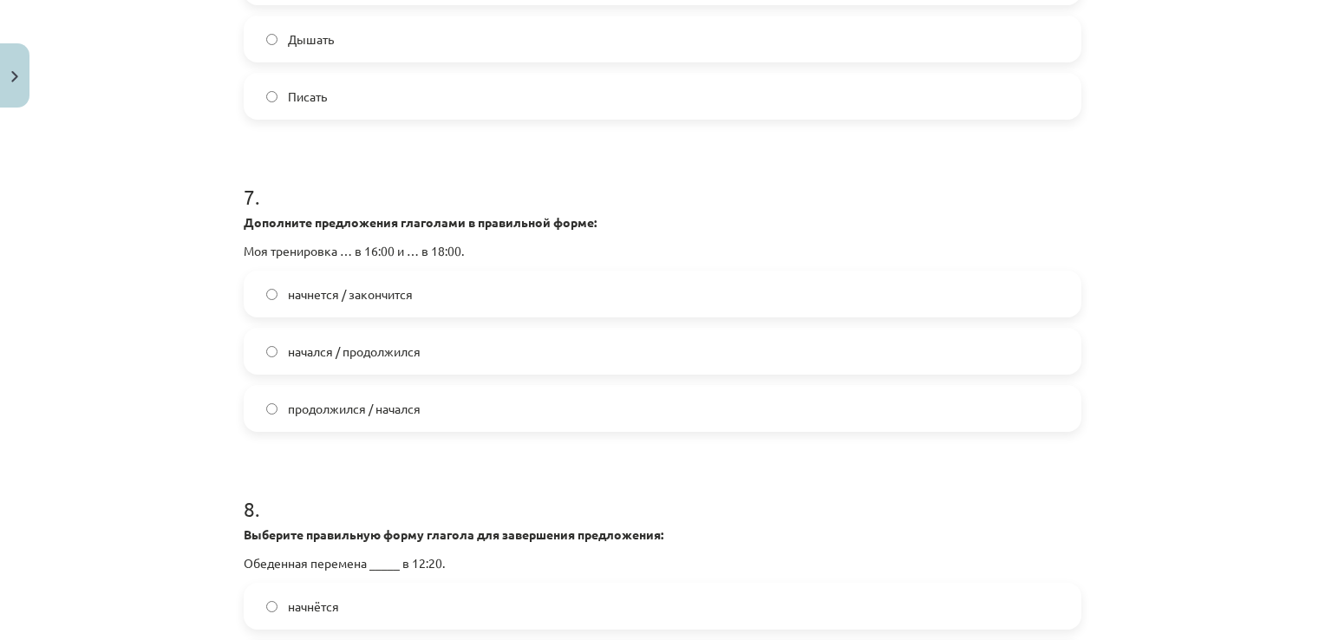
scroll to position [2514, 0]
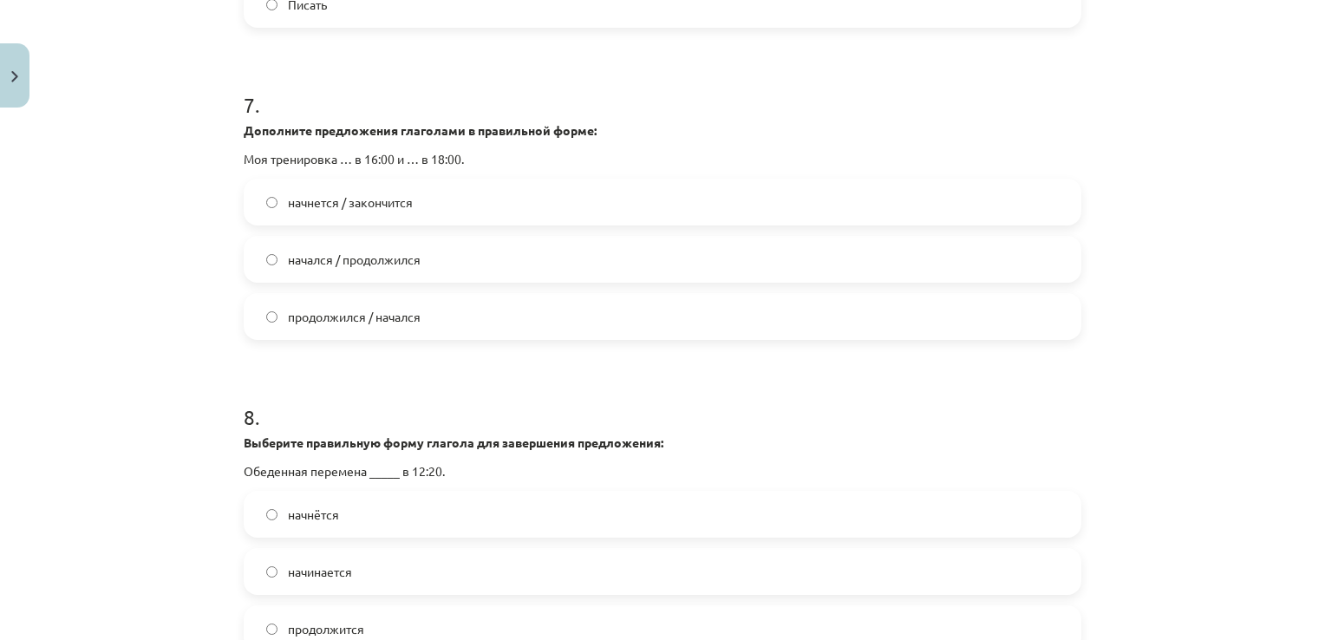
drag, startPoint x: 370, startPoint y: 180, endPoint x: 362, endPoint y: 151, distance: 30.5
click label "начнется / закончится"
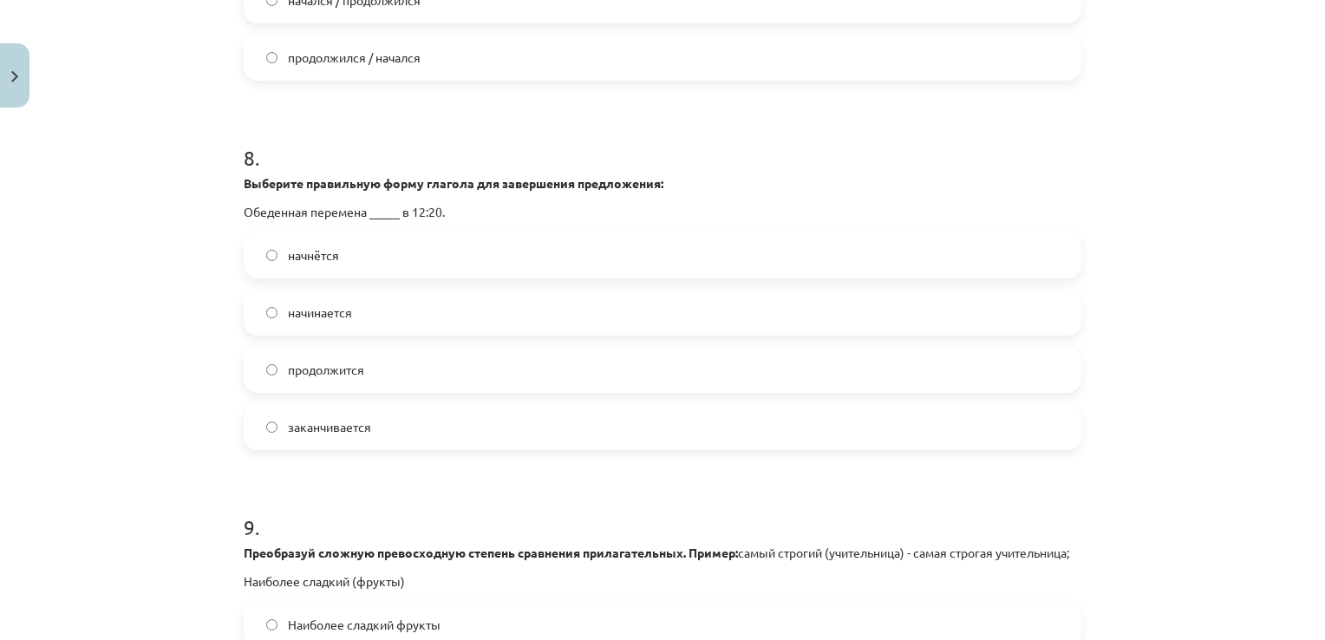
scroll to position [2774, 0]
click label "начнётся"
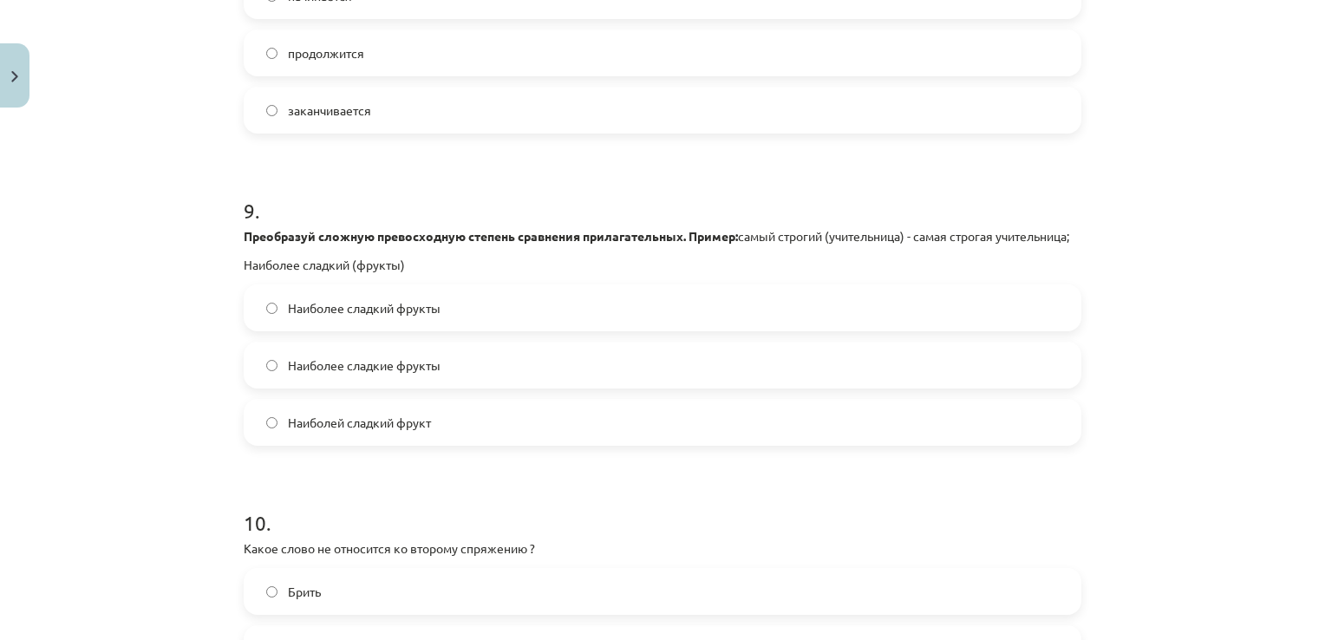
scroll to position [3121, 0]
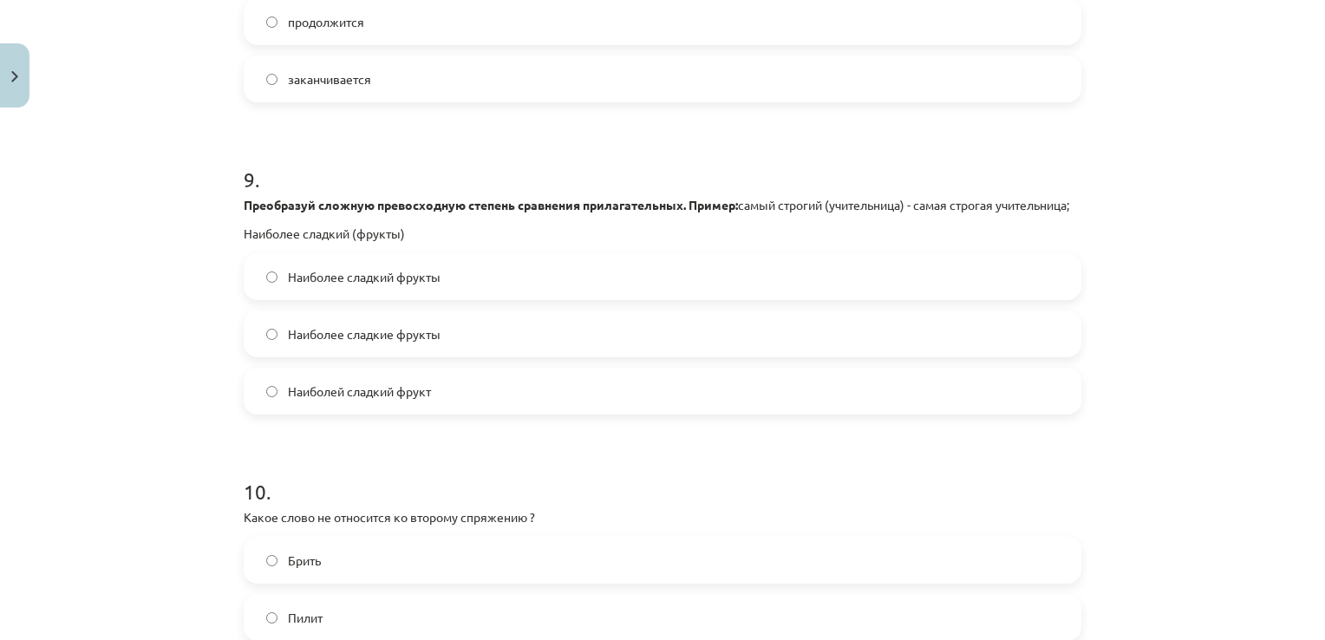
click label "Наиболее сладкие фрукты"
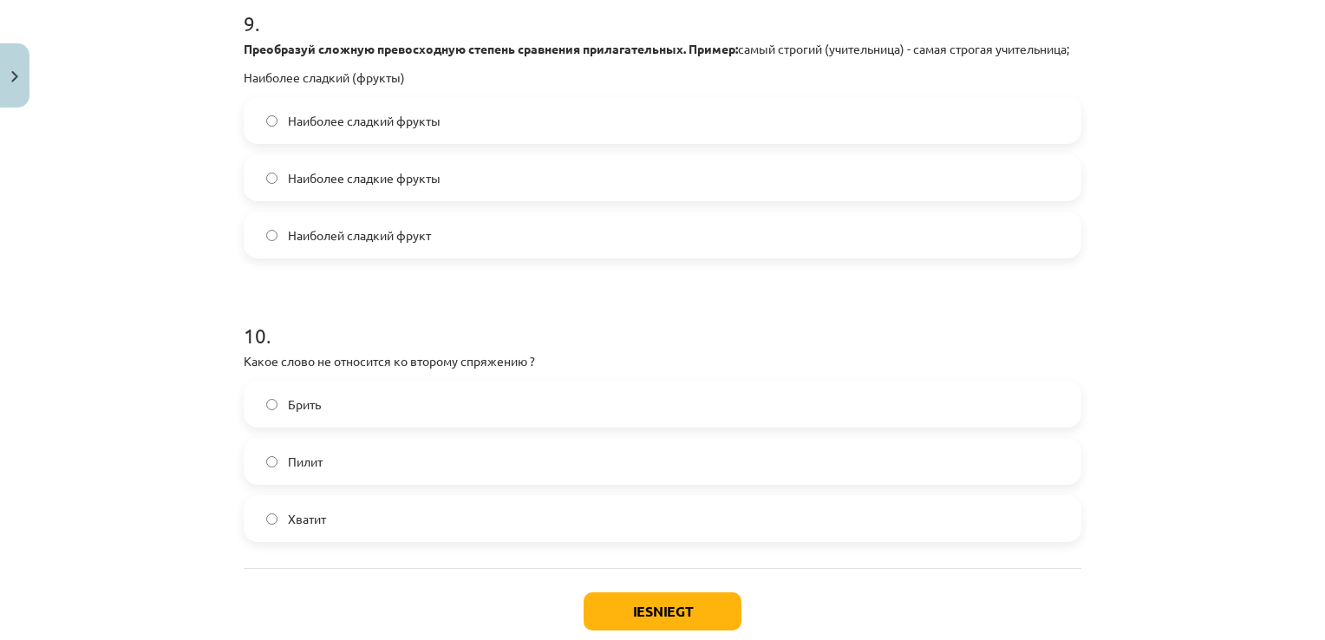
scroll to position [3397, 0]
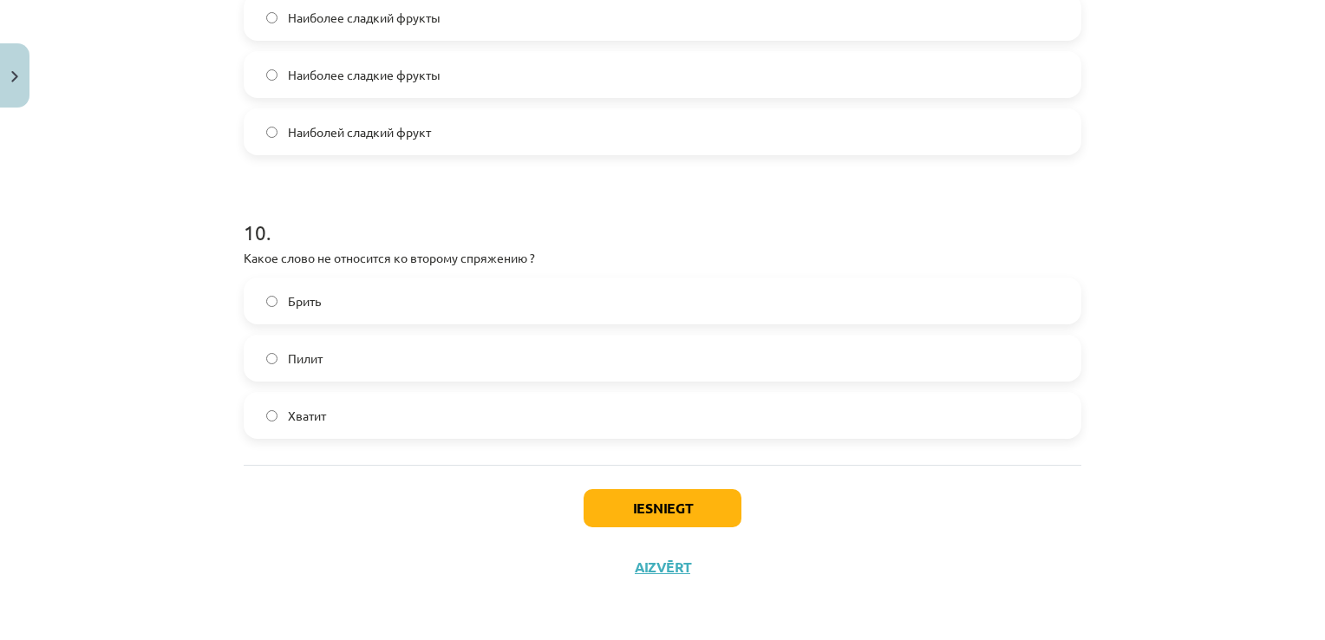
click label "Брить"
click button "Iesniegt"
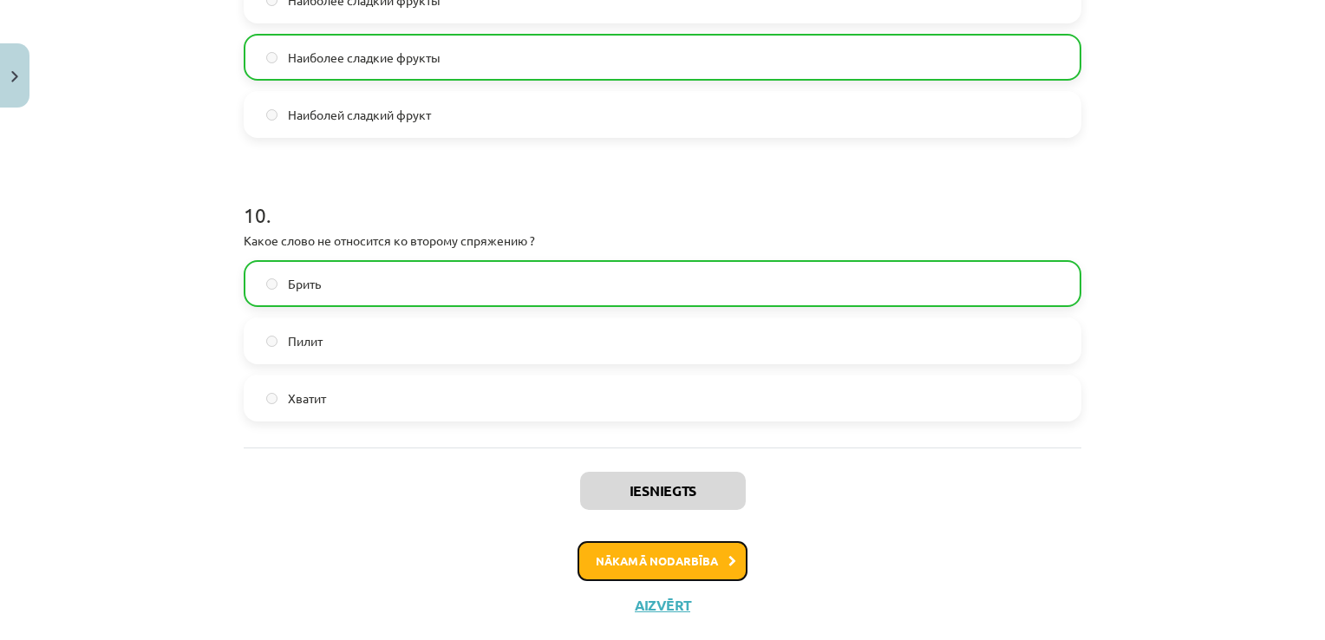
click button "Nākamā nodarbība"
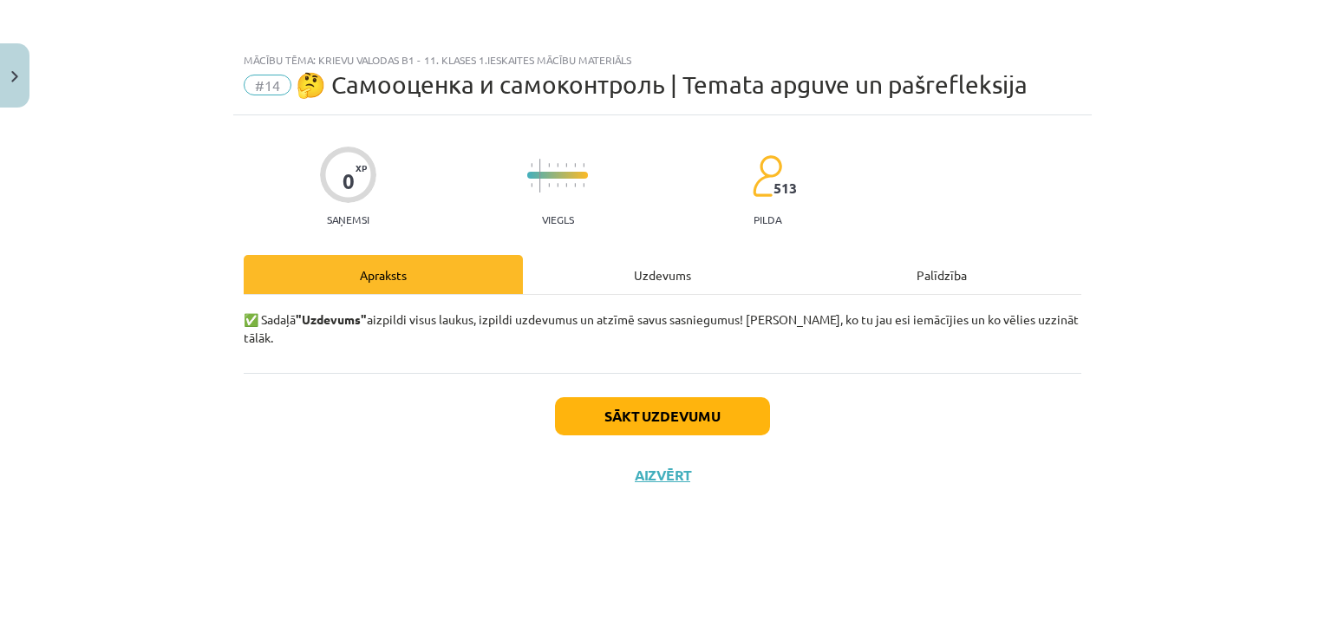
scroll to position [0, 0]
click button "Sākt uzdevumu"
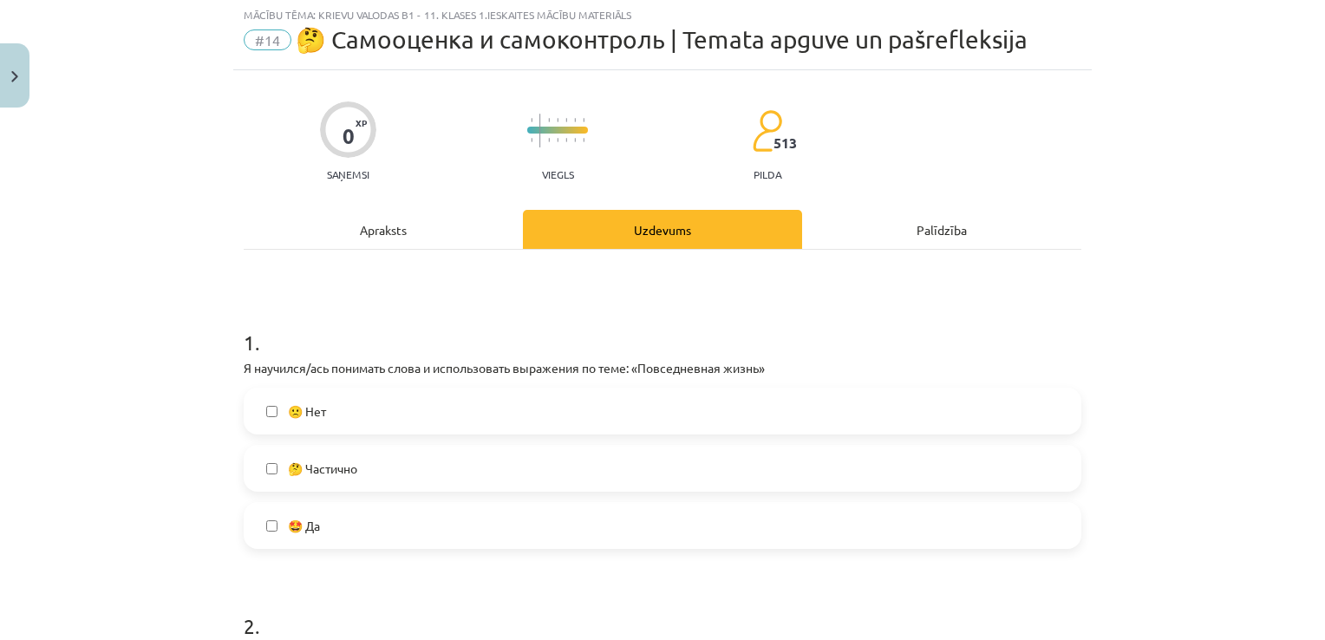
scroll to position [87, 0]
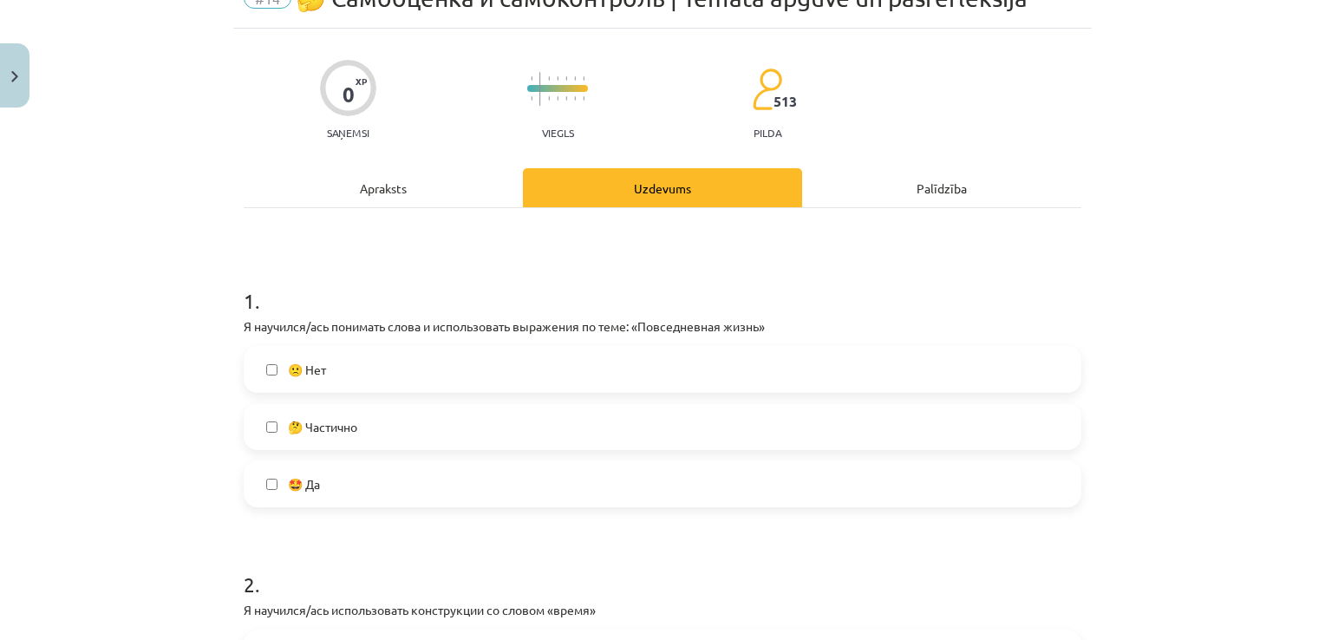
click label "🤩 Да"
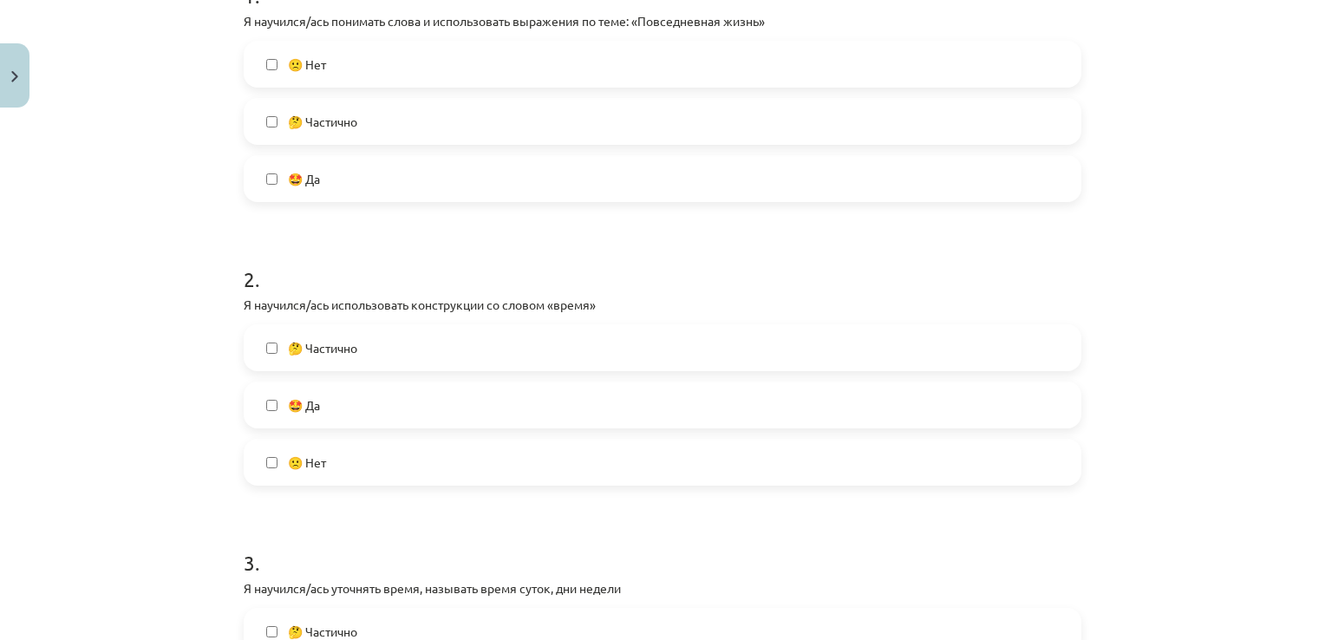
scroll to position [520, 0]
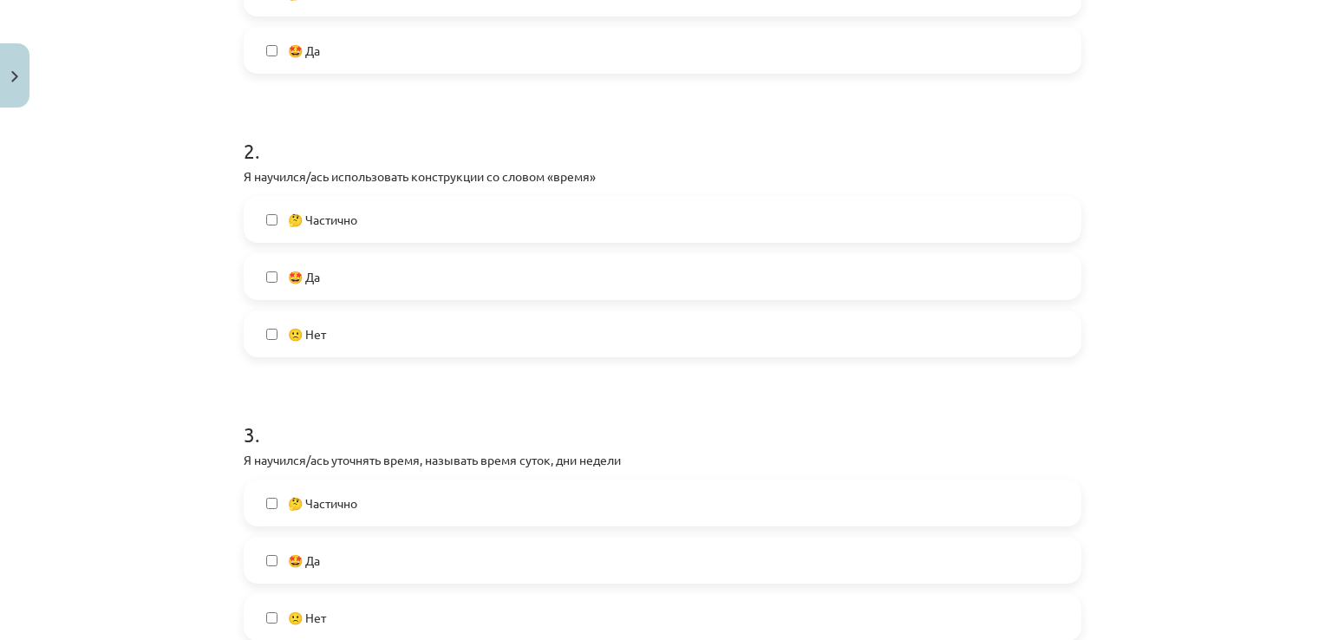
click label "🙁 Нет"
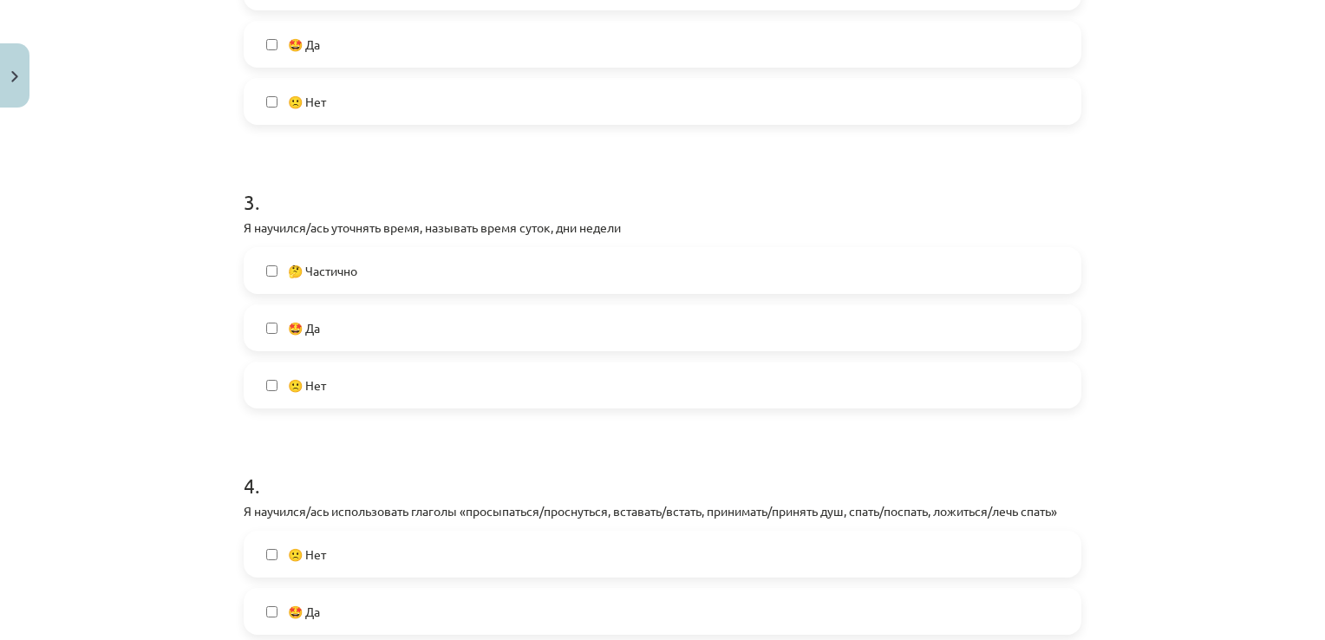
scroll to position [867, 0]
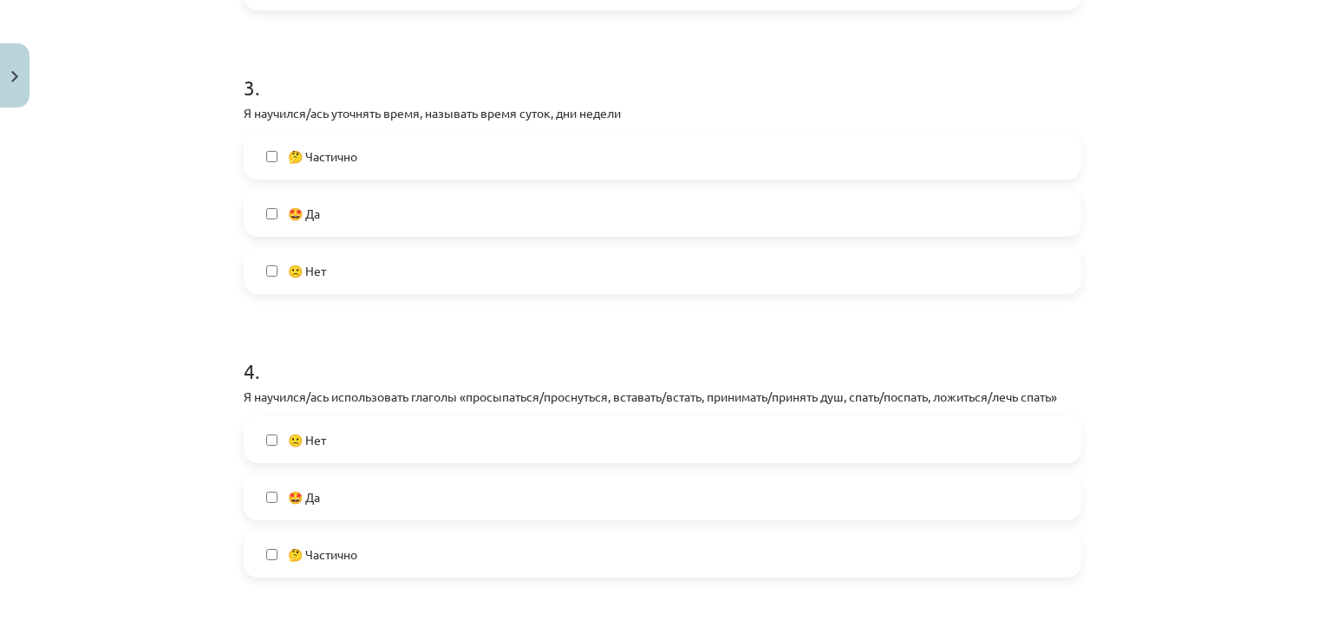
click label "🤔 Частично"
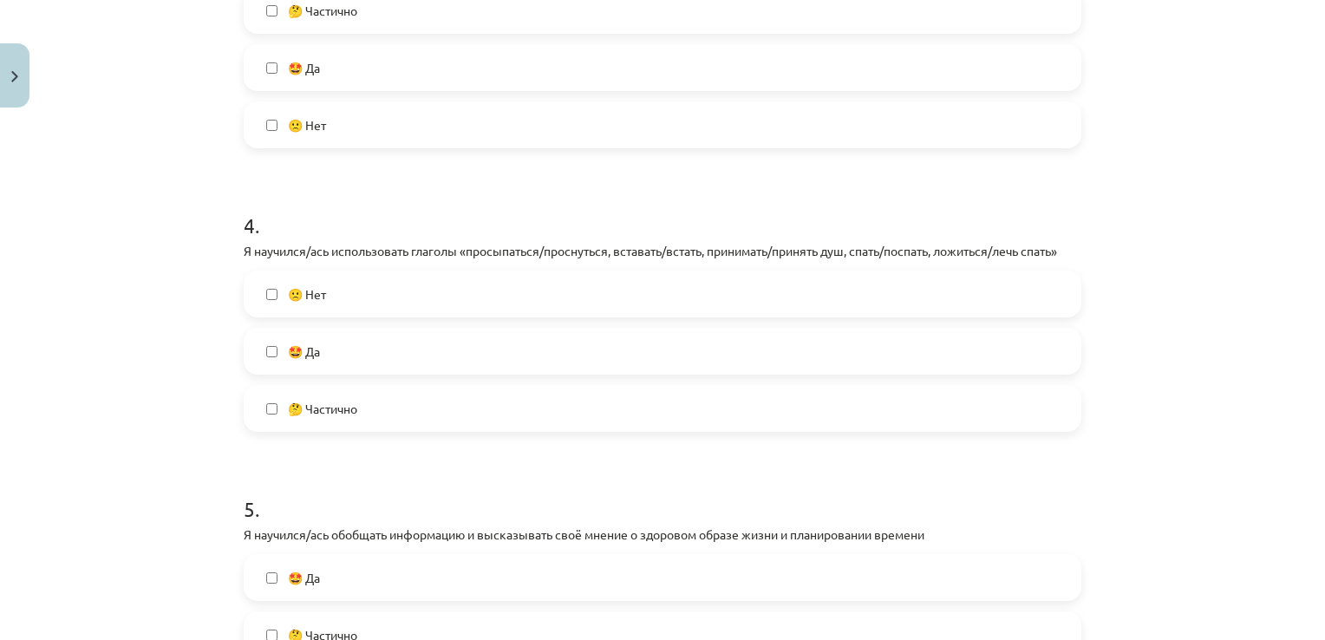
scroll to position [1127, 0]
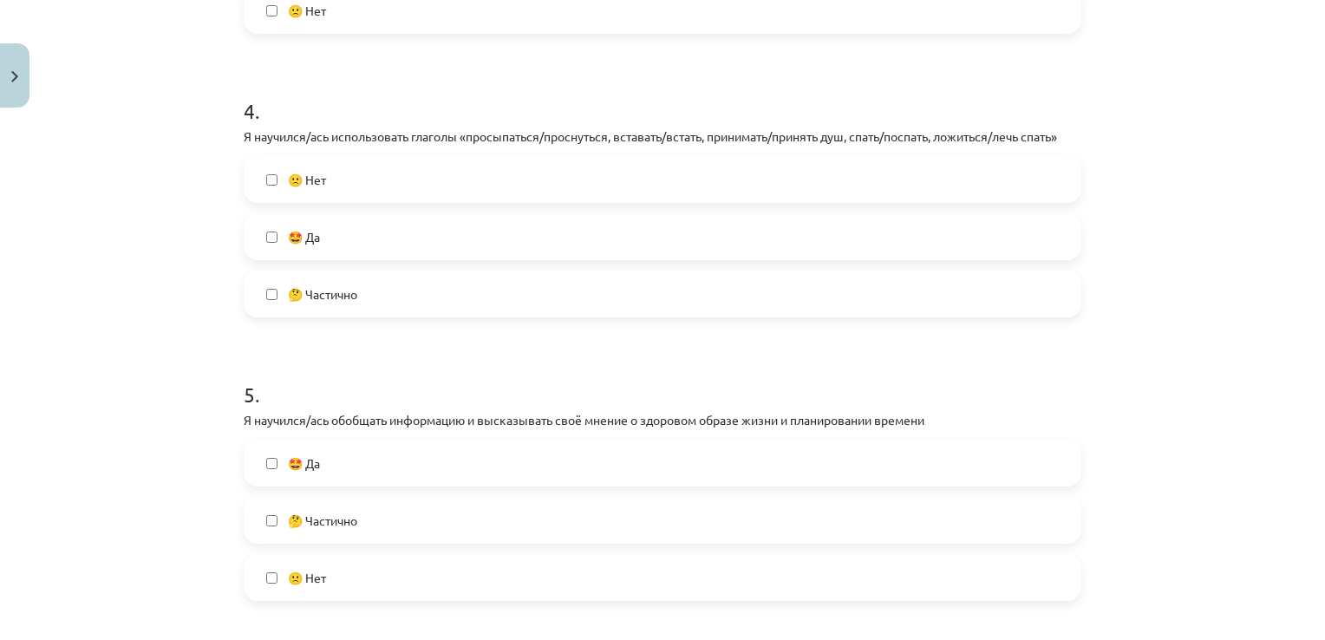
click label "🤔 Частично"
click label "🤩 Да"
click label "🤔 Частично"
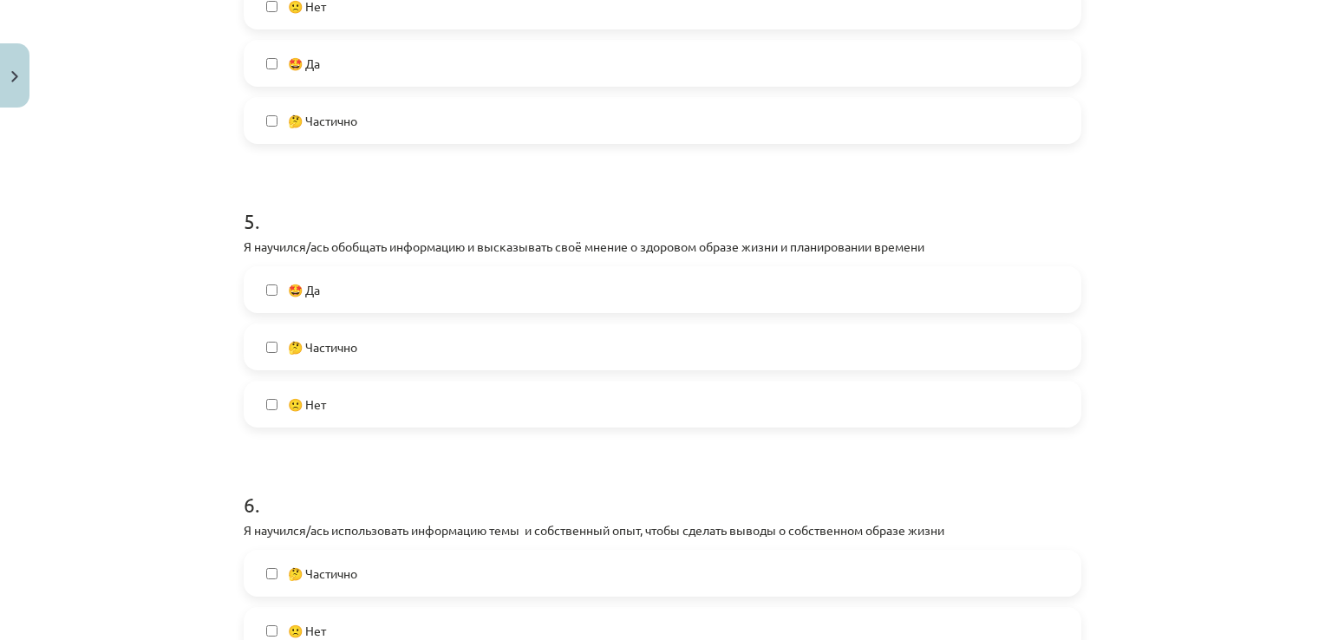
click label "🤩 Да"
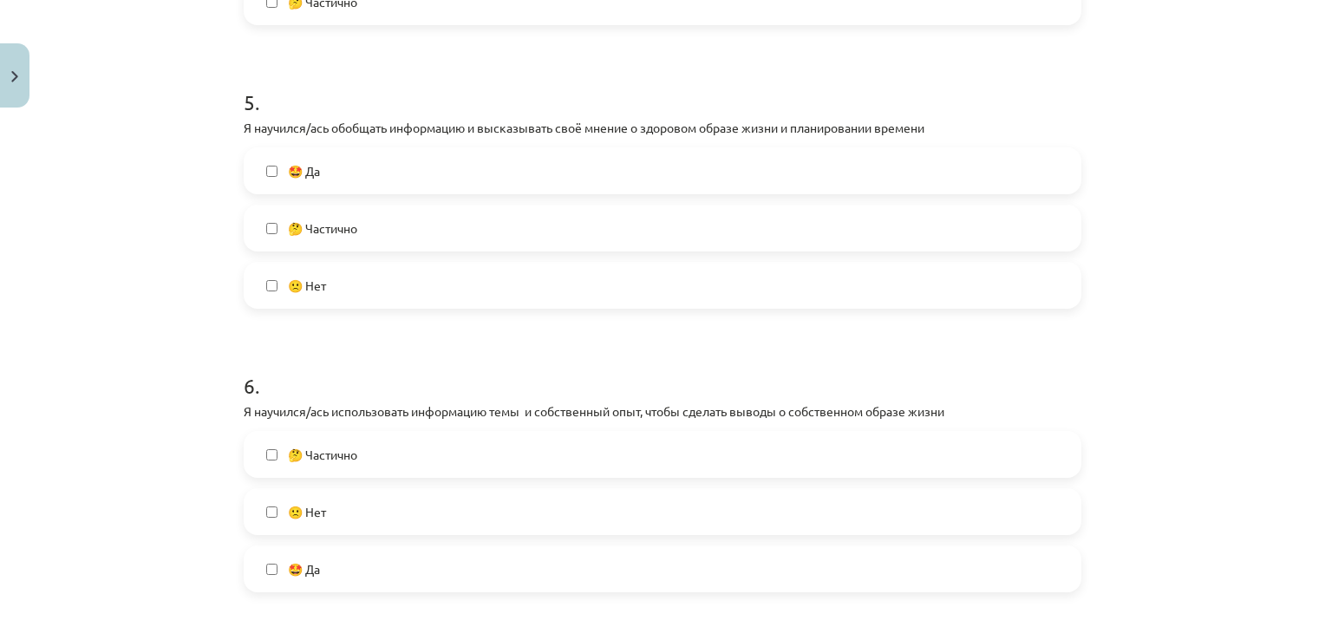
scroll to position [1560, 0]
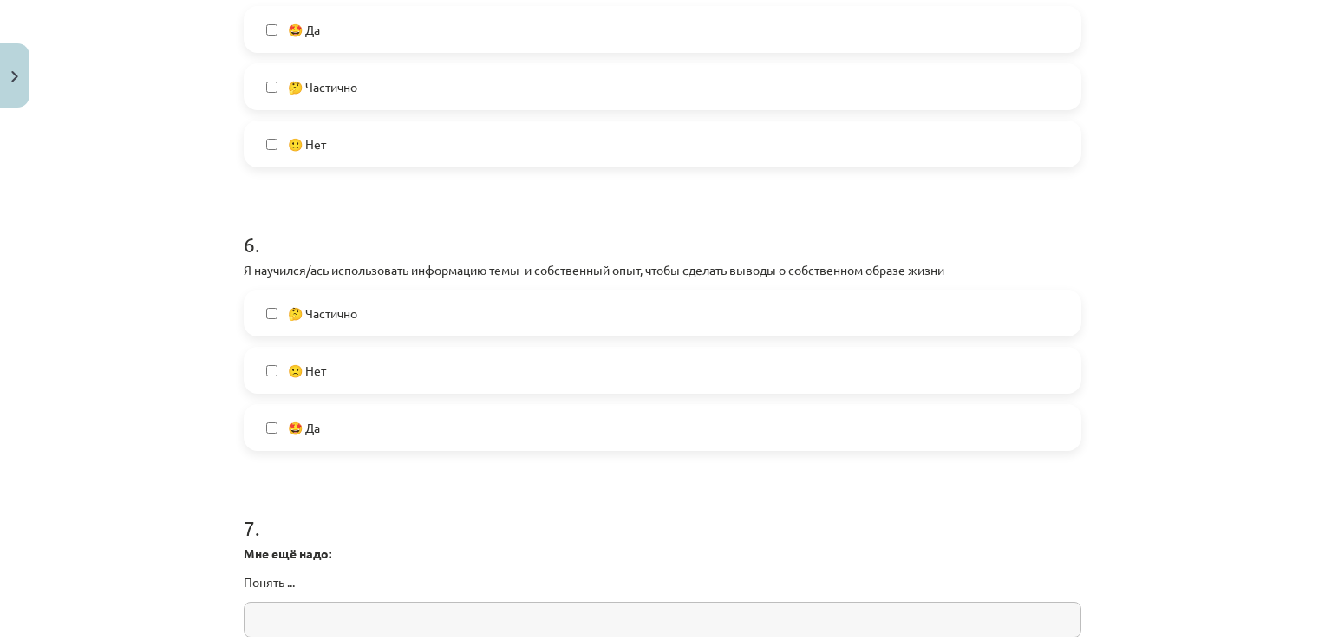
click label "🤩 Да"
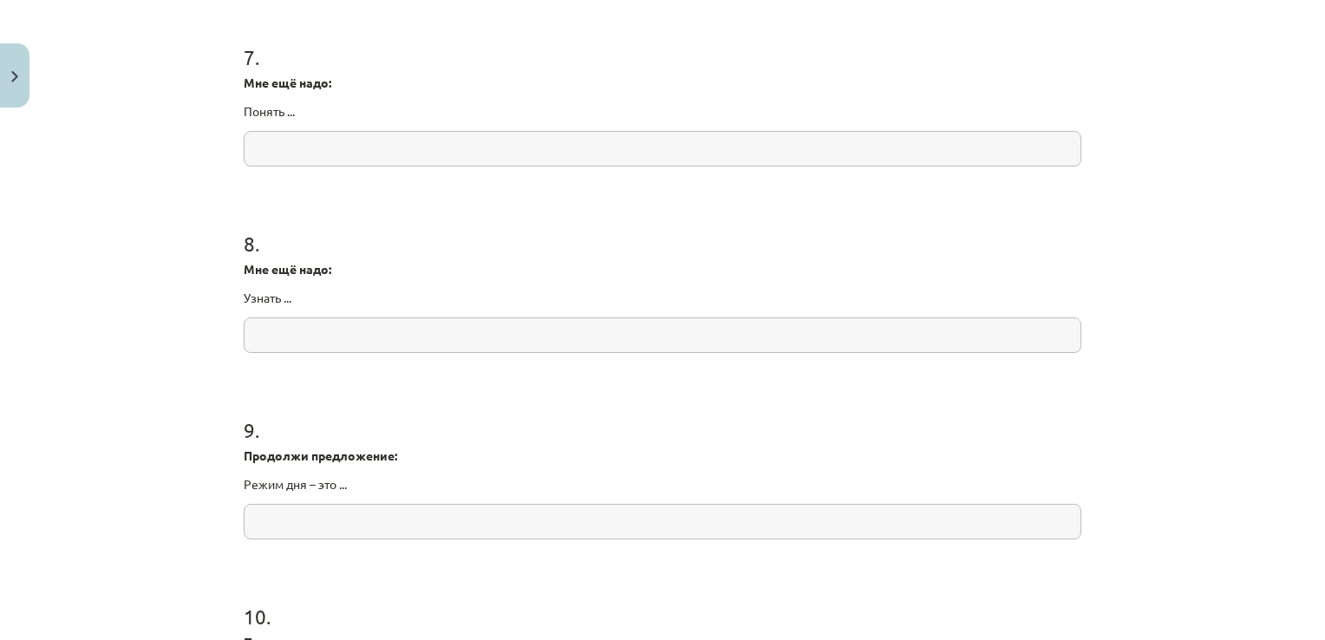
scroll to position [2133, 0]
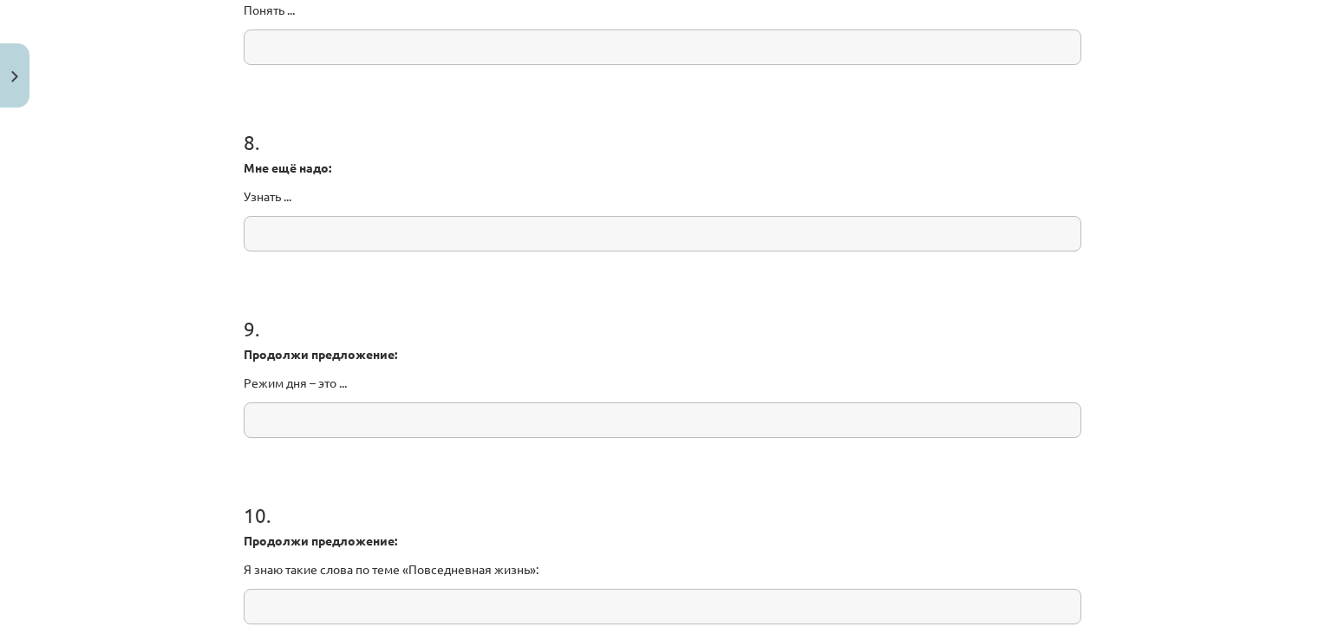
click input "text"
type input "**********"
click input "text"
type input "*"
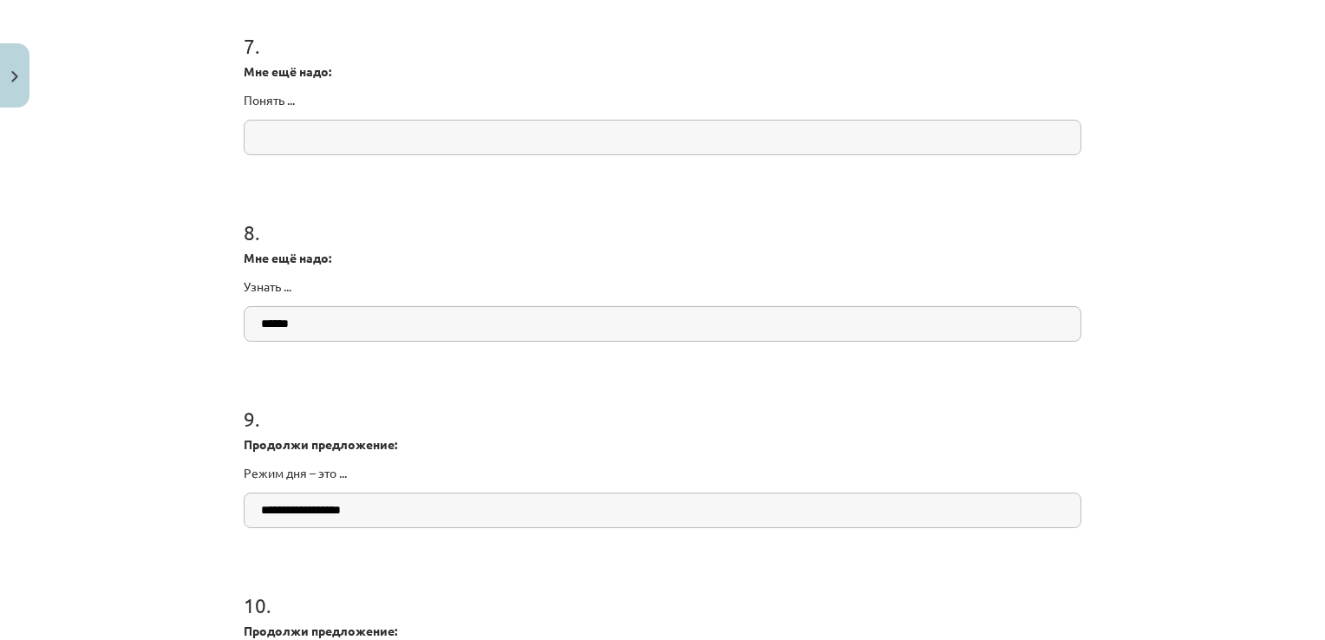
scroll to position [1959, 0]
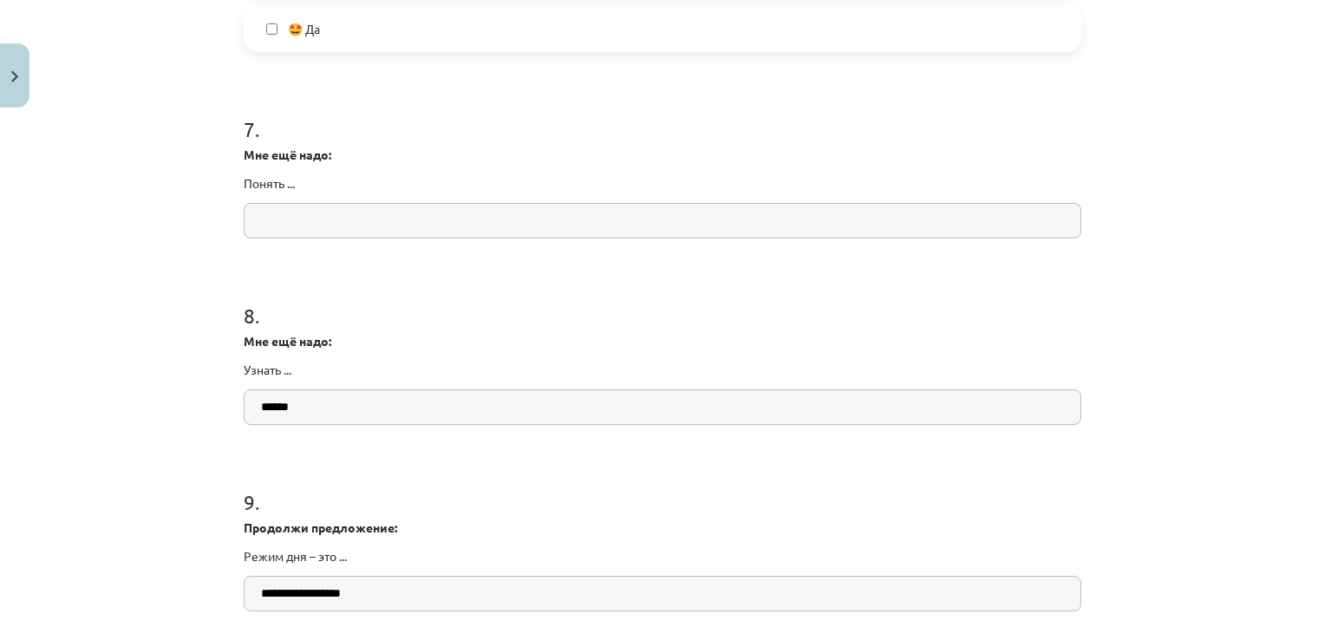
type input "******"
click input "text"
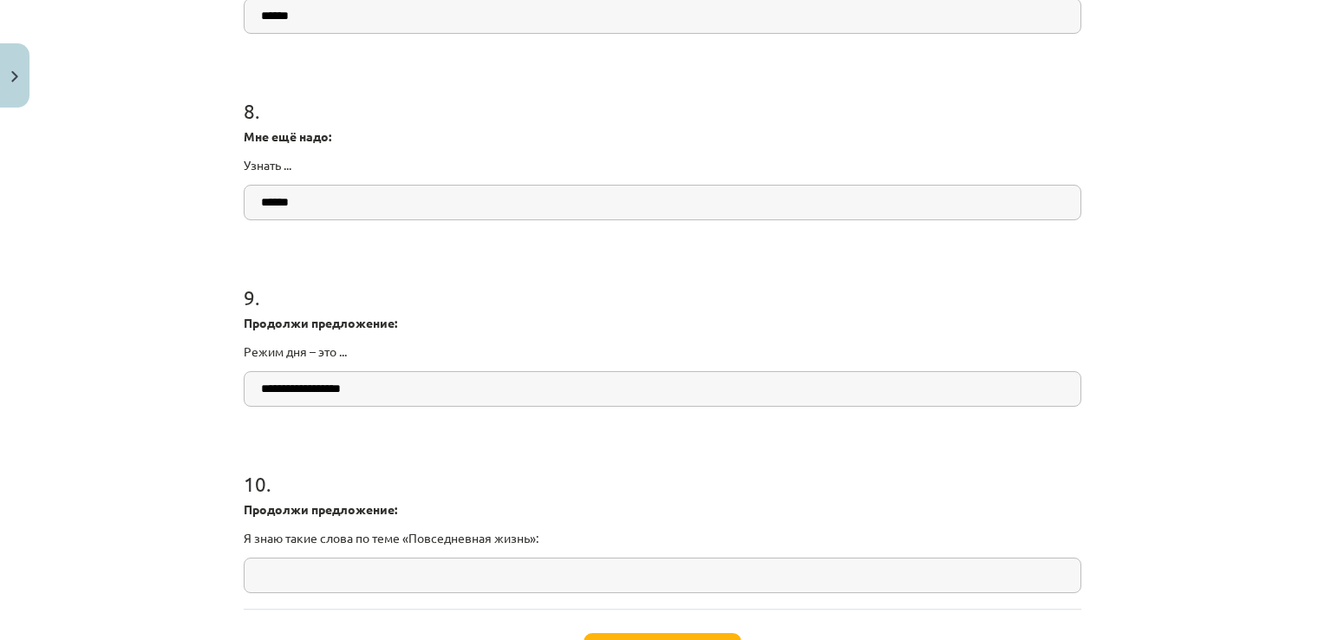
scroll to position [2306, 0]
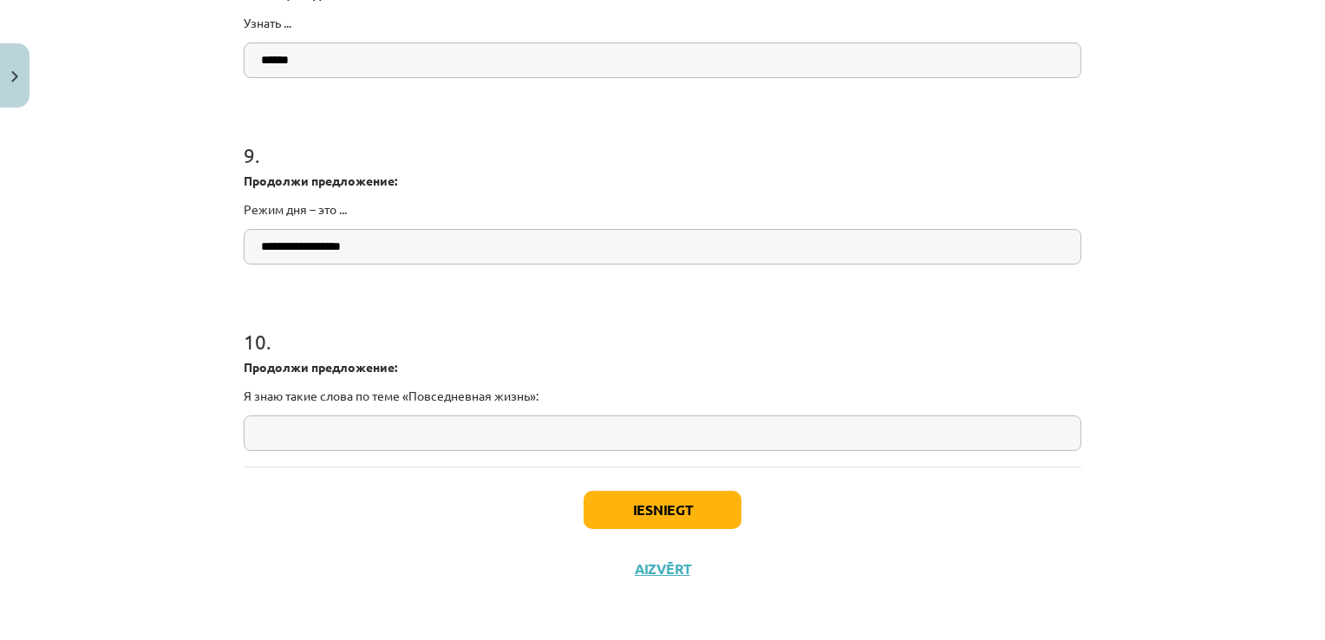
type input "******"
click input "text"
drag, startPoint x: 246, startPoint y: 396, endPoint x: 535, endPoint y: 397, distance: 288.7
click p "Я знаю такие слова по теме «Повседневная жизнь»:"
drag, startPoint x: 492, startPoint y: 433, endPoint x: 441, endPoint y: 451, distance: 53.2
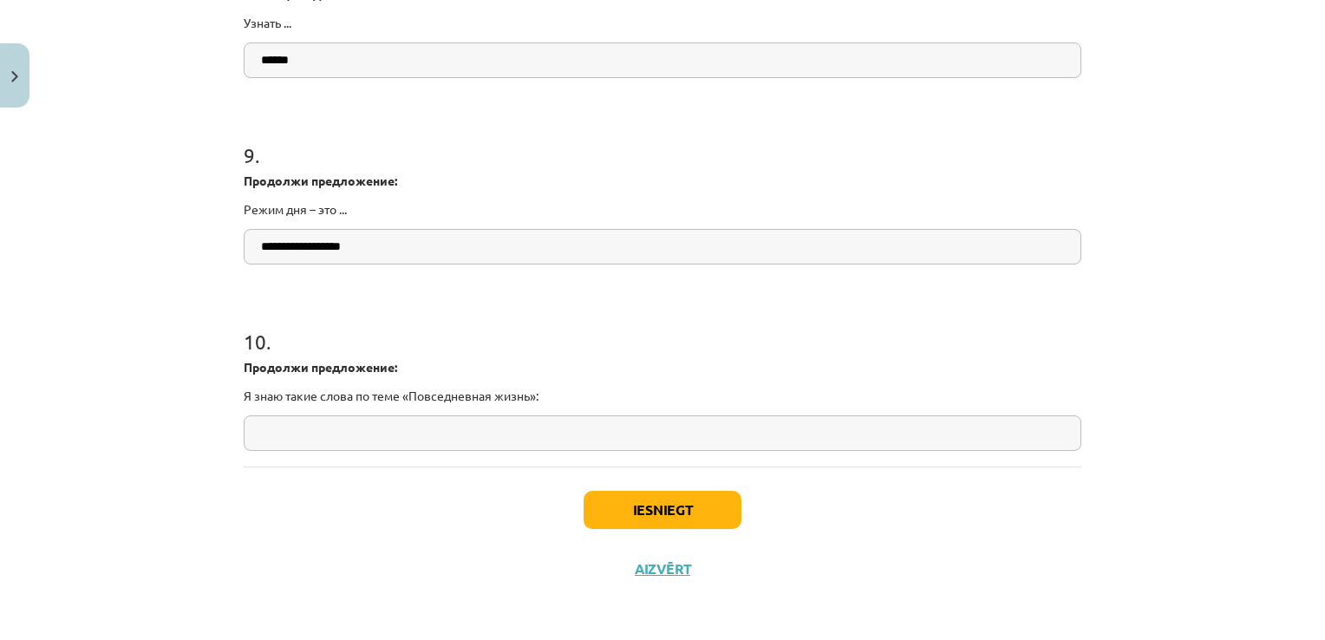
click div "1 . Я научился/ась понимать слова и использовать выражения по теме: «Повседневн…"
click input "text"
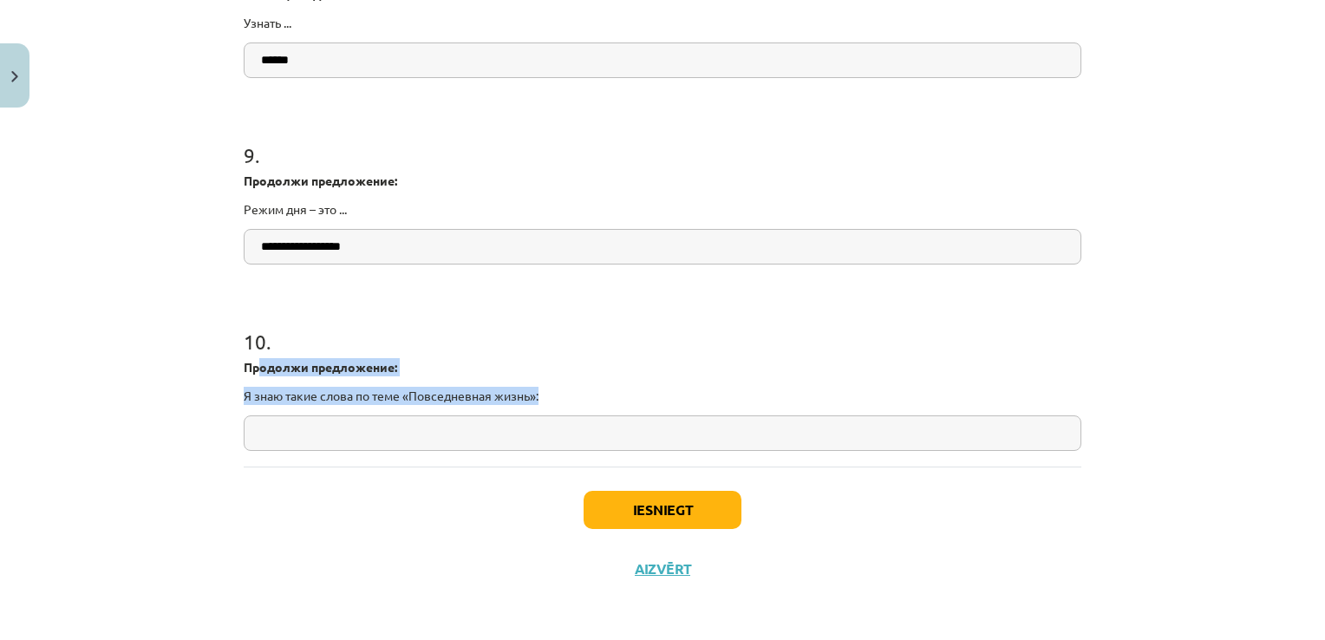
drag, startPoint x: 253, startPoint y: 361, endPoint x: 544, endPoint y: 395, distance: 292.5
click div "Продолжи предложение: Я знаю такие слова по теме «Повседневная жизнь»:"
drag, startPoint x: 544, startPoint y: 395, endPoint x: 519, endPoint y: 394, distance: 24.3
copy div "одолжи предложение: Я знаю такие слова по теме «Повседневная жизнь»:"
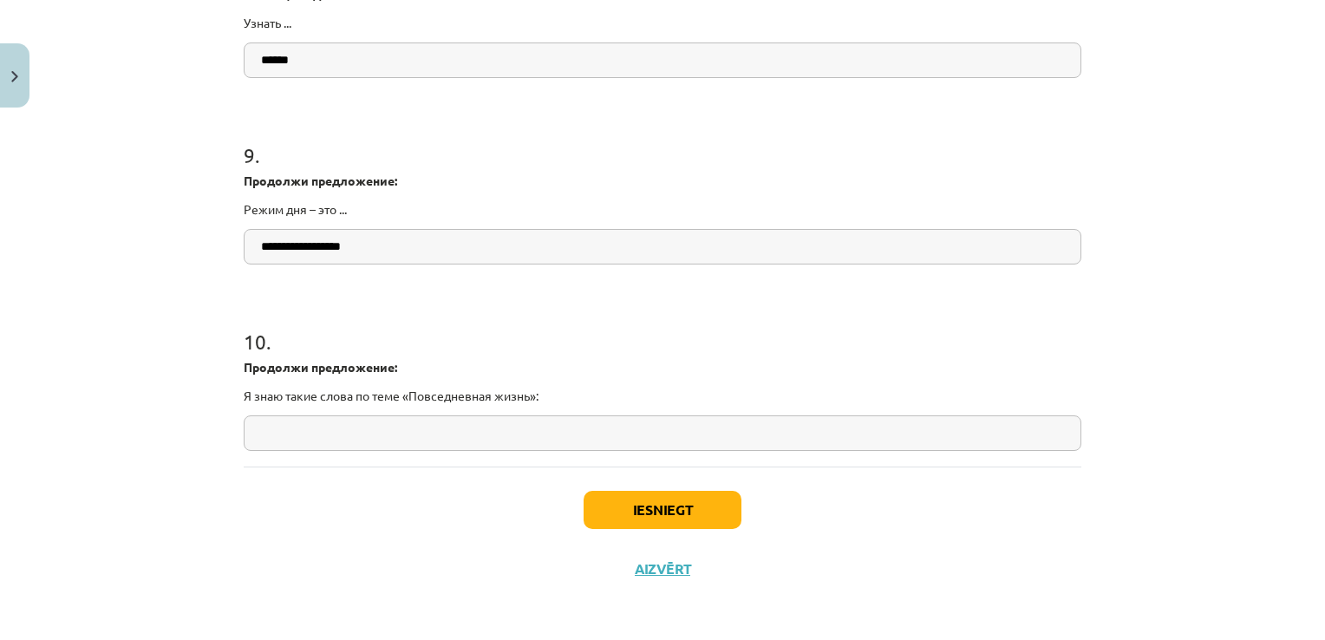
click input "text"
type input "**********"
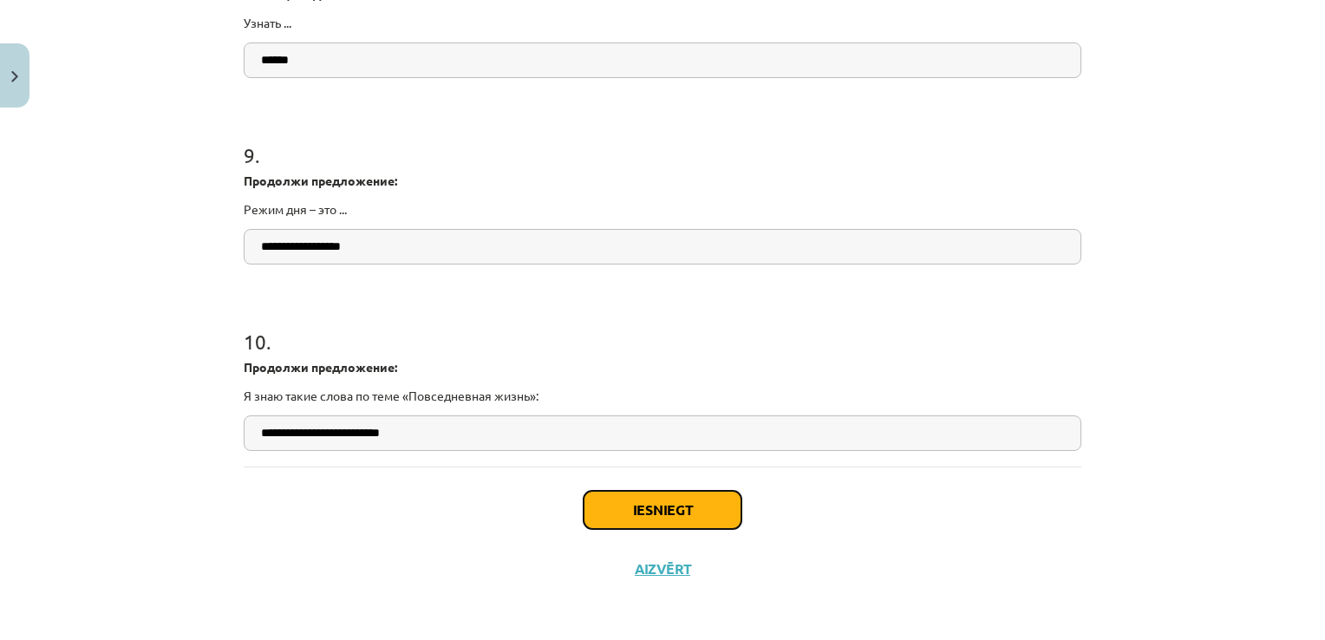
click button "Iesniegt"
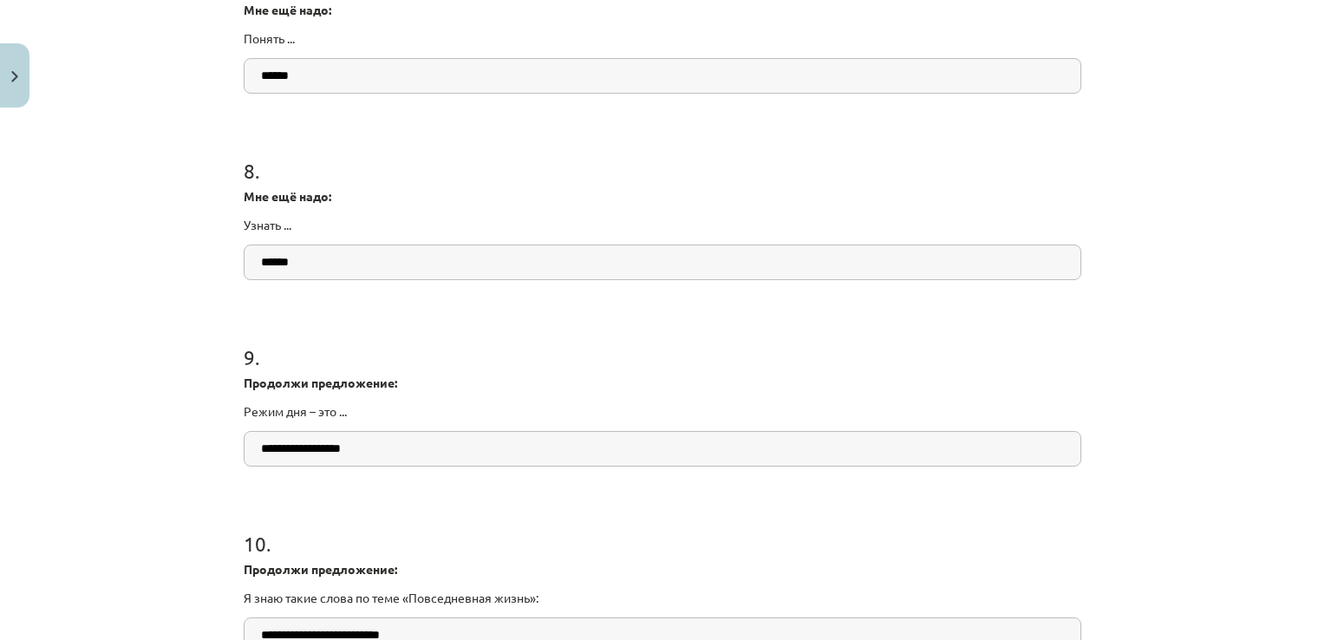
scroll to position [520, 0]
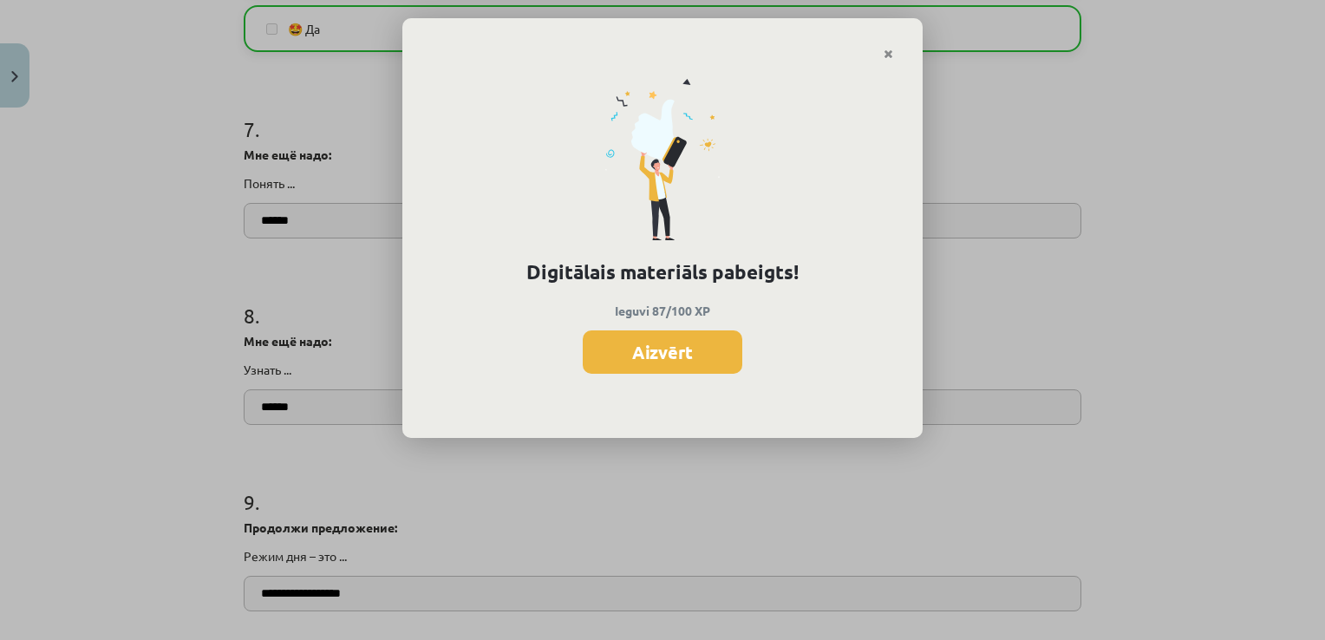
click button "Aizvērt"
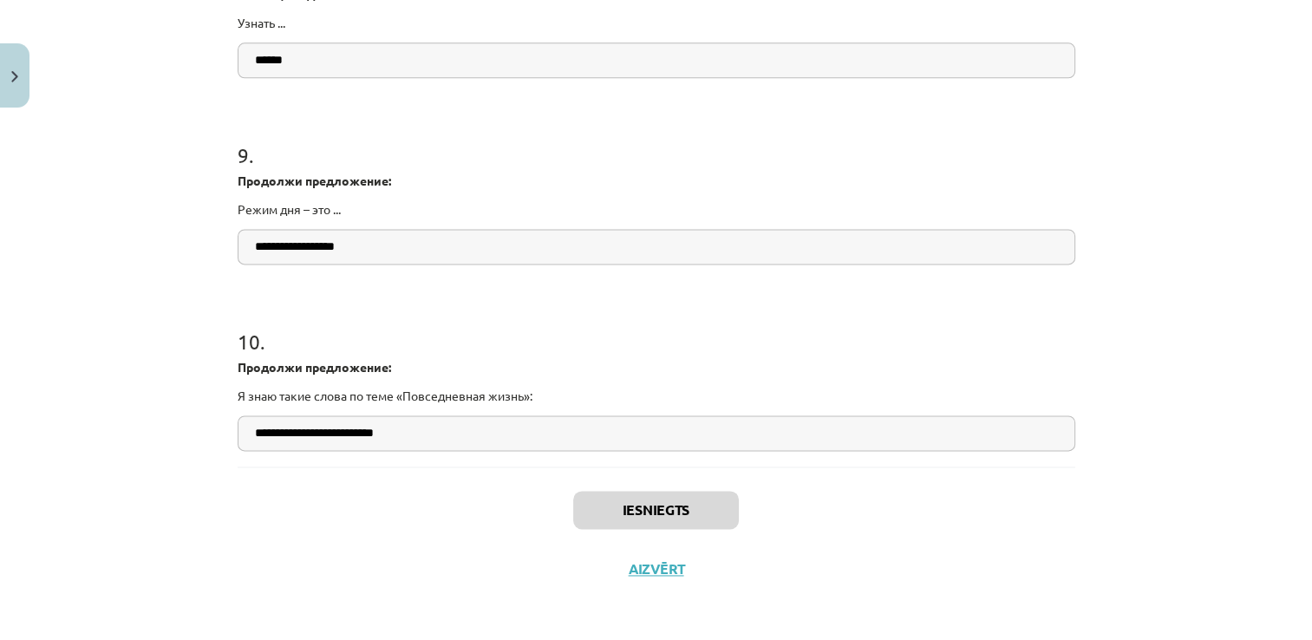
scroll to position [780, 0]
click button "Aizvērt"
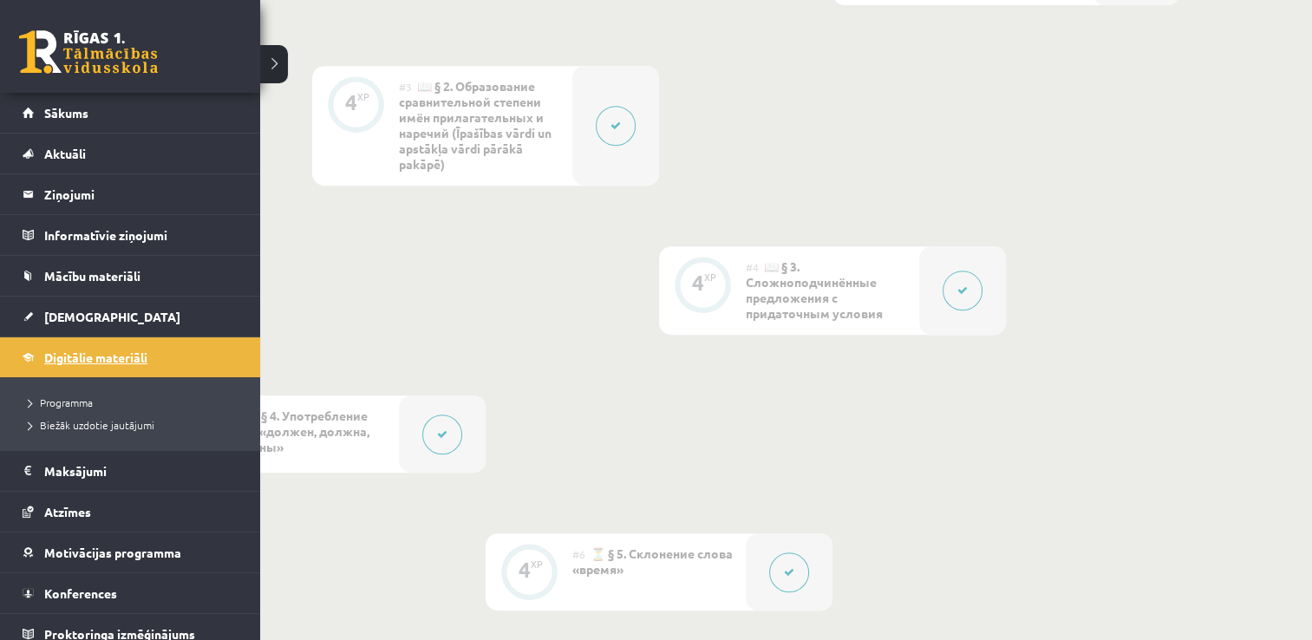
click link "Digitālie materiāli"
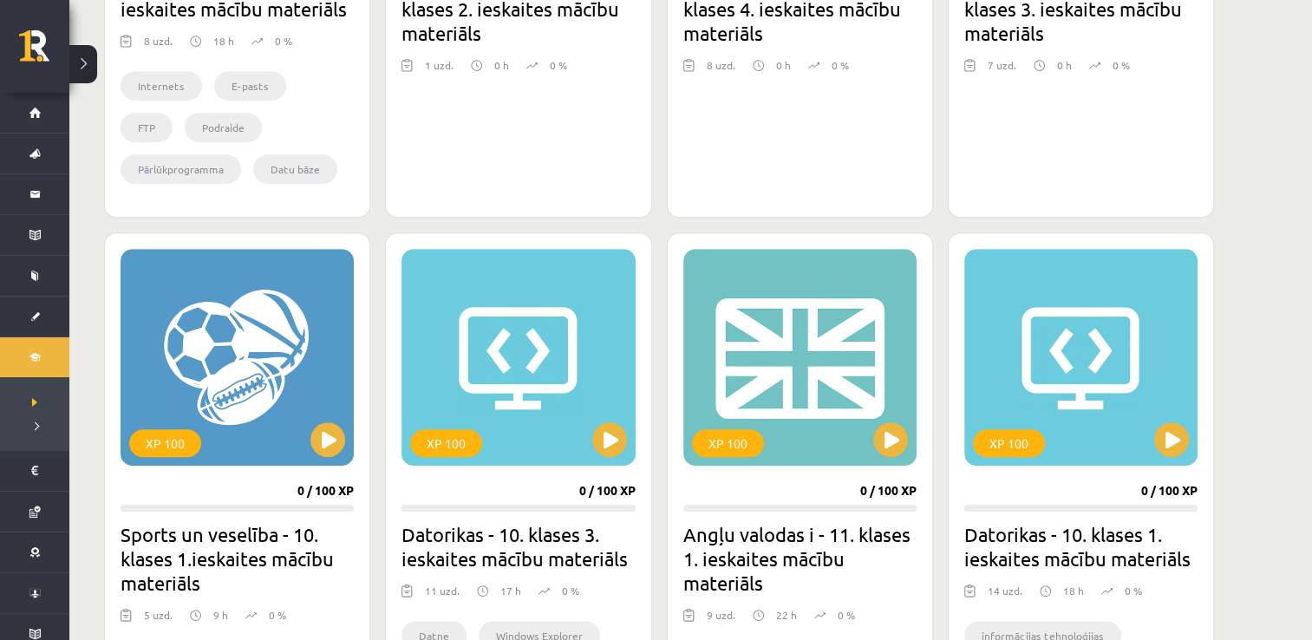
scroll to position [520, 0]
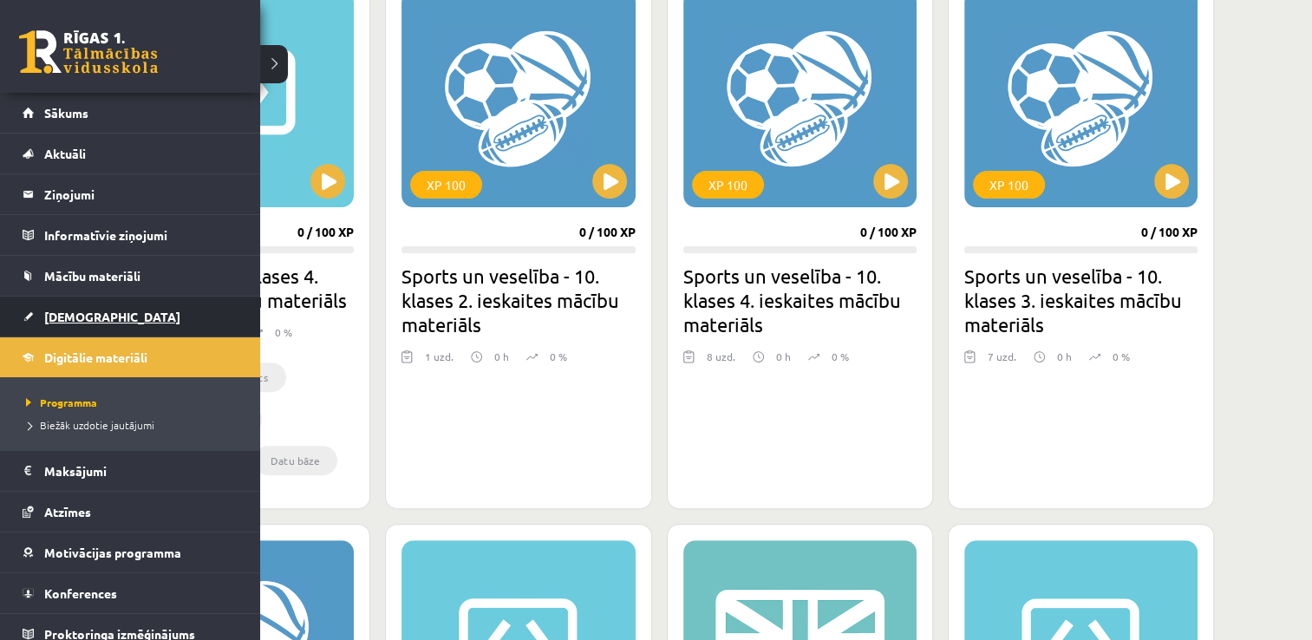
click span "[DEMOGRAPHIC_DATA]"
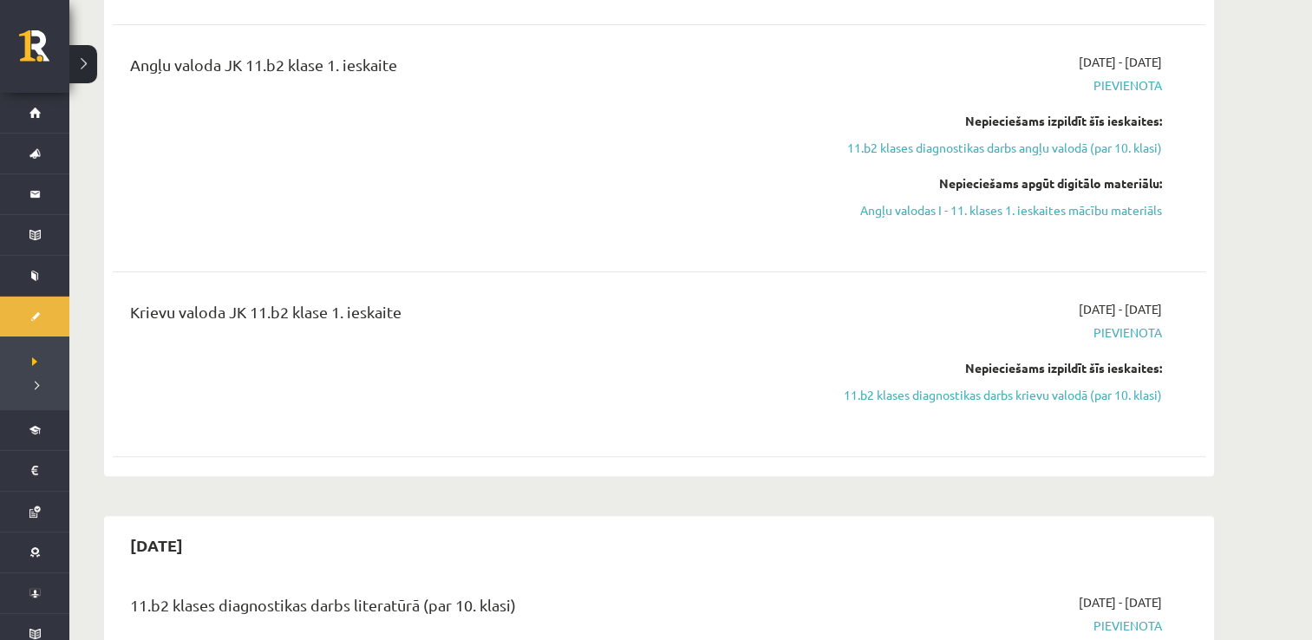
scroll to position [433, 0]
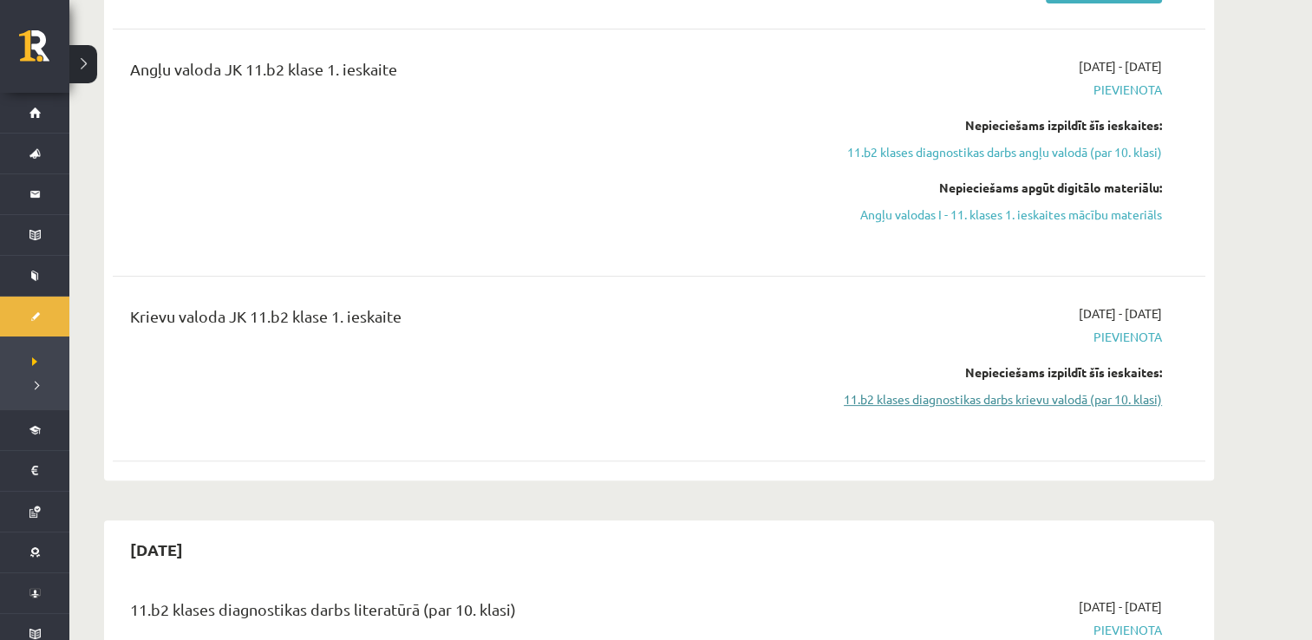
click link "11.b2 klases diagnostikas darbs krievu valodā (par 10. klasi)"
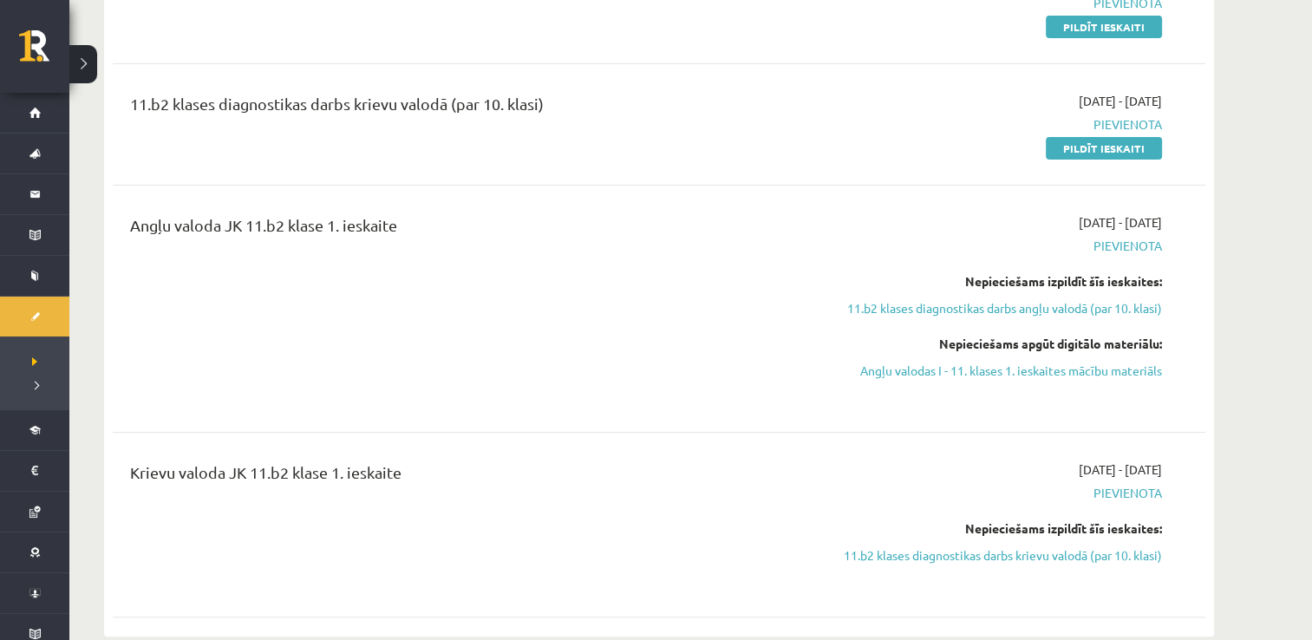
scroll to position [178, 0]
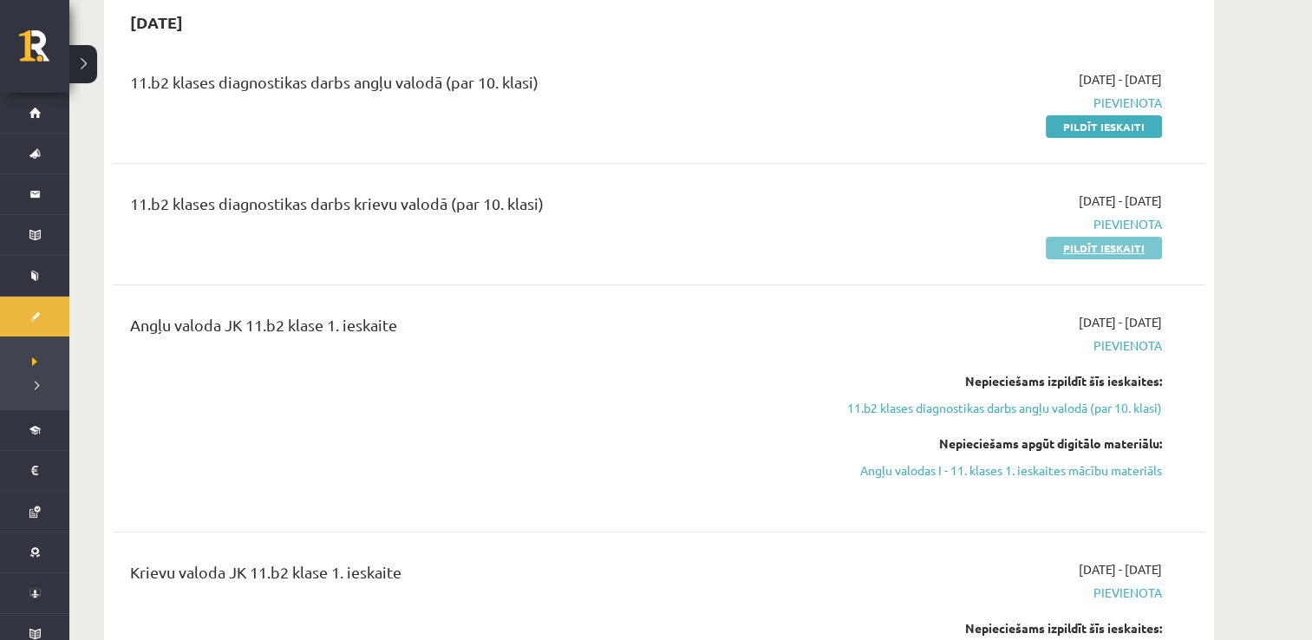
click link "Pildīt ieskaiti"
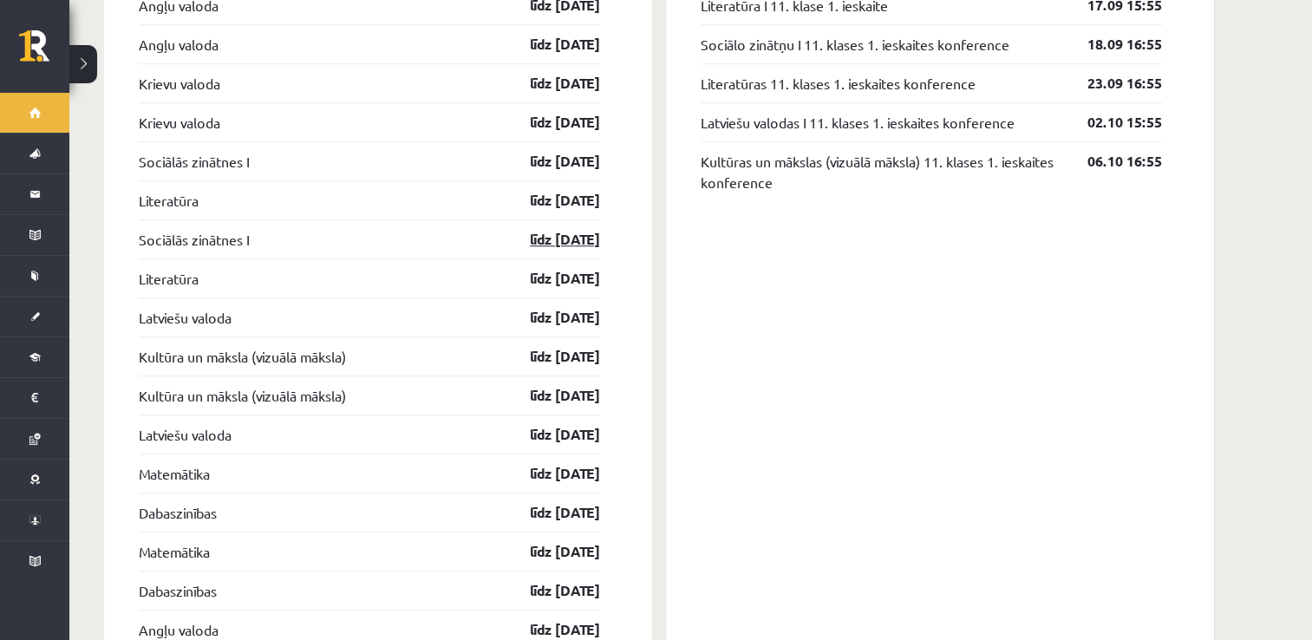
scroll to position [1272, 0]
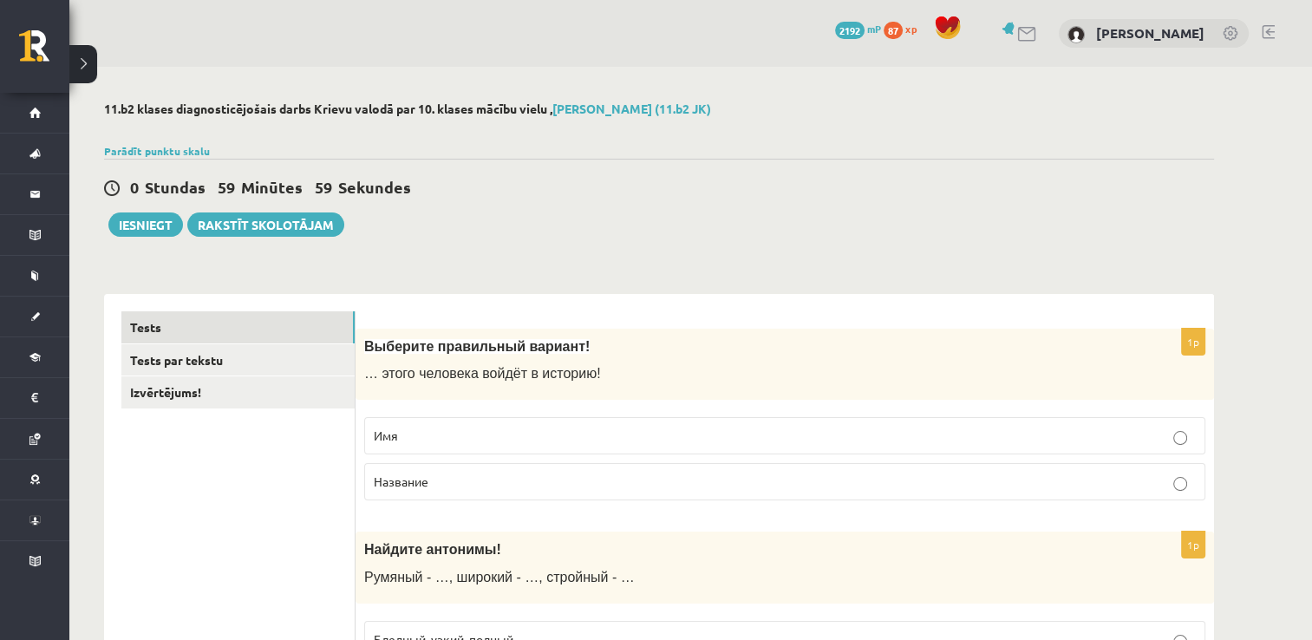
scroll to position [260, 0]
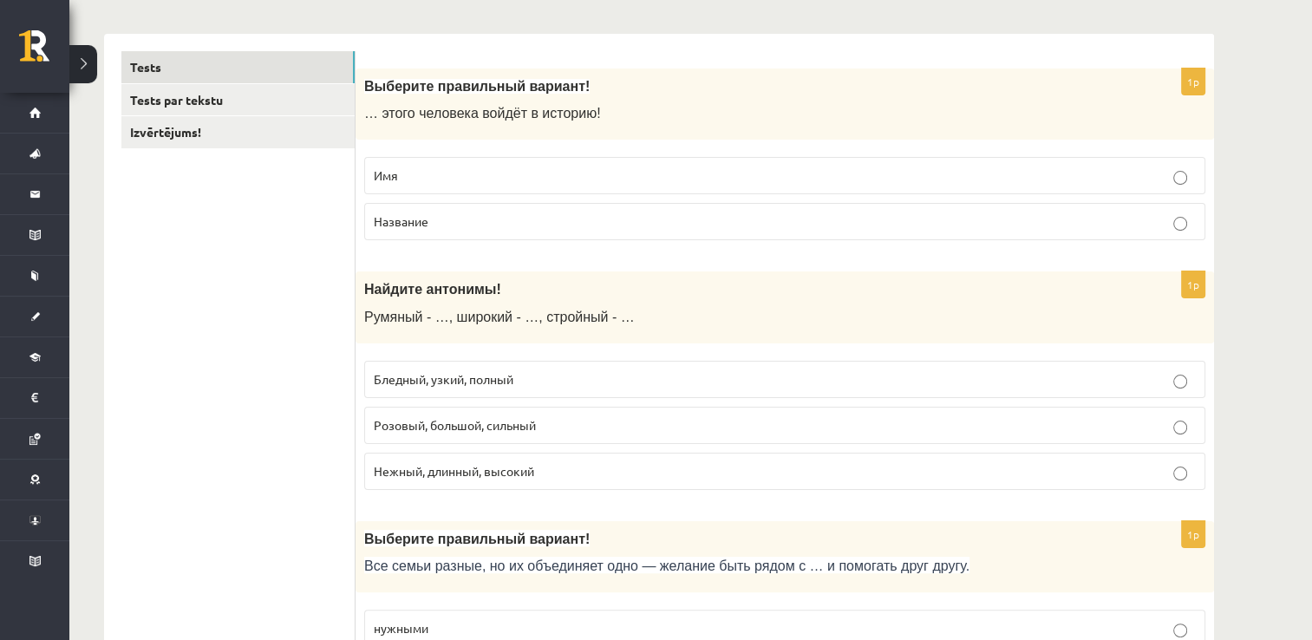
click at [497, 172] on p "Имя" at bounding box center [785, 175] width 822 height 18
click at [320, 61] on link "Tests" at bounding box center [237, 67] width 233 height 32
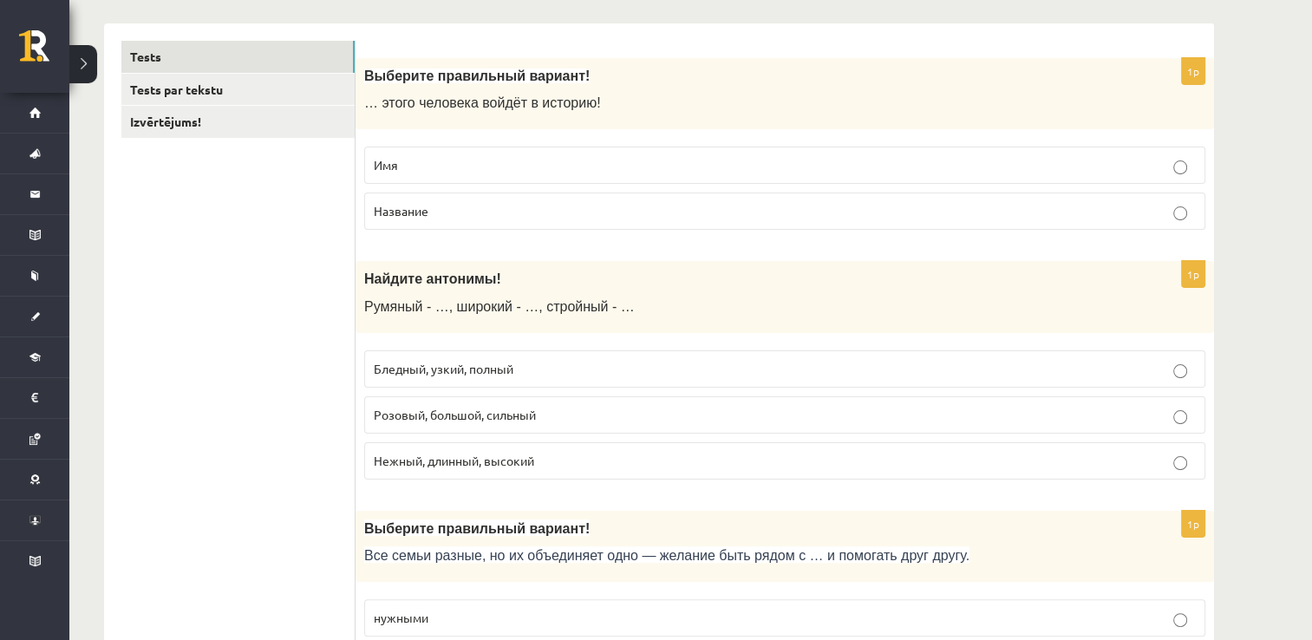
scroll to position [347, 0]
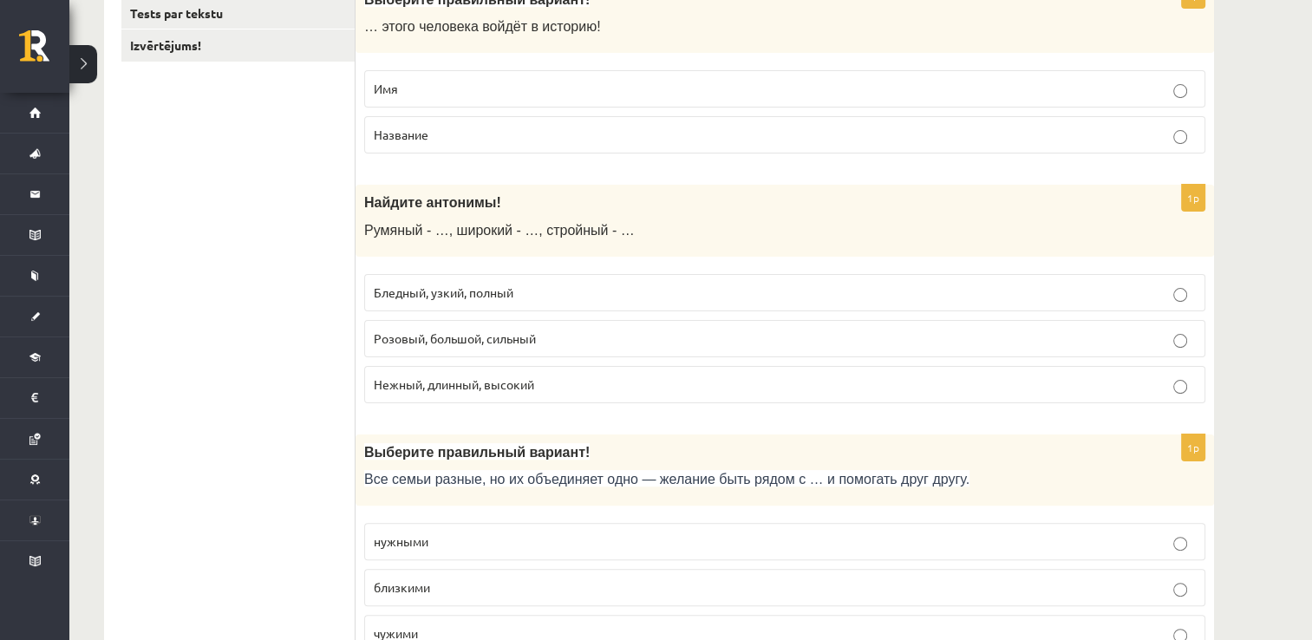
click at [519, 333] on span "Розовый, большой, сильный" at bounding box center [455, 338] width 162 height 16
click at [591, 290] on p "Бледный, узкий, полный" at bounding box center [785, 292] width 822 height 18
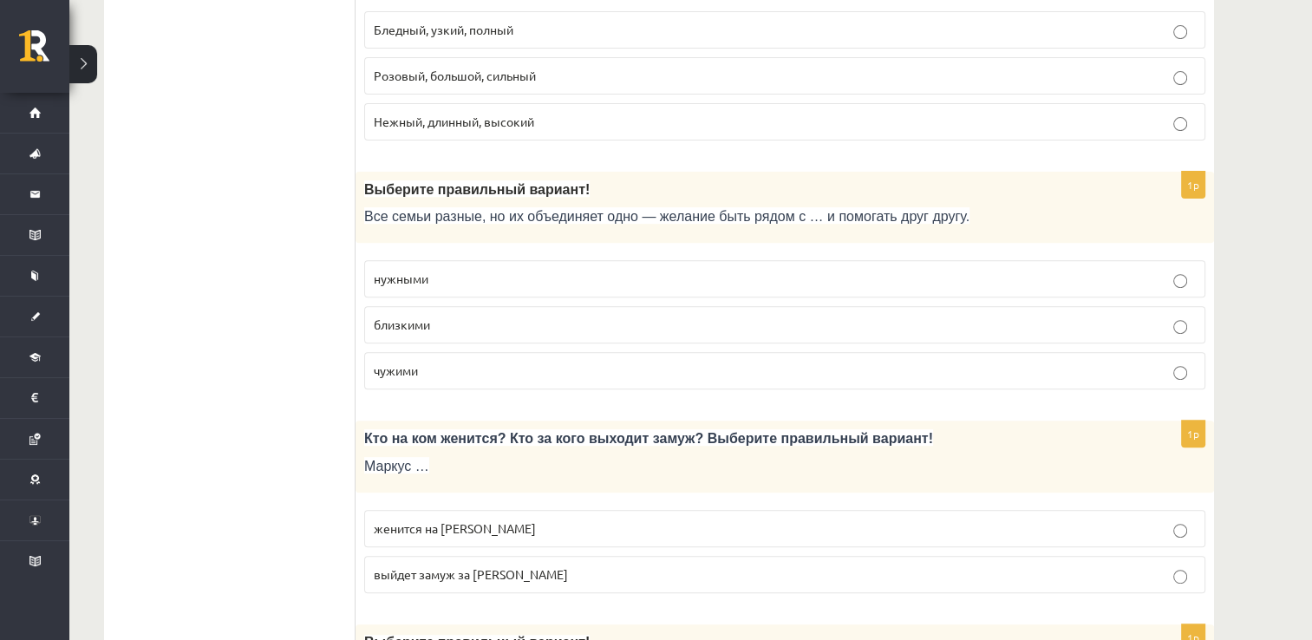
scroll to position [694, 0]
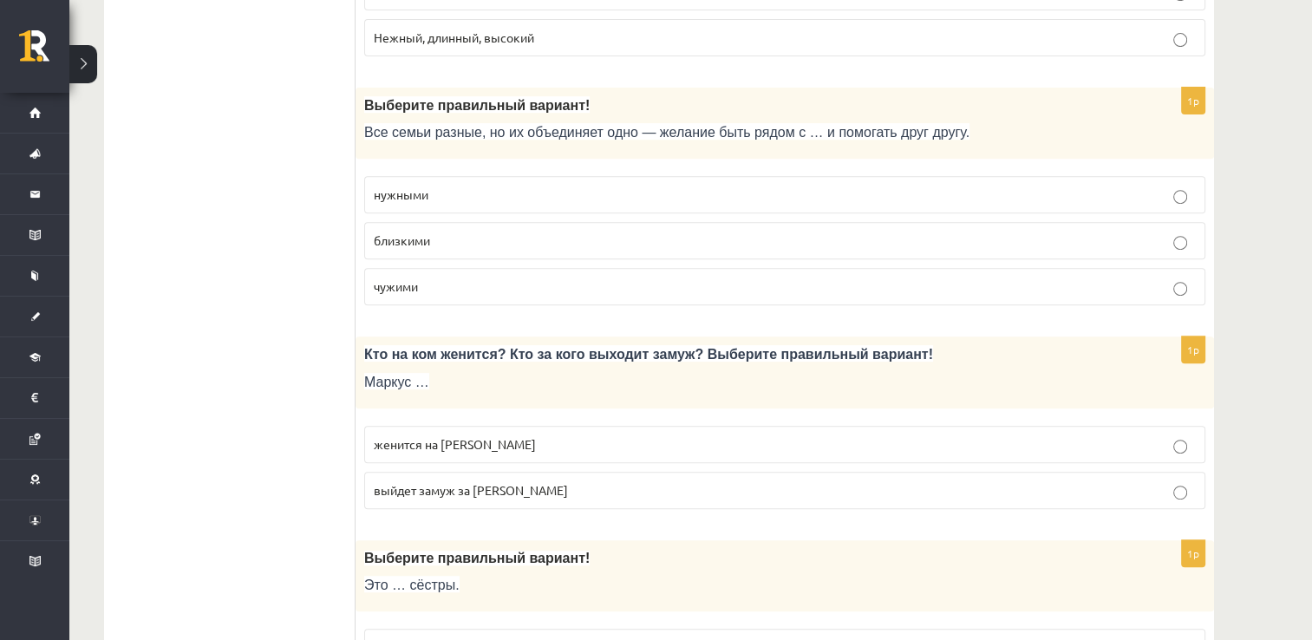
click at [496, 242] on p "близкими" at bounding box center [785, 240] width 822 height 18
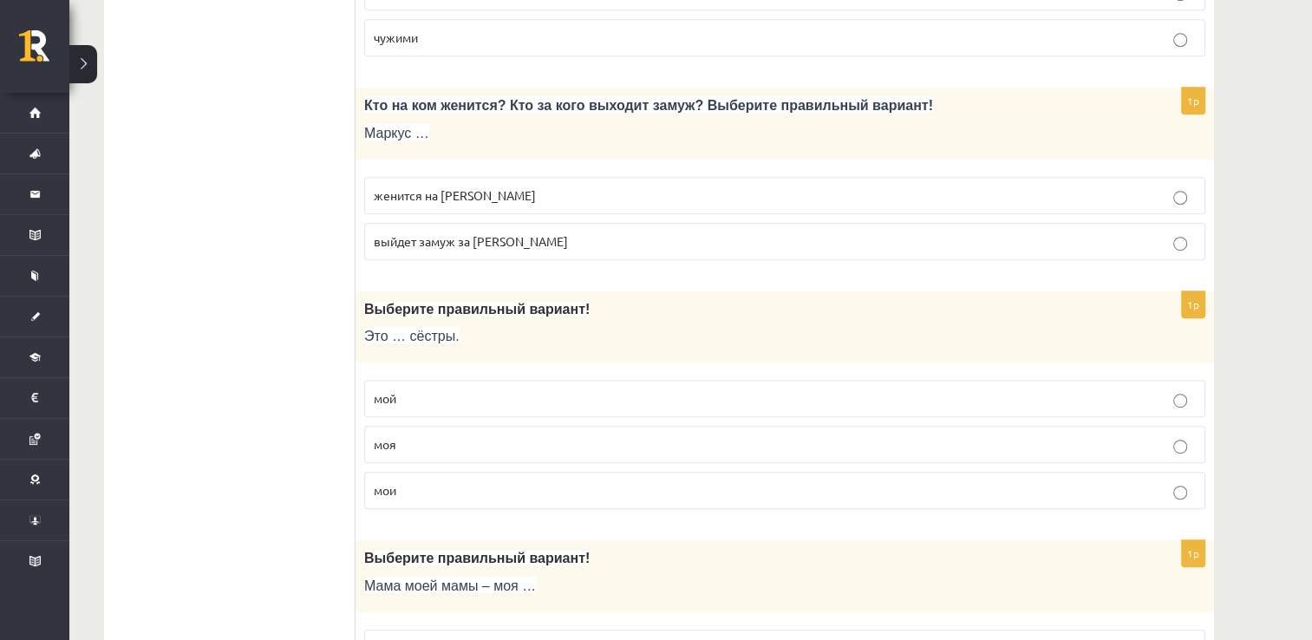
scroll to position [954, 0]
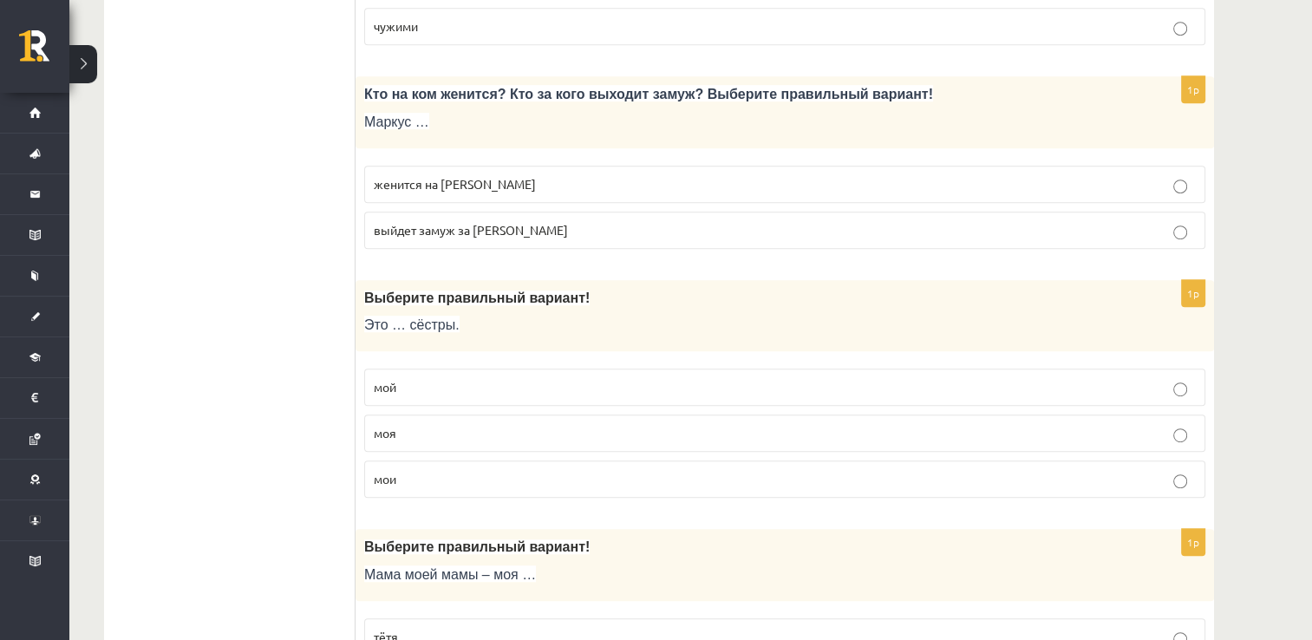
click at [562, 184] on p "женится на Агнии" at bounding box center [785, 184] width 822 height 18
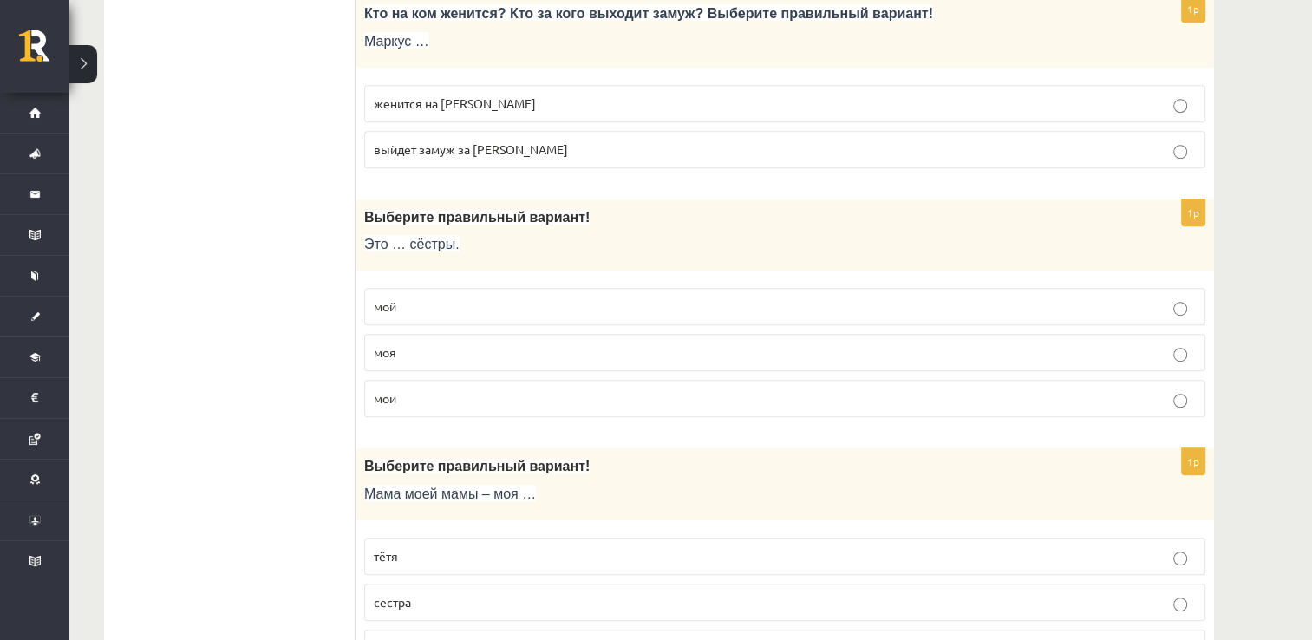
scroll to position [1127, 0]
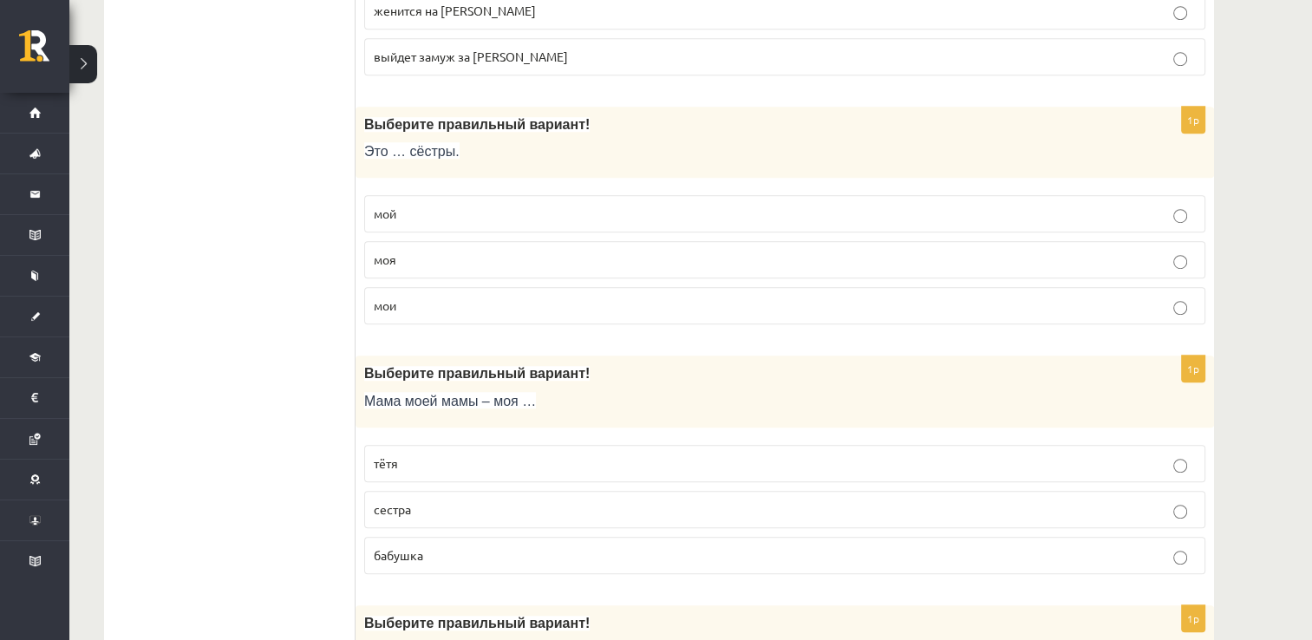
click at [431, 296] on p "мои" at bounding box center [785, 305] width 822 height 18
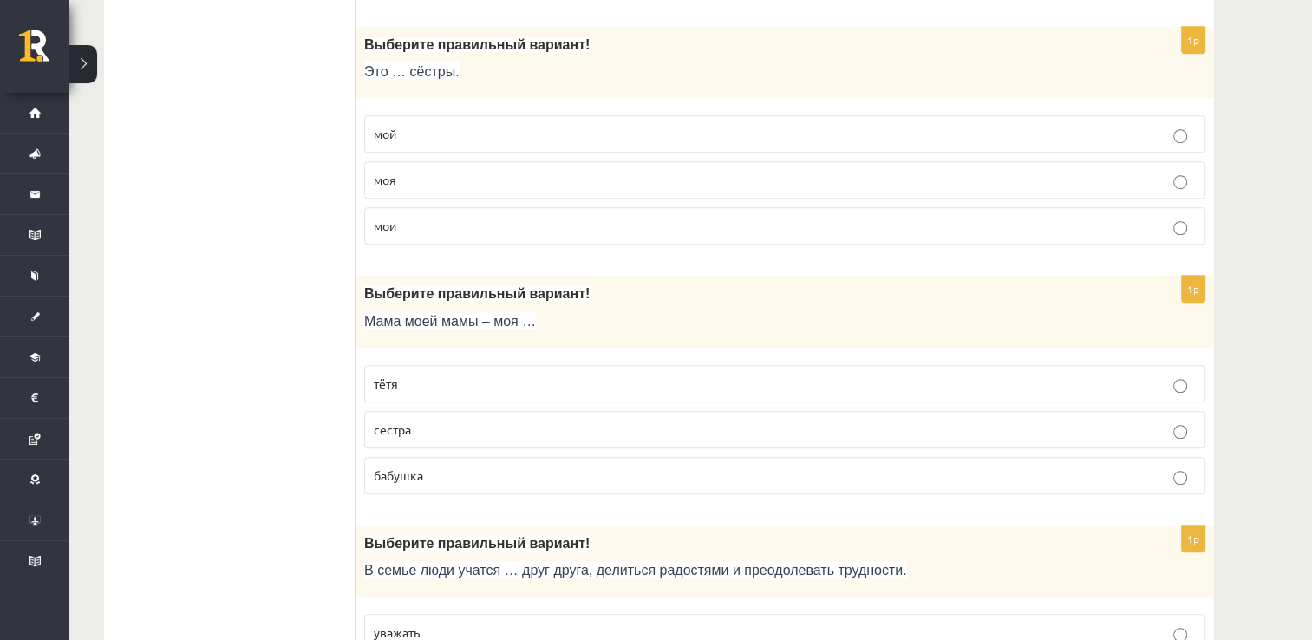
scroll to position [1300, 0]
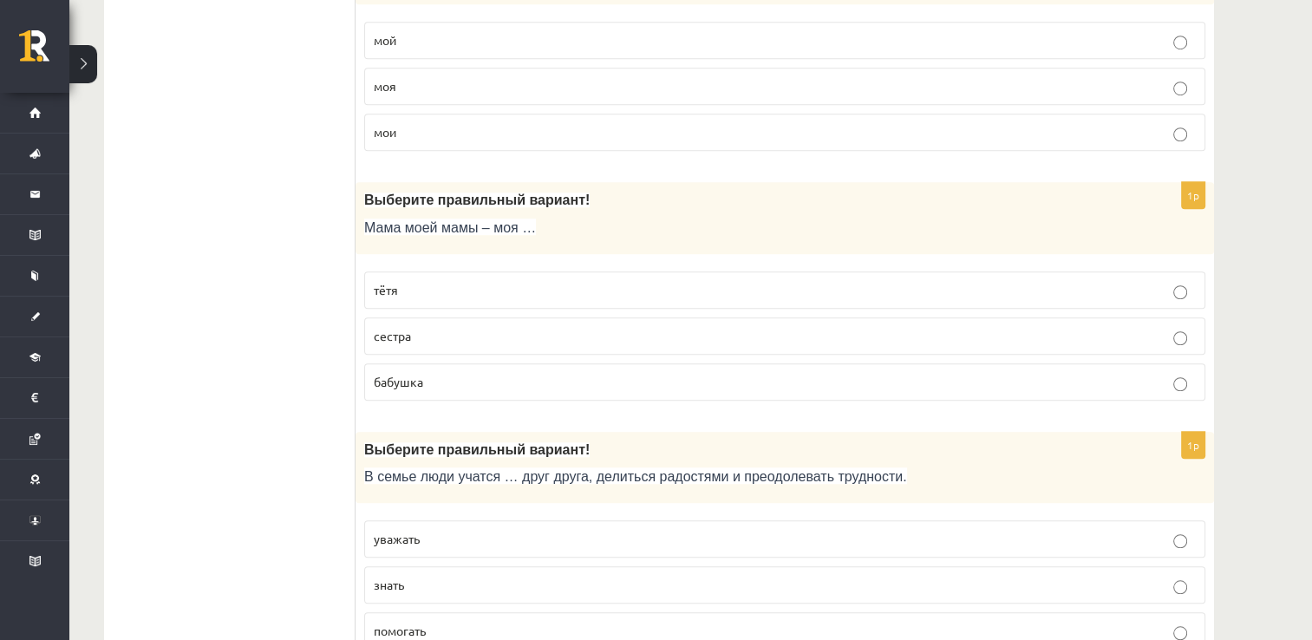
click at [468, 373] on p "бабушка" at bounding box center [785, 382] width 822 height 18
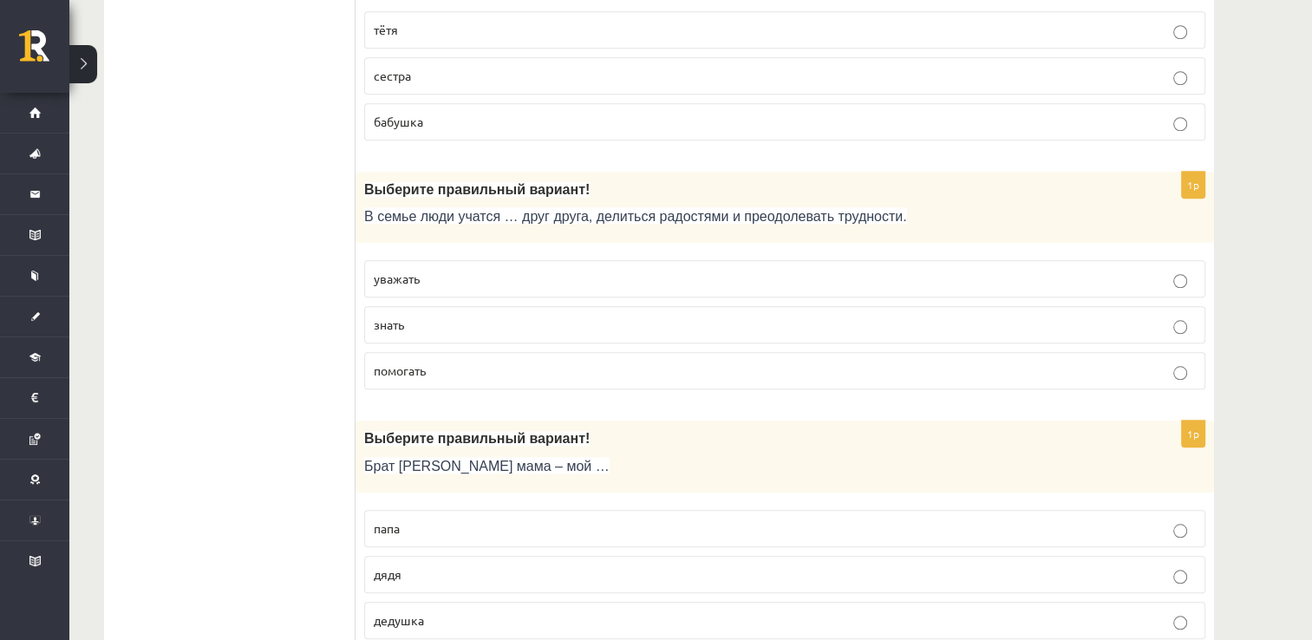
click at [557, 275] on p "уважать" at bounding box center [785, 279] width 822 height 18
click at [638, 362] on p "помогать" at bounding box center [785, 371] width 822 height 18
click at [601, 270] on p "уважать" at bounding box center [785, 279] width 822 height 18
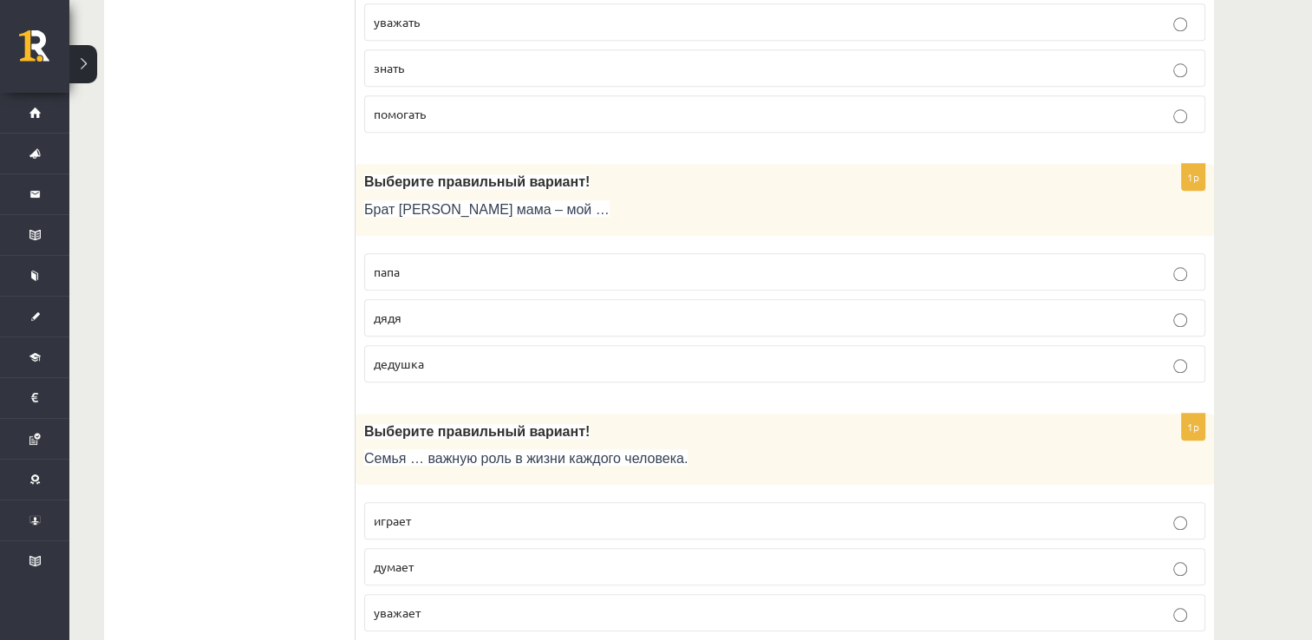
scroll to position [1821, 0]
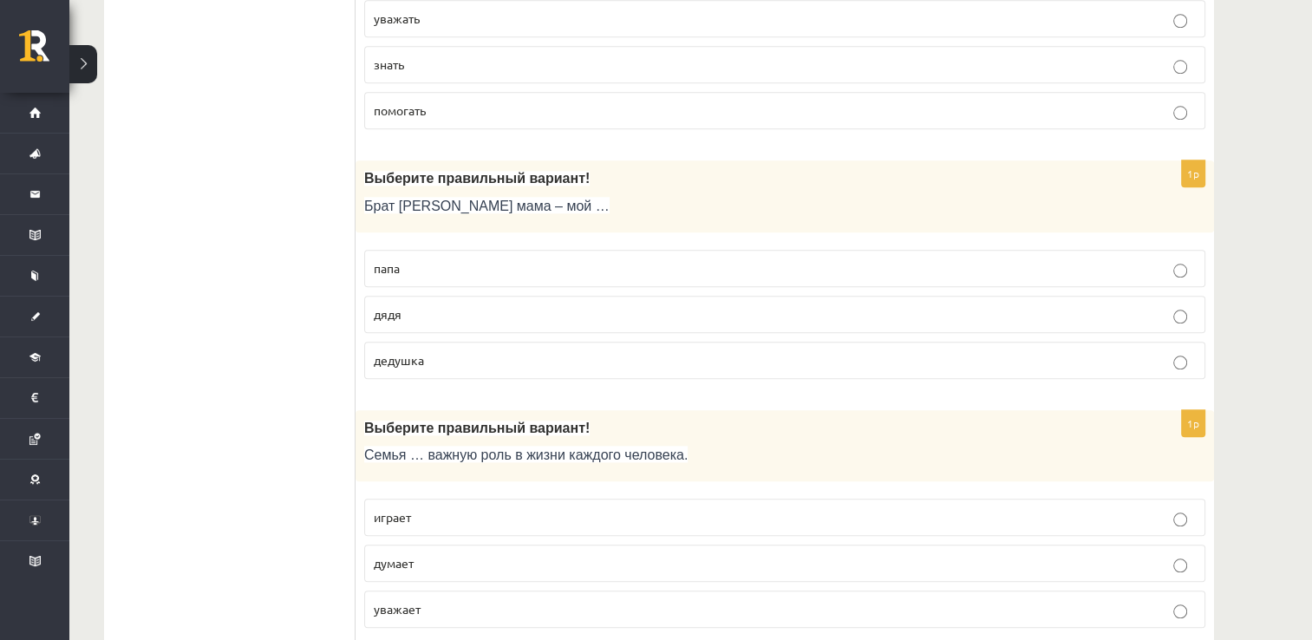
click at [447, 310] on p "дядя" at bounding box center [785, 314] width 822 height 18
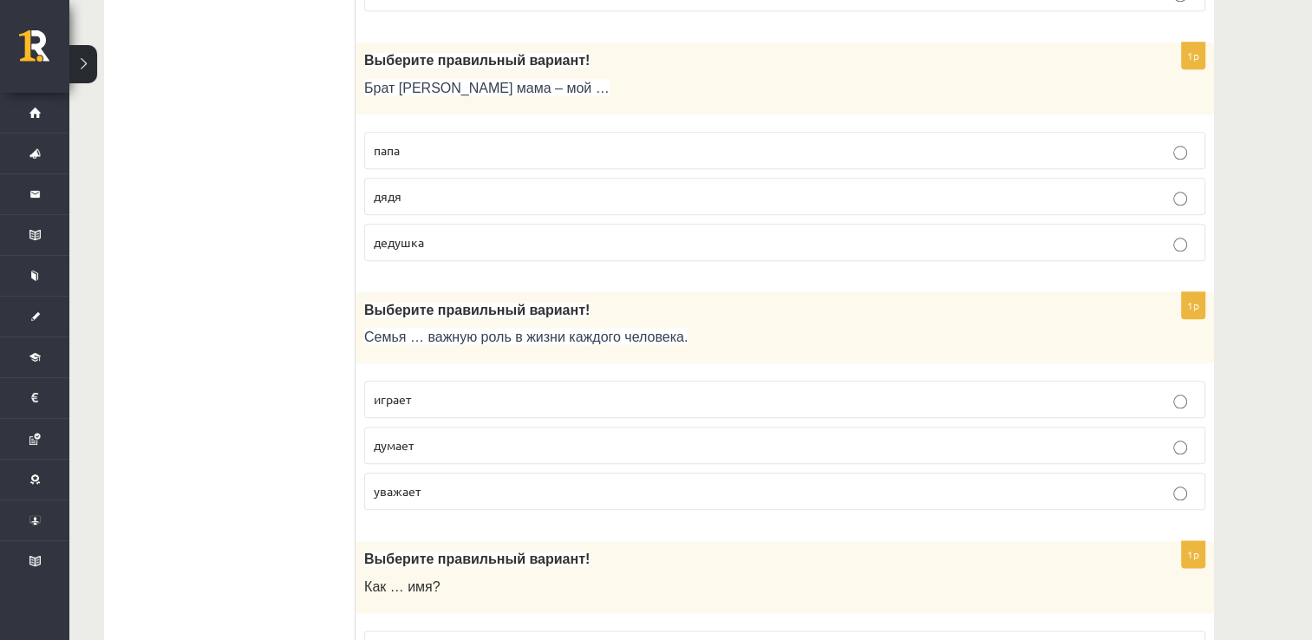
scroll to position [2081, 0]
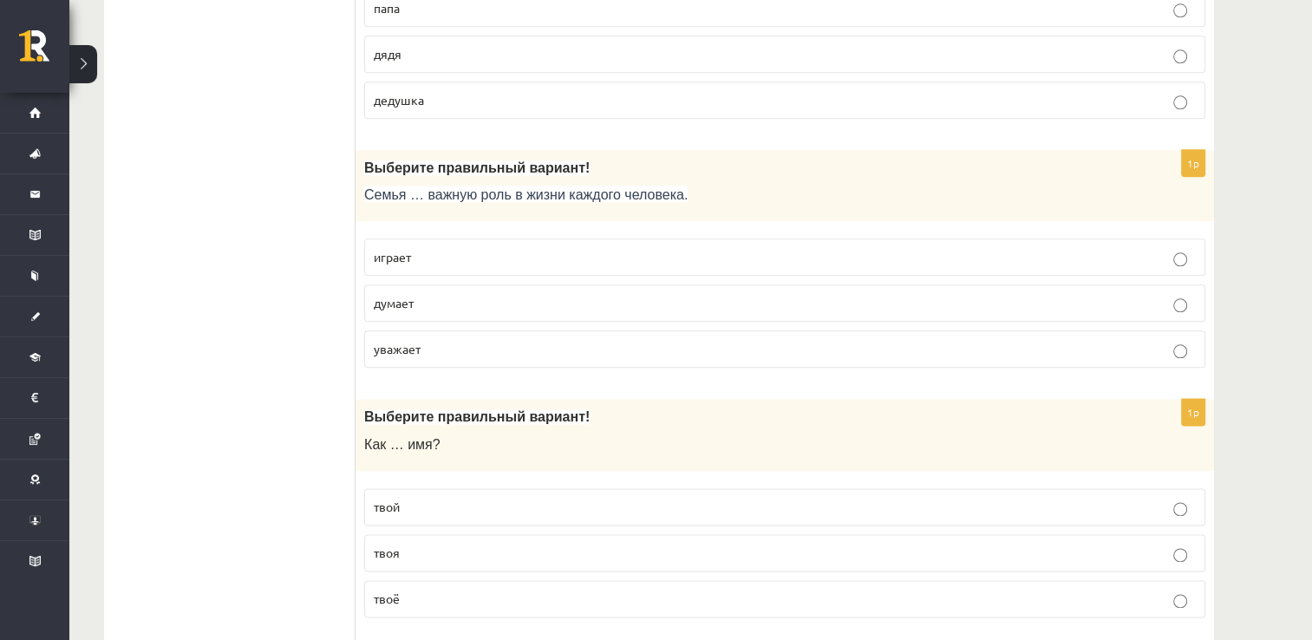
click at [442, 248] on p "играет" at bounding box center [785, 257] width 822 height 18
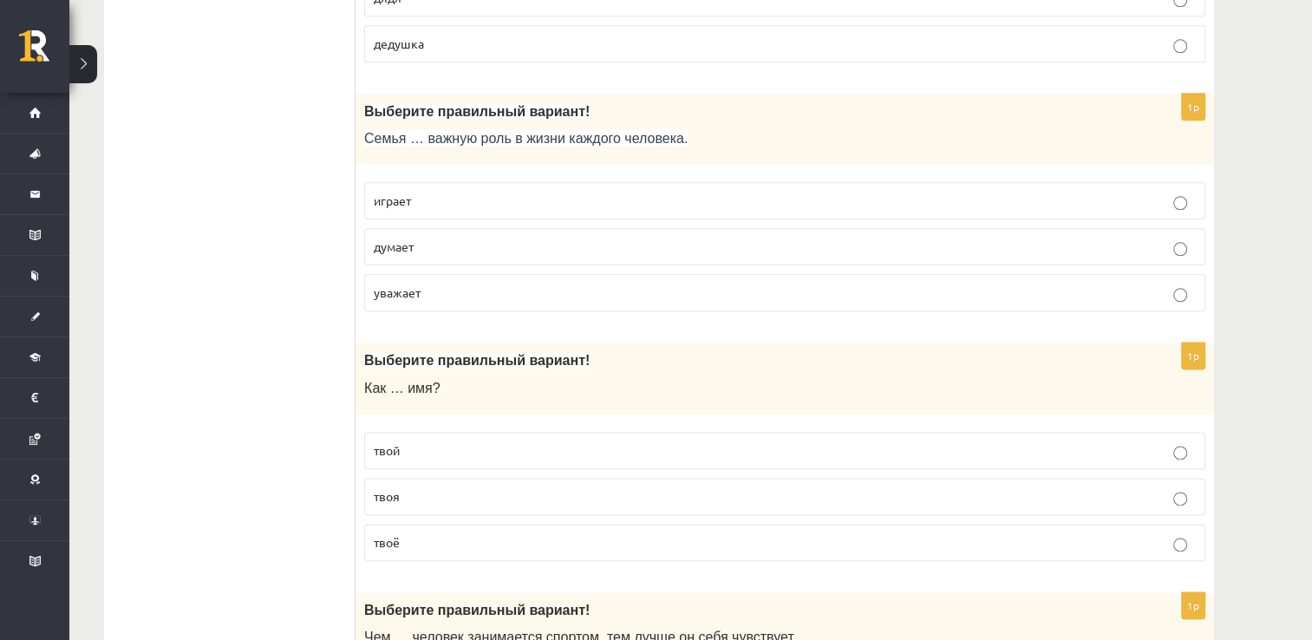
scroll to position [2254, 0]
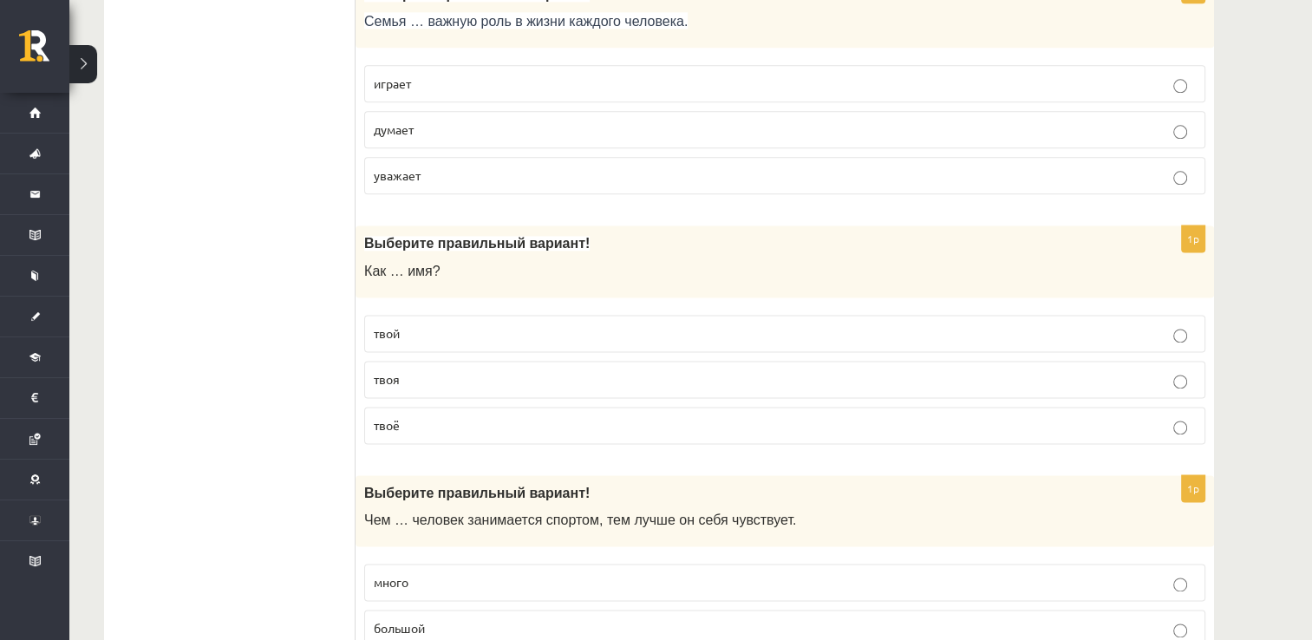
click at [432, 424] on label "твоё" at bounding box center [784, 425] width 841 height 37
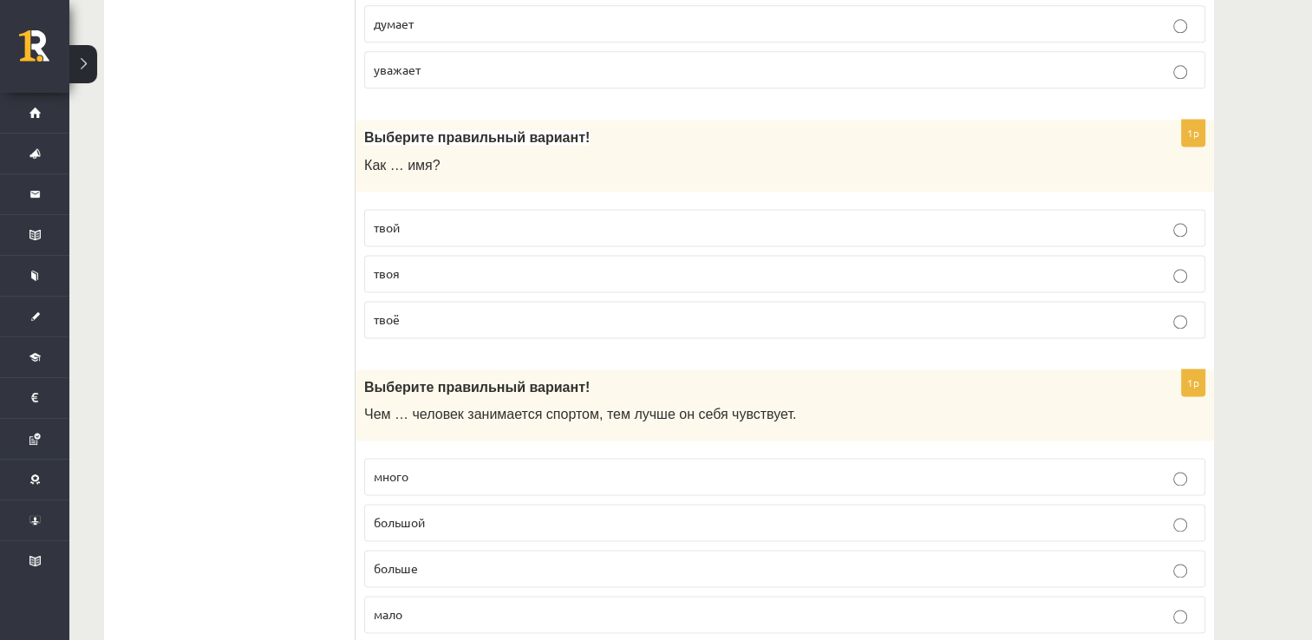
scroll to position [2514, 0]
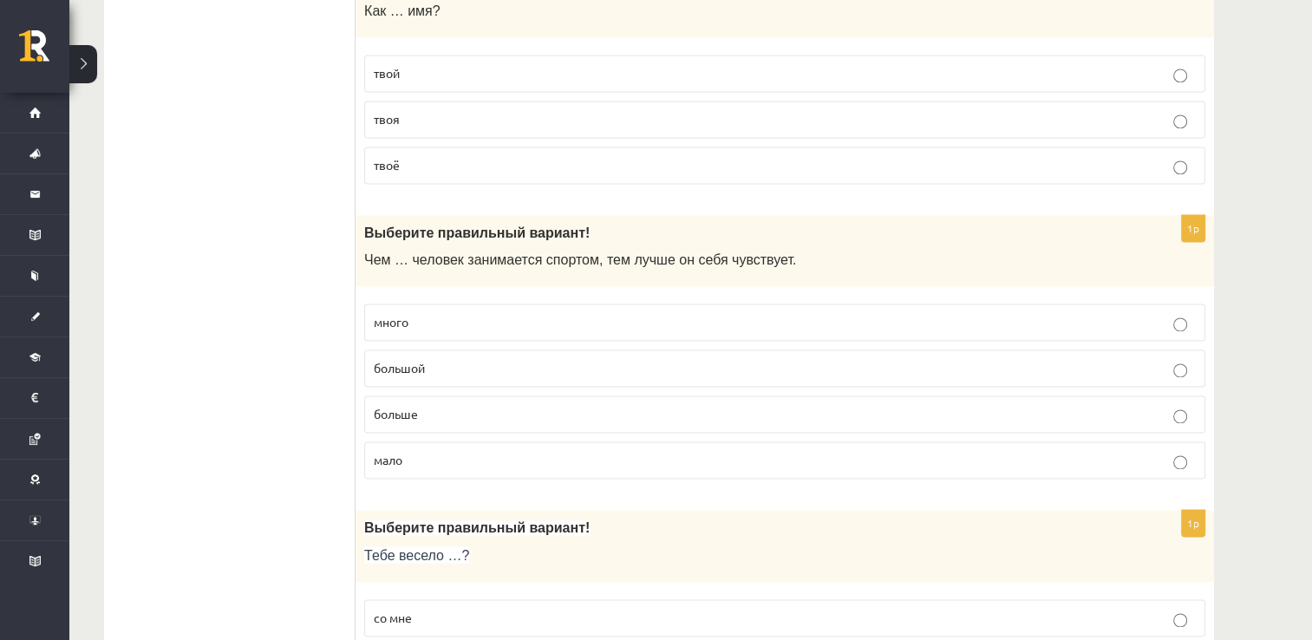
click at [450, 405] on p "больше" at bounding box center [785, 414] width 822 height 18
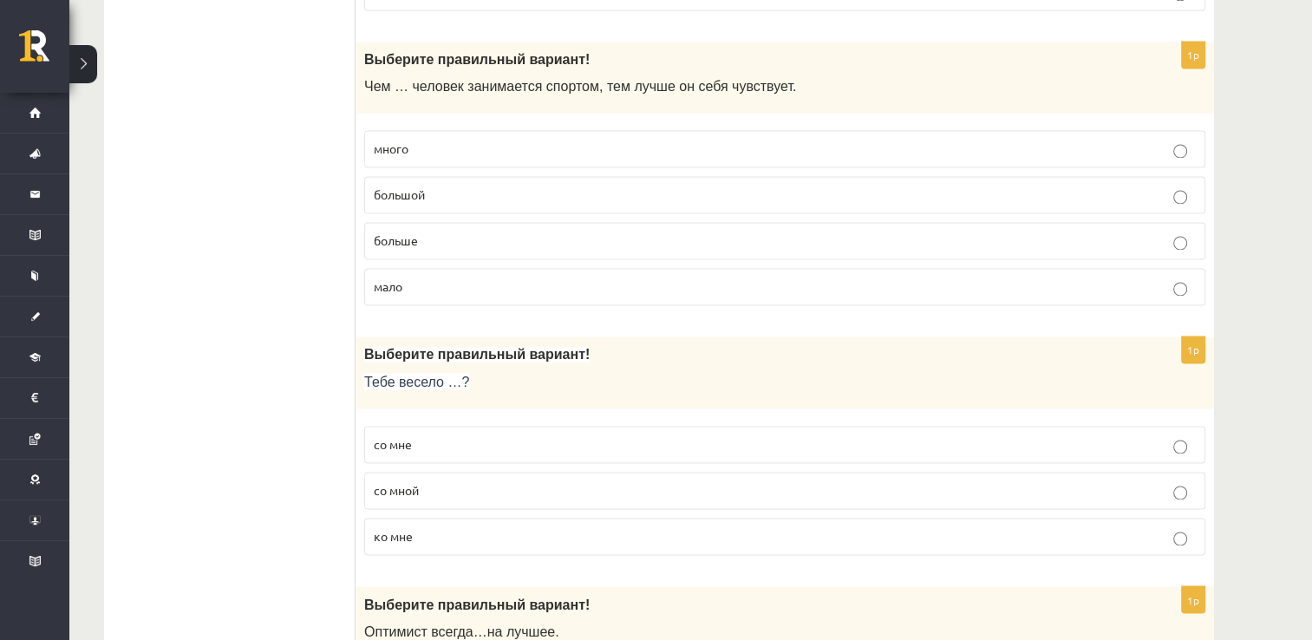
scroll to position [2774, 0]
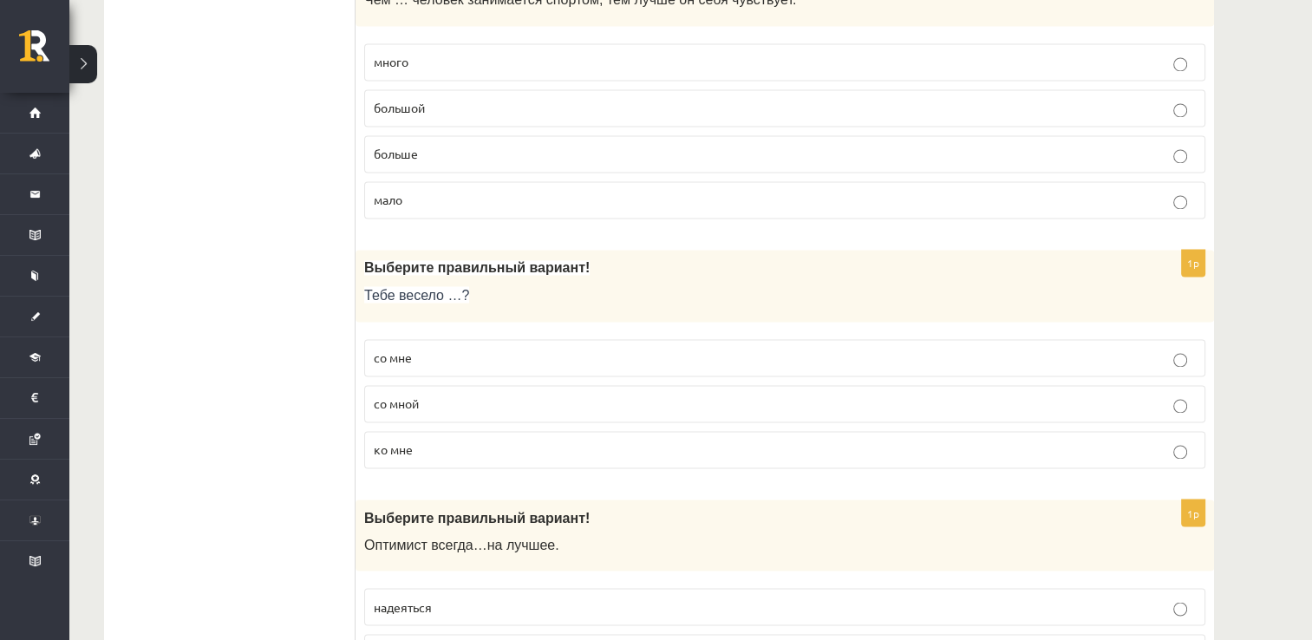
click at [454, 352] on p "со мне" at bounding box center [785, 358] width 822 height 18
click at [487, 394] on p "со мной" at bounding box center [785, 403] width 822 height 18
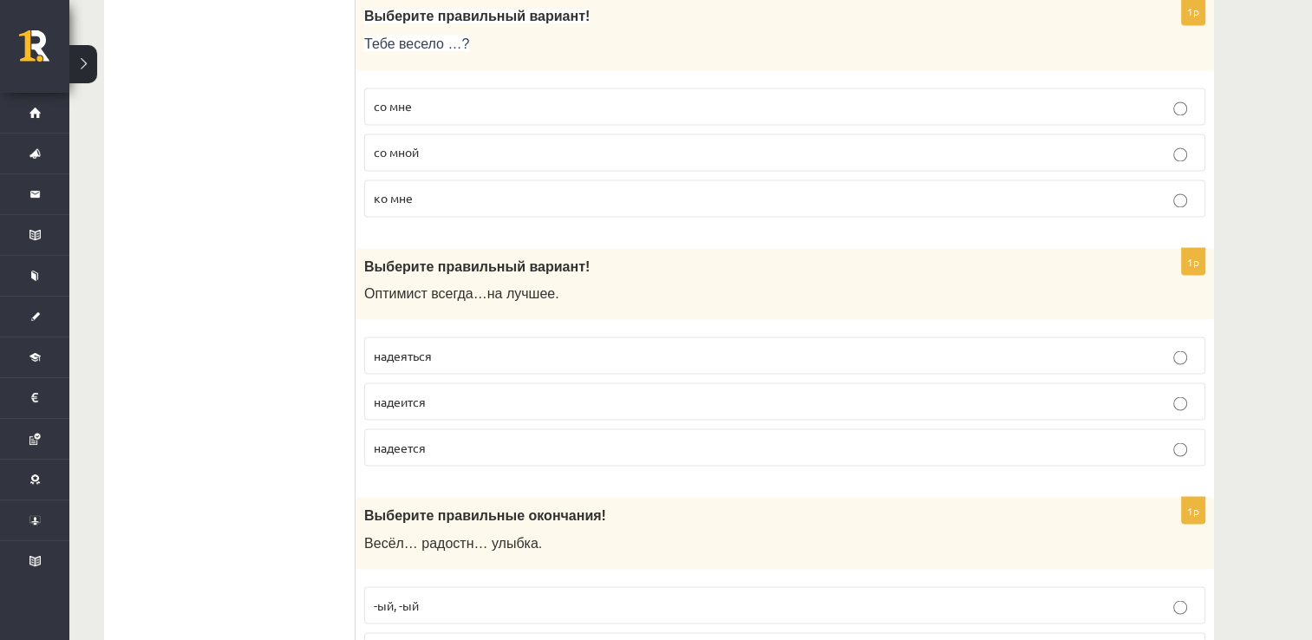
scroll to position [3034, 0]
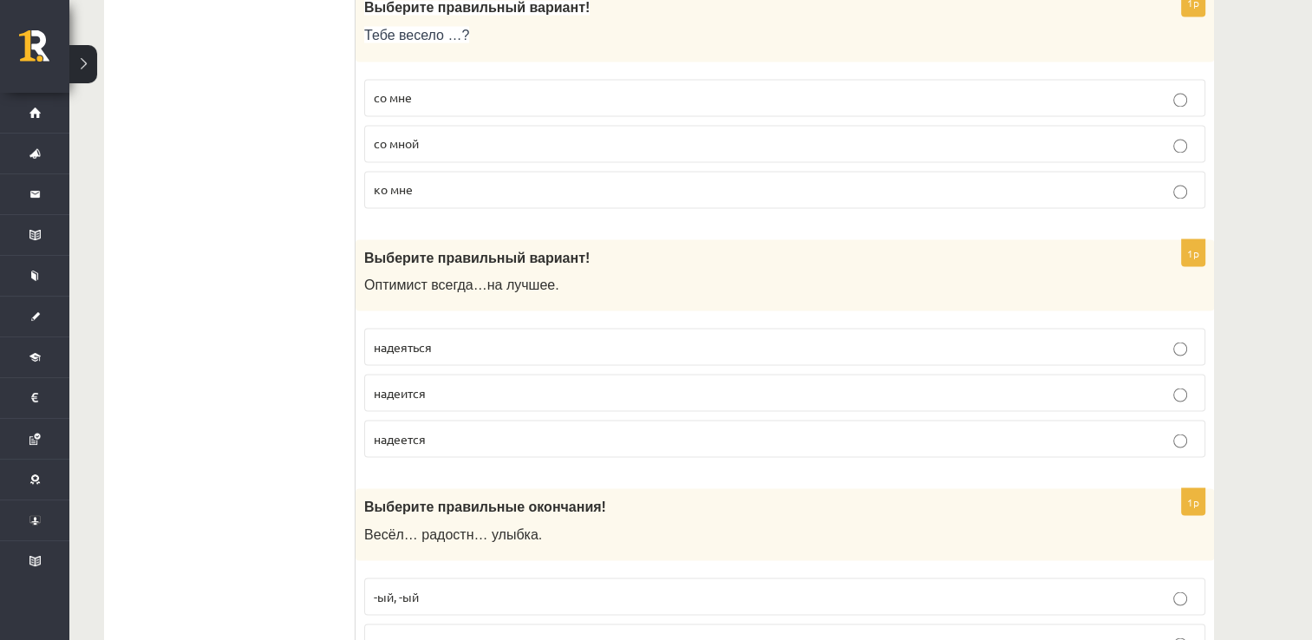
click at [479, 429] on p "надеется" at bounding box center [785, 438] width 822 height 18
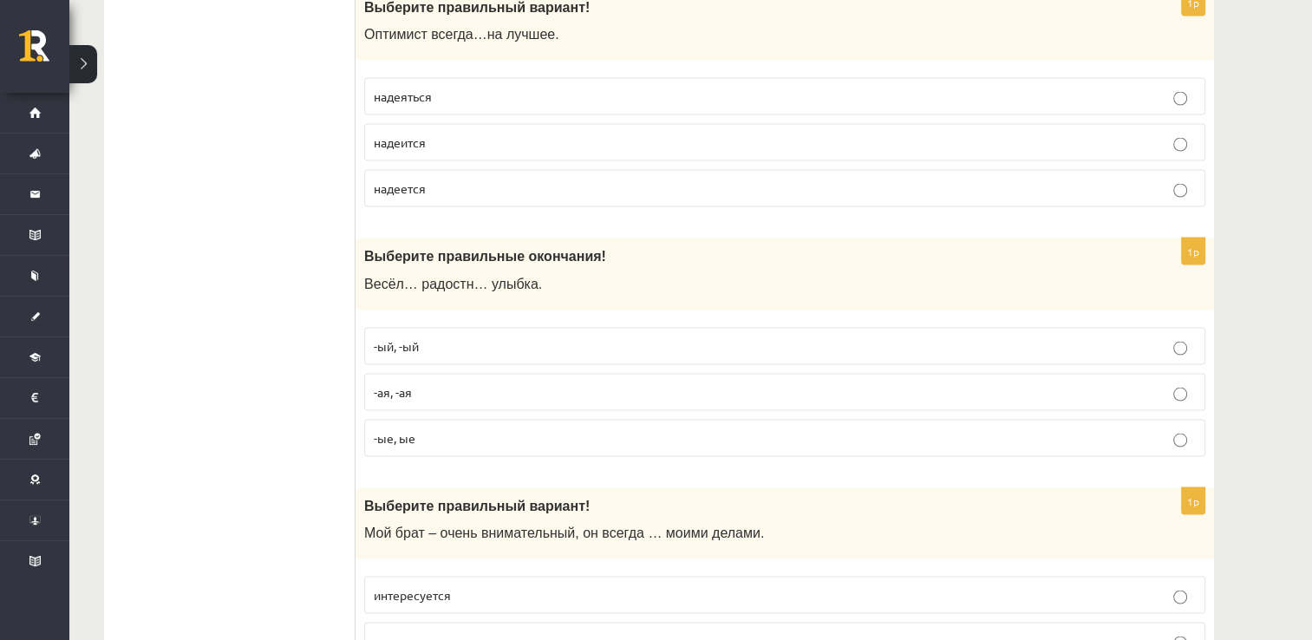
scroll to position [3294, 0]
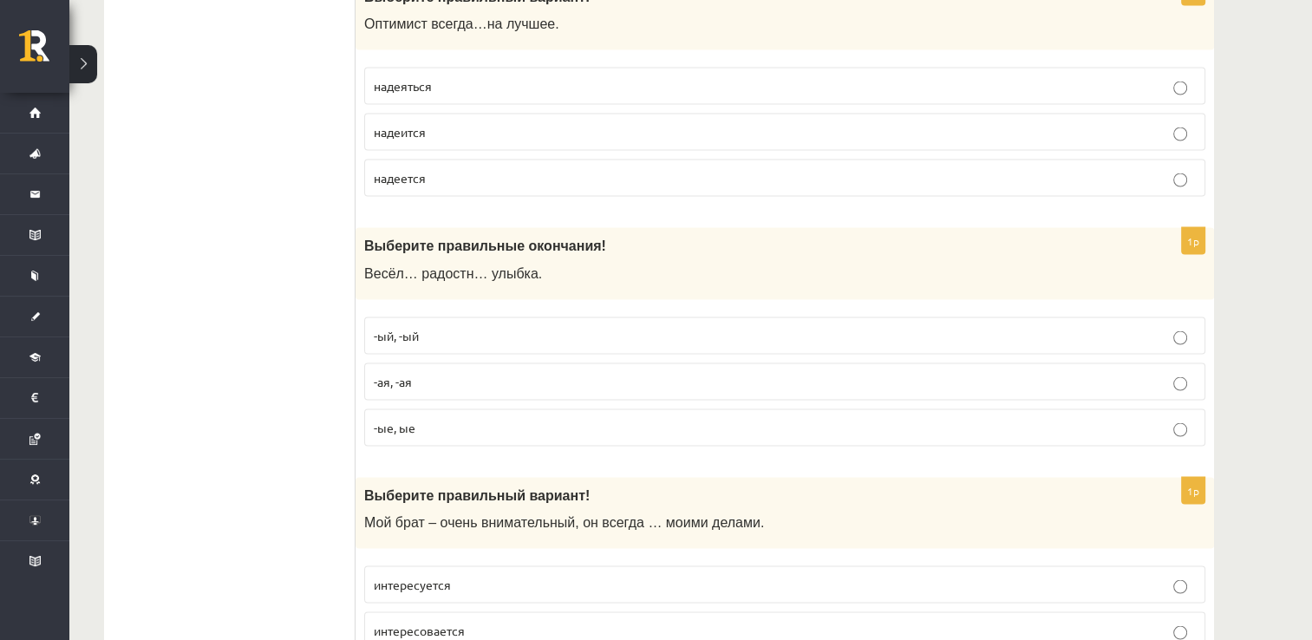
click at [547, 327] on p "-ый, -ый" at bounding box center [785, 336] width 822 height 18
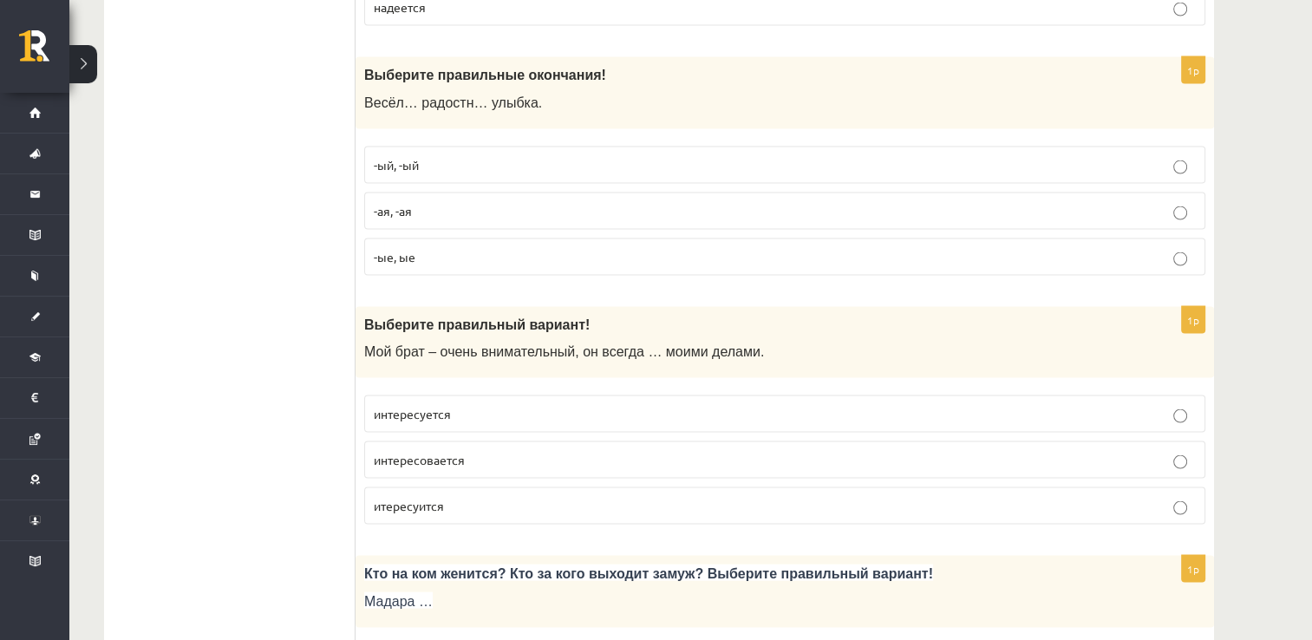
scroll to position [3468, 0]
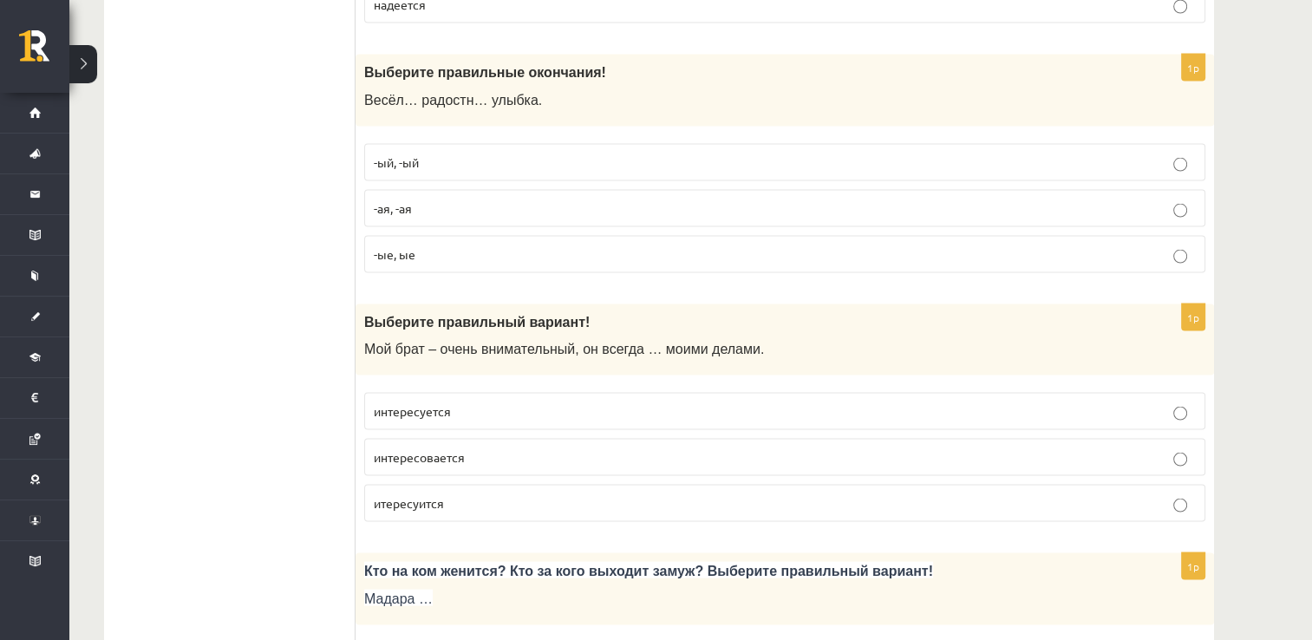
click at [557, 393] on label "интересуется" at bounding box center [784, 411] width 841 height 37
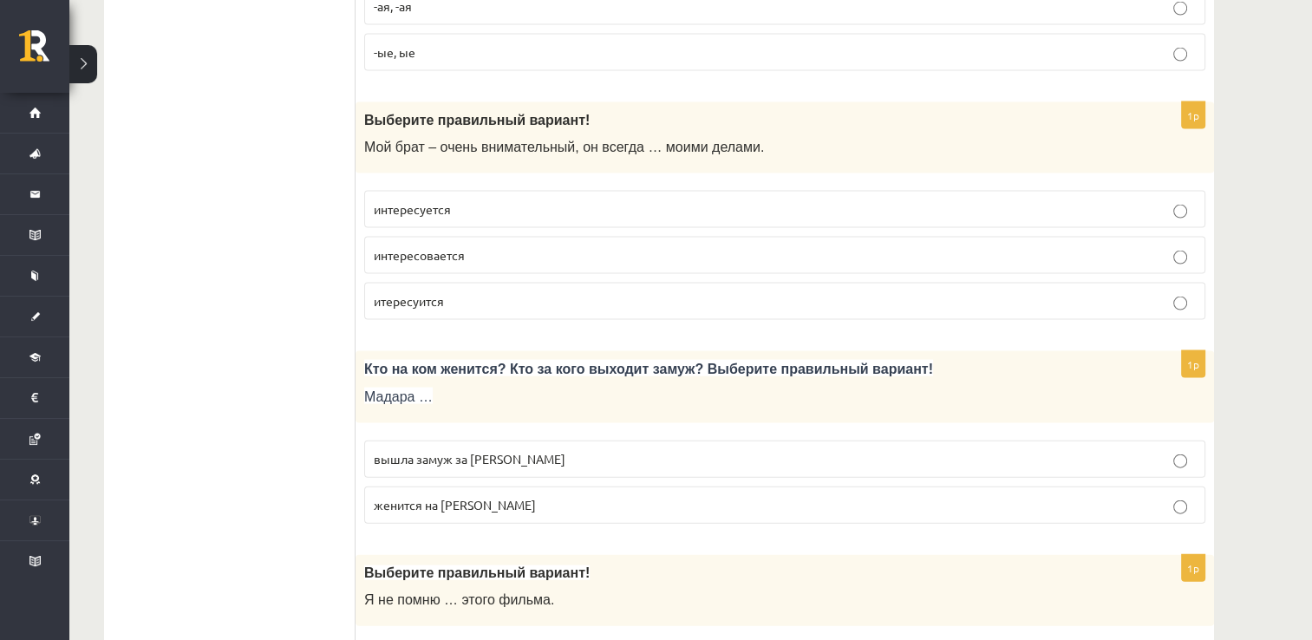
scroll to position [3728, 0]
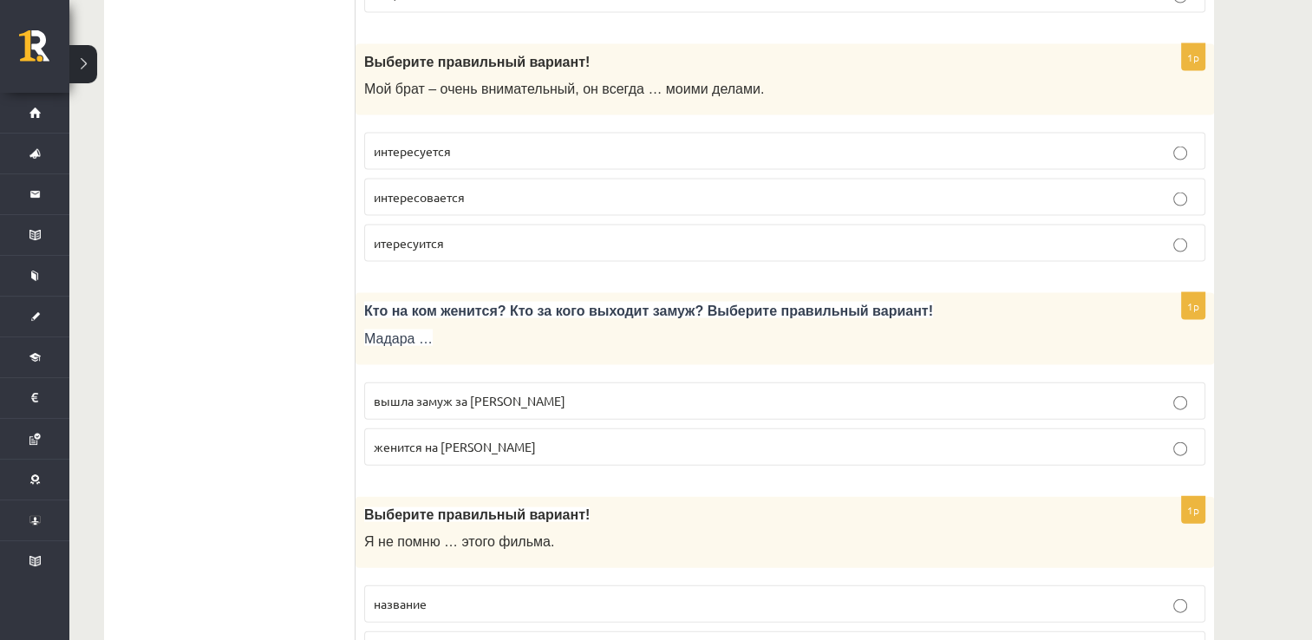
click at [614, 392] on p "вышла замуж за Марка" at bounding box center [785, 401] width 822 height 18
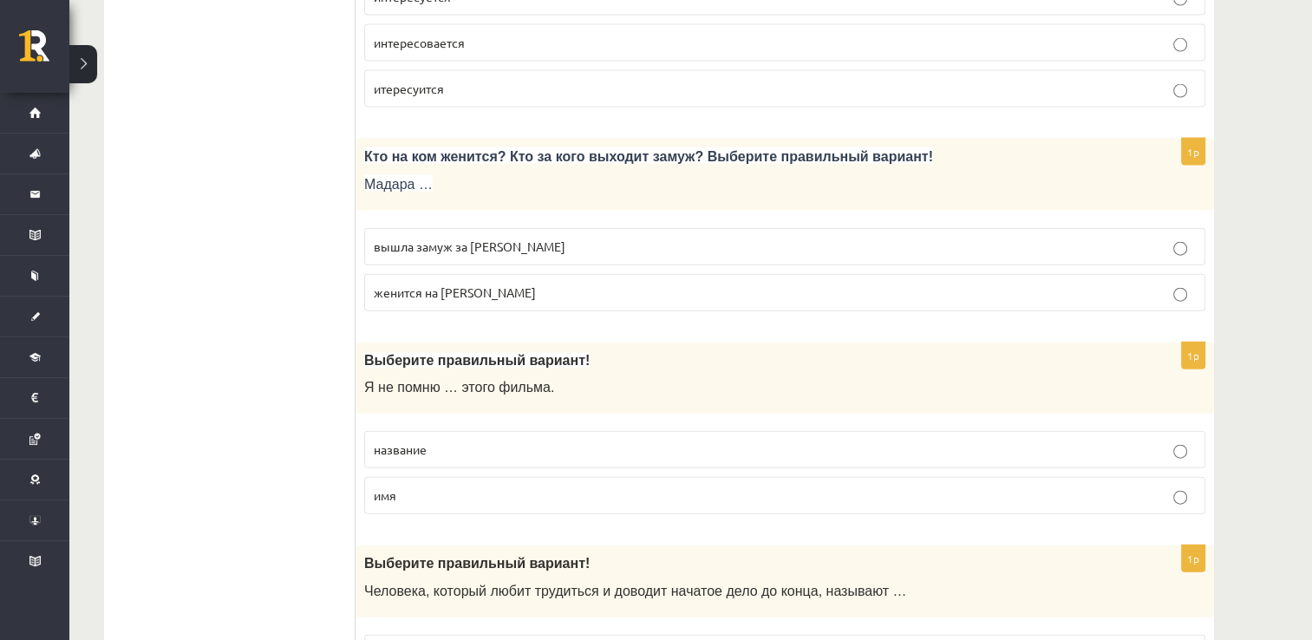
scroll to position [3988, 0]
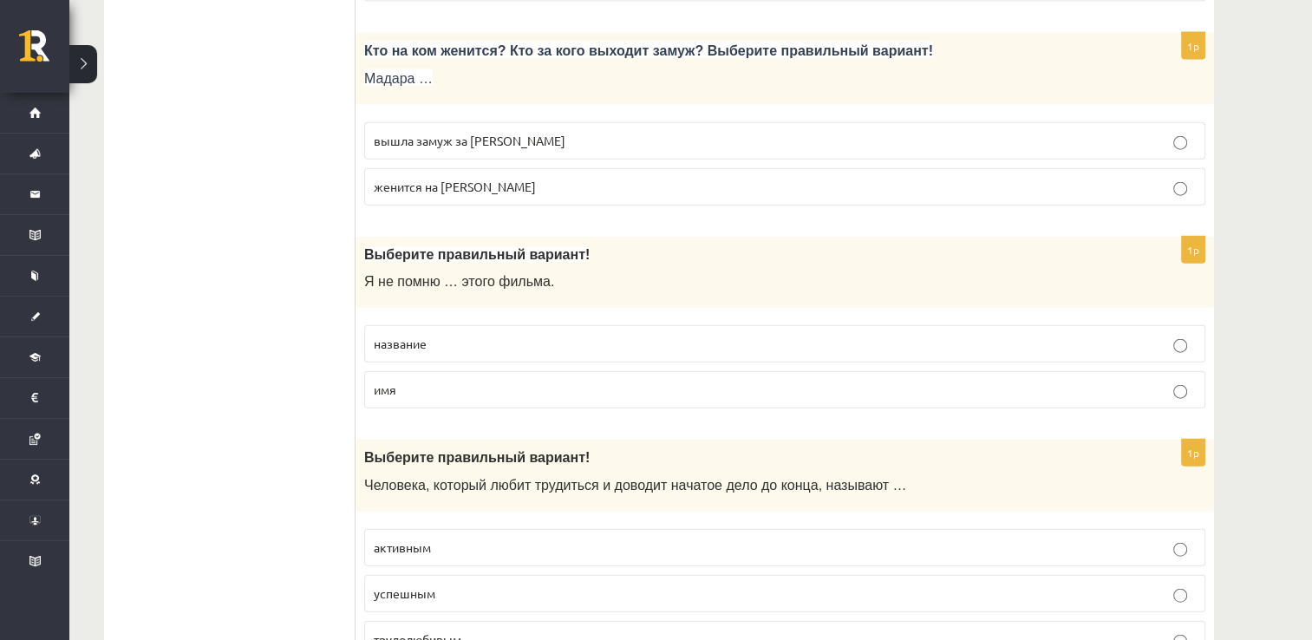
click at [482, 335] on p "название" at bounding box center [785, 344] width 822 height 18
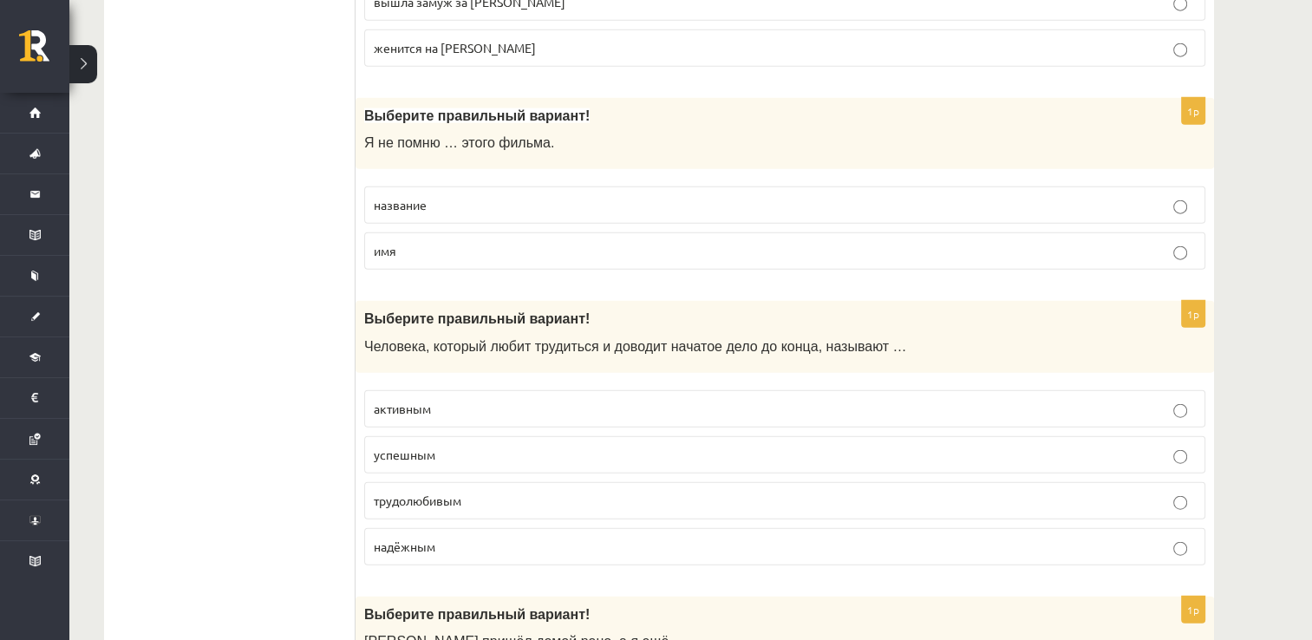
scroll to position [4335, 0]
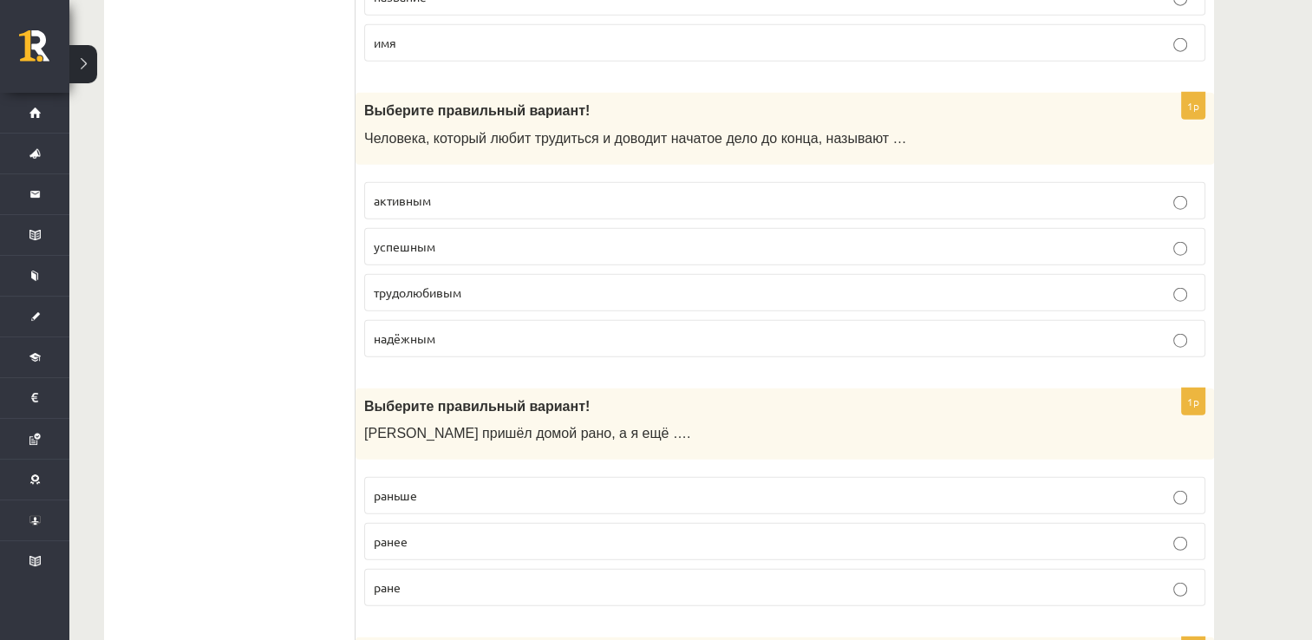
click at [530, 283] on p "трудолюбивым" at bounding box center [785, 292] width 822 height 18
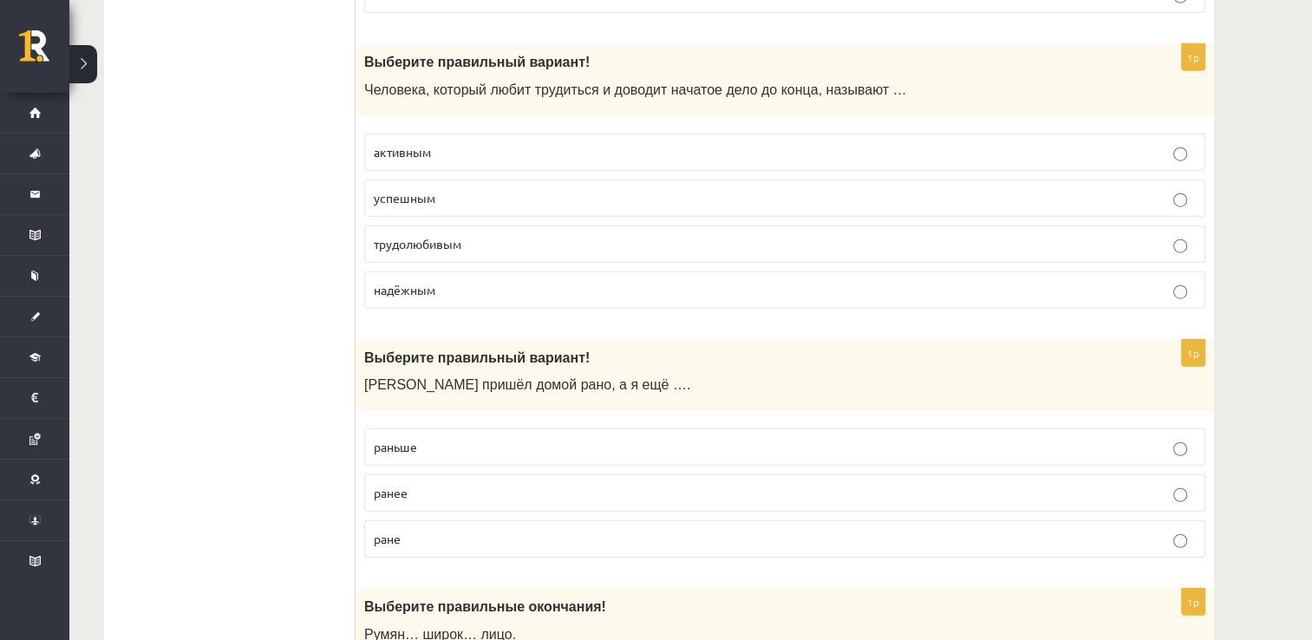
scroll to position [4508, 0]
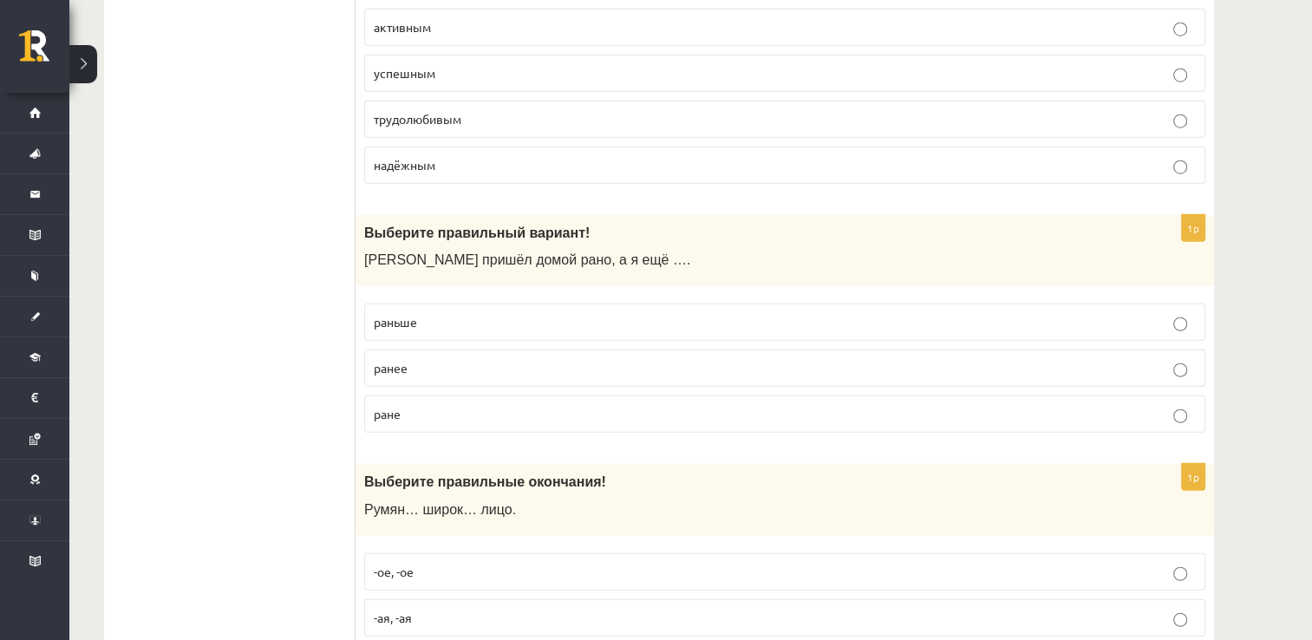
drag, startPoint x: 459, startPoint y: 303, endPoint x: 477, endPoint y: 299, distance: 17.7
click at [459, 313] on p "раньше" at bounding box center [785, 322] width 822 height 18
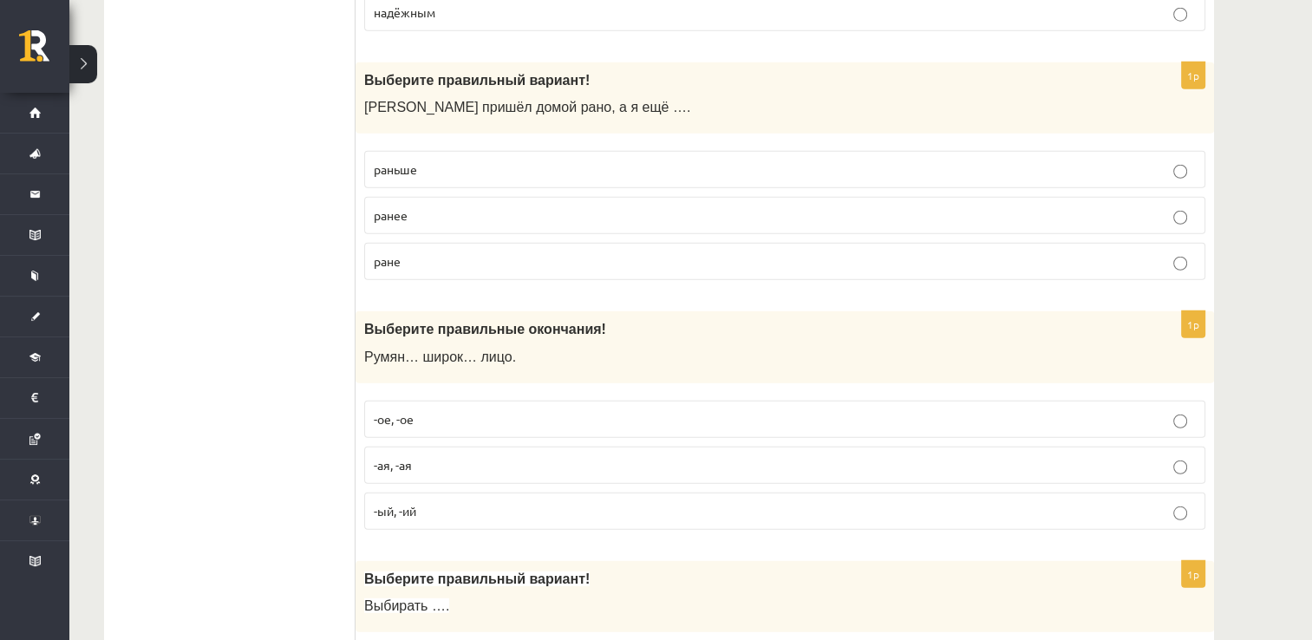
scroll to position [4681, 0]
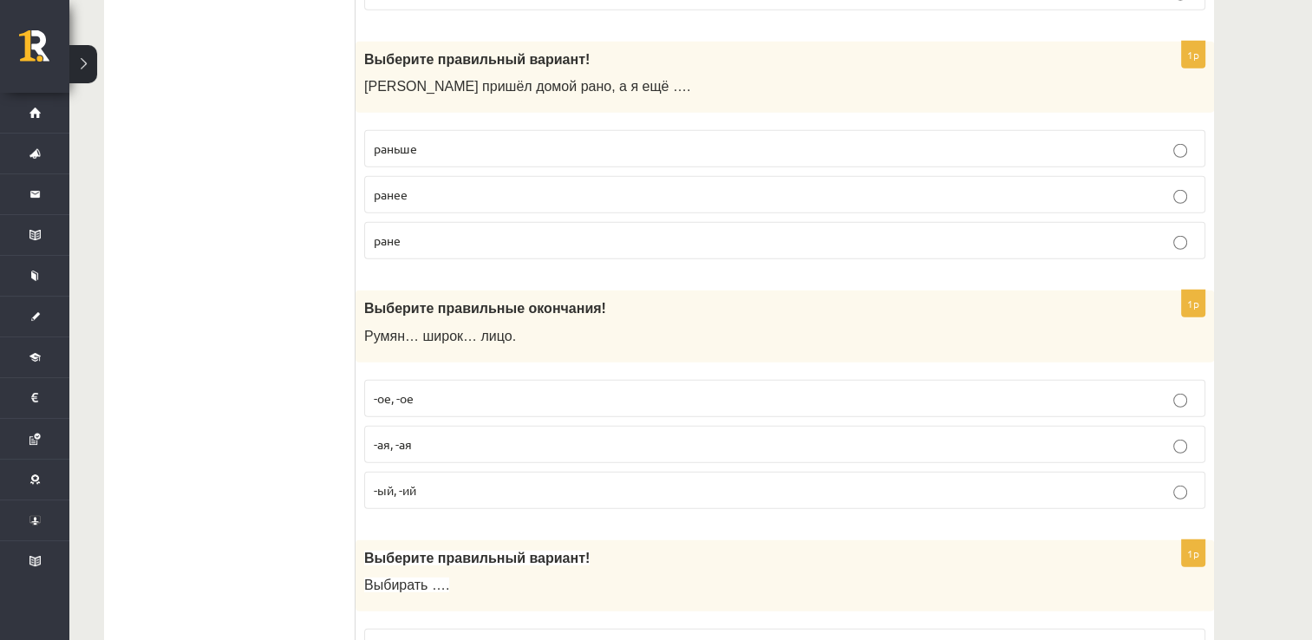
click at [449, 389] on p "-ое, -ое" at bounding box center [785, 398] width 822 height 18
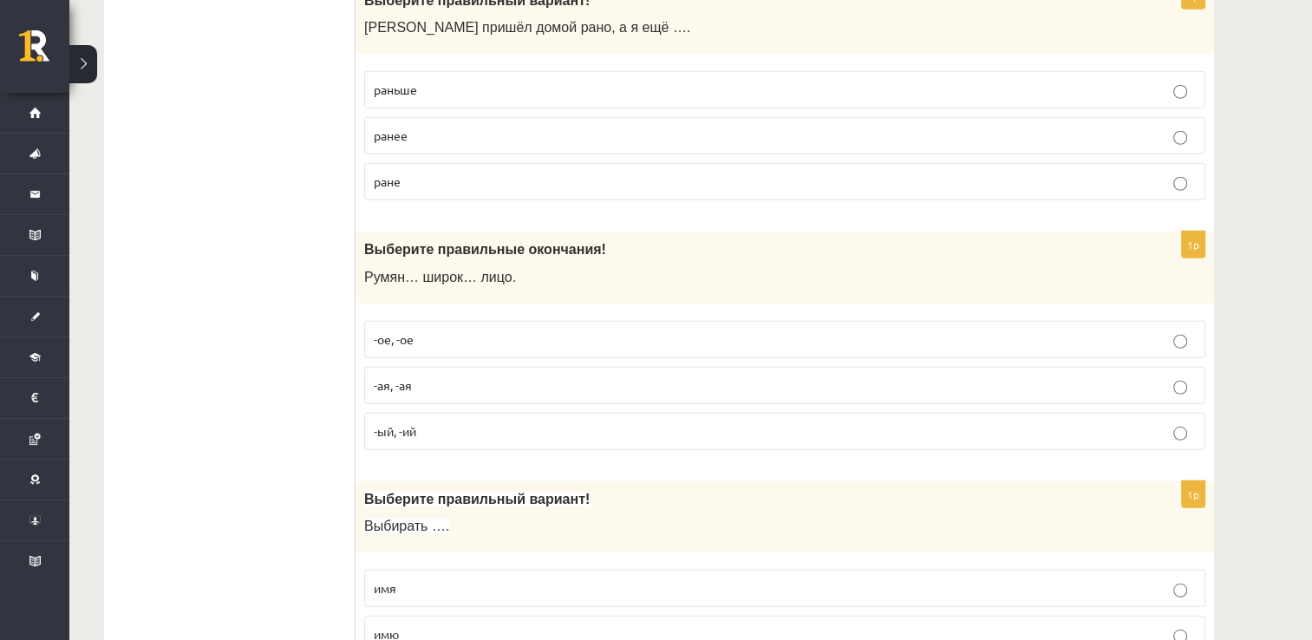
scroll to position [4855, 0]
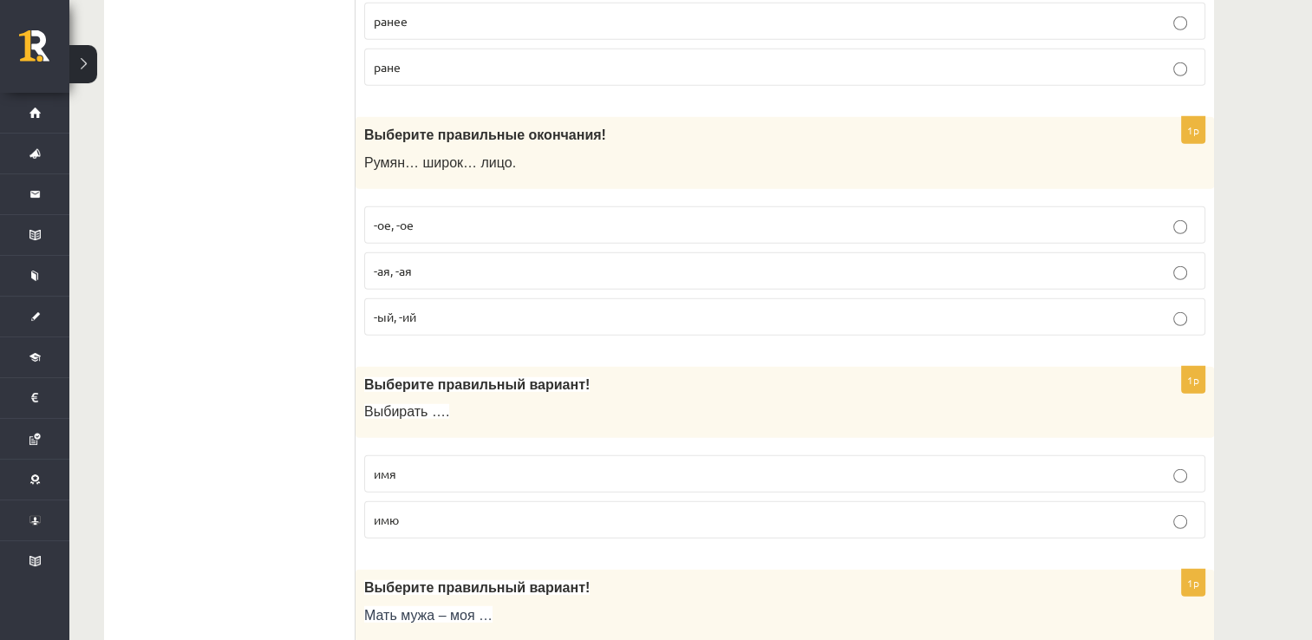
click at [441, 465] on p "имя" at bounding box center [785, 474] width 822 height 18
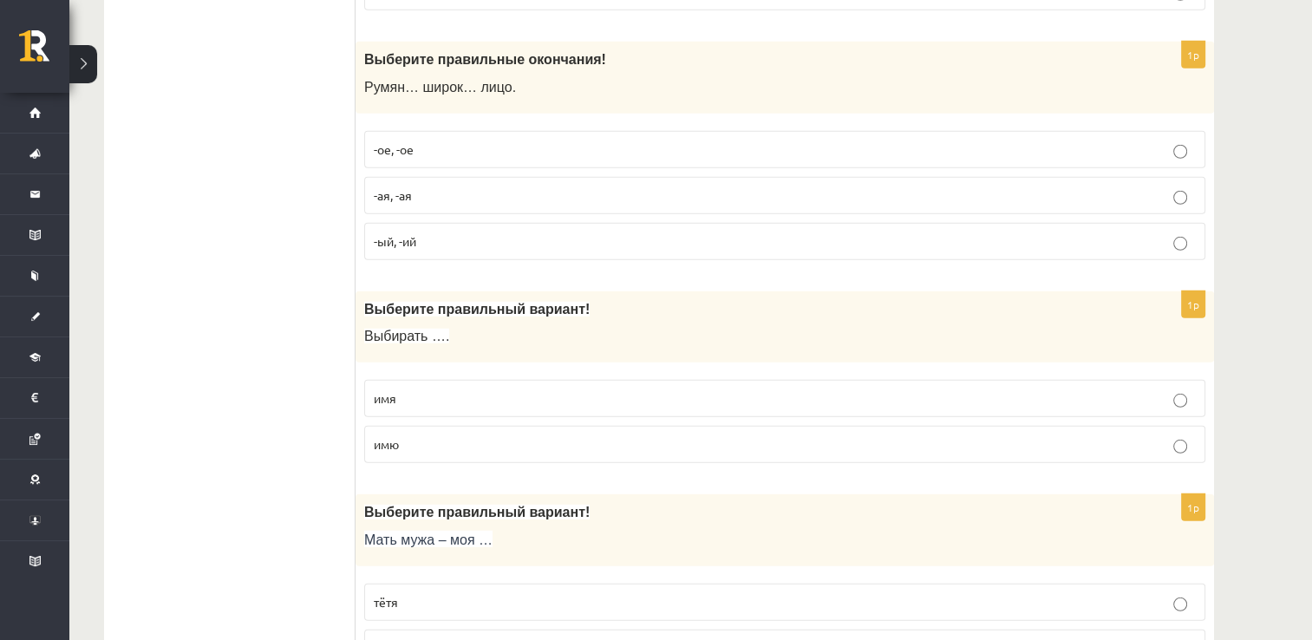
scroll to position [5115, 0]
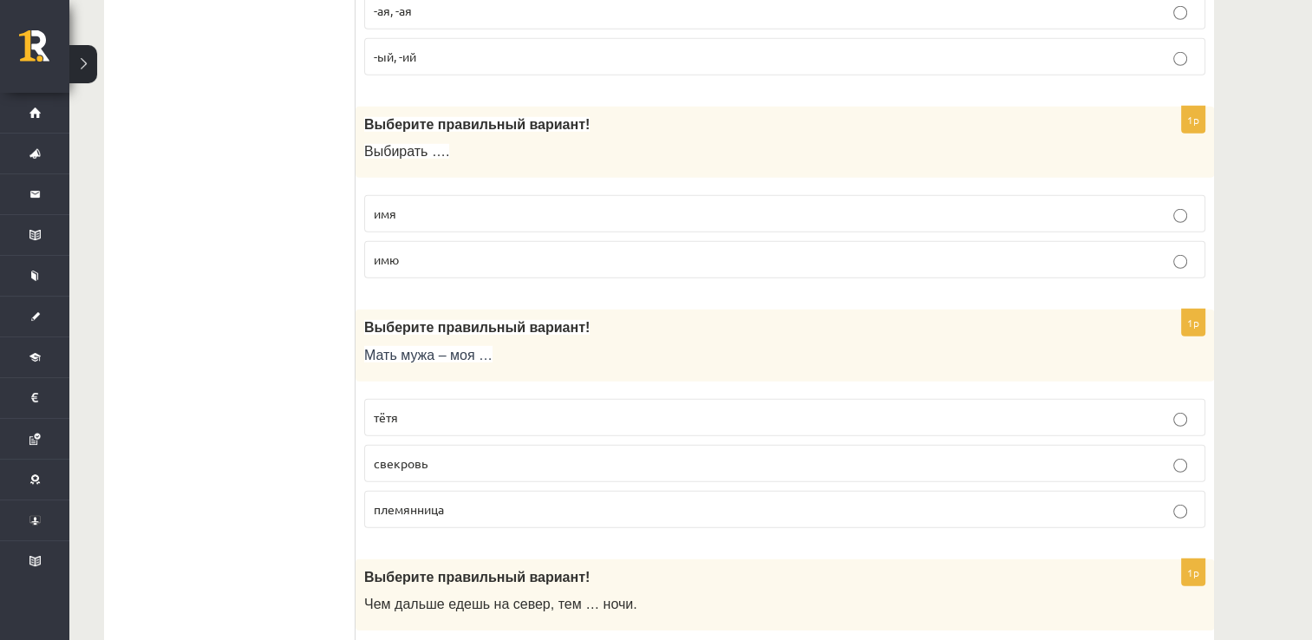
click at [451, 454] on p "свекровь" at bounding box center [785, 463] width 822 height 18
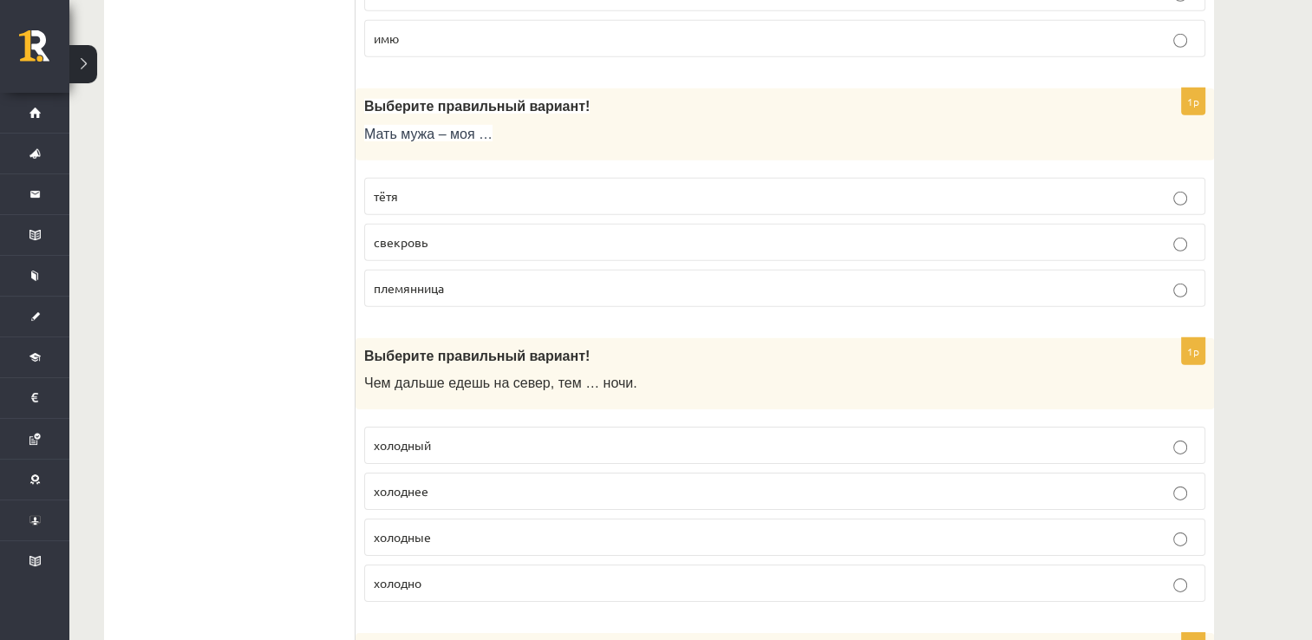
scroll to position [5375, 0]
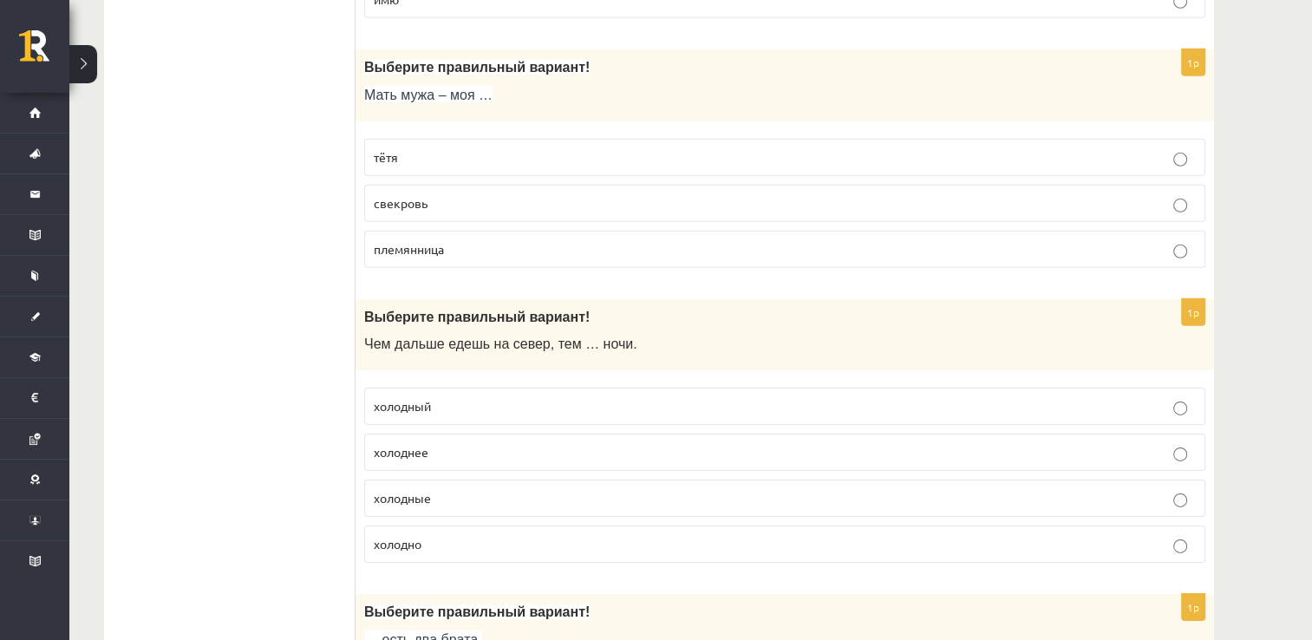
click at [479, 438] on label "холоднее" at bounding box center [784, 451] width 841 height 37
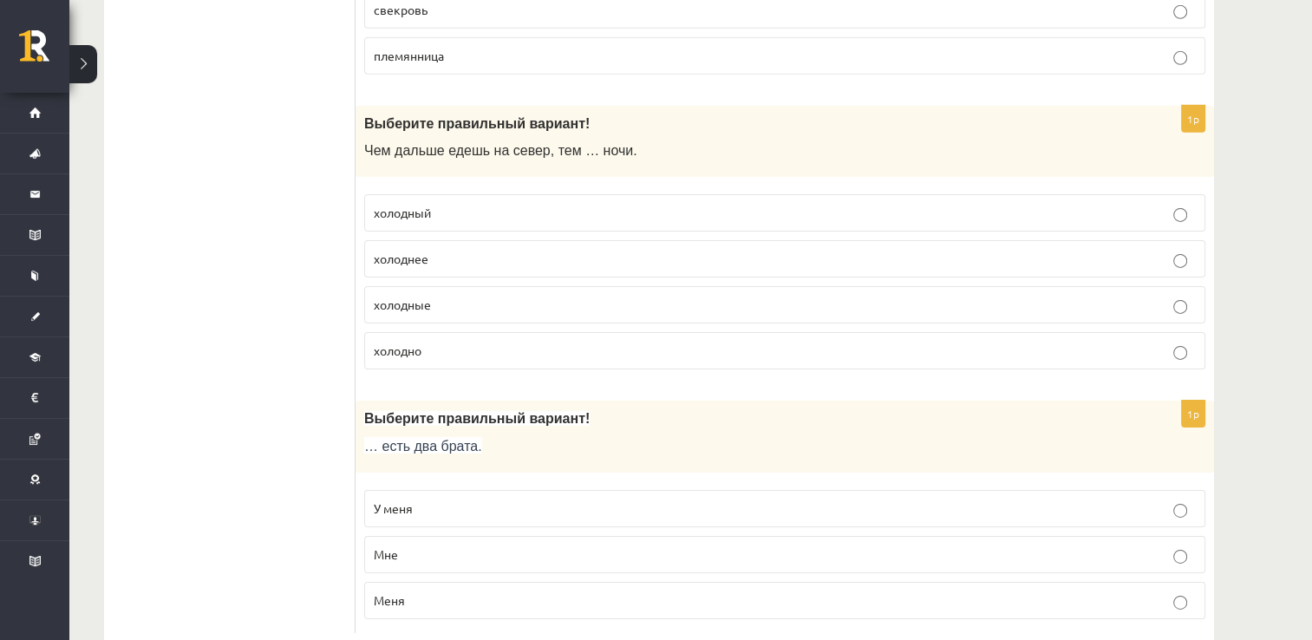
scroll to position [5586, 0]
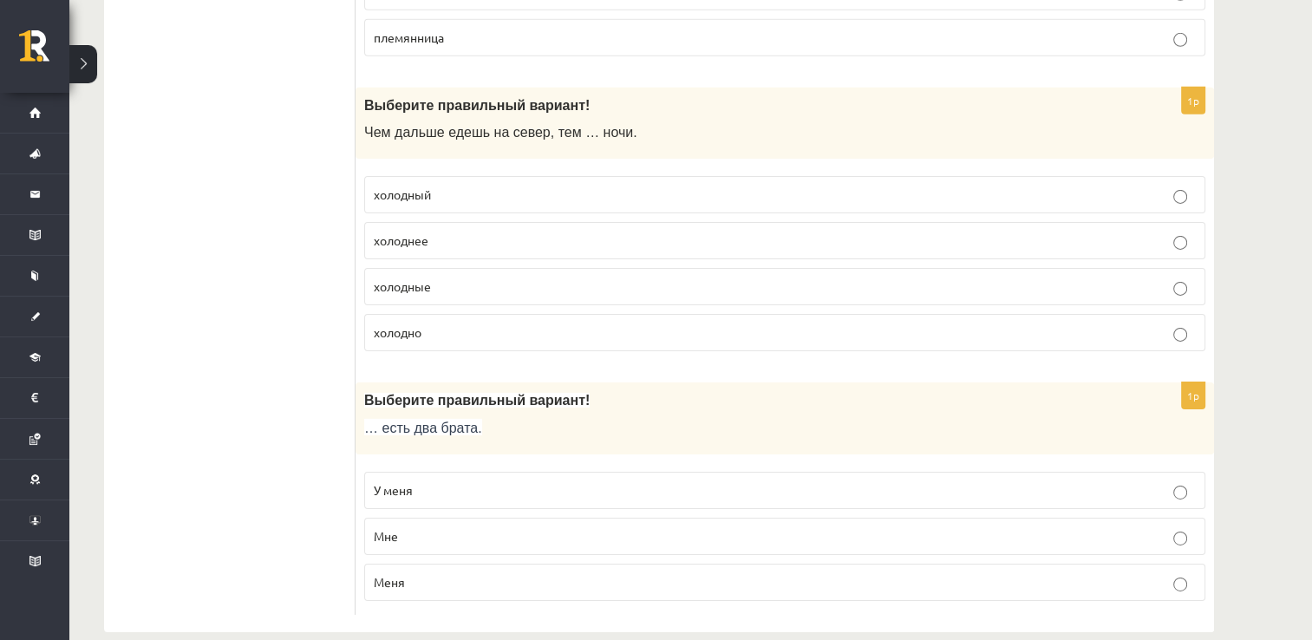
click at [497, 481] on p "У меня" at bounding box center [785, 490] width 822 height 18
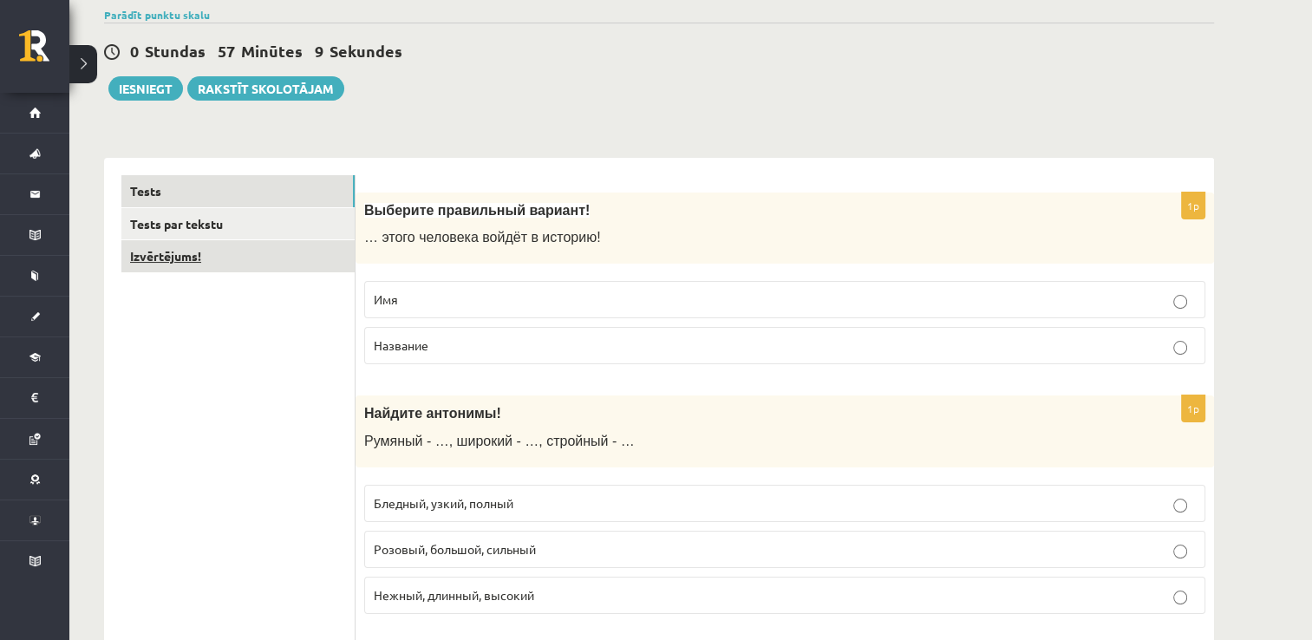
scroll to position [125, 0]
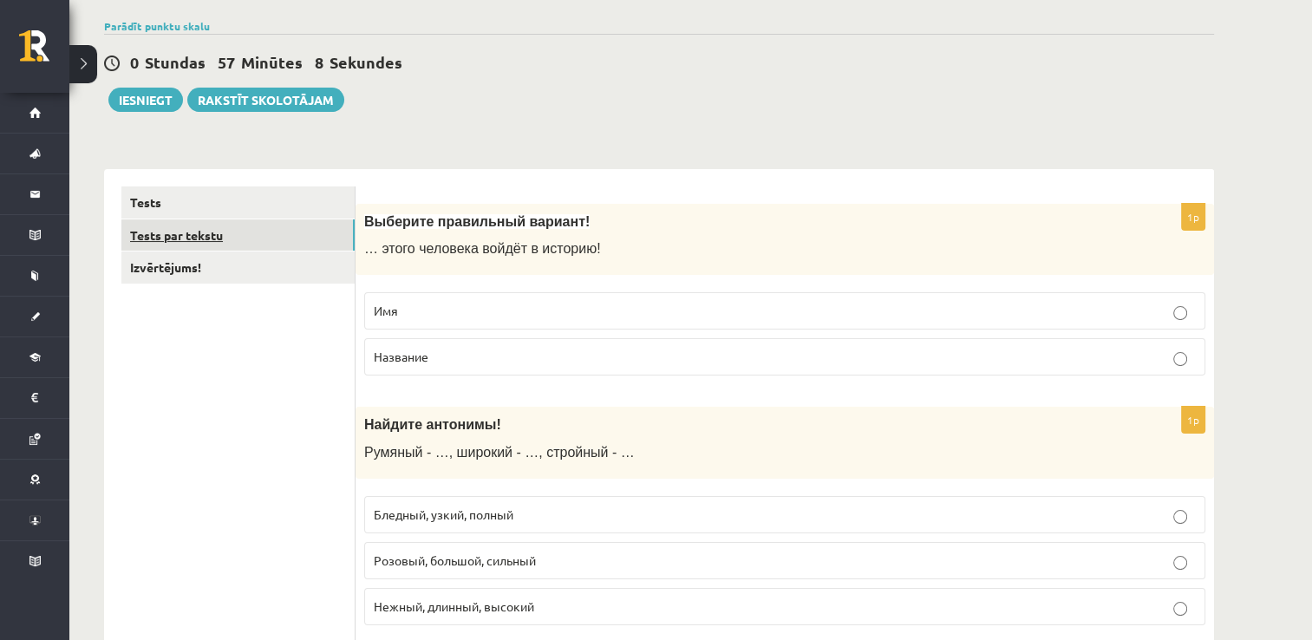
click at [283, 226] on link "Tests par tekstu" at bounding box center [237, 235] width 233 height 32
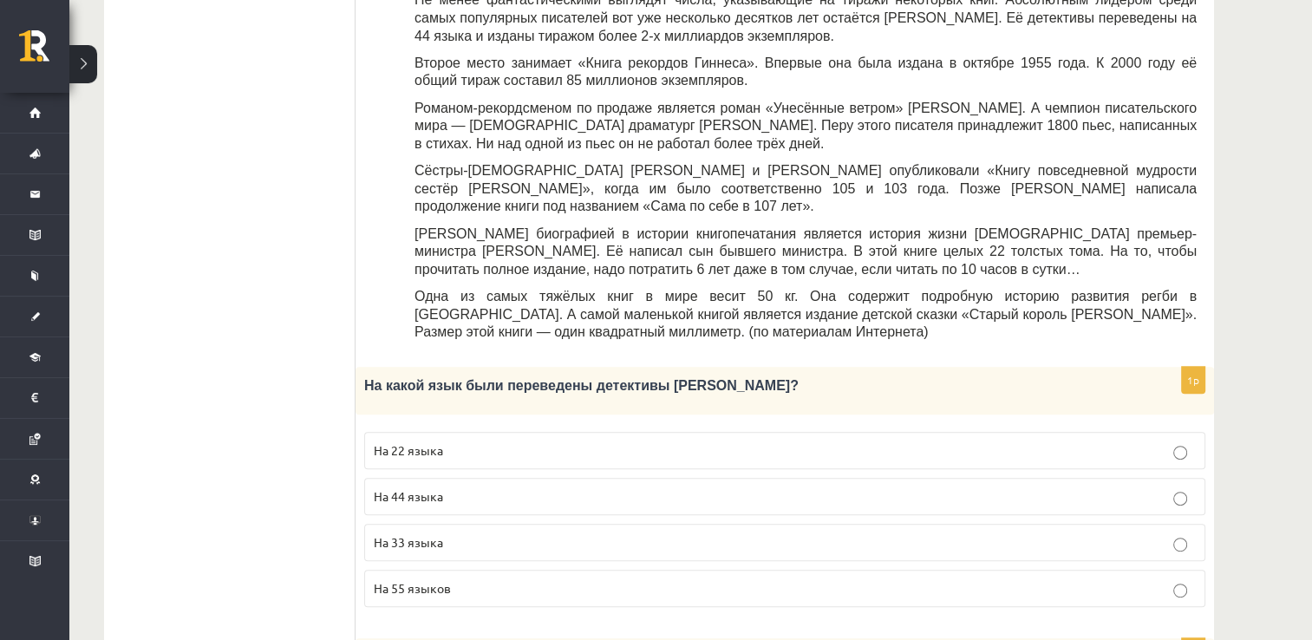
scroll to position [645, 0]
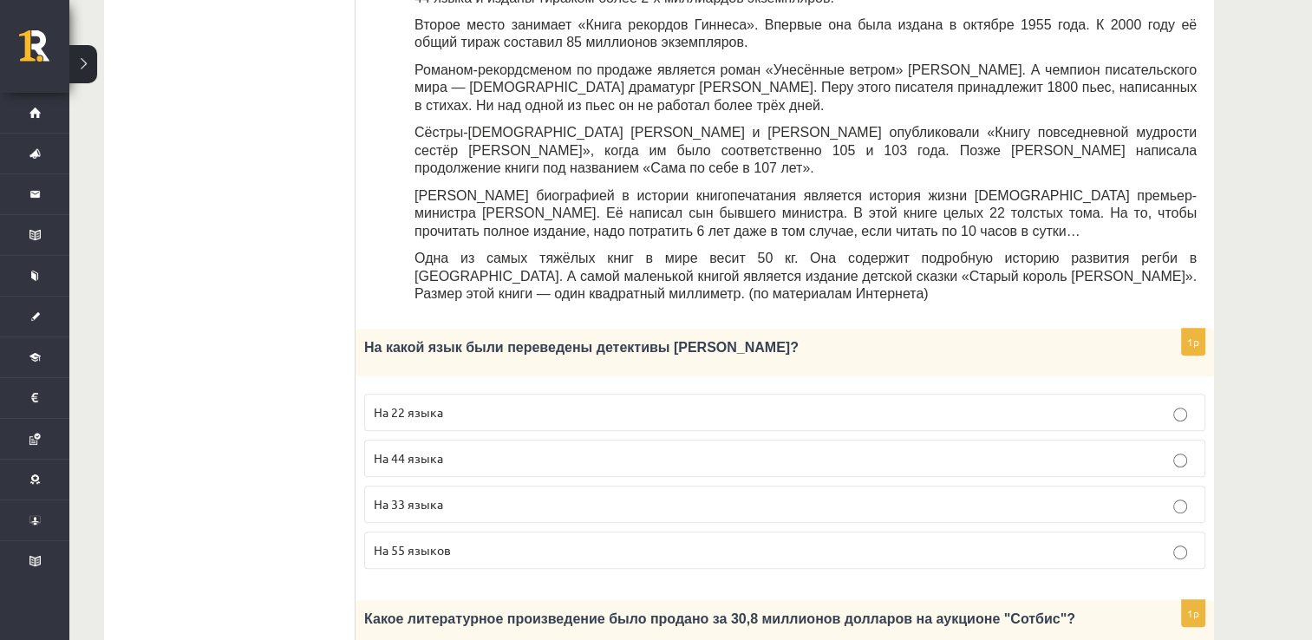
click at [472, 440] on label "На 44 языка" at bounding box center [784, 458] width 841 height 37
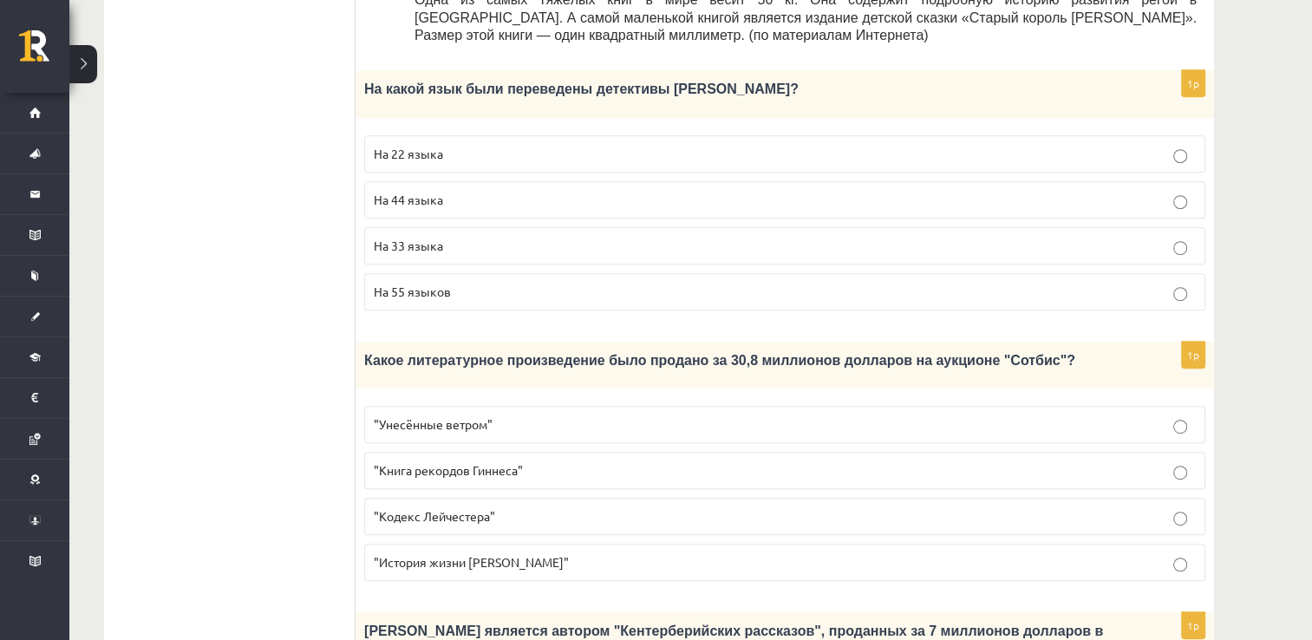
scroll to position [905, 0]
click at [509, 505] on p ""Кодекс Лейчестера"" at bounding box center [785, 514] width 822 height 18
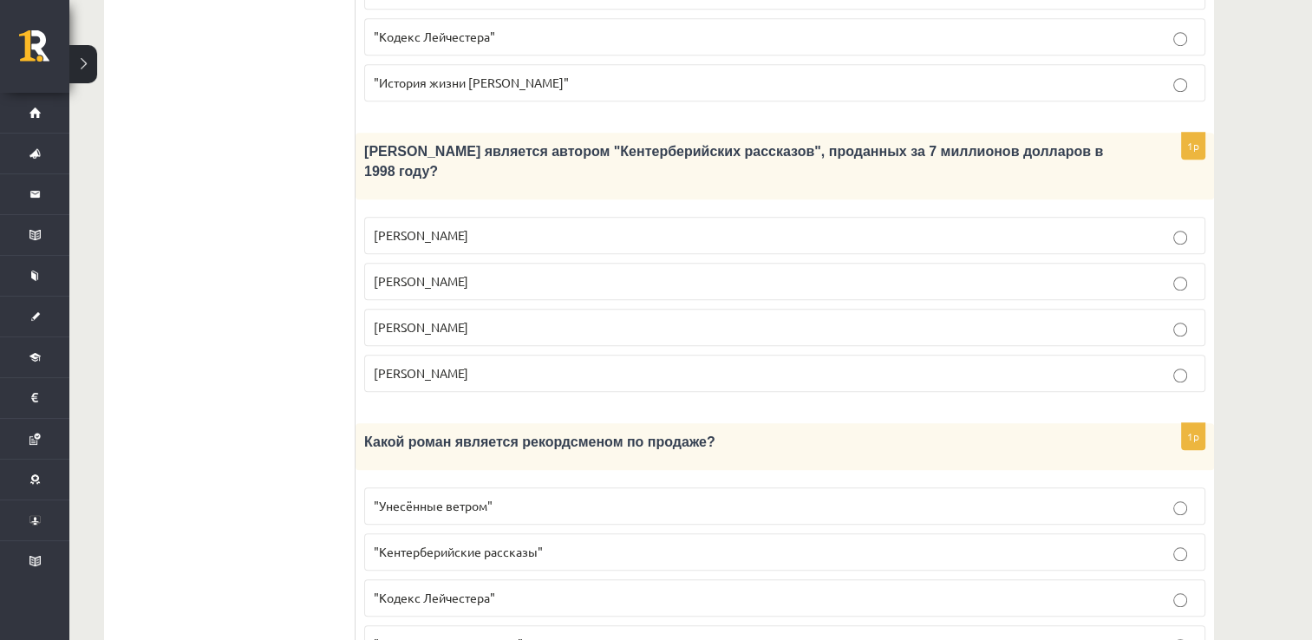
scroll to position [1401, 0]
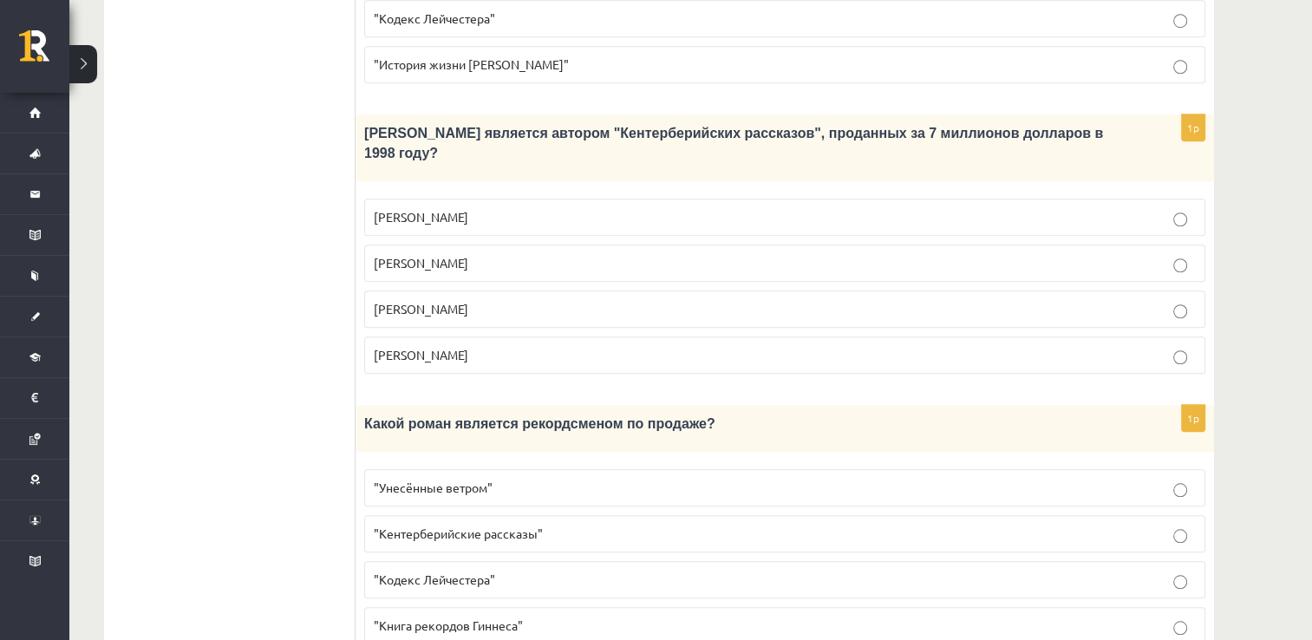
click at [528, 300] on p "Джефри Чосер" at bounding box center [785, 309] width 822 height 18
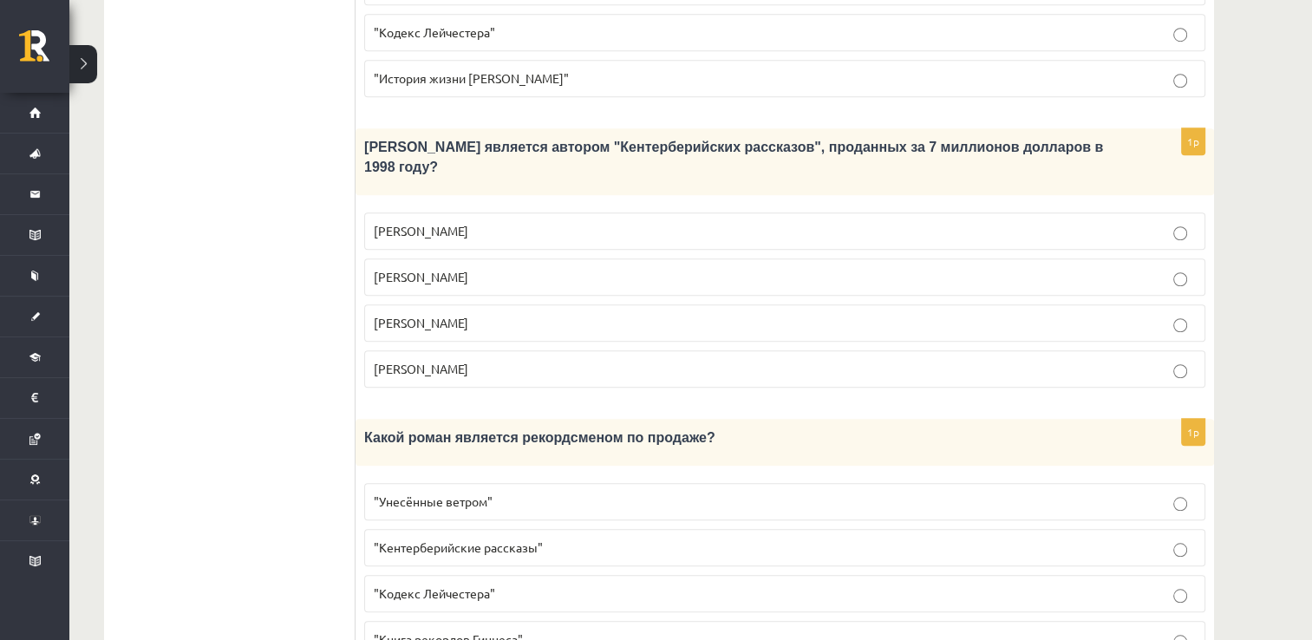
scroll to position [1474, 0]
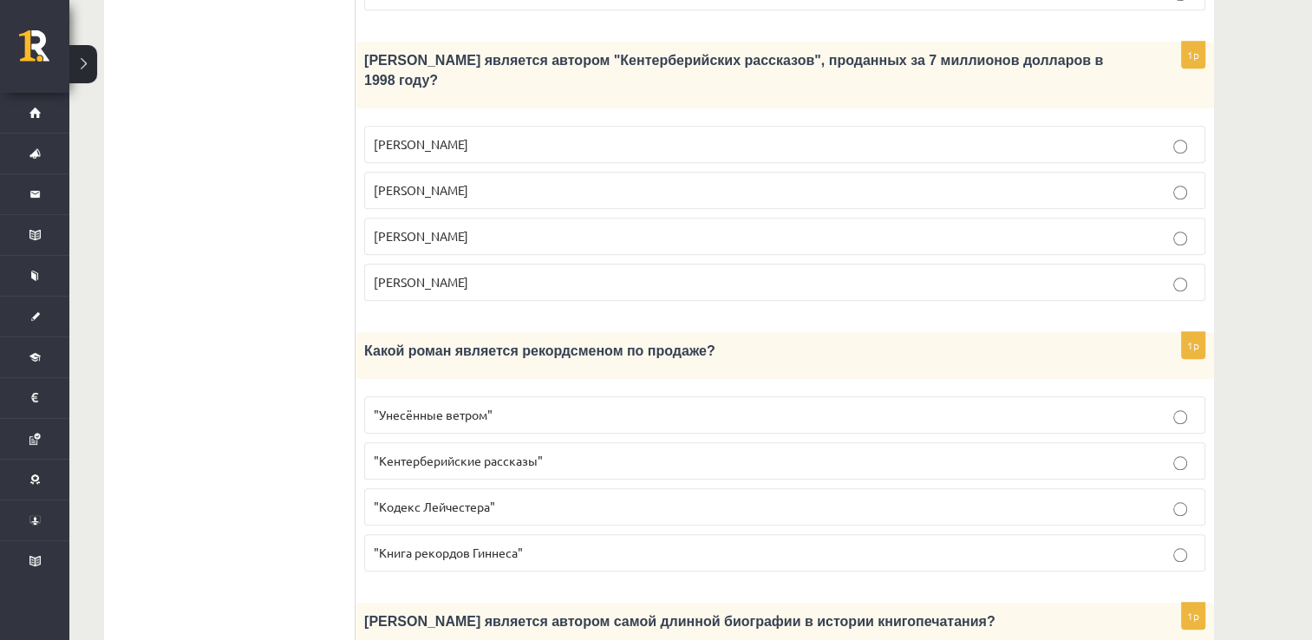
click at [615, 406] on p ""Унесённые ветром"" at bounding box center [785, 415] width 822 height 18
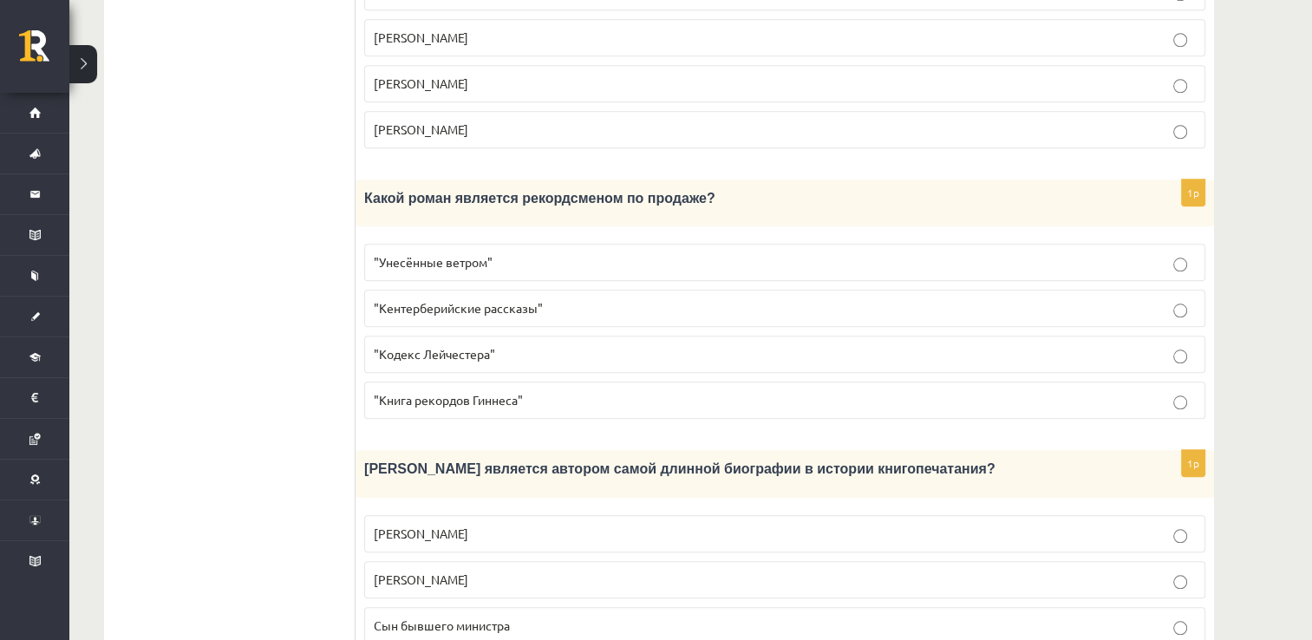
scroll to position [1661, 0]
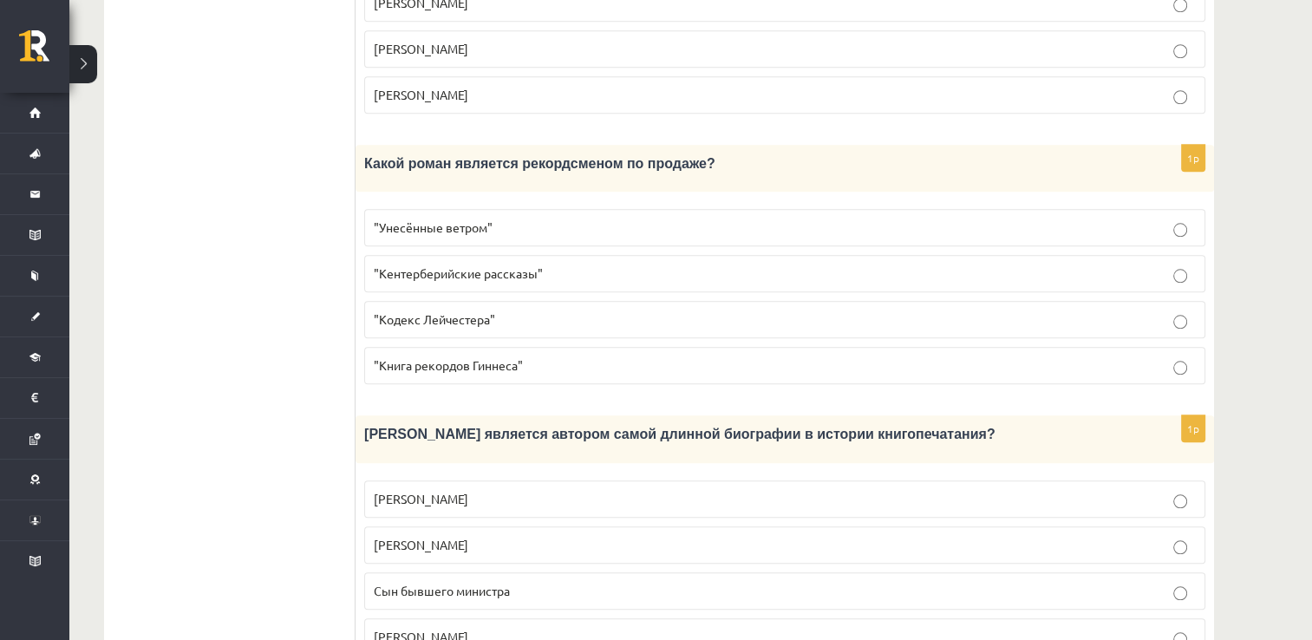
click at [505, 490] on p "Билл Гейтс" at bounding box center [785, 499] width 822 height 18
click at [531, 582] on p "Сын бывшего министра" at bounding box center [785, 591] width 822 height 18
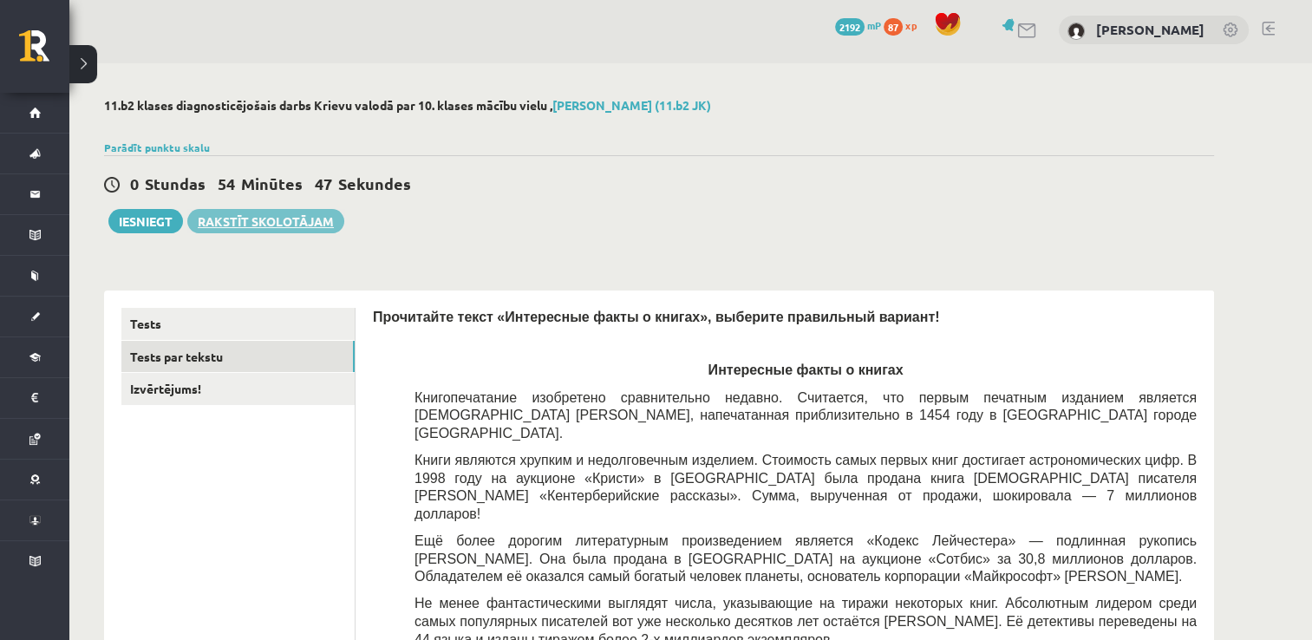
scroll to position [0, 0]
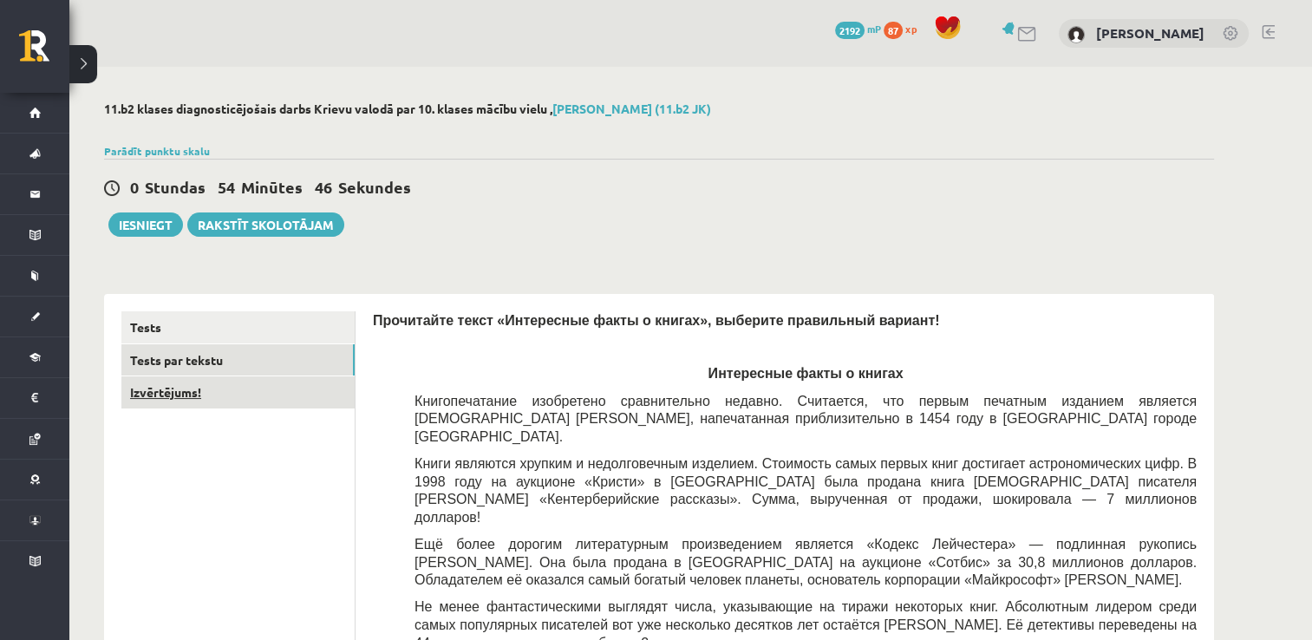
click at [251, 387] on link "Izvērtējums!" at bounding box center [237, 392] width 233 height 32
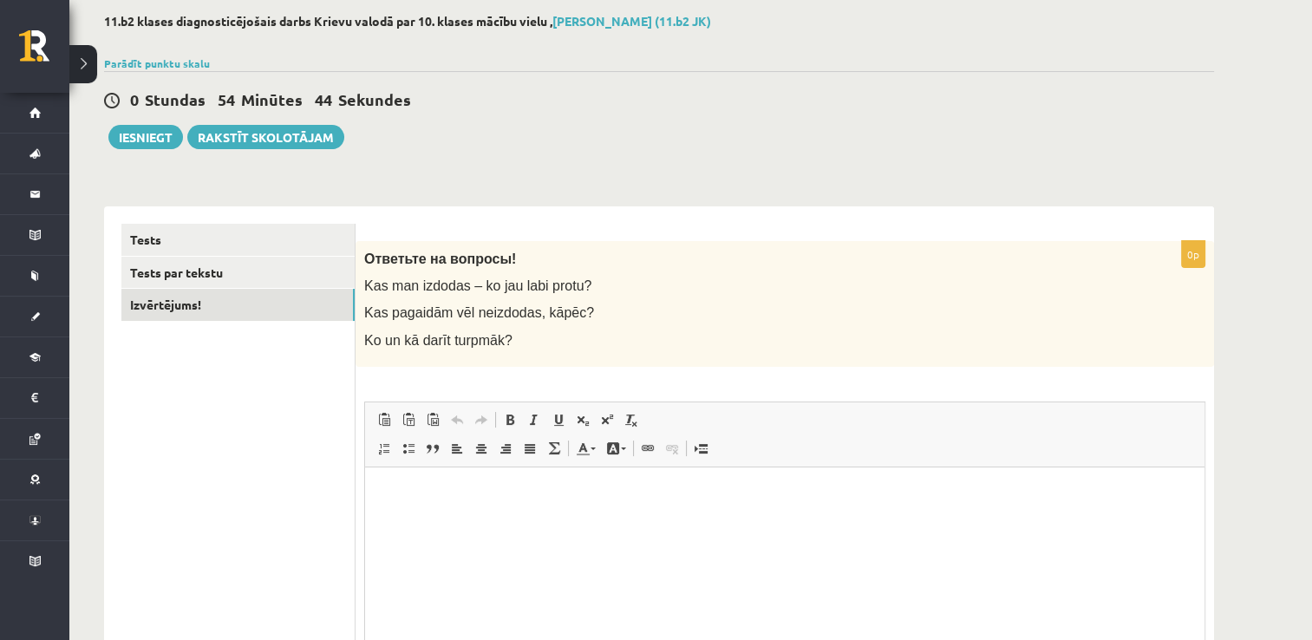
click at [439, 425] on span at bounding box center [433, 420] width 14 height 14
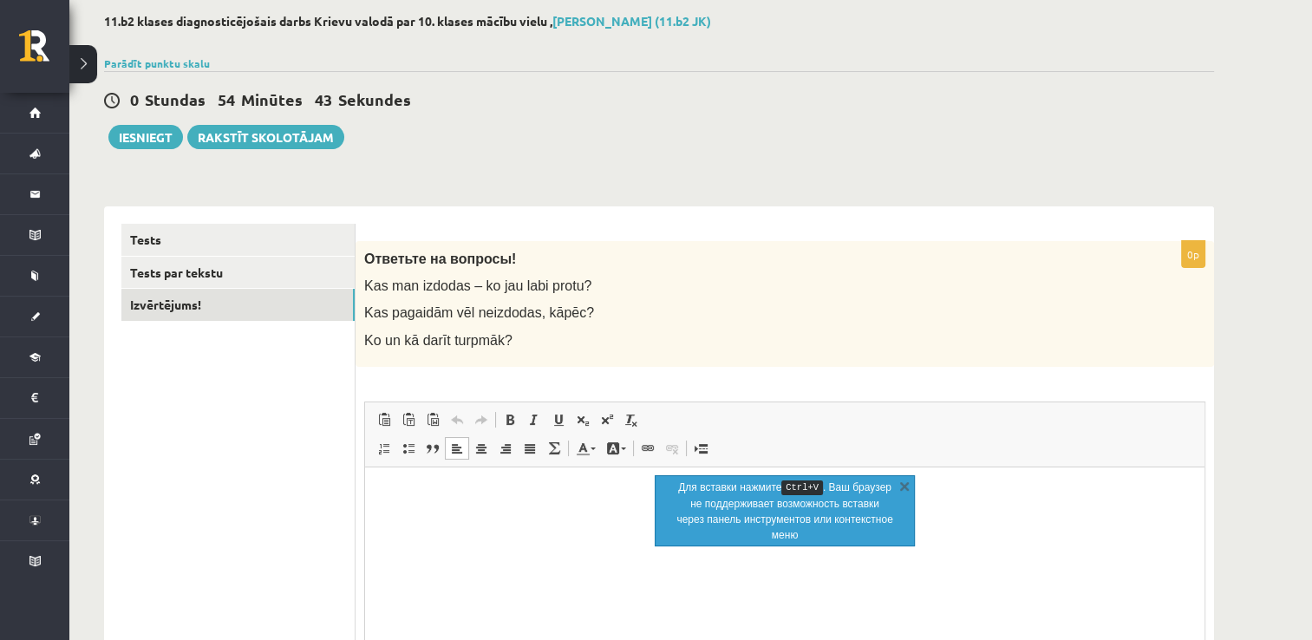
click at [507, 509] on html at bounding box center [784, 492] width 839 height 53
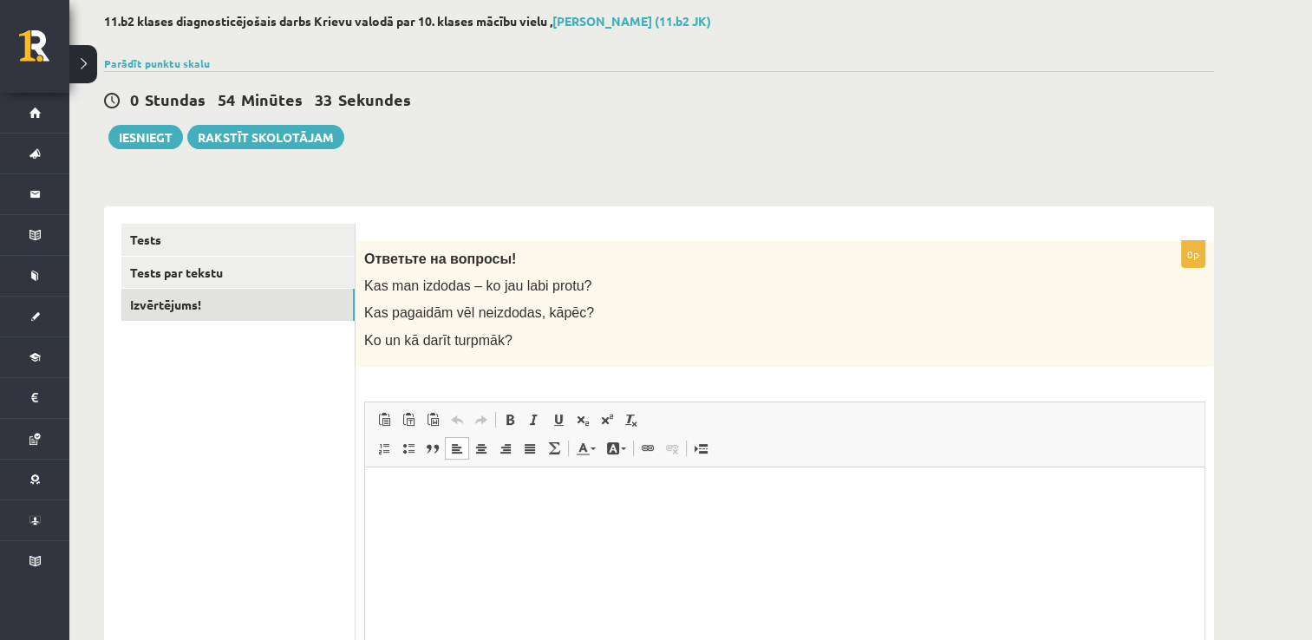
click at [580, 518] on html at bounding box center [784, 492] width 839 height 53
click at [300, 232] on link "Tests" at bounding box center [237, 240] width 233 height 32
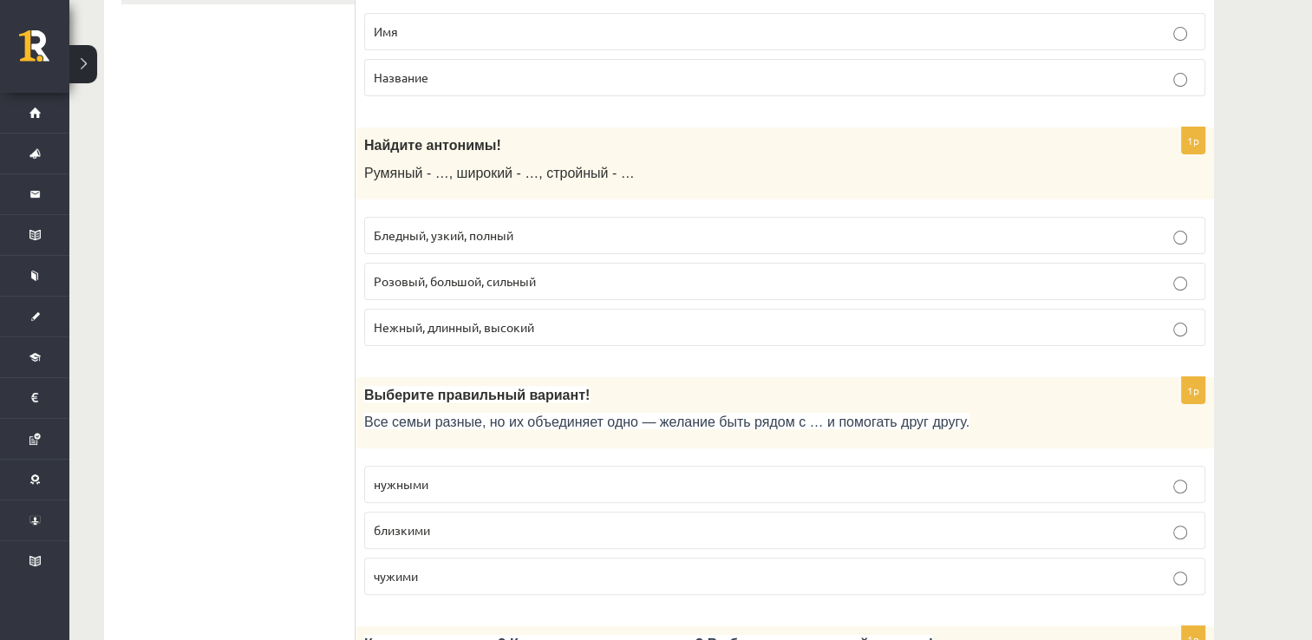
scroll to position [261, 0]
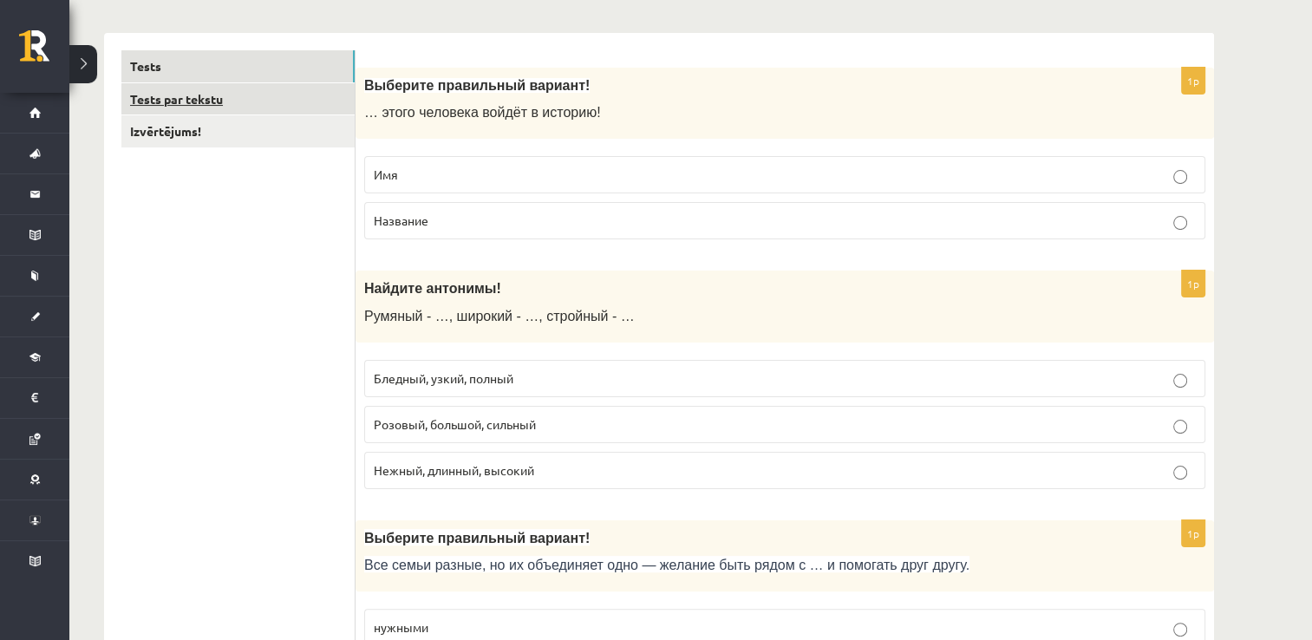
click at [266, 93] on link "Tests par tekstu" at bounding box center [237, 99] width 233 height 32
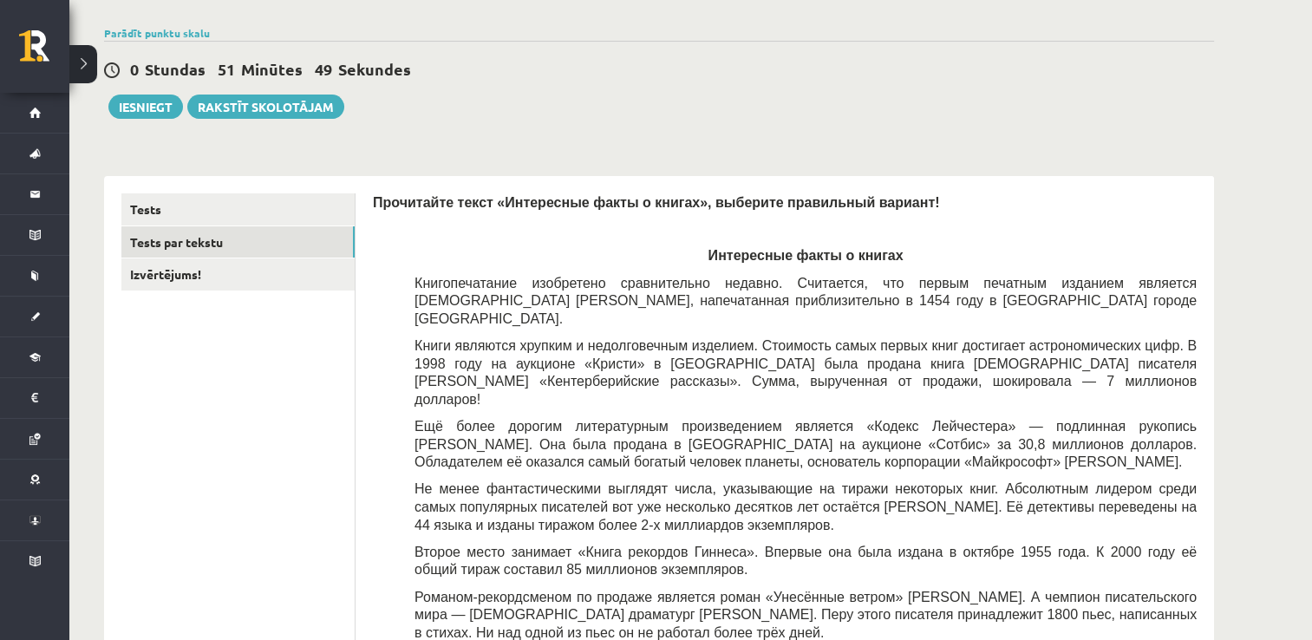
scroll to position [101, 0]
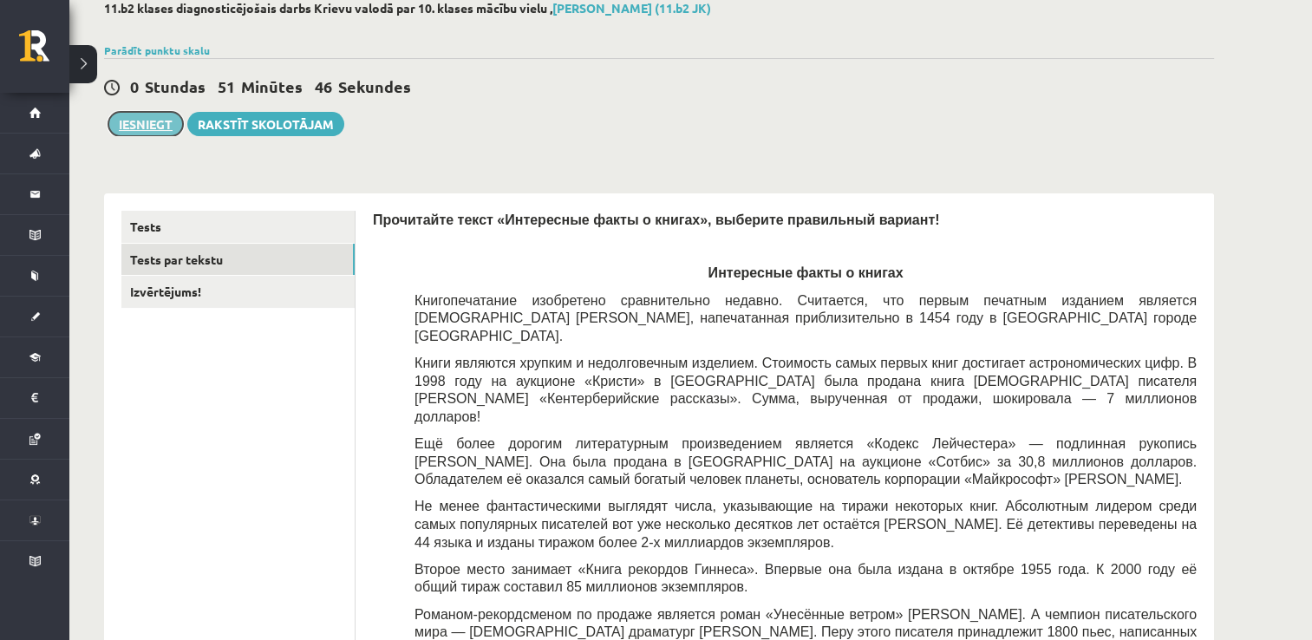
click at [165, 124] on button "Iesniegt" at bounding box center [145, 124] width 75 height 24
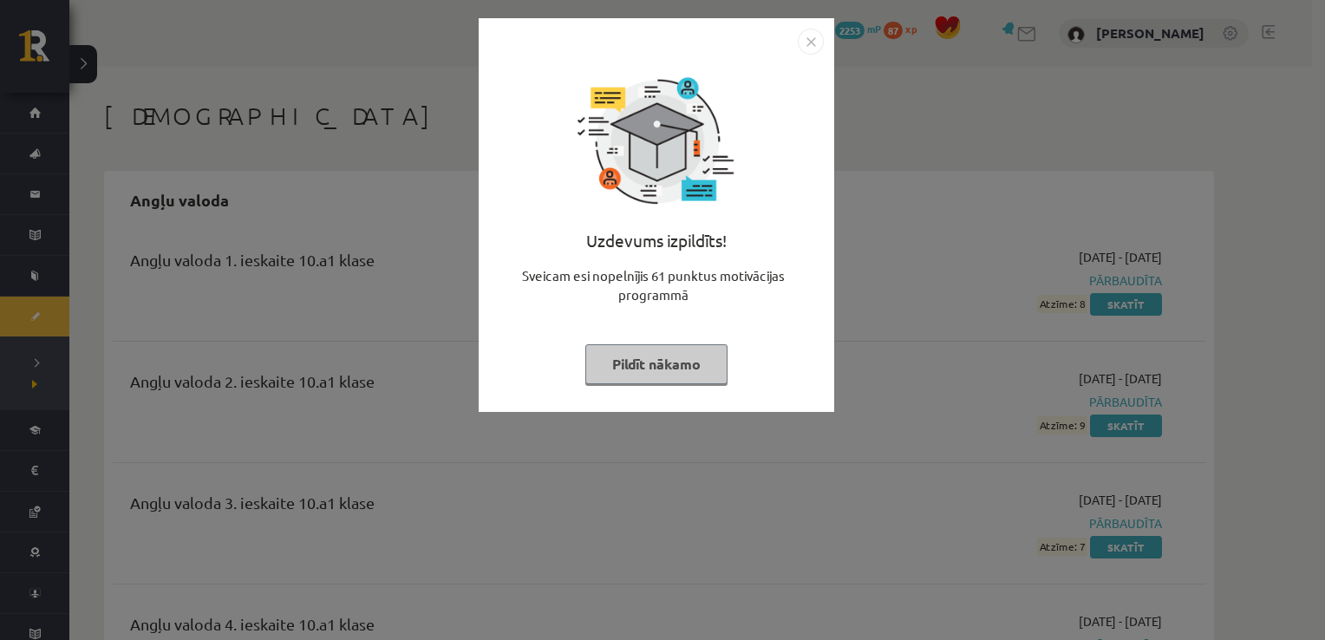
click at [694, 365] on button "Pildīt nākamo" at bounding box center [656, 364] width 142 height 40
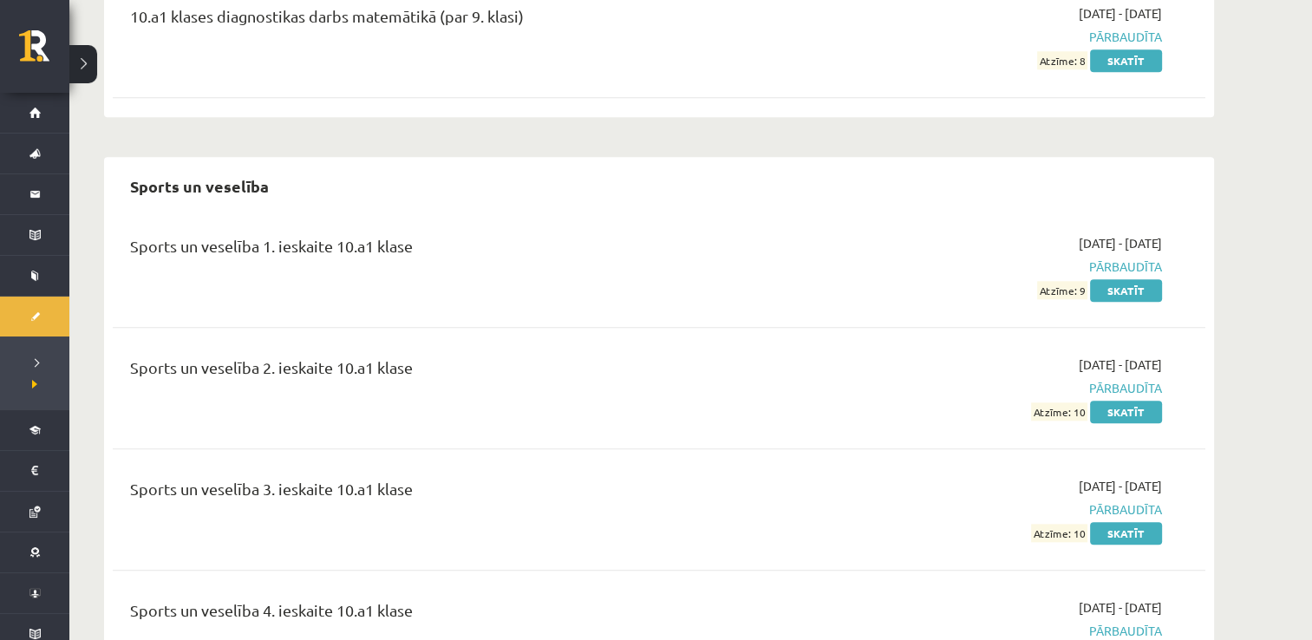
scroll to position [8373, 0]
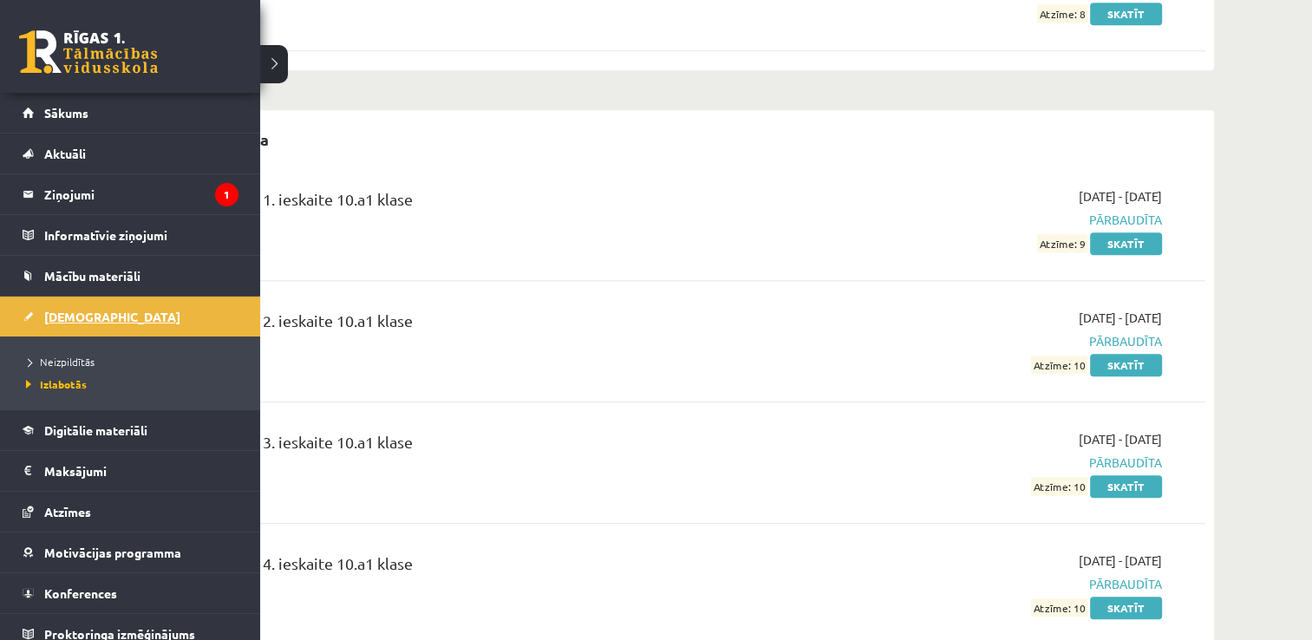
click at [55, 321] on span "[DEMOGRAPHIC_DATA]" at bounding box center [112, 317] width 136 height 16
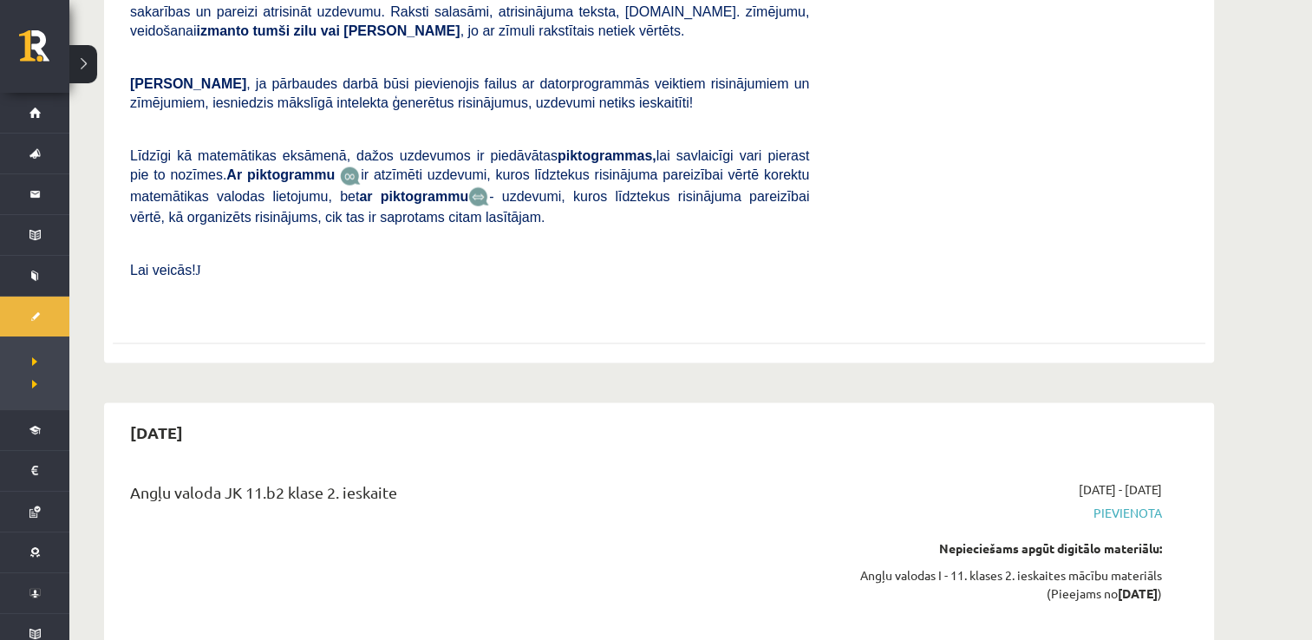
scroll to position [3258, 0]
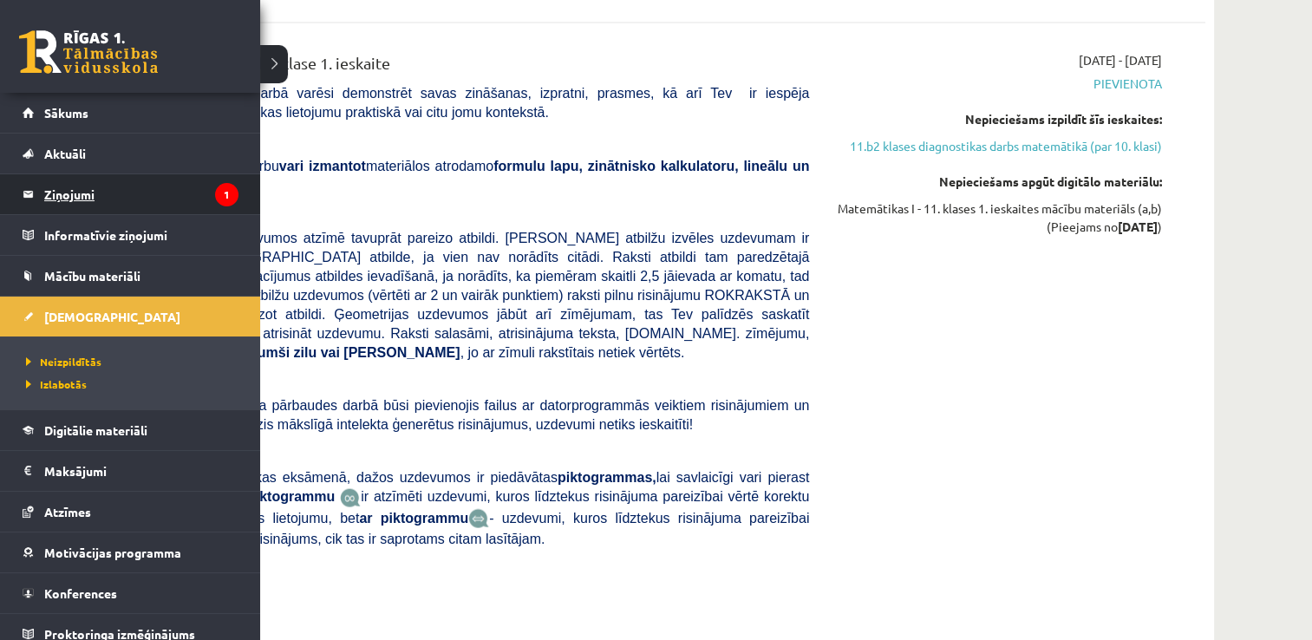
click at [111, 186] on legend "Ziņojumi 1" at bounding box center [141, 194] width 194 height 40
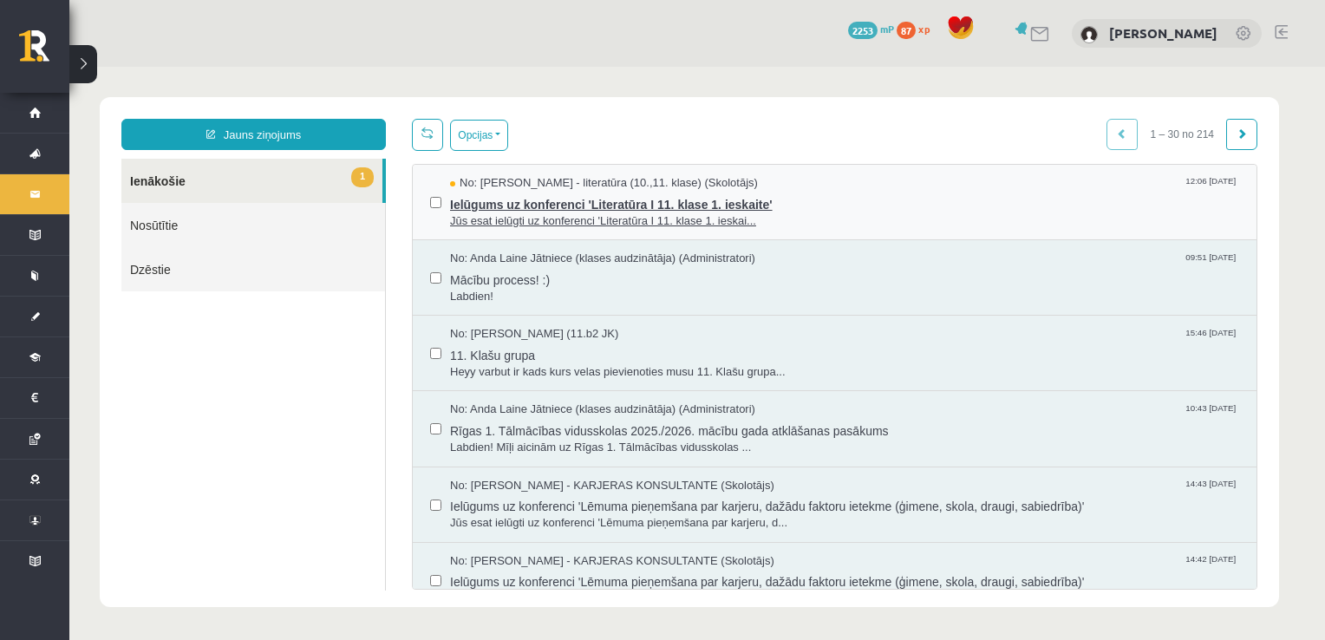
click at [773, 225] on span "Jūs esat ielūgti uz konferenci 'Literatūra I 11. klase 1. ieskai..." at bounding box center [844, 221] width 789 height 16
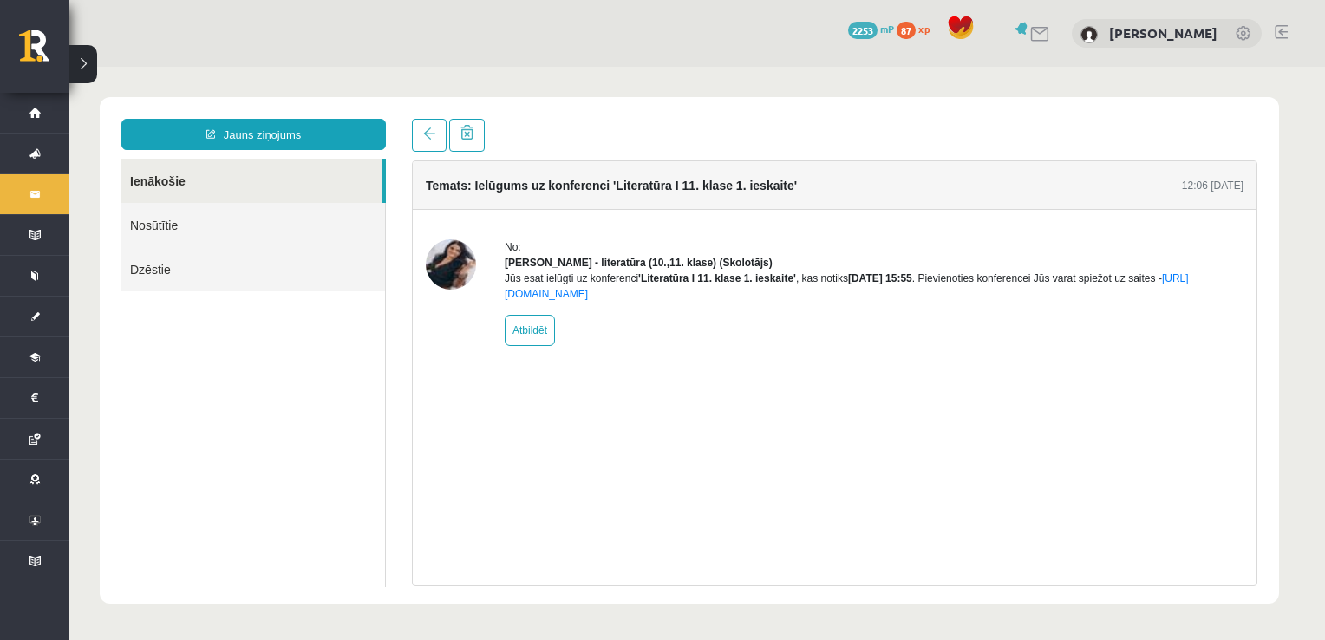
click at [725, 214] on div "No: Samanta Balode - literatūra (10.,11. klase) (Skolotājs) Jūs esat ielūgti uz…" at bounding box center [835, 293] width 844 height 166
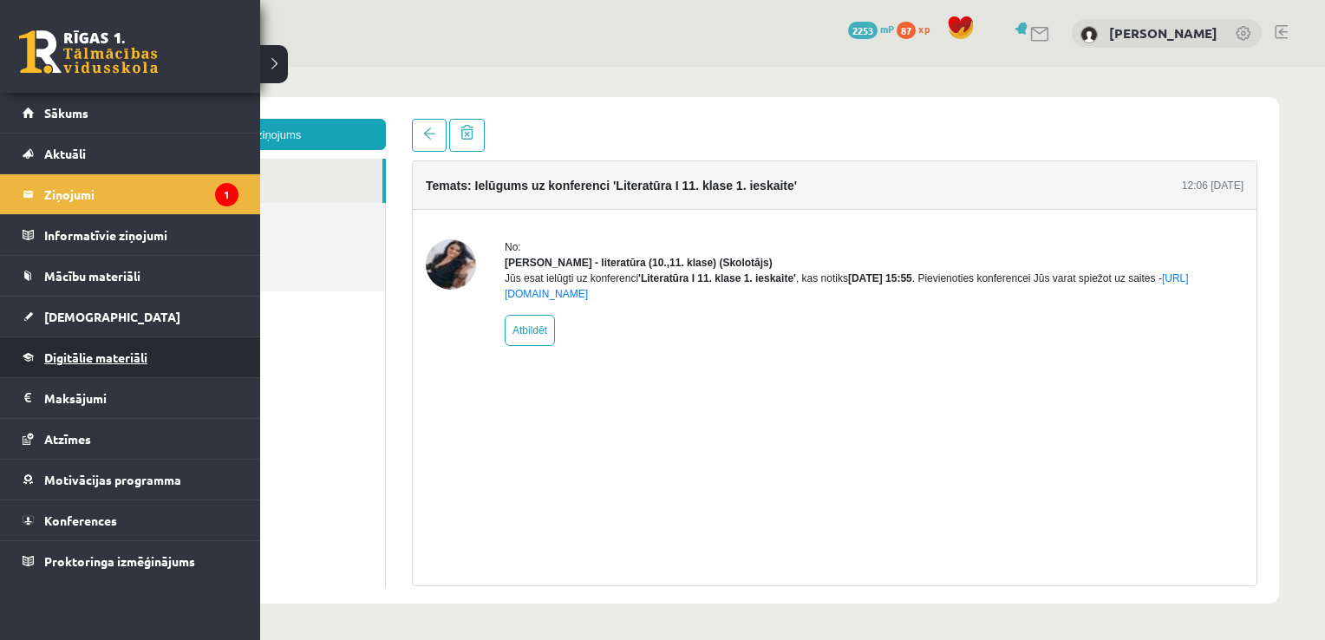
click at [118, 360] on span "Digitālie materiāli" at bounding box center [95, 357] width 103 height 16
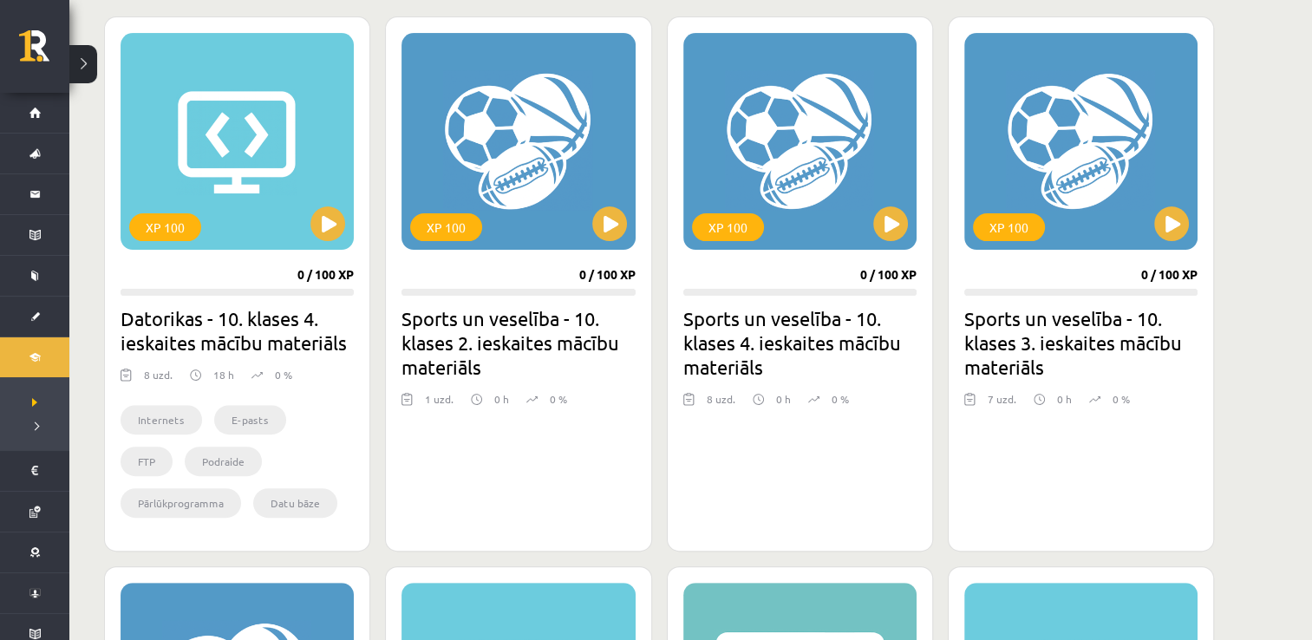
scroll to position [520, 0]
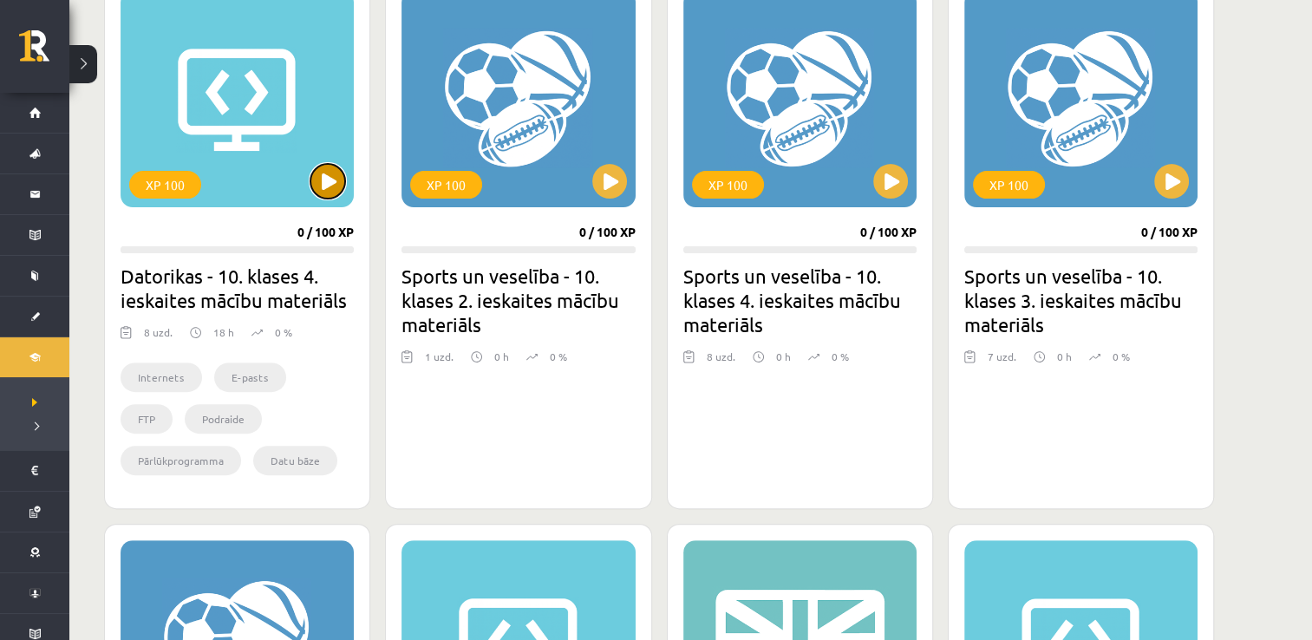
click at [312, 181] on button at bounding box center [327, 181] width 35 height 35
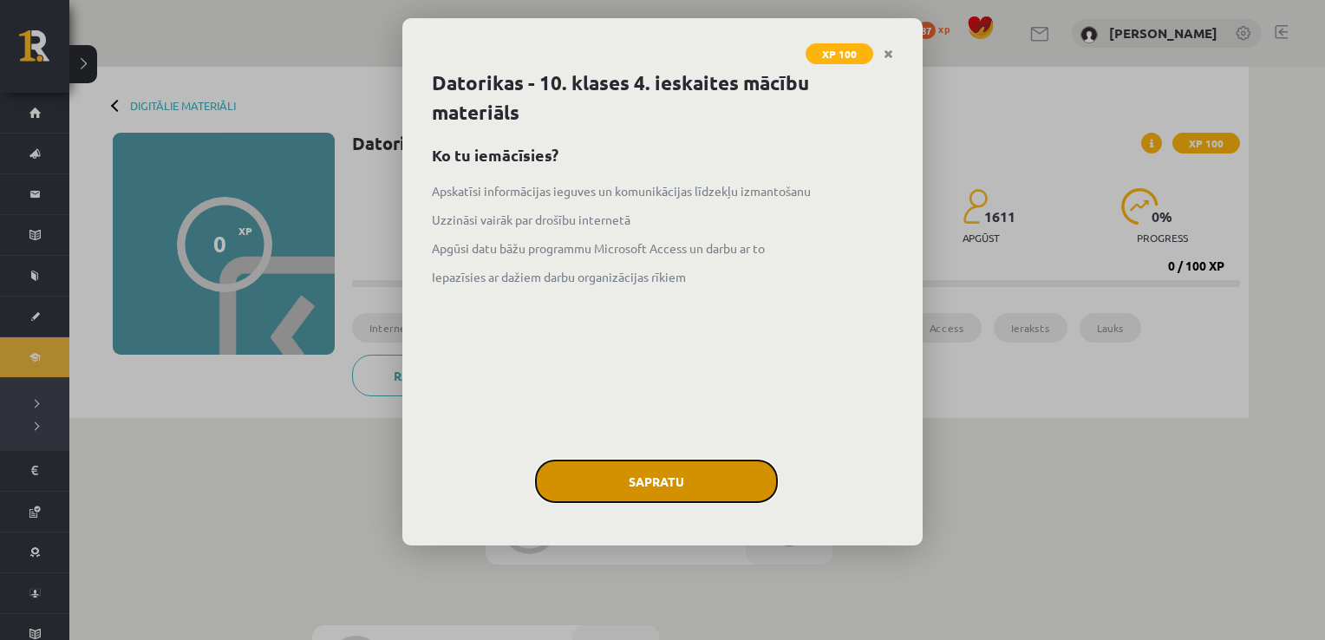
click at [729, 484] on button "Sapratu" at bounding box center [656, 480] width 243 height 43
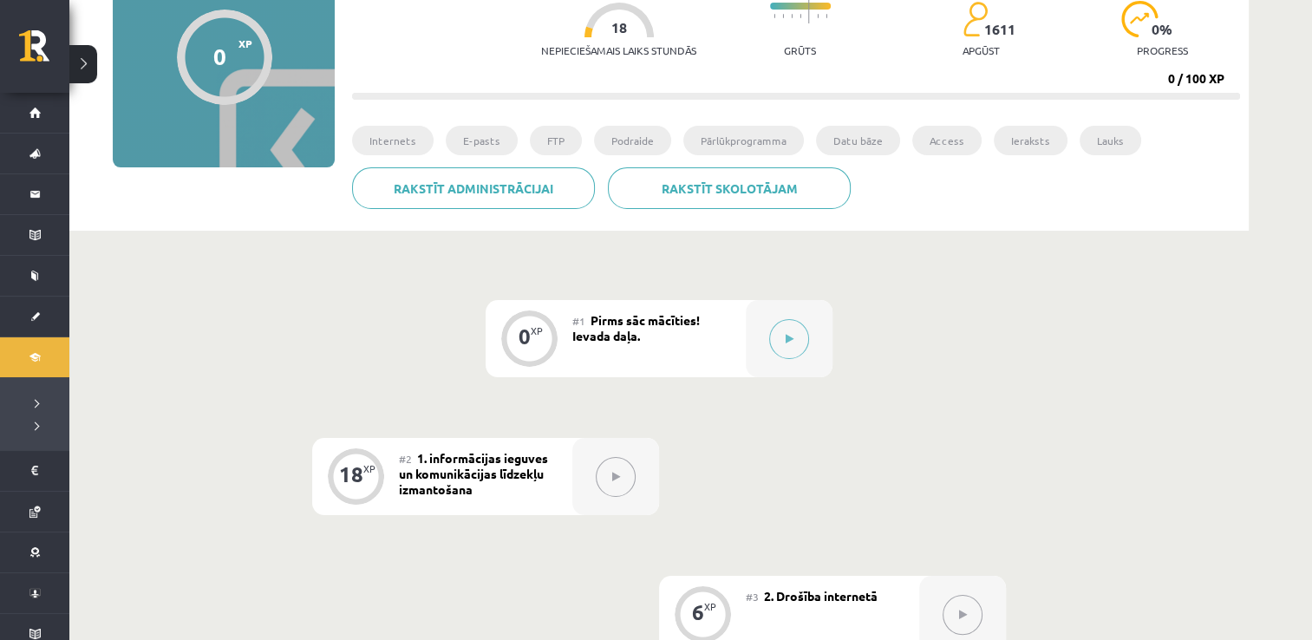
scroll to position [173, 0]
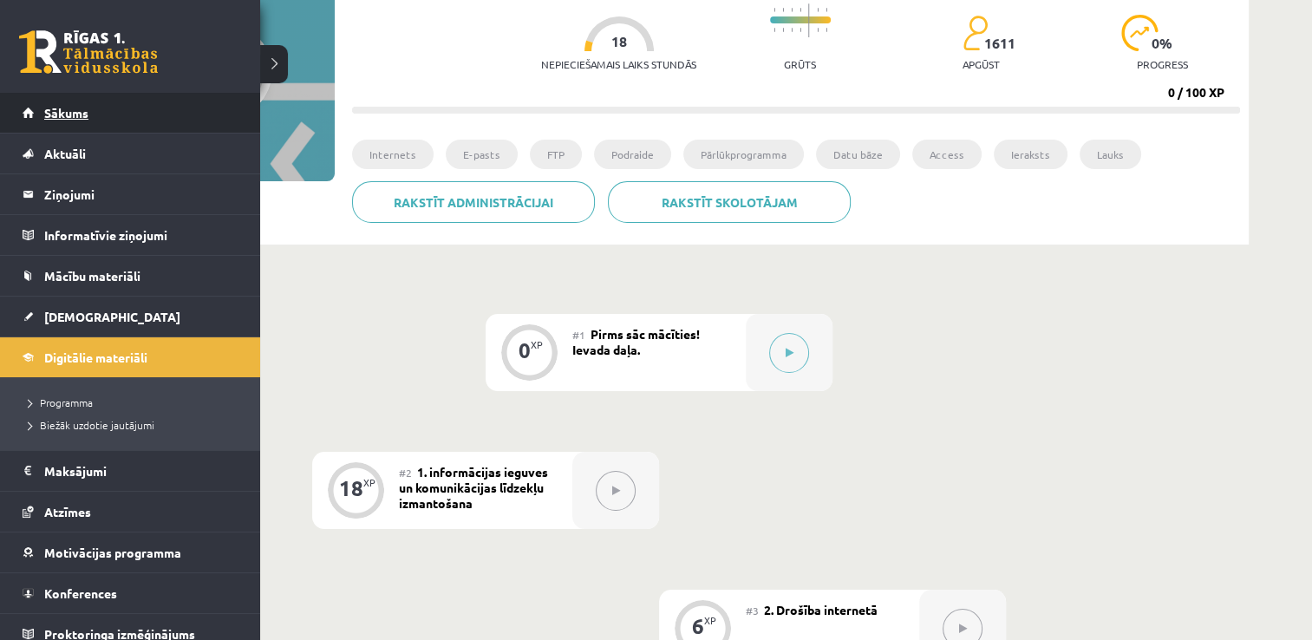
click at [42, 113] on link "Sākums" at bounding box center [131, 113] width 216 height 40
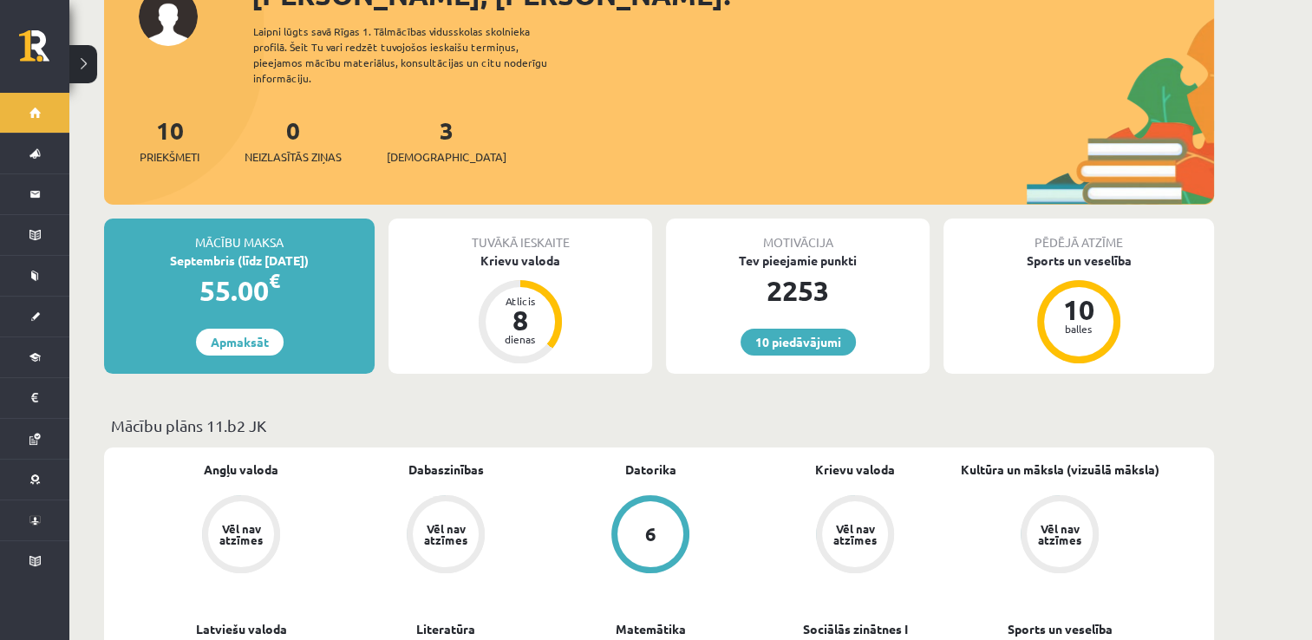
scroll to position [173, 0]
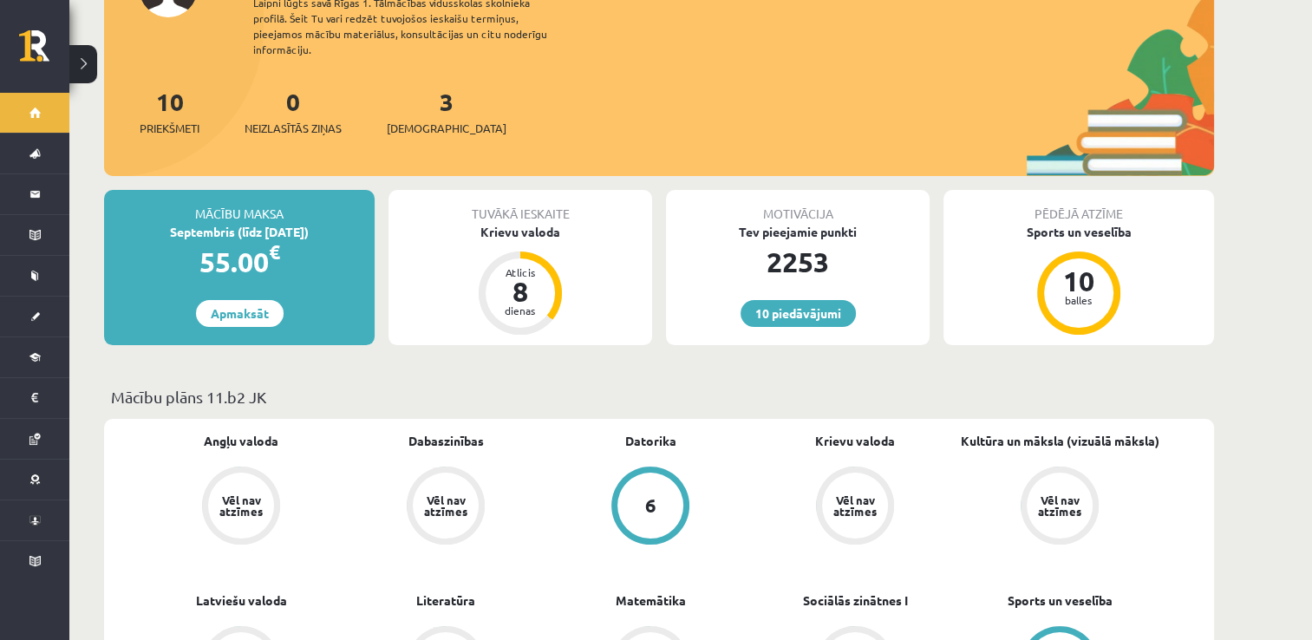
click at [450, 109] on div "10 Priekšmeti 0 Neizlasītās ziņas 3 Ieskaites" at bounding box center [659, 129] width 1110 height 93
click at [431, 120] on span "[DEMOGRAPHIC_DATA]" at bounding box center [447, 128] width 120 height 17
